Goal: Contribute content: Contribute content

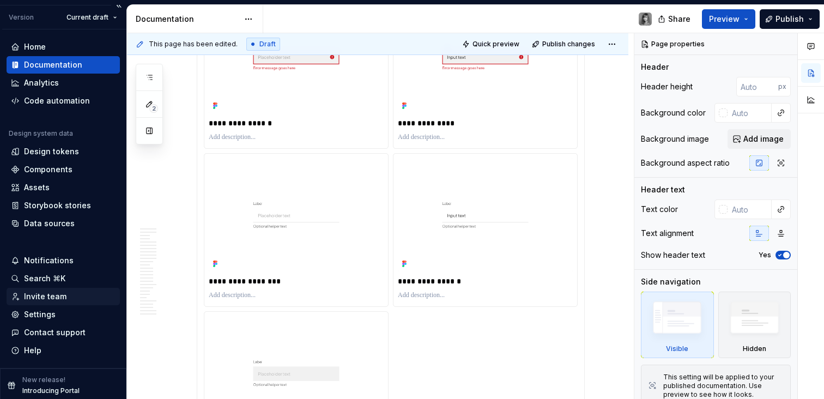
scroll to position [31, 0]
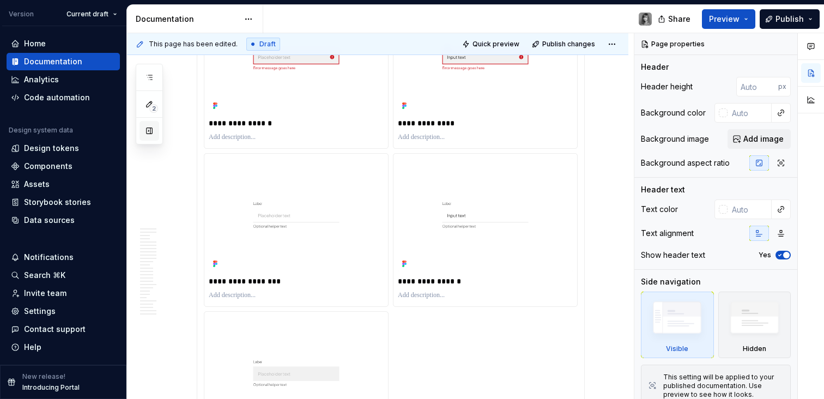
click at [155, 130] on button "button" at bounding box center [150, 131] width 20 height 20
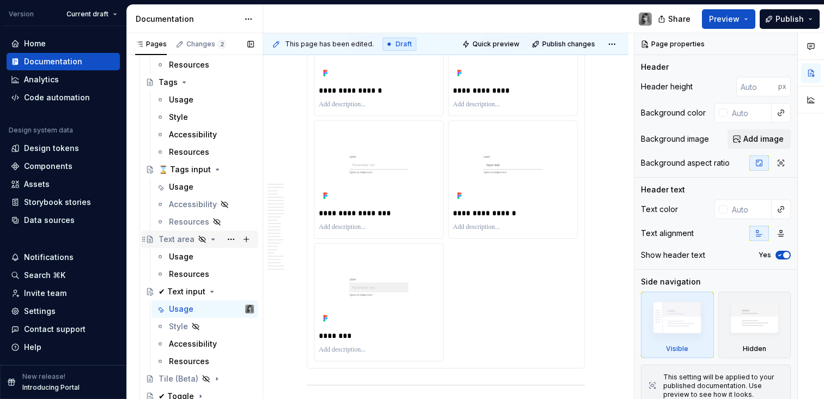
scroll to position [2872, 0]
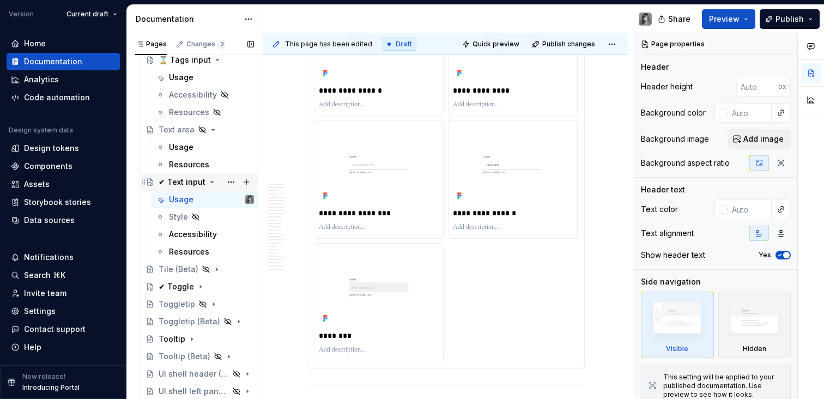
click at [186, 181] on div "✔ Text input" at bounding box center [182, 182] width 47 height 11
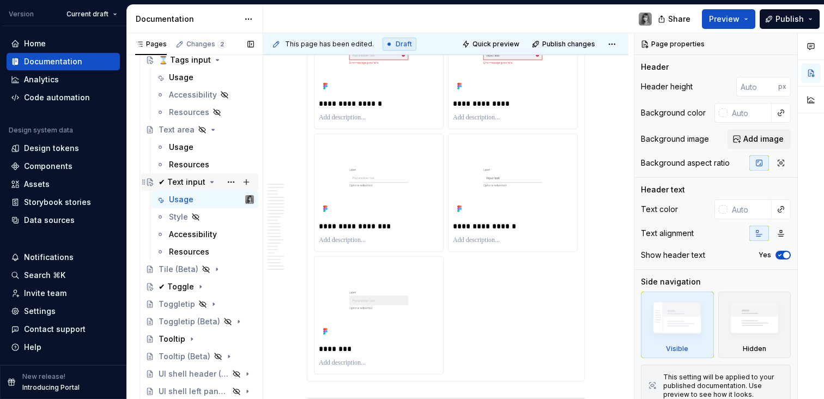
scroll to position [2125, 0]
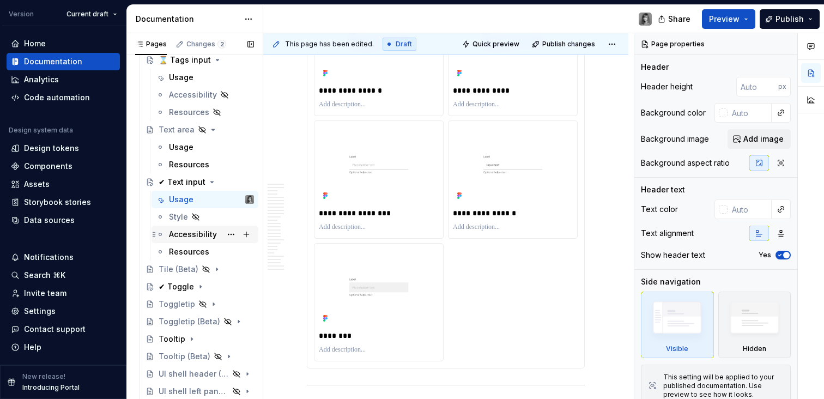
click at [196, 242] on div "Accessibility" at bounding box center [205, 234] width 107 height 17
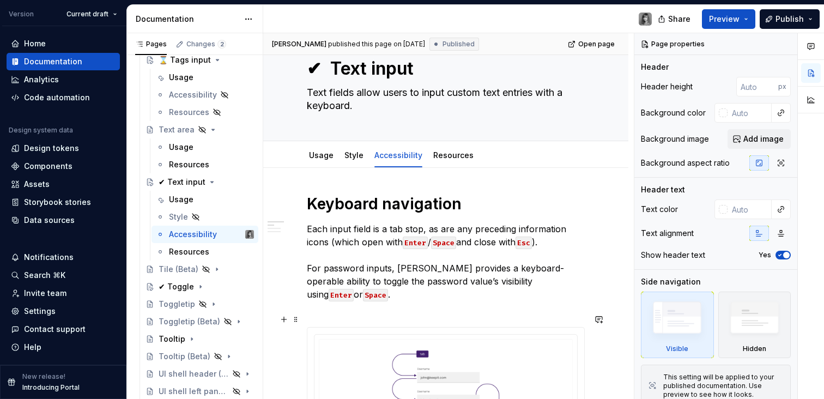
scroll to position [172, 0]
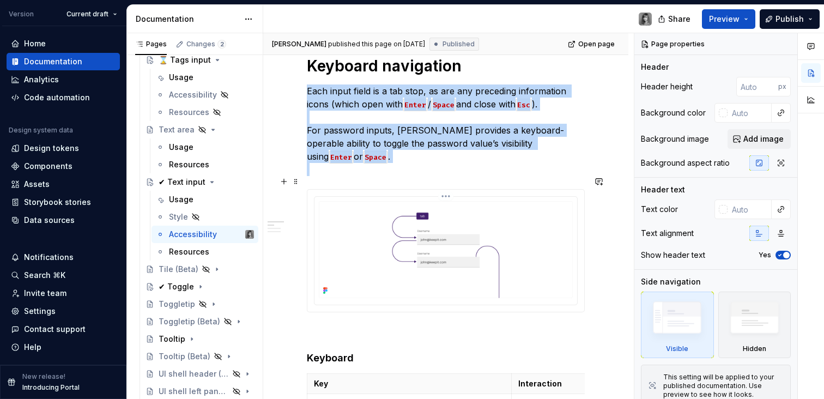
click at [503, 230] on img at bounding box center [446, 249] width 254 height 97
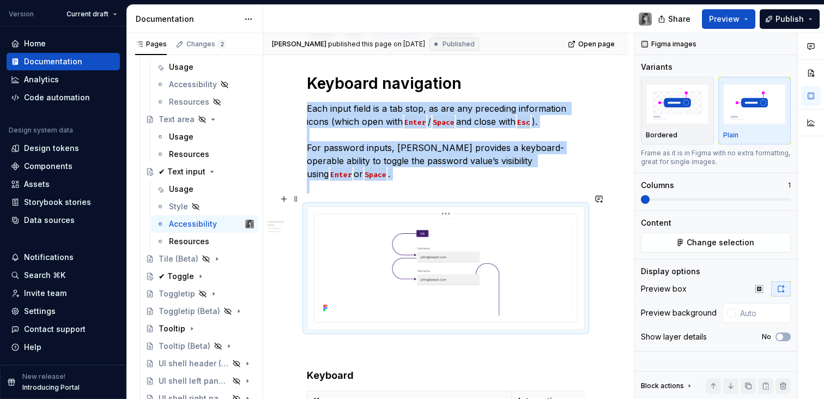
scroll to position [150, 0]
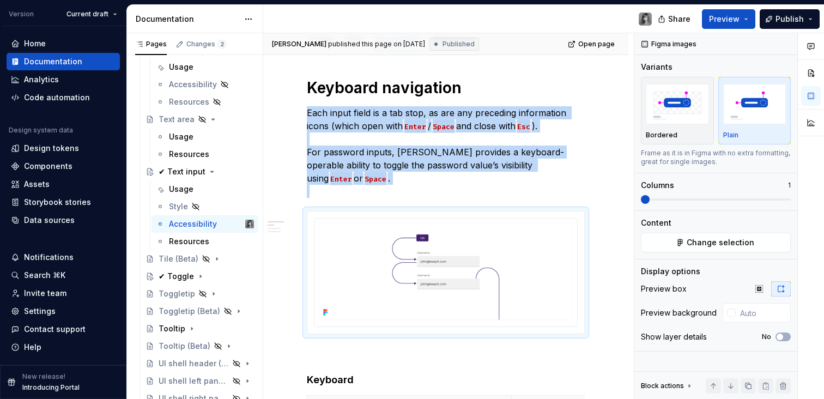
click at [209, 168] on icon "Page tree" at bounding box center [212, 171] width 9 height 9
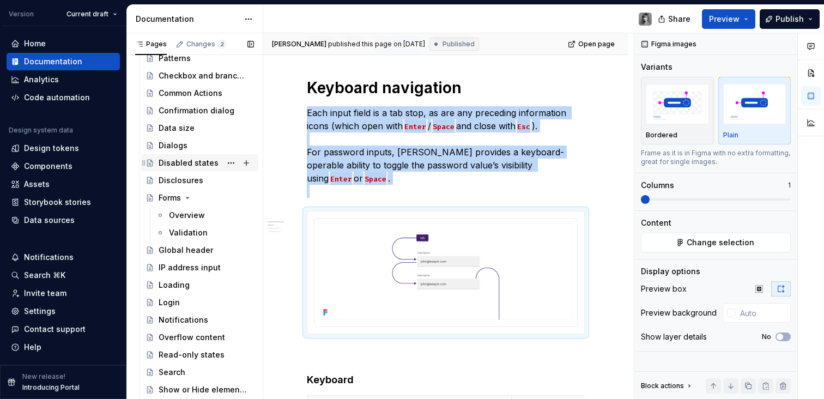
scroll to position [3165, 0]
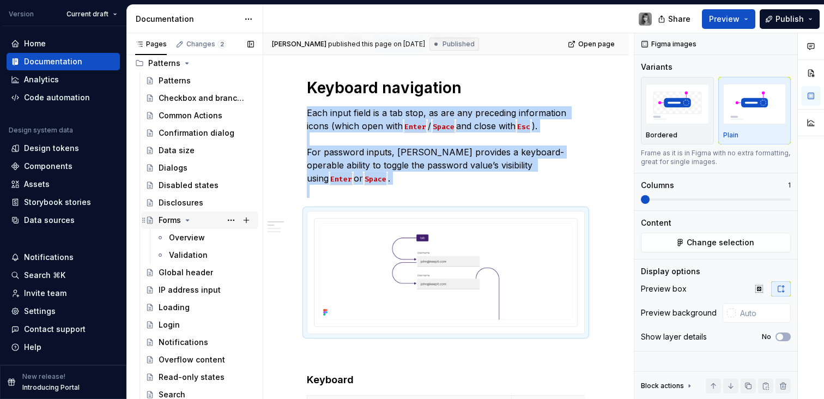
click at [188, 222] on icon "Page tree" at bounding box center [187, 220] width 9 height 9
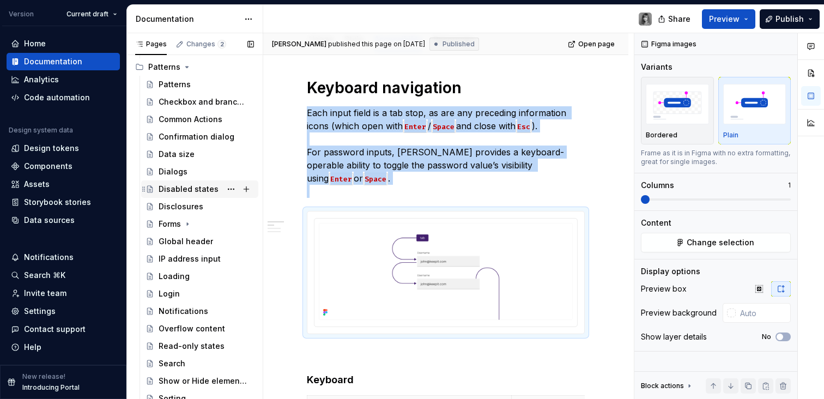
scroll to position [3136, 0]
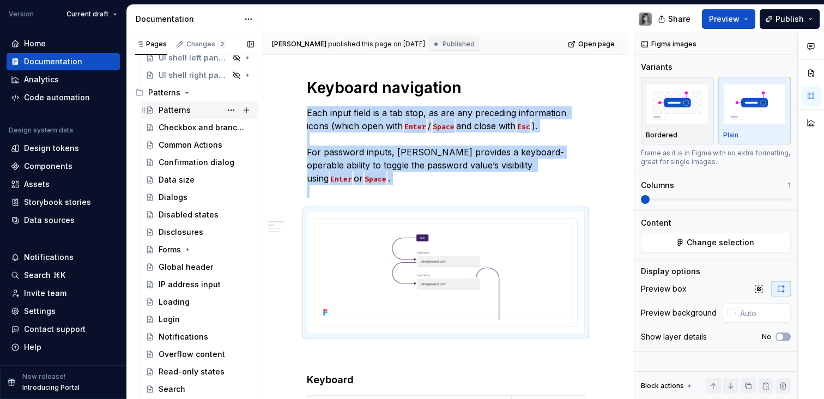
click at [181, 107] on div "Patterns" at bounding box center [175, 110] width 32 height 11
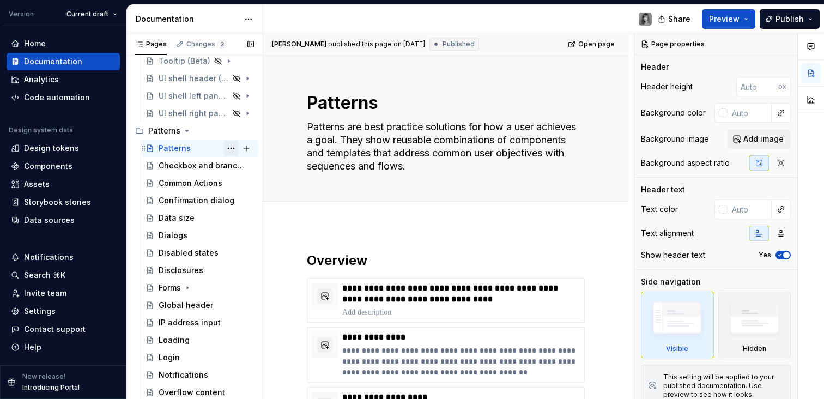
click at [227, 148] on button "Page tree" at bounding box center [231, 148] width 15 height 15
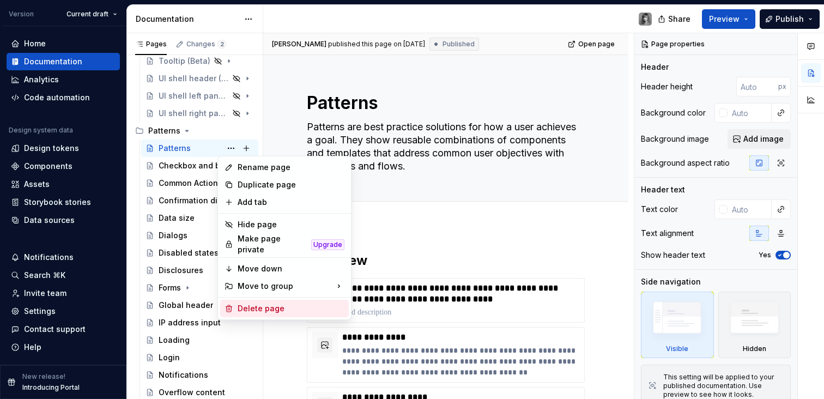
click at [264, 304] on div "Delete page" at bounding box center [291, 308] width 107 height 11
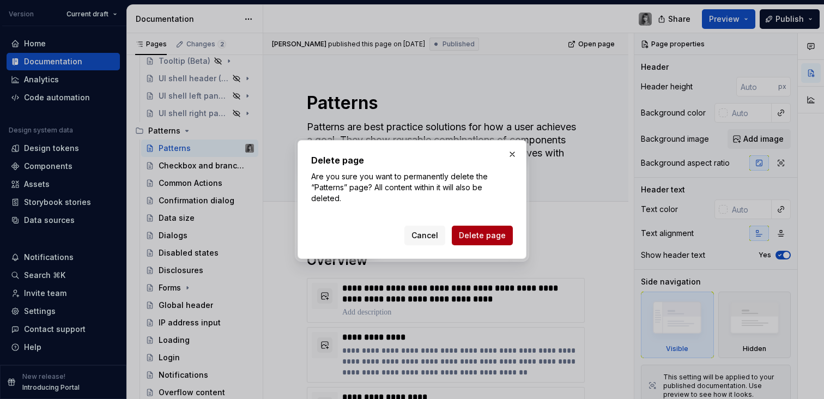
click at [486, 244] on button "Delete page" at bounding box center [482, 236] width 61 height 20
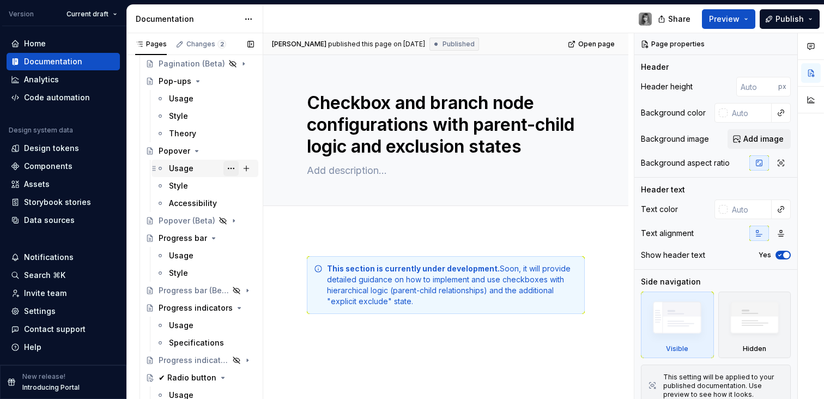
scroll to position [1800, 0]
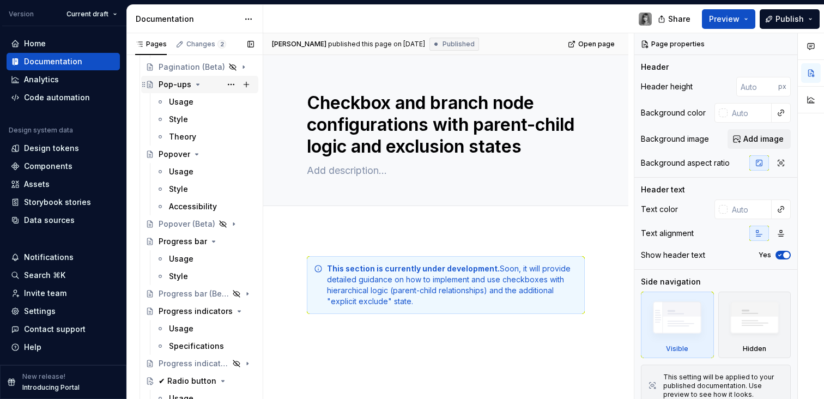
click at [198, 85] on icon "Page tree" at bounding box center [198, 84] width 9 height 9
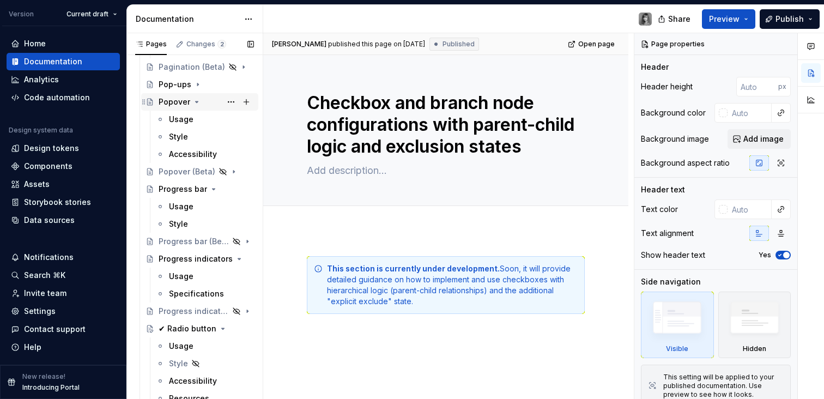
click at [196, 105] on icon "Page tree" at bounding box center [196, 102] width 9 height 9
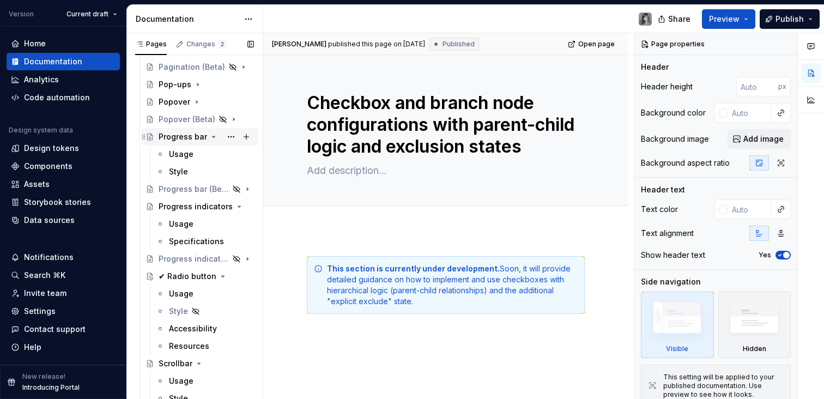
click at [213, 141] on icon "Page tree" at bounding box center [213, 136] width 9 height 9
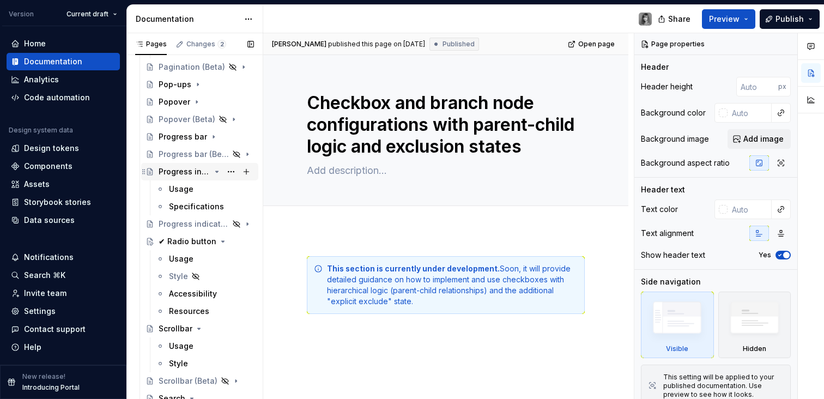
click at [215, 172] on icon "Page tree" at bounding box center [217, 171] width 9 height 9
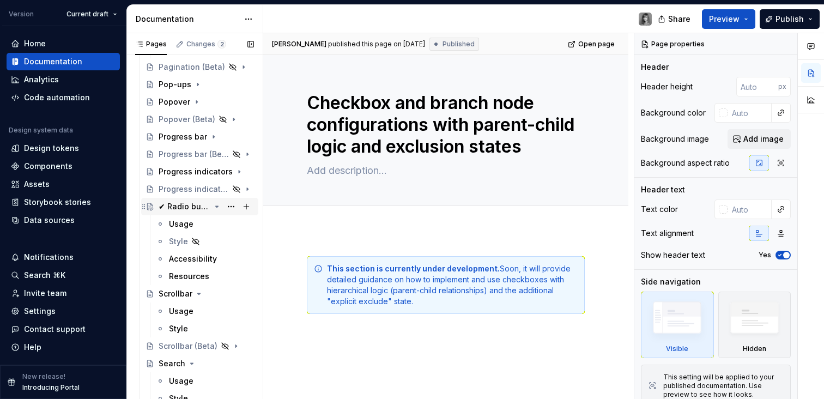
click at [213, 206] on icon "Page tree" at bounding box center [217, 206] width 9 height 9
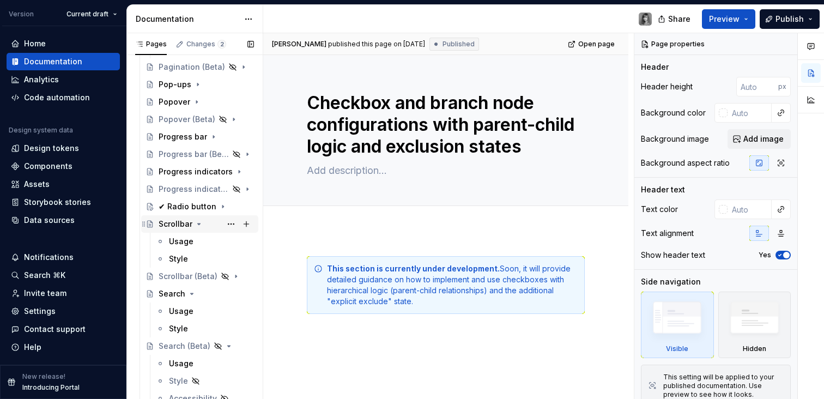
click at [195, 225] on icon "Page tree" at bounding box center [199, 224] width 9 height 9
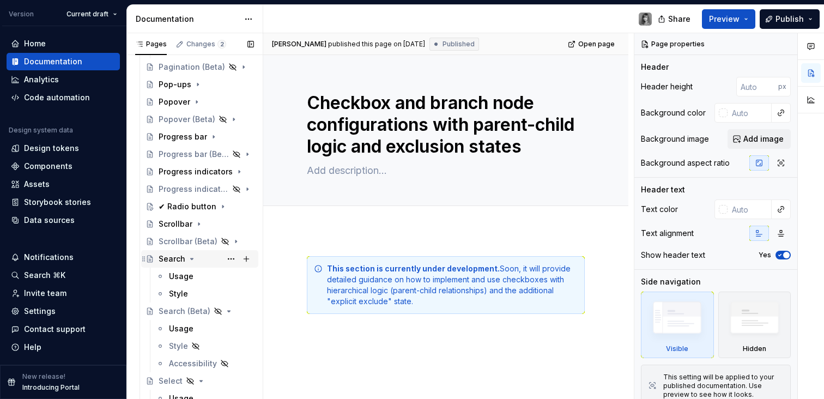
click at [189, 261] on icon "Page tree" at bounding box center [192, 259] width 9 height 9
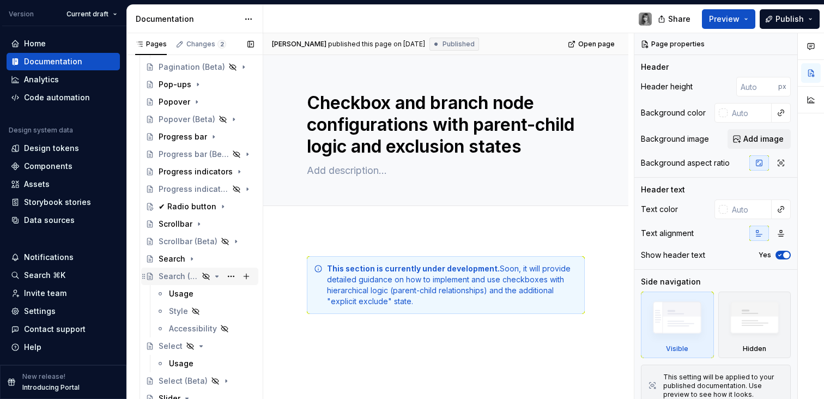
click at [213, 278] on icon "Page tree" at bounding box center [217, 276] width 9 height 9
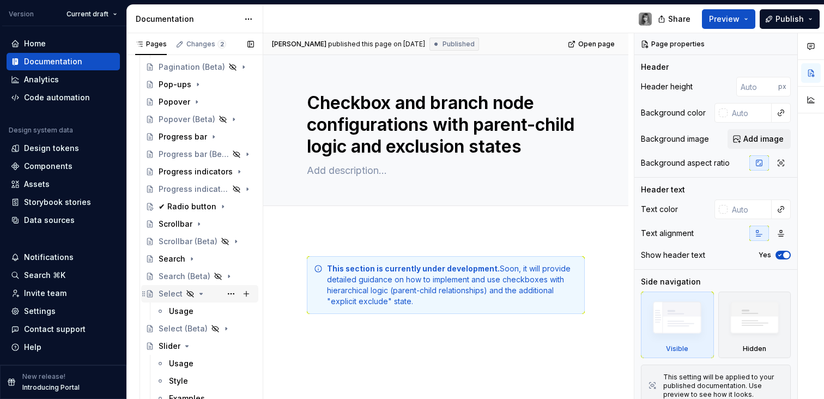
click at [199, 292] on icon "Page tree" at bounding box center [201, 294] width 9 height 9
click at [216, 311] on icon "Page tree" at bounding box center [216, 311] width 1 height 3
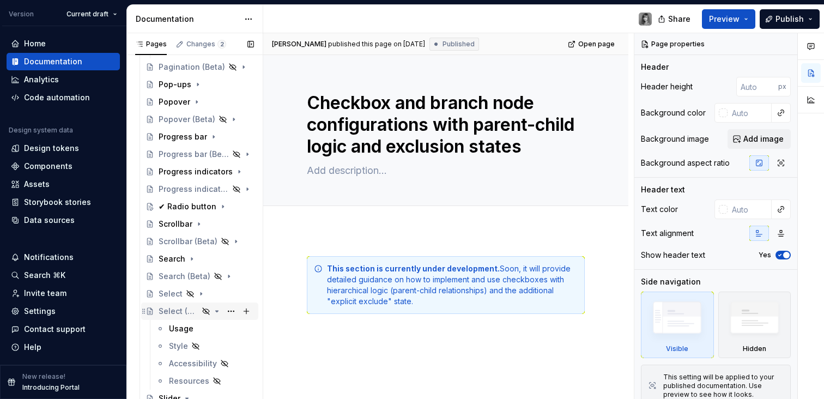
click at [213, 313] on icon "Page tree" at bounding box center [217, 311] width 9 height 9
click at [184, 330] on icon "Page tree" at bounding box center [187, 328] width 9 height 9
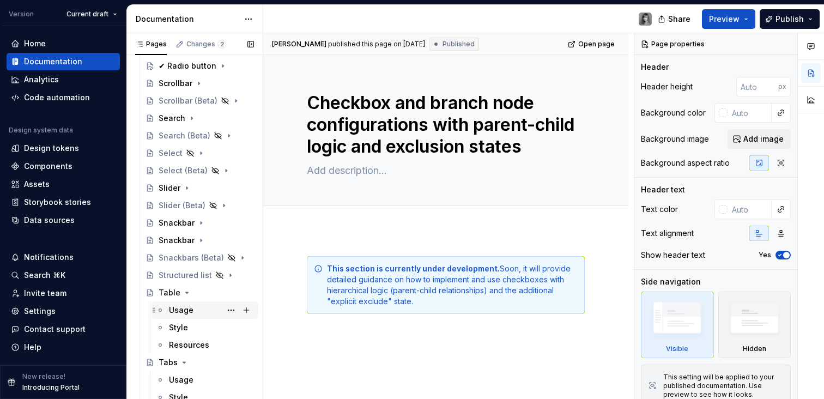
scroll to position [1947, 0]
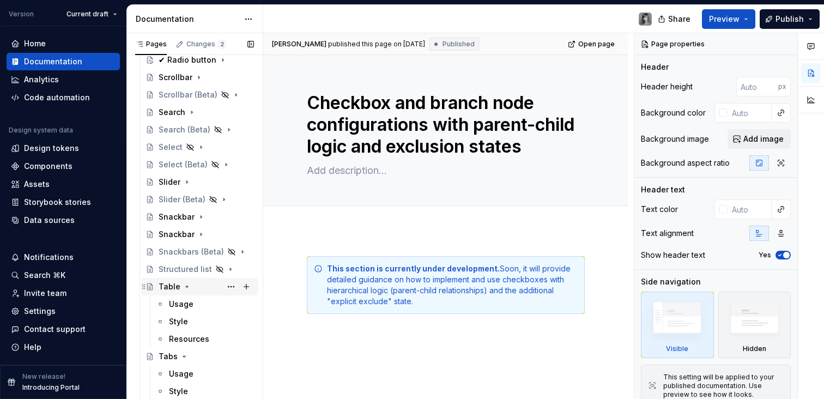
click at [185, 289] on icon "Page tree" at bounding box center [187, 286] width 9 height 9
click at [186, 305] on icon "Page tree" at bounding box center [184, 304] width 9 height 9
click at [184, 321] on icon "Page tree" at bounding box center [184, 321] width 9 height 9
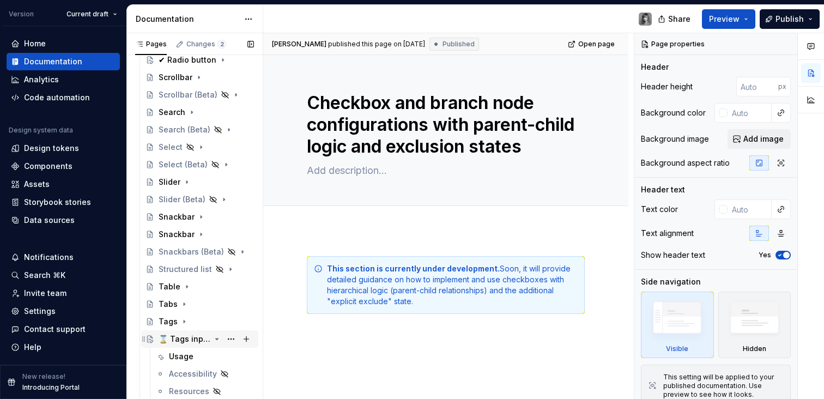
click at [213, 340] on icon "Page tree" at bounding box center [217, 339] width 9 height 9
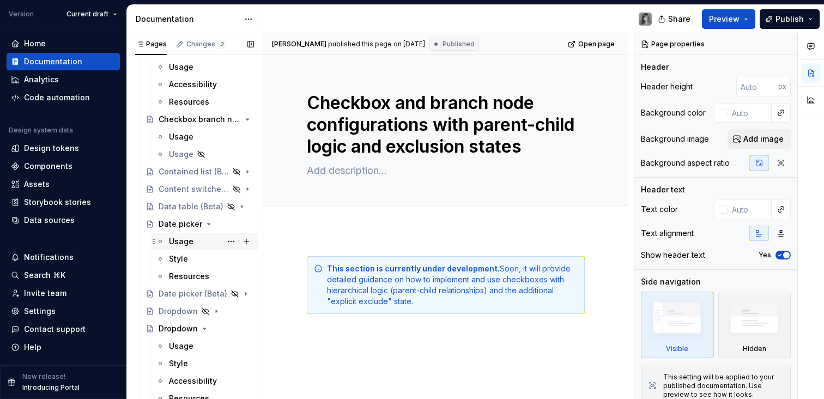
scroll to position [689, 0]
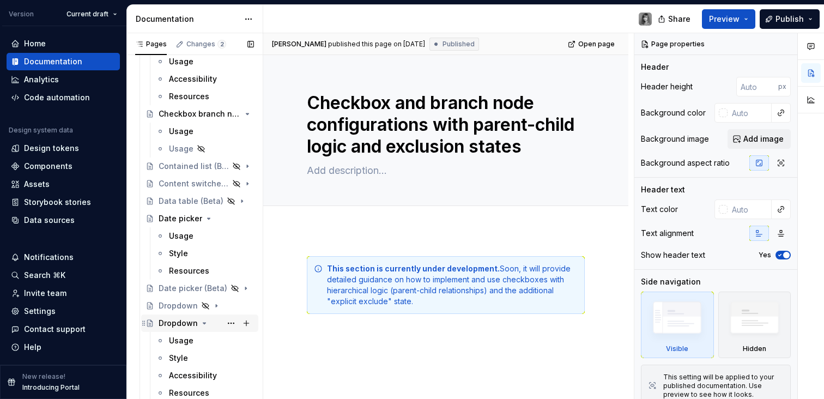
click at [178, 325] on div "Dropdown" at bounding box center [178, 323] width 39 height 11
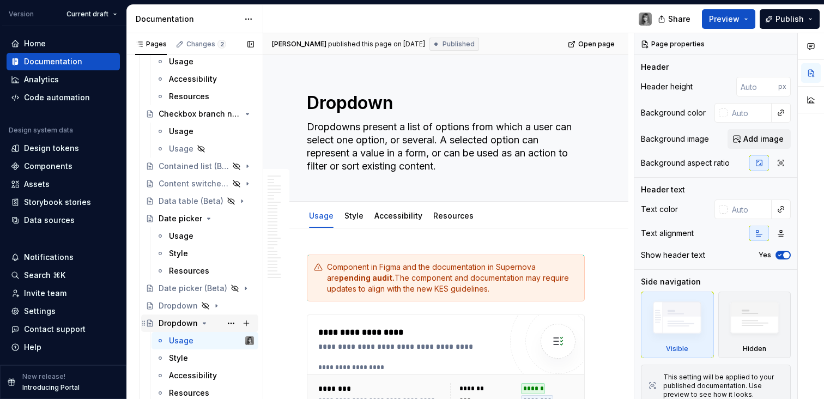
click at [200, 322] on icon "Page tree" at bounding box center [204, 323] width 9 height 9
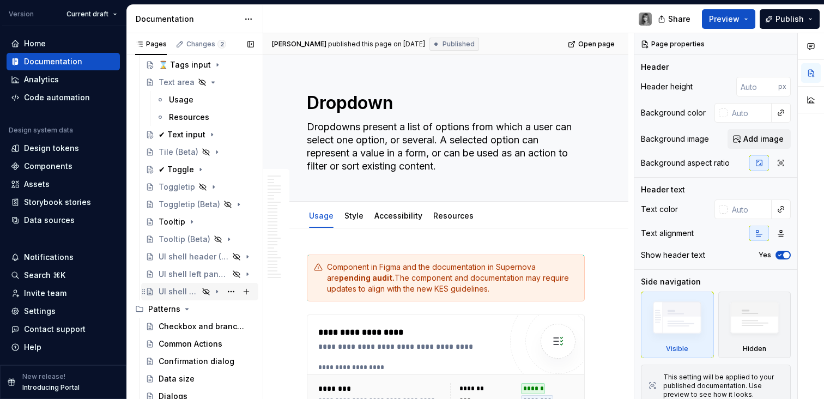
scroll to position [1986, 0]
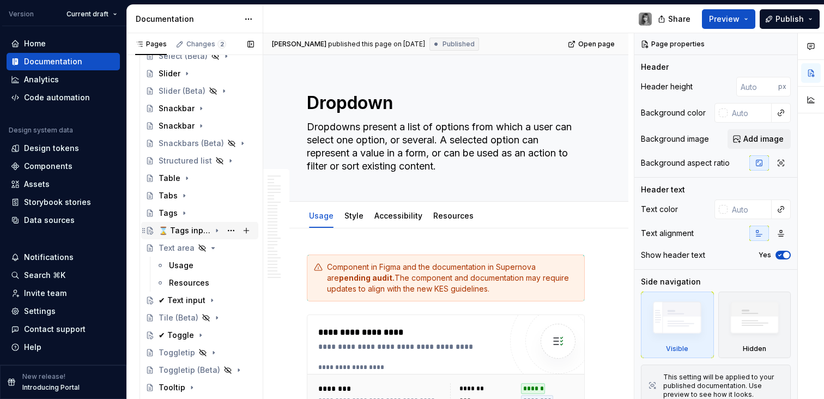
click at [212, 248] on icon "Page tree" at bounding box center [213, 248] width 3 height 1
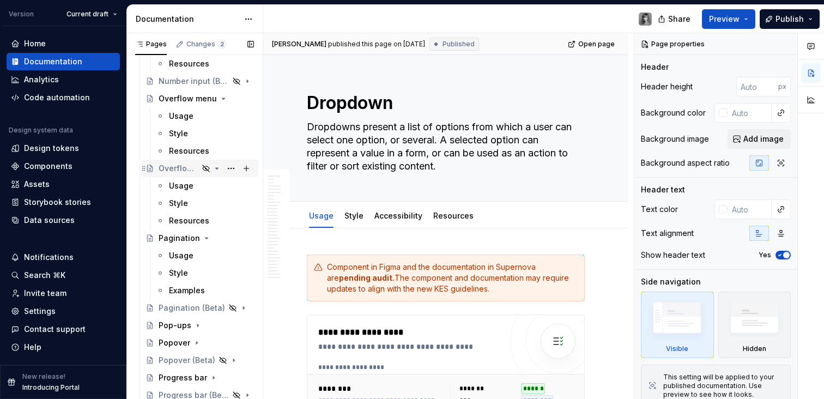
scroll to position [1487, 0]
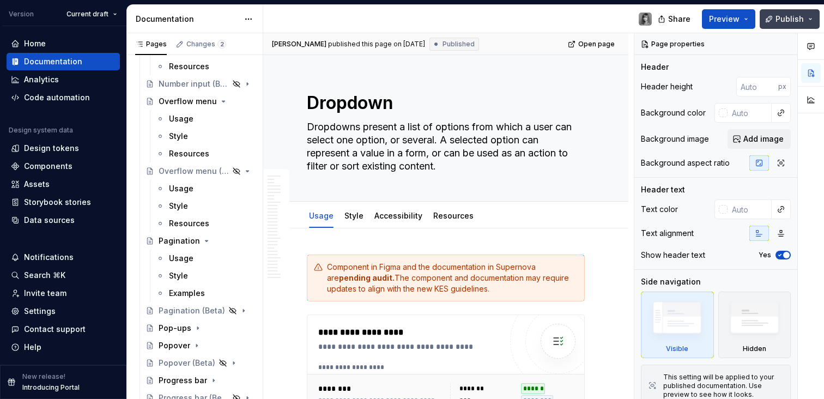
click at [809, 19] on button "Publish" at bounding box center [790, 19] width 60 height 20
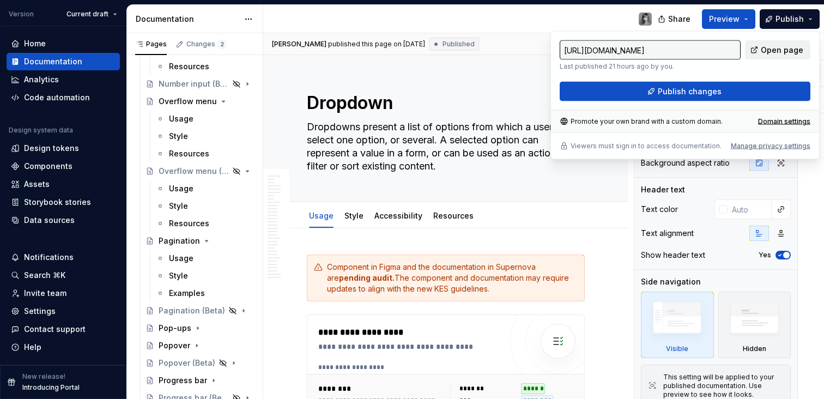
click at [781, 55] on span "Open page" at bounding box center [782, 50] width 43 height 11
click at [811, 22] on button "Publish" at bounding box center [790, 19] width 60 height 20
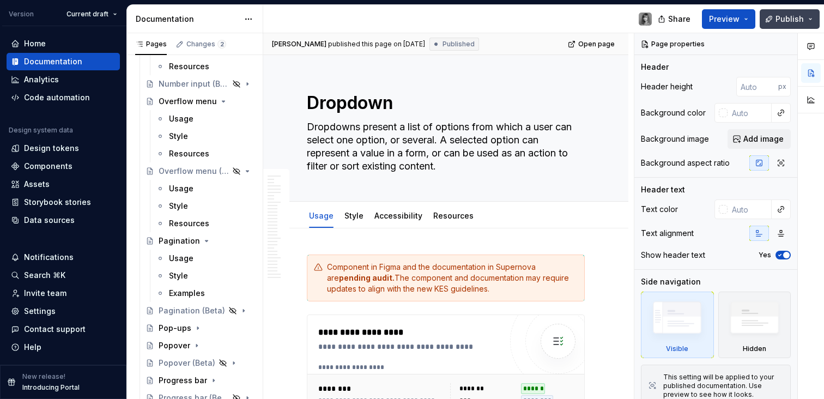
click at [812, 21] on button "Publish" at bounding box center [790, 19] width 60 height 20
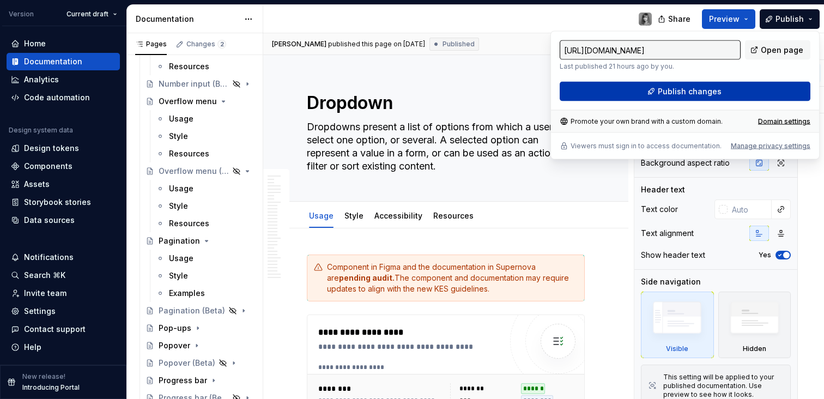
click at [756, 90] on button "Publish changes" at bounding box center [685, 92] width 251 height 20
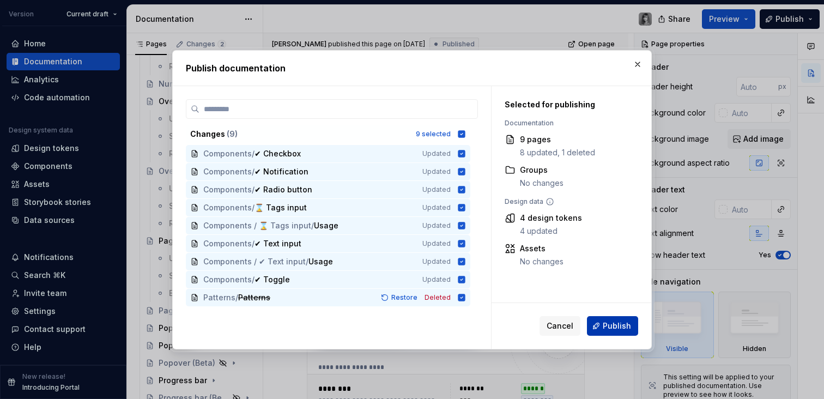
click at [618, 327] on span "Publish" at bounding box center [617, 326] width 28 height 11
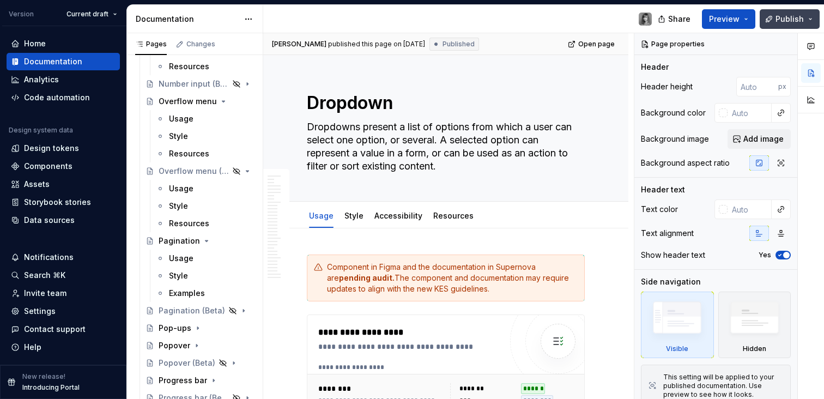
click at [815, 19] on button "Publish" at bounding box center [790, 19] width 60 height 20
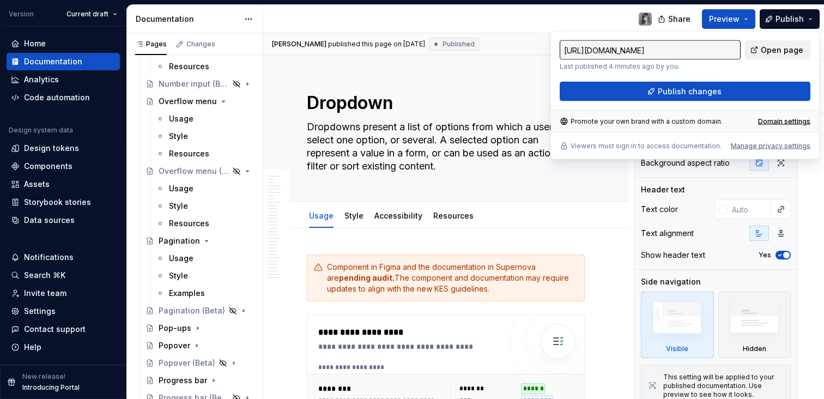
click at [792, 54] on span "Open page" at bounding box center [782, 50] width 43 height 11
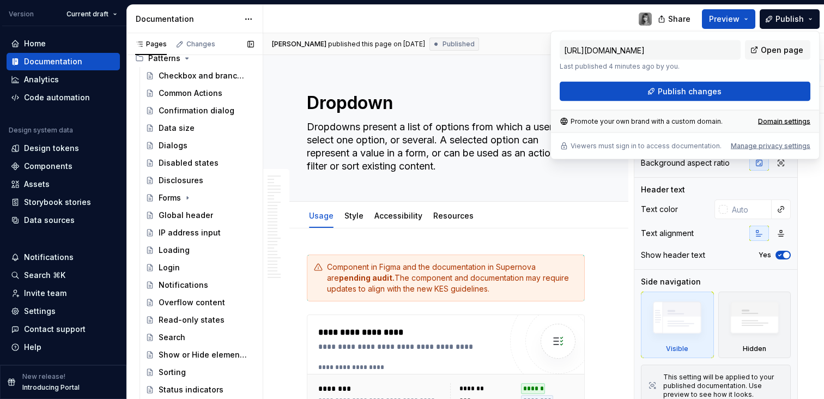
scroll to position [2117, 0]
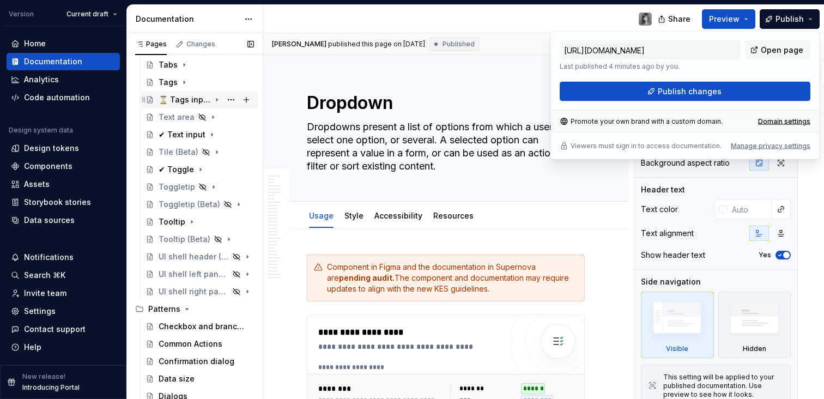
click at [185, 101] on div "⌛ Tags input" at bounding box center [185, 99] width 52 height 11
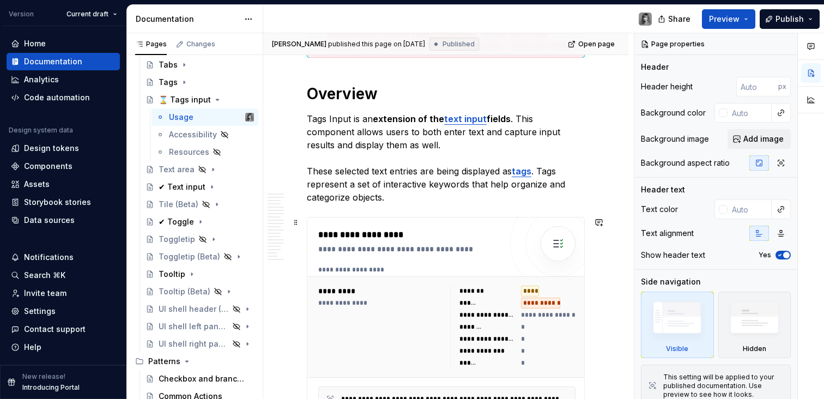
scroll to position [369, 0]
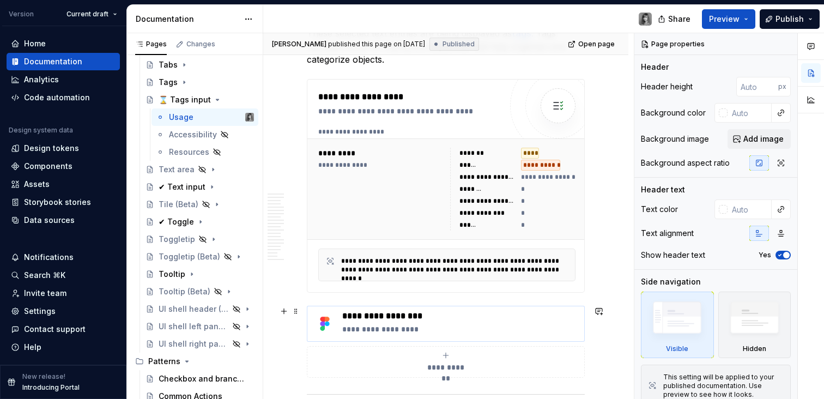
click at [499, 318] on p "**********" at bounding box center [460, 316] width 237 height 11
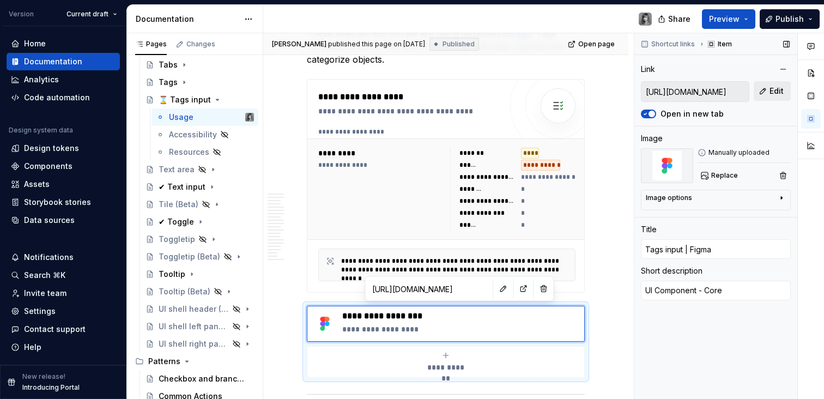
click at [767, 93] on button "Edit" at bounding box center [772, 91] width 37 height 20
type textarea "*"
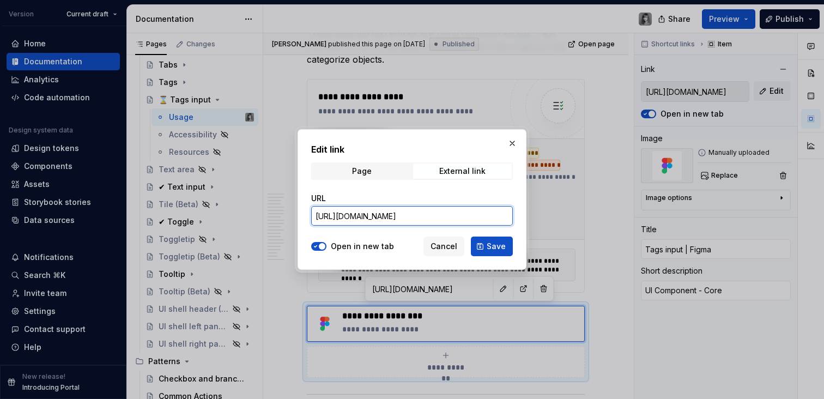
click at [397, 215] on input "[URL][DOMAIN_NAME]" at bounding box center [412, 216] width 202 height 20
paste input "UI-Components---Core?m=auto&node-id=15597-3751&t=Vb3d3kkRkOcdl5Bz"
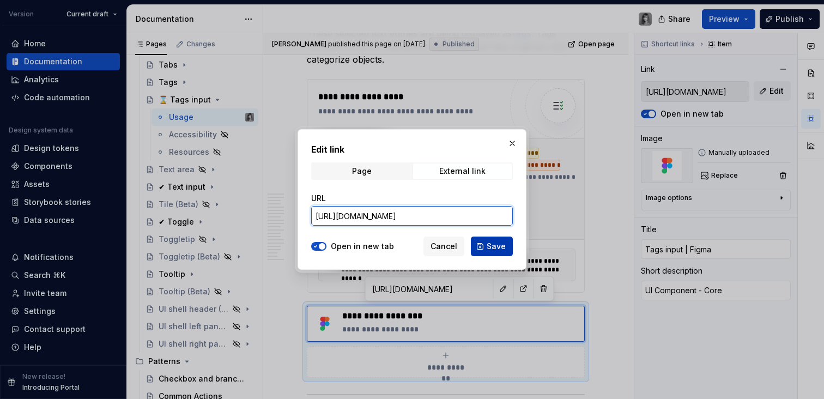
type input "[URL][DOMAIN_NAME]"
click at [486, 244] on button "Save" at bounding box center [492, 247] width 42 height 20
type textarea "*"
type input "[URL][DOMAIN_NAME]"
type textarea "*"
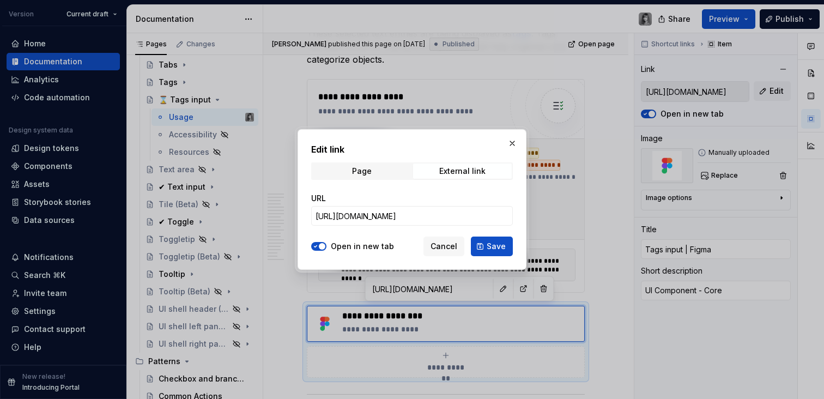
type input "[URL][DOMAIN_NAME]"
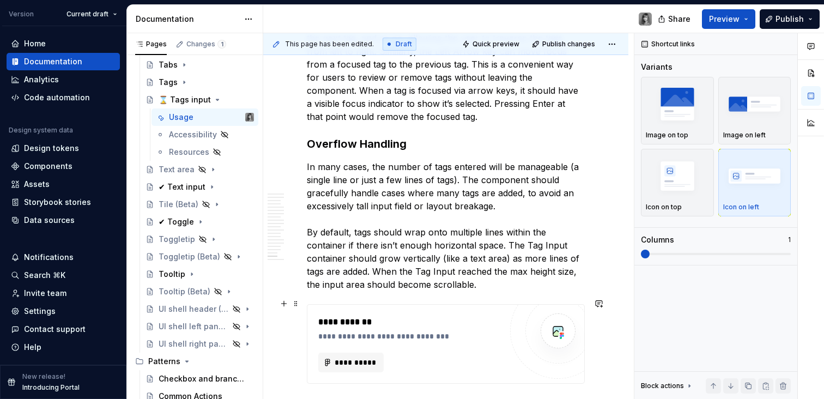
scroll to position [4643, 0]
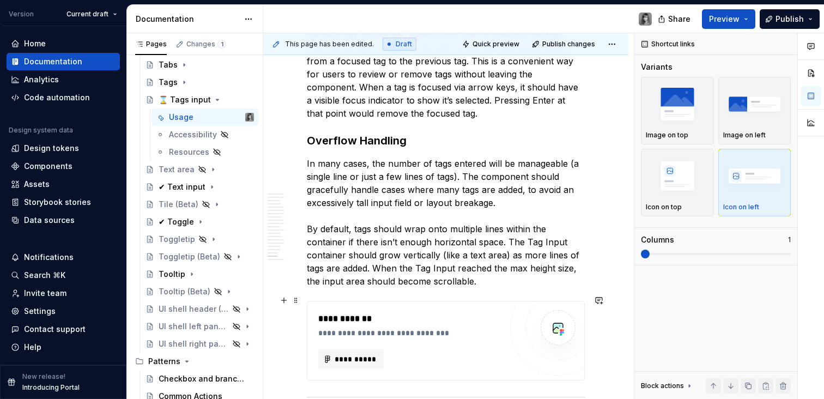
click at [423, 317] on div "**********" at bounding box center [409, 318] width 183 height 13
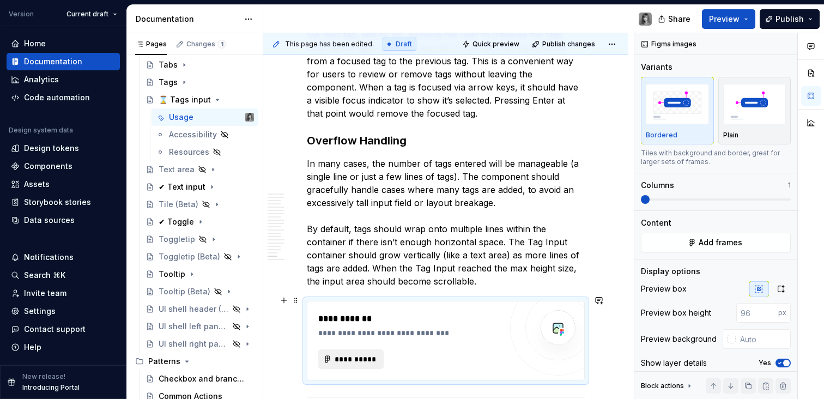
click at [366, 356] on span "**********" at bounding box center [355, 359] width 43 height 11
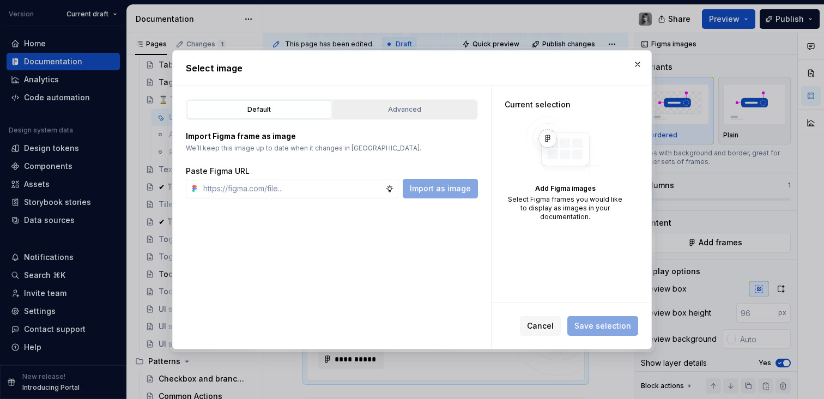
click at [429, 117] on button "Advanced" at bounding box center [405, 109] width 144 height 19
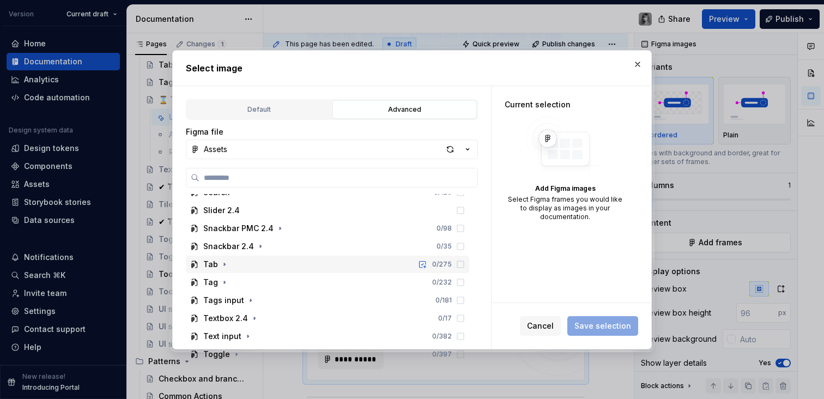
scroll to position [480, 0]
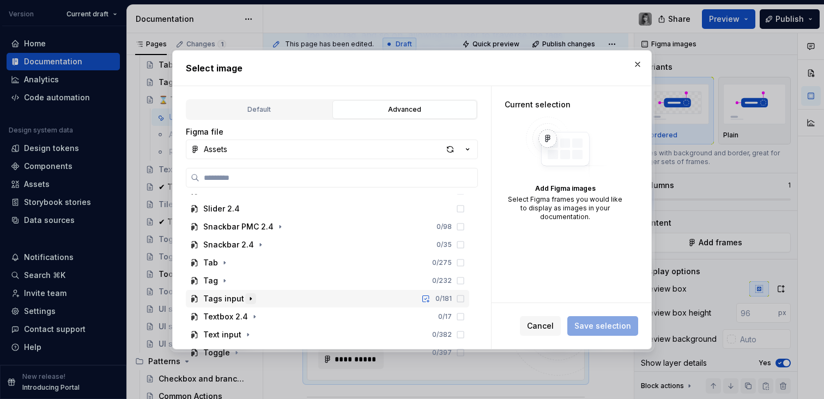
click at [246, 300] on icon "button" at bounding box center [250, 298] width 9 height 9
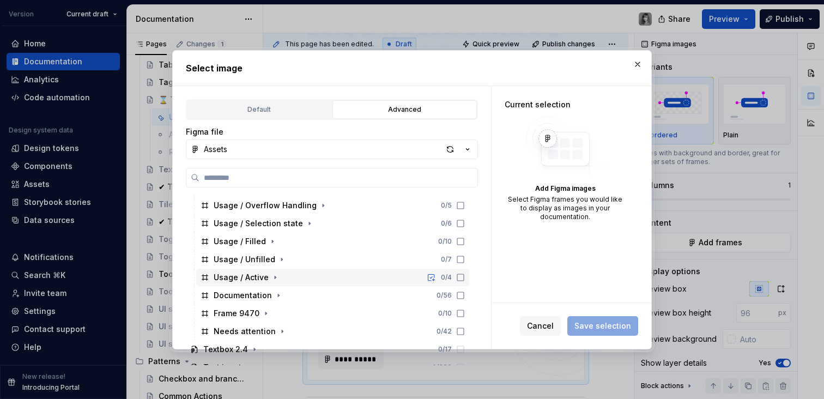
scroll to position [679, 0]
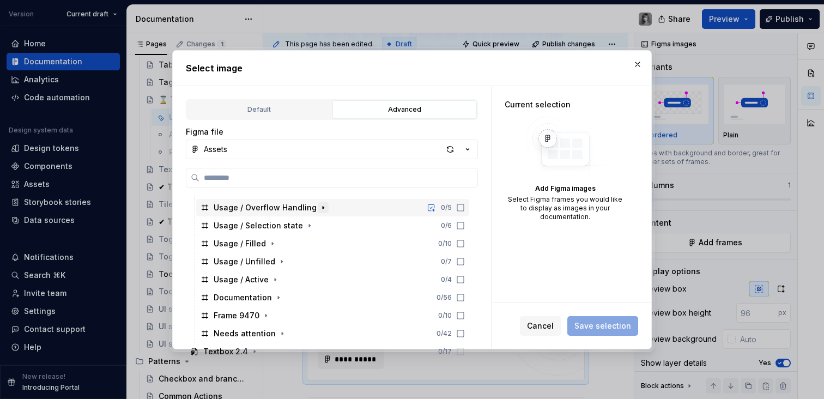
click at [322, 209] on icon "button" at bounding box center [323, 207] width 9 height 9
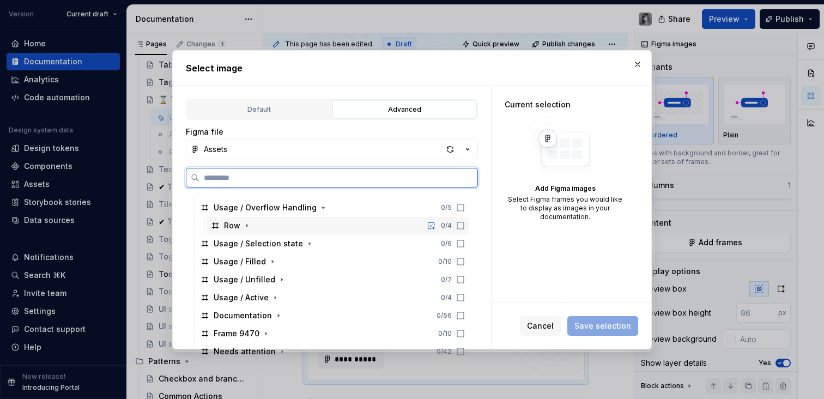
click at [232, 229] on div "Row" at bounding box center [232, 225] width 16 height 11
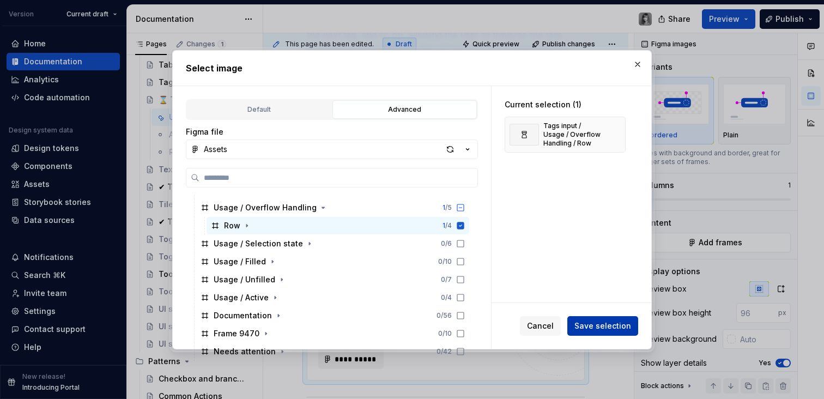
click at [626, 331] on button "Save selection" at bounding box center [603, 326] width 71 height 20
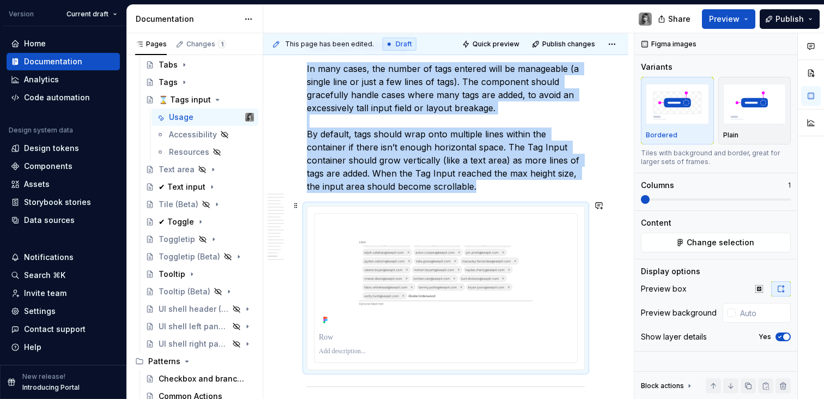
scroll to position [4740, 0]
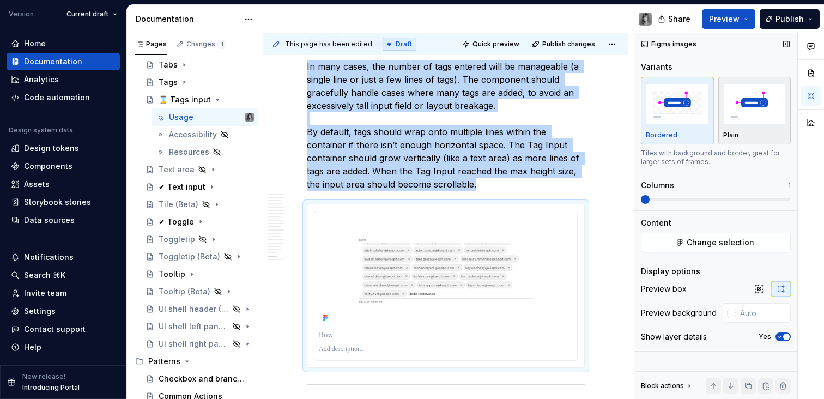
drag, startPoint x: 763, startPoint y: 118, endPoint x: 762, endPoint y: 131, distance: 13.1
click at [762, 118] on img "button" at bounding box center [755, 104] width 63 height 40
click at [779, 294] on button "button" at bounding box center [781, 288] width 20 height 15
click at [785, 336] on span "button" at bounding box center [786, 337] width 7 height 7
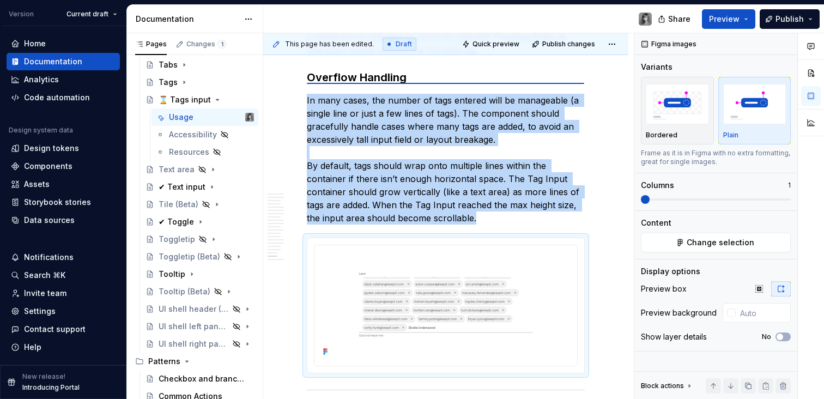
scroll to position [4690, 0]
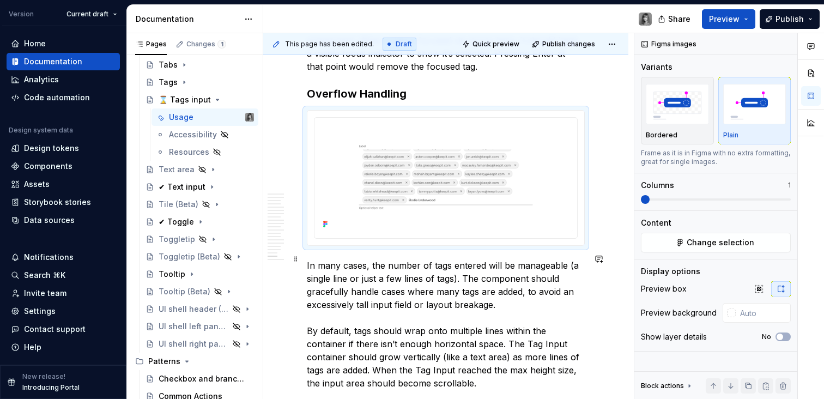
click at [473, 291] on p "In many cases, the number of tags entered will be manageable (a single line or …" at bounding box center [446, 324] width 278 height 131
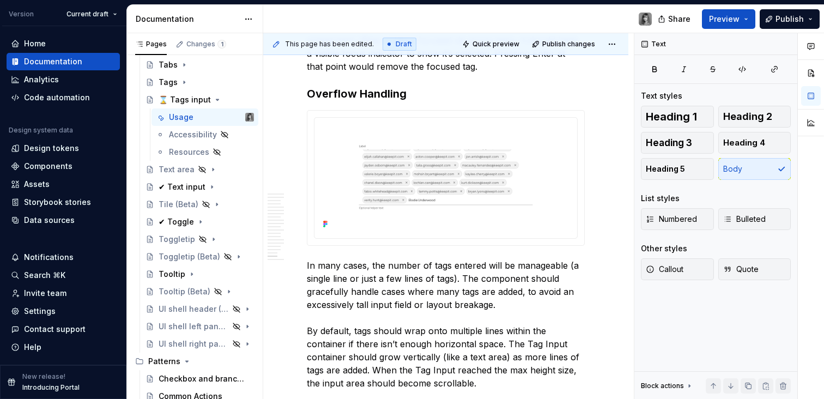
type textarea "*"
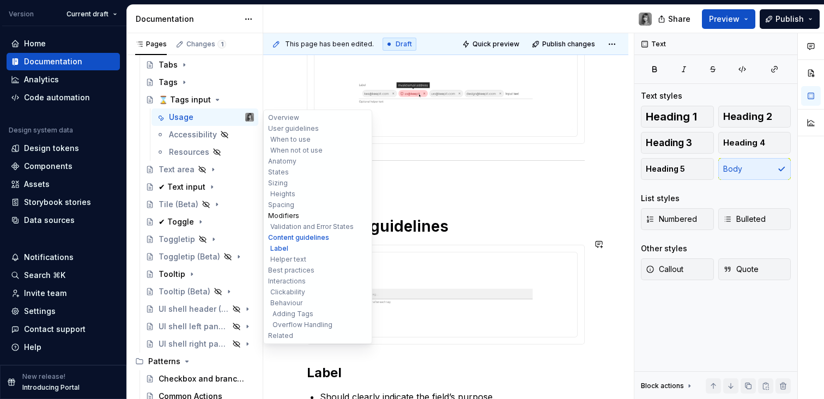
scroll to position [3117, 0]
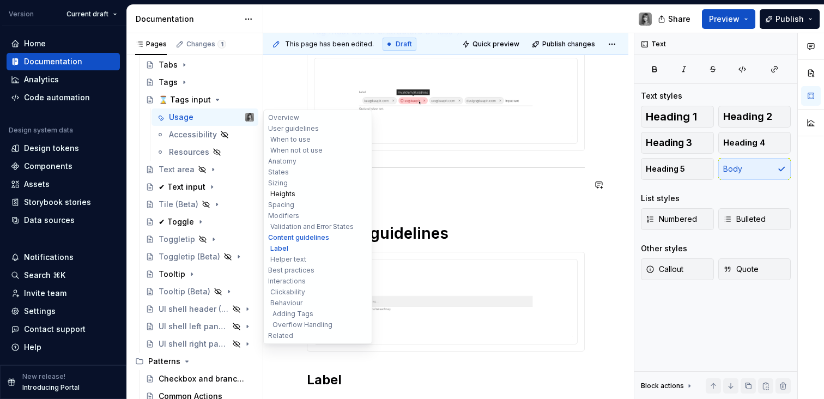
click at [285, 192] on button "Heights" at bounding box center [318, 194] width 104 height 11
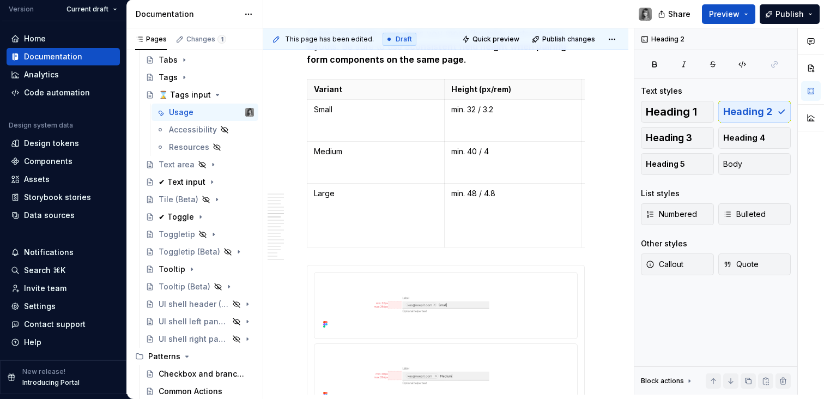
scroll to position [2426, 0]
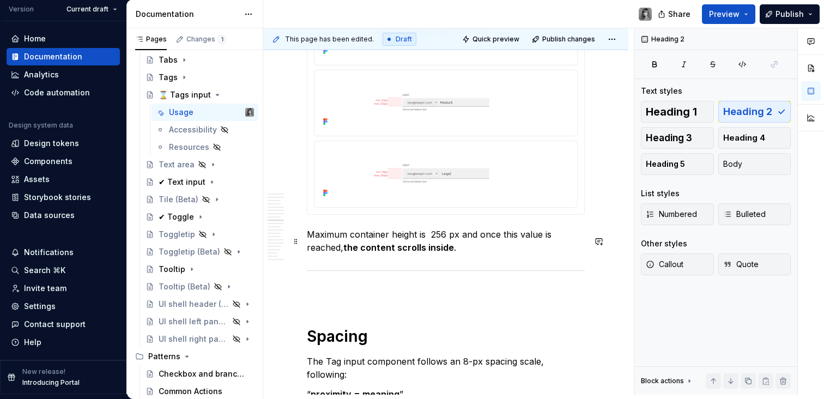
click at [455, 252] on p "Maximum container height is 256 px and once this value is reached, the content …" at bounding box center [446, 241] width 278 height 26
click at [461, 254] on p "Maximum container height is 256 px and once this value is reached, the content …" at bounding box center [446, 241] width 278 height 26
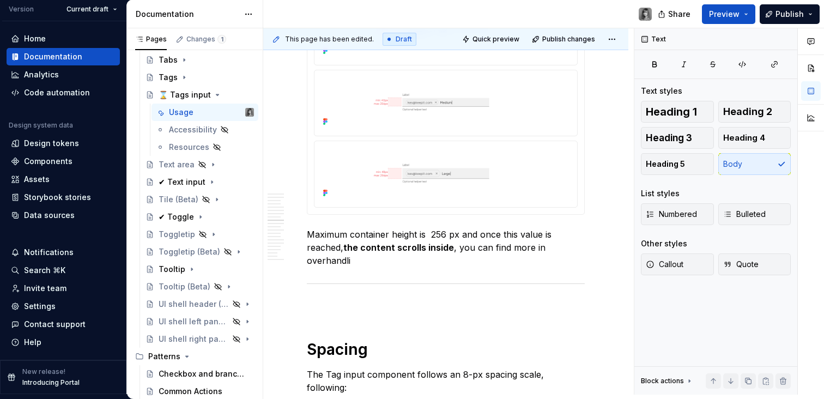
type textarea "*"
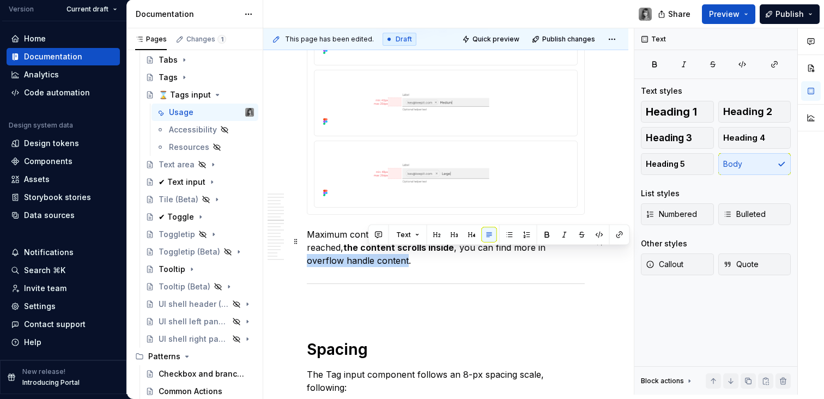
drag, startPoint x: 545, startPoint y: 254, endPoint x: 367, endPoint y: 270, distance: 178.0
click at [367, 267] on p "Maximum container height is 256 px and once this value is reached, the content …" at bounding box center [446, 247] width 278 height 39
click at [622, 238] on button "button" at bounding box center [619, 234] width 15 height 15
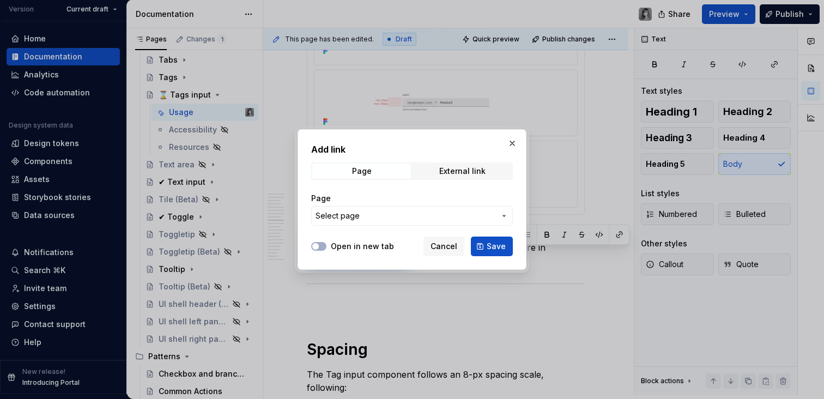
click at [373, 220] on span "Select page" at bounding box center [406, 215] width 180 height 11
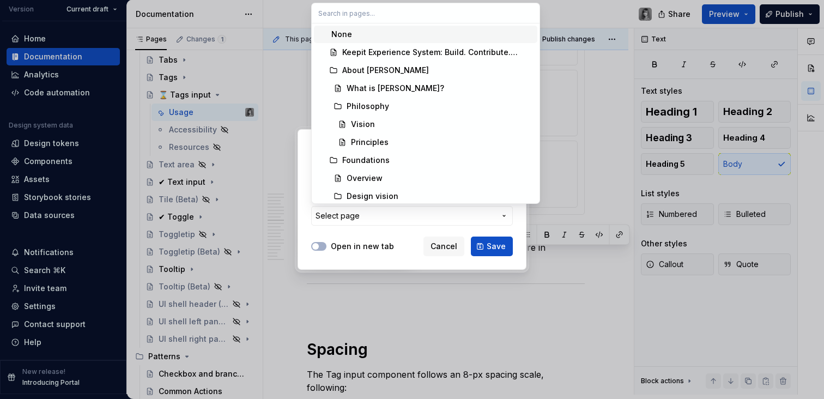
click at [414, 221] on div "Add link Page External link Page Select page Open in new tab Cancel Save" at bounding box center [412, 199] width 824 height 399
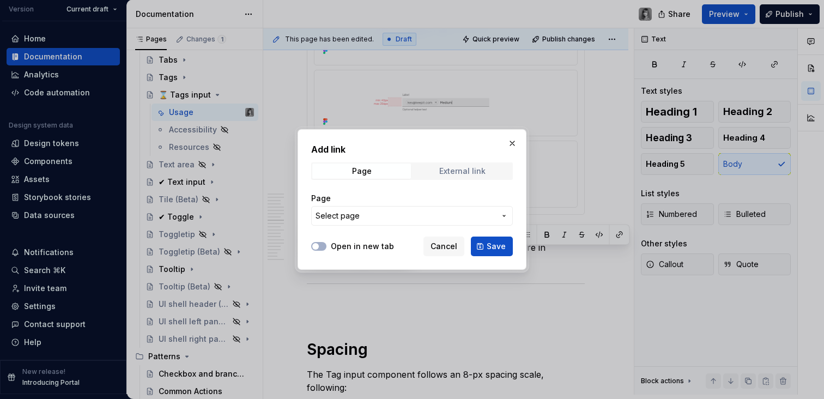
click at [472, 164] on span "External link" at bounding box center [462, 171] width 99 height 15
click at [361, 178] on span "Page" at bounding box center [361, 171] width 99 height 15
click at [346, 212] on span "Select page" at bounding box center [338, 215] width 44 height 11
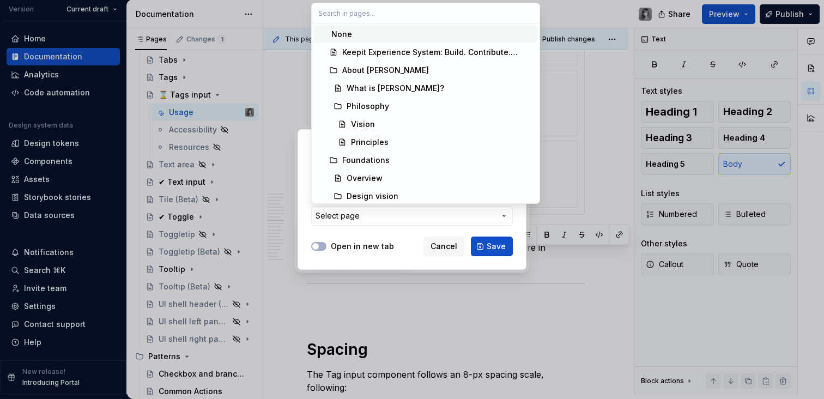
click at [374, 16] on input "text" at bounding box center [426, 13] width 228 height 20
type input "[URL][DOMAIN_NAME]"
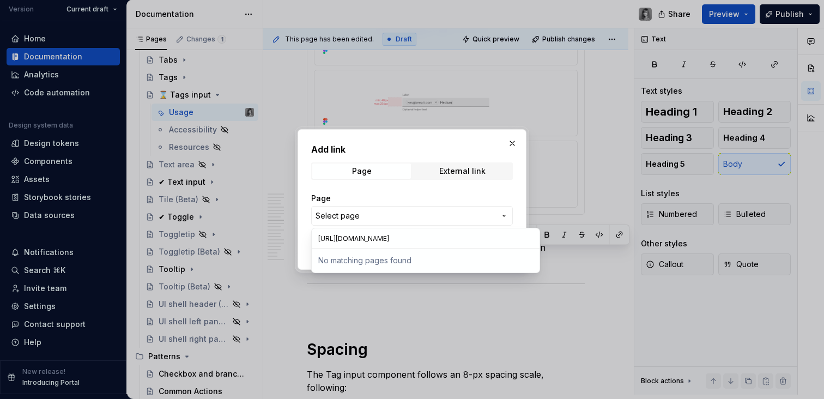
scroll to position [0, 132]
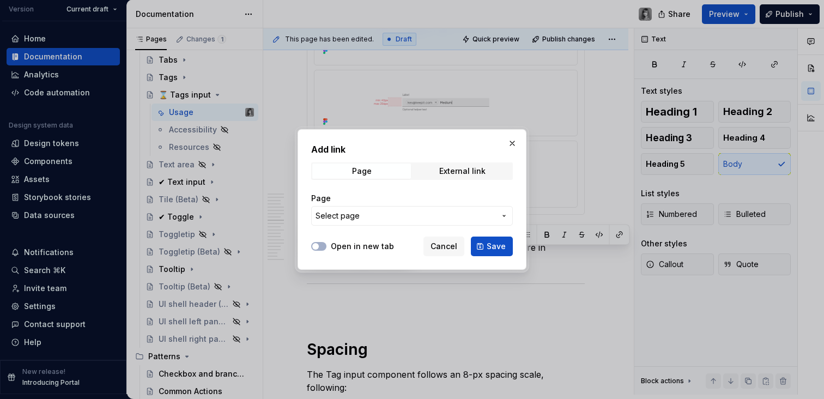
click at [364, 208] on div "Add link Page External link Page Select page Open in new tab Cancel Save" at bounding box center [412, 199] width 824 height 399
click at [364, 214] on span "Select page" at bounding box center [406, 215] width 180 height 11
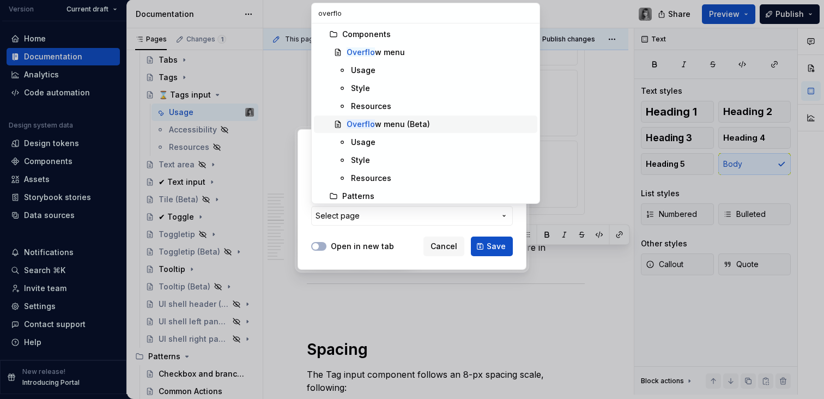
type input "overflow"
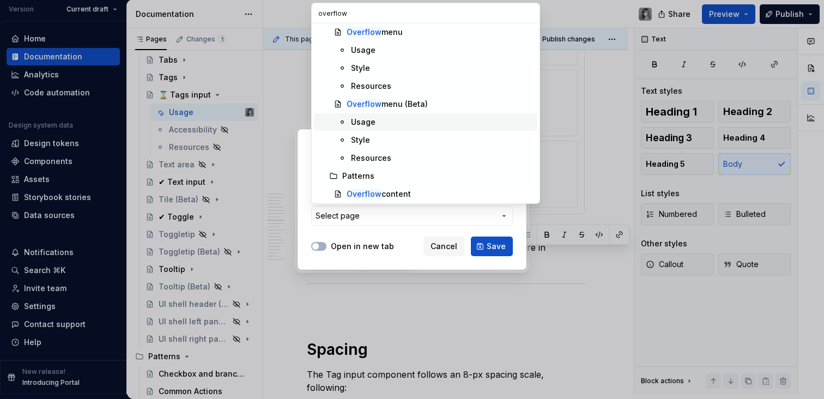
scroll to position [22, 0]
click at [383, 230] on div "Add link Page External link Page Select page Open in new tab Cancel Save" at bounding box center [412, 199] width 824 height 399
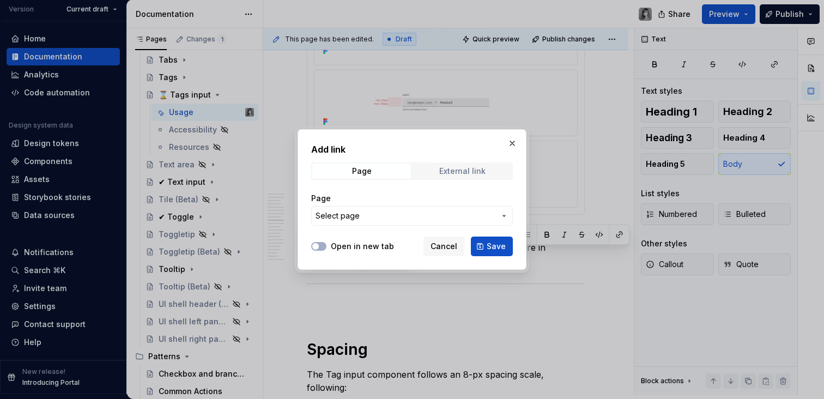
click at [471, 169] on div "External link" at bounding box center [462, 171] width 46 height 9
click at [377, 210] on input "URL" at bounding box center [412, 216] width 202 height 20
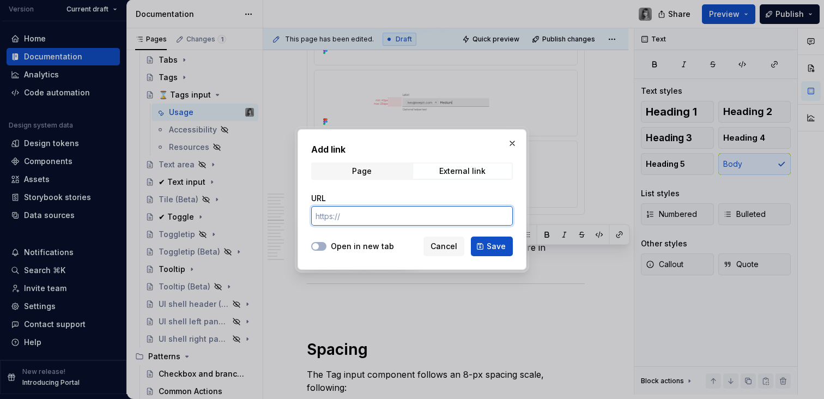
paste input "[URL][DOMAIN_NAME]"
type input "[URL][DOMAIN_NAME]"
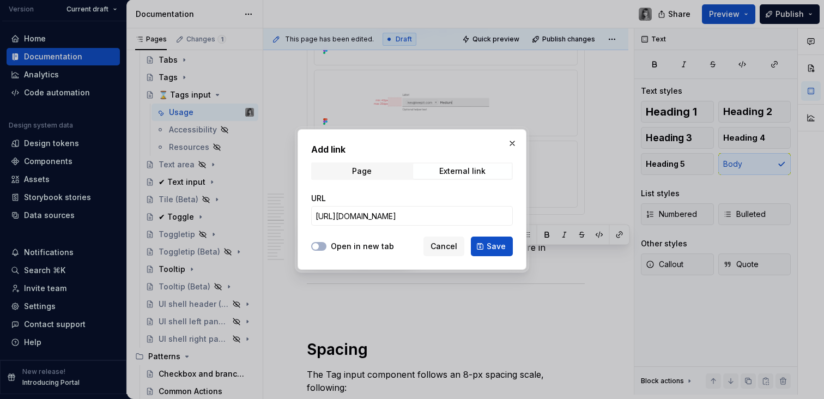
click at [446, 245] on span "Cancel" at bounding box center [444, 246] width 27 height 11
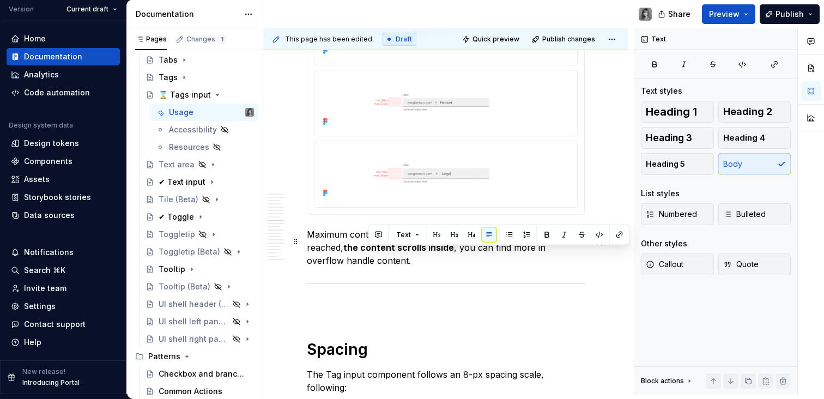
click at [355, 267] on p "Maximum container height is 256 px and once this value is reached, the content …" at bounding box center [446, 247] width 278 height 39
drag, startPoint x: 334, startPoint y: 268, endPoint x: 402, endPoint y: 265, distance: 68.2
click at [542, 256] on p "Maximum container height is 256 px and once this value is reached, the content …" at bounding box center [446, 247] width 278 height 39
click at [343, 267] on p "Maximum container height is 256 px and once this value is reached, the content …" at bounding box center [446, 247] width 278 height 39
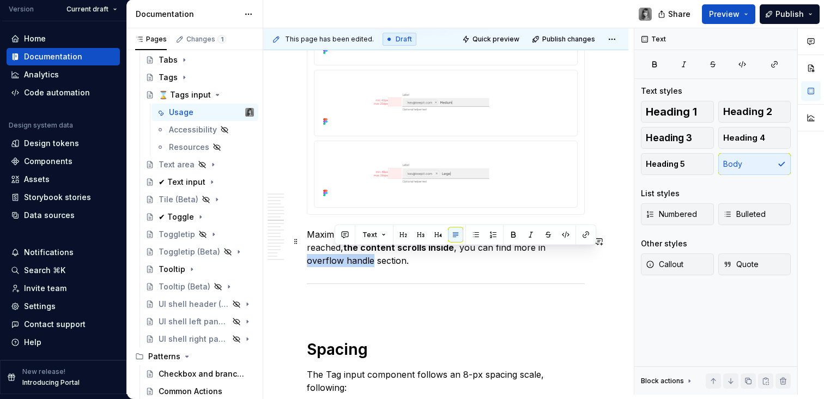
drag, startPoint x: 331, startPoint y: 269, endPoint x: 545, endPoint y: 256, distance: 214.1
click at [545, 256] on p "Maximum container height is 256 px and once this value is reached, the content …" at bounding box center [446, 247] width 278 height 39
click at [587, 237] on button "button" at bounding box center [585, 234] width 15 height 15
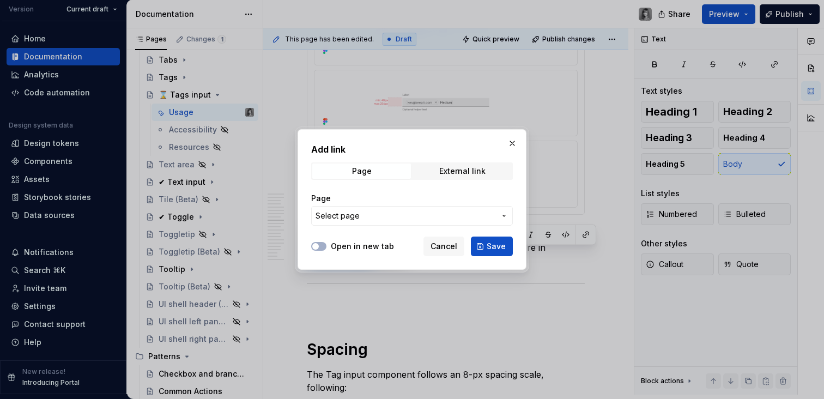
click at [438, 210] on span "Select page" at bounding box center [406, 215] width 180 height 11
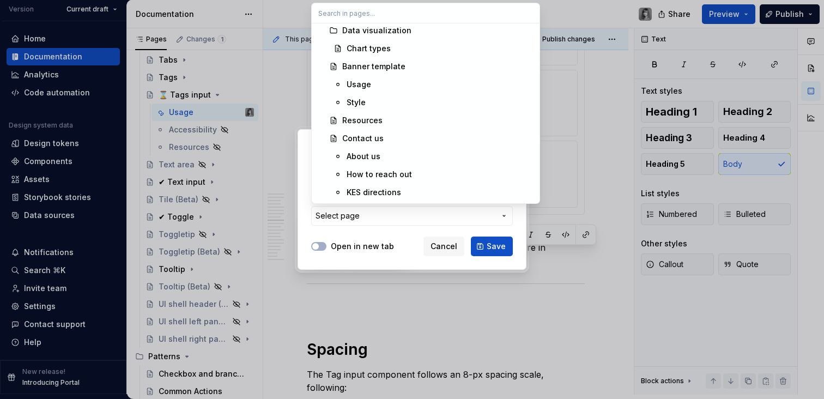
scroll to position [7255, 0]
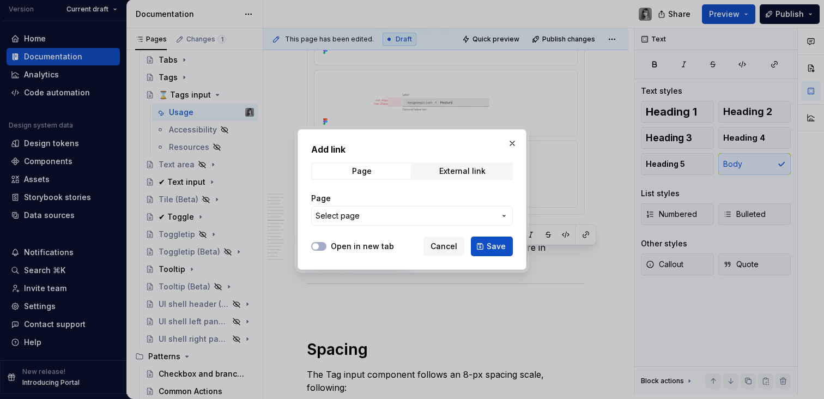
click at [397, 229] on div "Add link Page External link Page Select page Open in new tab Cancel Save" at bounding box center [412, 199] width 824 height 399
click at [360, 248] on label "Open in new tab" at bounding box center [362, 246] width 63 height 11
click at [327, 248] on button "Open in new tab" at bounding box center [318, 246] width 15 height 9
click at [360, 248] on label "Open in new tab" at bounding box center [362, 246] width 63 height 11
click at [327, 248] on button "Open in new tab" at bounding box center [318, 246] width 15 height 9
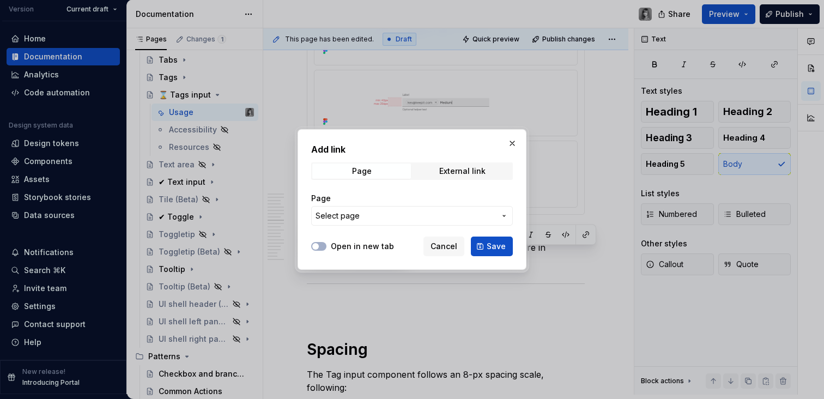
click at [480, 159] on div "Add link Page External link Page Select page" at bounding box center [412, 187] width 202 height 89
click at [473, 169] on div "External link" at bounding box center [462, 171] width 46 height 9
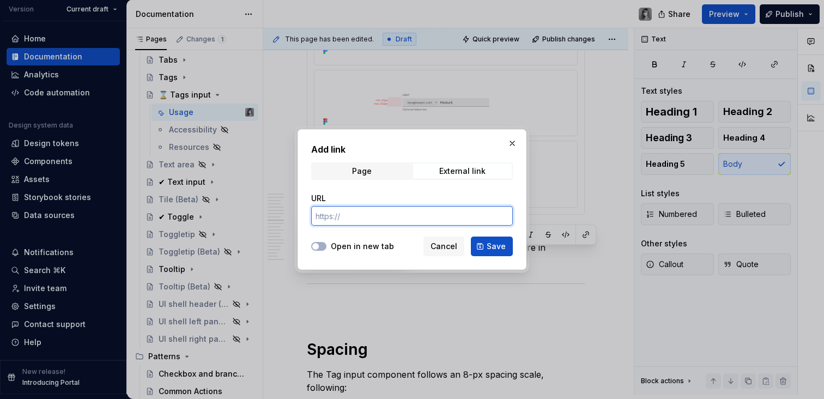
click at [413, 212] on input "URL" at bounding box center [412, 216] width 202 height 20
paste input "[URL][DOMAIN_NAME]"
type input "[URL][DOMAIN_NAME]"
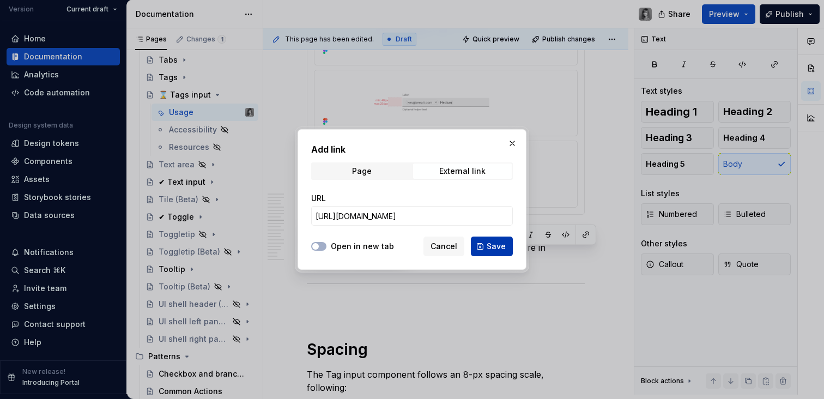
click at [494, 246] on span "Save" at bounding box center [496, 246] width 19 height 11
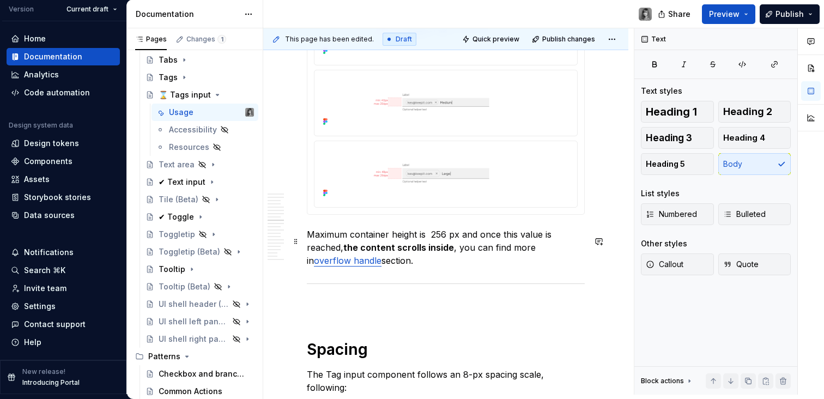
click at [486, 267] on p "Maximum container height is 256 px and once this value is reached, the content …" at bounding box center [446, 247] width 278 height 39
drag, startPoint x: 367, startPoint y: 269, endPoint x: 377, endPoint y: 269, distance: 9.8
click at [367, 267] on p "Maximum container height is 256 px and once this value is reached, the content …" at bounding box center [446, 247] width 278 height 39
click at [333, 266] on link "overflow handle" at bounding box center [348, 260] width 68 height 11
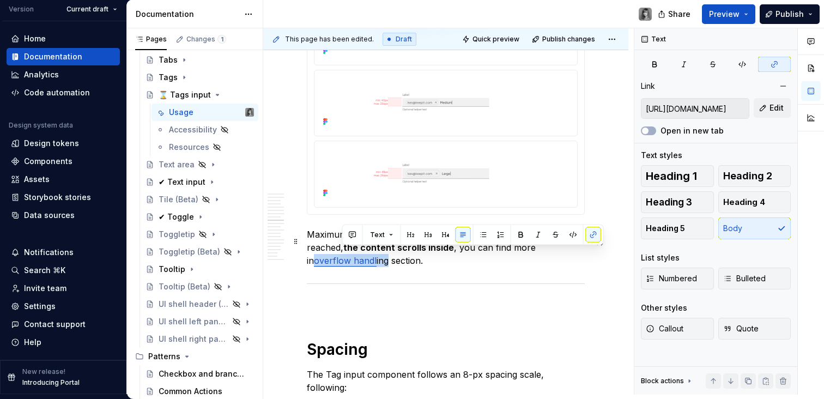
drag, startPoint x: 341, startPoint y: 271, endPoint x: 544, endPoint y: 258, distance: 203.2
click at [544, 257] on p "Maximum container height is 256 px and once this value is reached, the content …" at bounding box center [446, 247] width 278 height 39
click at [597, 234] on button "button" at bounding box center [593, 234] width 15 height 15
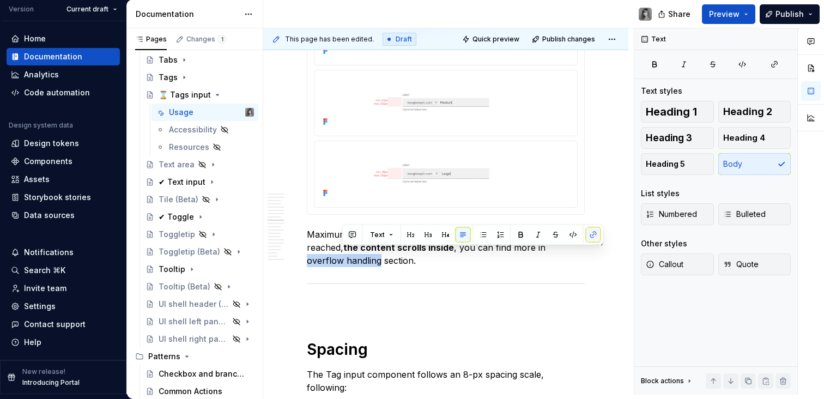
click at [595, 234] on button "button" at bounding box center [593, 234] width 15 height 15
click at [599, 236] on button "button" at bounding box center [593, 234] width 15 height 15
click at [776, 70] on button "button" at bounding box center [774, 64] width 33 height 15
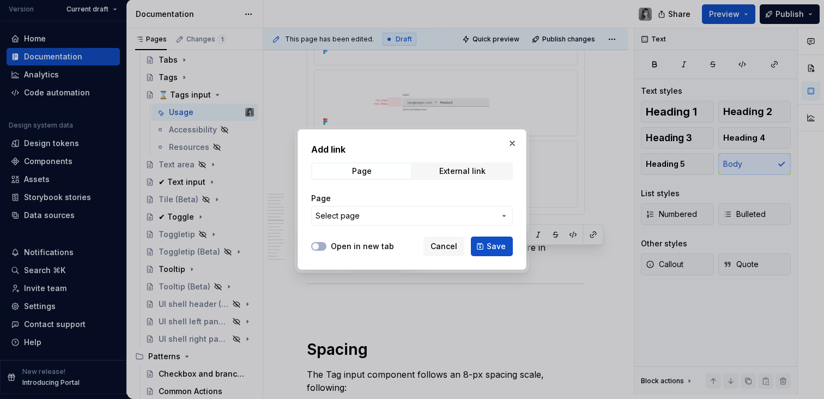
click at [444, 179] on div "Page External link" at bounding box center [412, 170] width 202 height 17
click at [438, 173] on span "External link" at bounding box center [462, 171] width 99 height 15
click at [372, 222] on input "URL" at bounding box center [412, 216] width 202 height 20
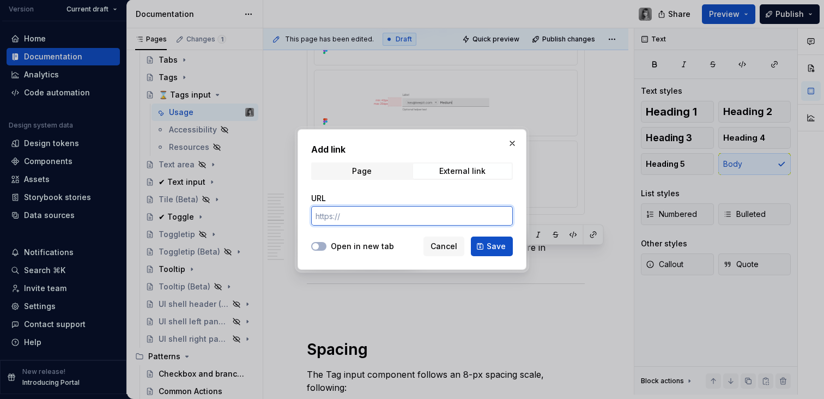
paste input "[URL][DOMAIN_NAME]"
type input "[URL][DOMAIN_NAME]"
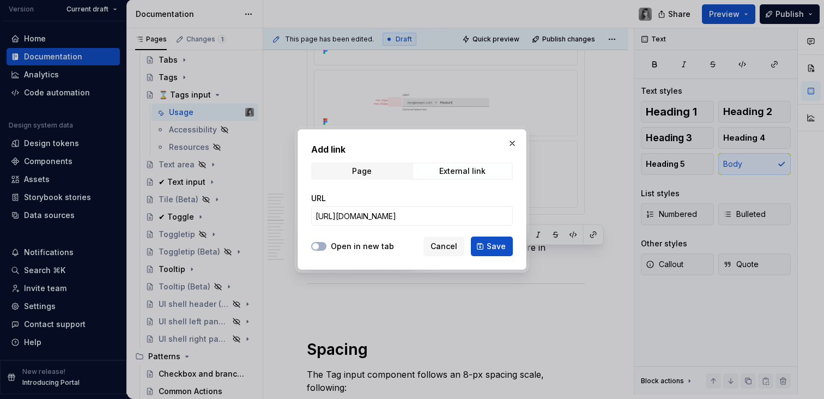
click at [491, 246] on span "Save" at bounding box center [496, 246] width 19 height 11
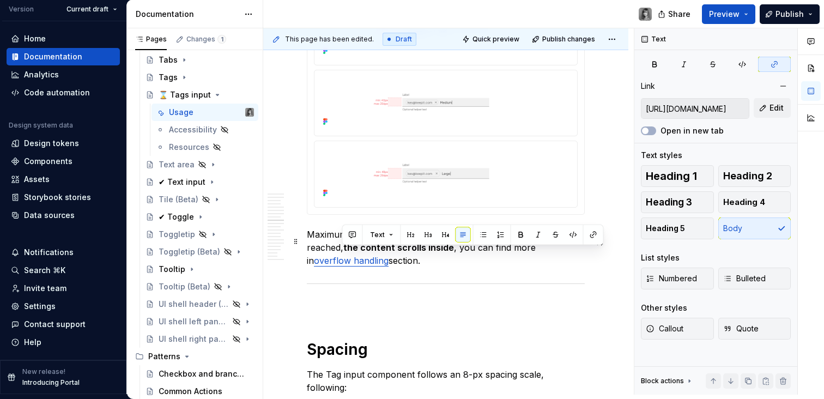
click at [449, 267] on p "Maximum container height is 256 px and once this value is reached, the content …" at bounding box center [446, 247] width 278 height 39
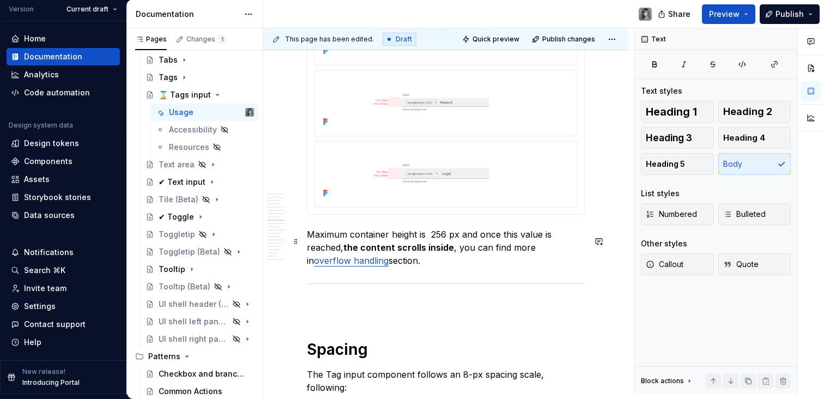
click at [534, 254] on p "Maximum container height is 256 px and once this value is reached, the content …" at bounding box center [446, 247] width 278 height 39
click at [531, 254] on p "Maximum container height is 256 px and once this value is reached, the content …" at bounding box center [446, 247] width 278 height 39
click at [526, 278] on div "**********" at bounding box center [446, 360] width 278 height 5099
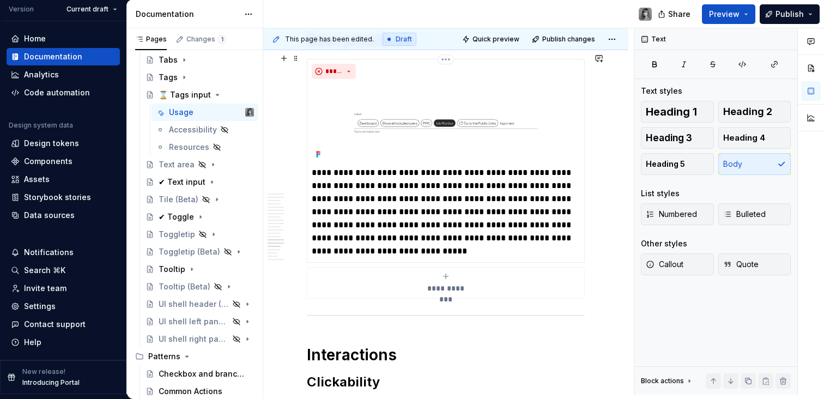
scroll to position [3966, 0]
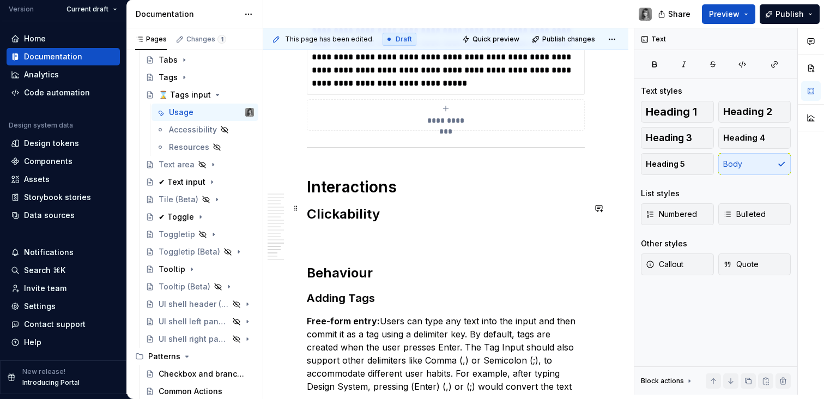
click at [363, 212] on h2 "Clickability" at bounding box center [446, 214] width 278 height 17
click at [335, 232] on p at bounding box center [446, 238] width 278 height 13
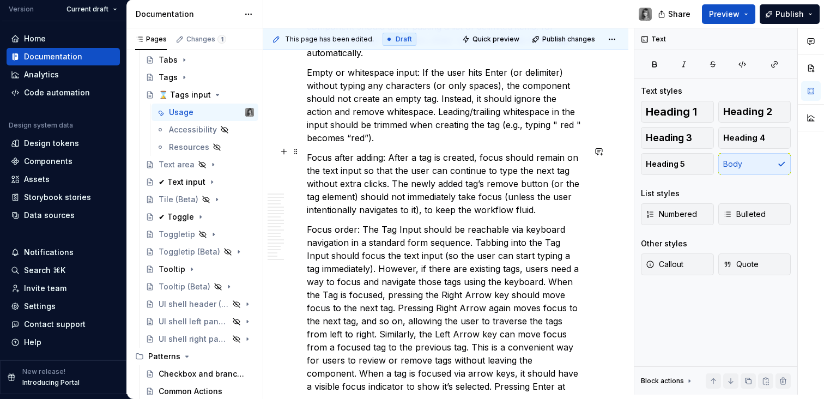
scroll to position [4367, 0]
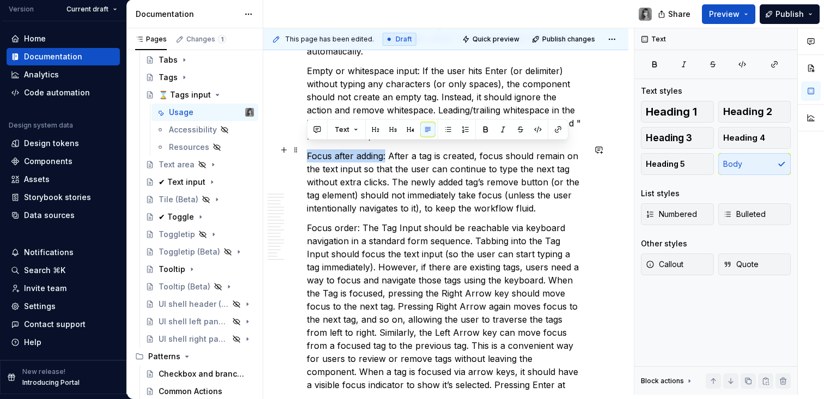
drag, startPoint x: 308, startPoint y: 149, endPoint x: 387, endPoint y: 154, distance: 79.2
click at [387, 154] on p "Focus after adding: After a tag is created, focus should remain on the text inp…" at bounding box center [446, 181] width 278 height 65
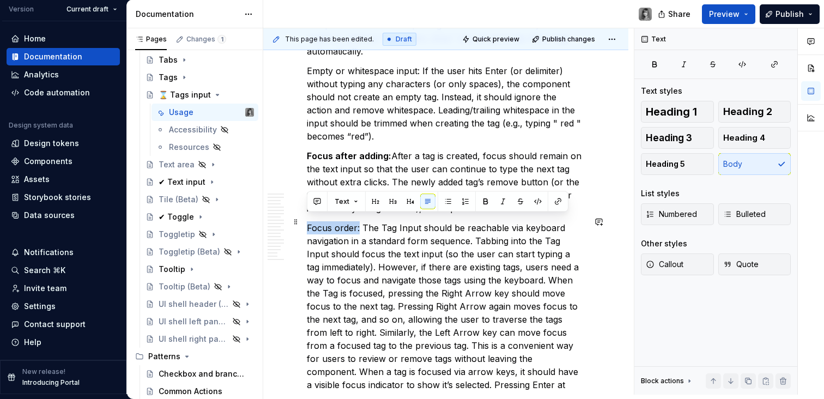
drag, startPoint x: 308, startPoint y: 222, endPoint x: 359, endPoint y: 220, distance: 51.8
click at [359, 221] on p "Focus order: The Tag Input should be reachable via keyboard navigation in a sta…" at bounding box center [446, 312] width 278 height 183
click at [450, 245] on p "Focus order: The Tag Input should be reachable via keyboard navigation in a sta…" at bounding box center [446, 312] width 278 height 183
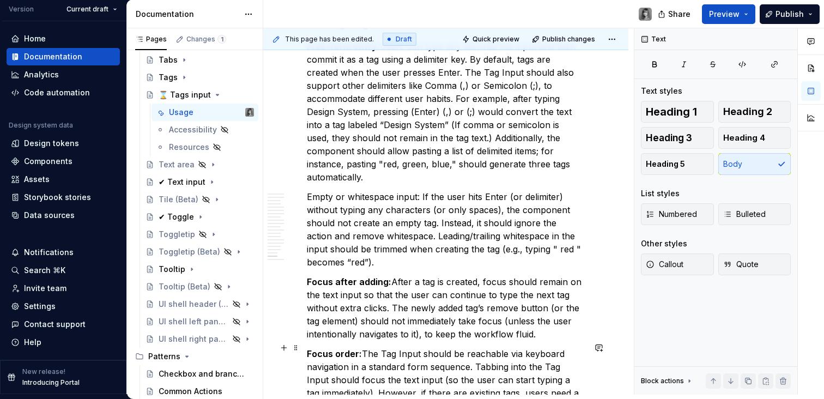
scroll to position [4174, 0]
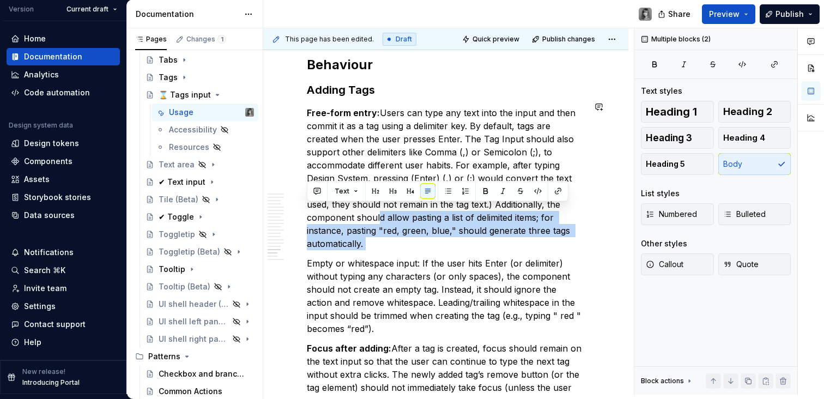
drag, startPoint x: 393, startPoint y: 215, endPoint x: 453, endPoint y: 248, distance: 68.3
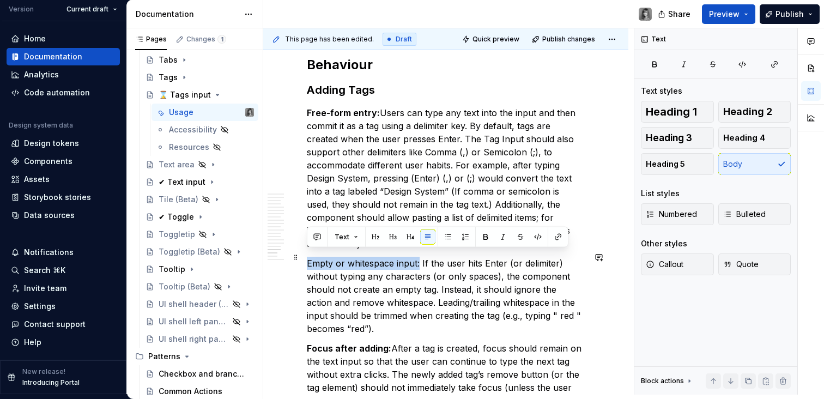
drag, startPoint x: 320, startPoint y: 258, endPoint x: 419, endPoint y: 257, distance: 99.2
click at [419, 257] on p "Empty or whitespace input: If the user hits Enter (or delimiter) without typing…" at bounding box center [446, 296] width 278 height 79
click at [438, 285] on p "Empty or whitespace input: If the user hits Enter (or delimiter) without typing…" at bounding box center [446, 296] width 278 height 79
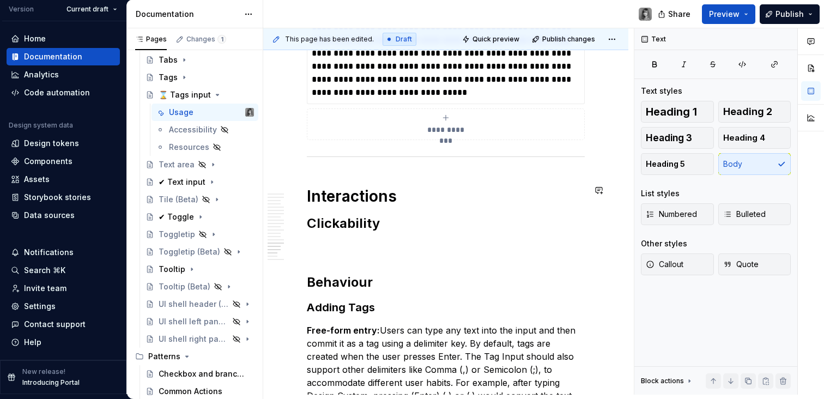
scroll to position [3980, 0]
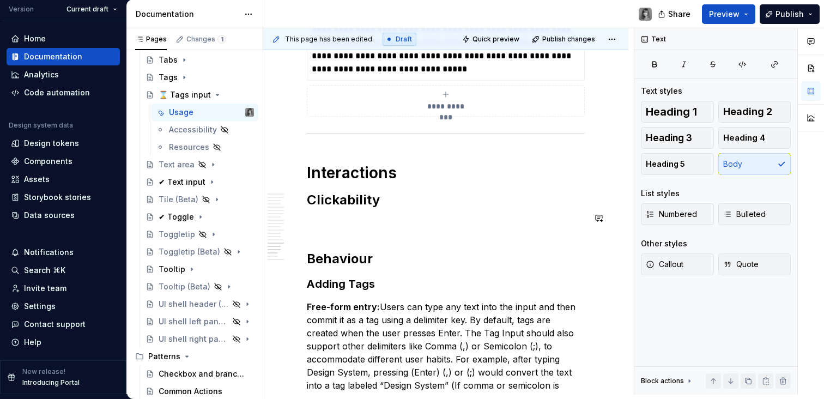
click at [368, 202] on h2 "Clickability" at bounding box center [446, 199] width 278 height 17
click at [399, 218] on p at bounding box center [446, 224] width 278 height 13
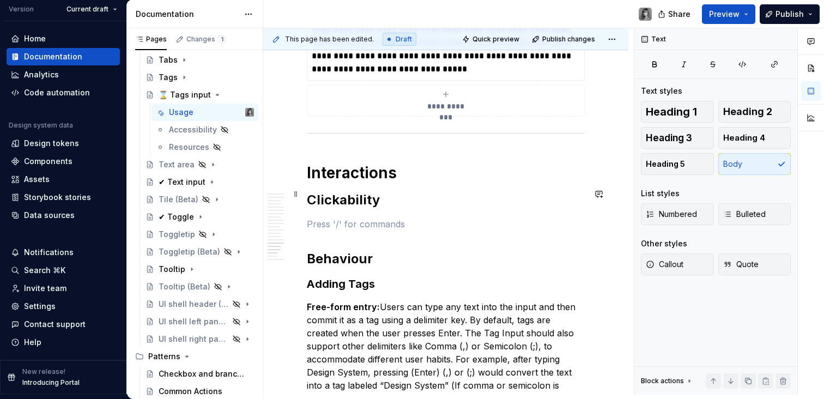
click at [367, 192] on h2 "Clickability" at bounding box center [446, 199] width 278 height 17
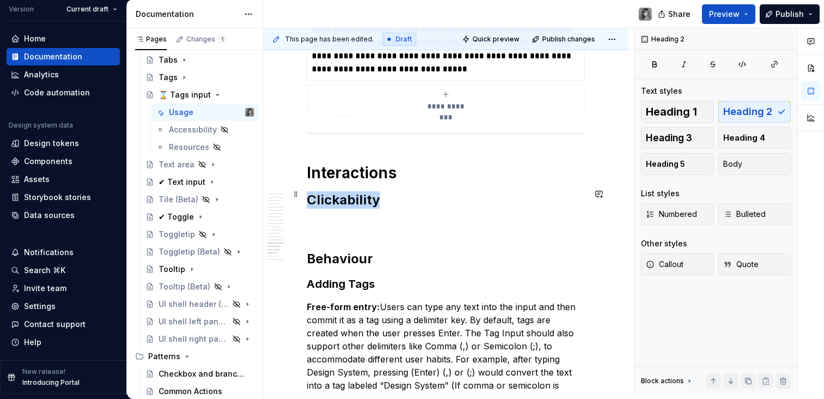
click at [367, 192] on h2 "Clickability" at bounding box center [446, 199] width 278 height 17
click at [335, 198] on h2 at bounding box center [446, 199] width 278 height 17
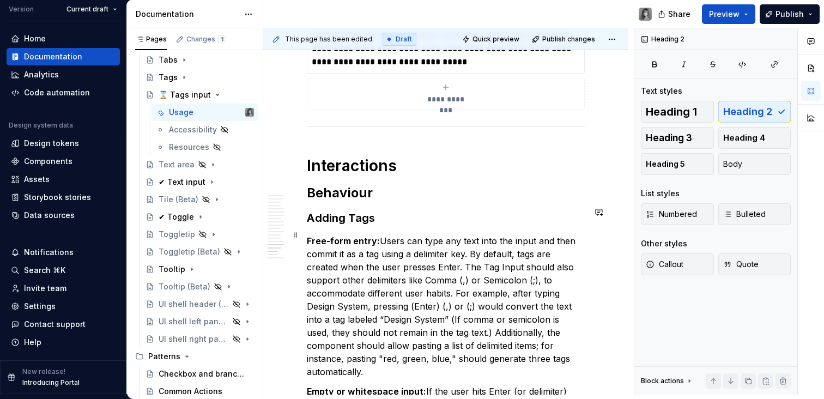
scroll to position [4119, 0]
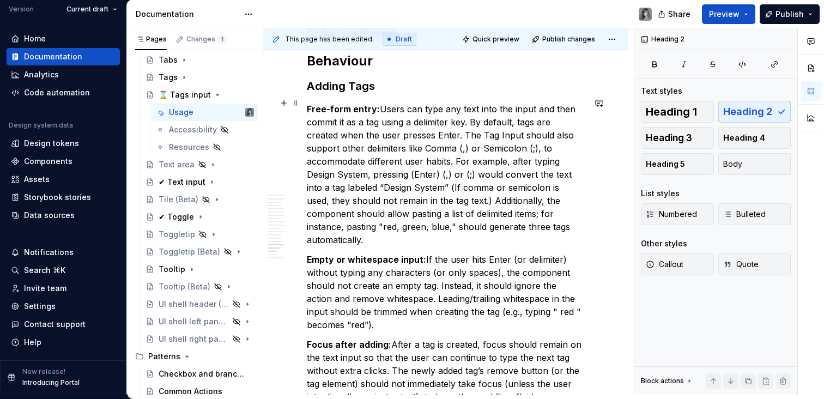
click at [395, 137] on p "Free-form entry: Users can type any text into the input and then commit it as a…" at bounding box center [446, 175] width 278 height 144
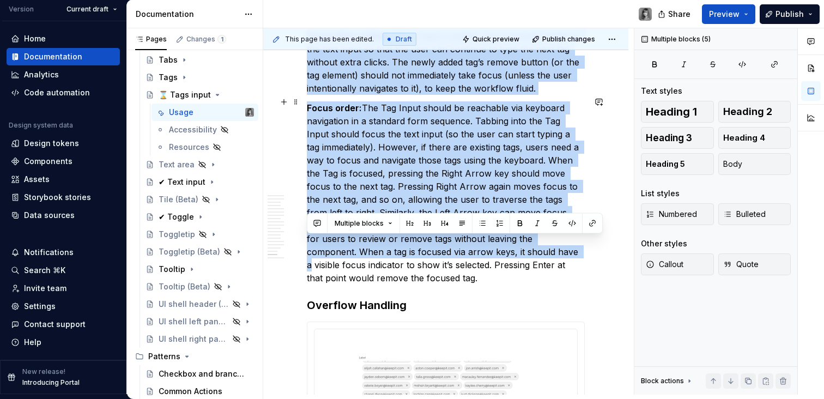
scroll to position [4470, 0]
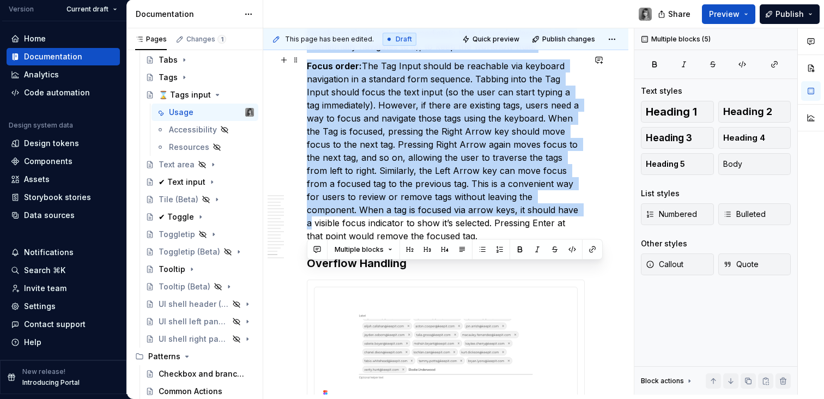
drag, startPoint x: 309, startPoint y: 77, endPoint x: 605, endPoint y: 229, distance: 332.8
copy div "Loremi Dolo Sita-cons adipi: Elits doe temp inc utla etdo mag aliqu eni admi ve…"
type textarea "*"
click at [439, 207] on p "Focus order: The Tag Input should be reachable via keyboard navigation in a sta…" at bounding box center [446, 150] width 278 height 183
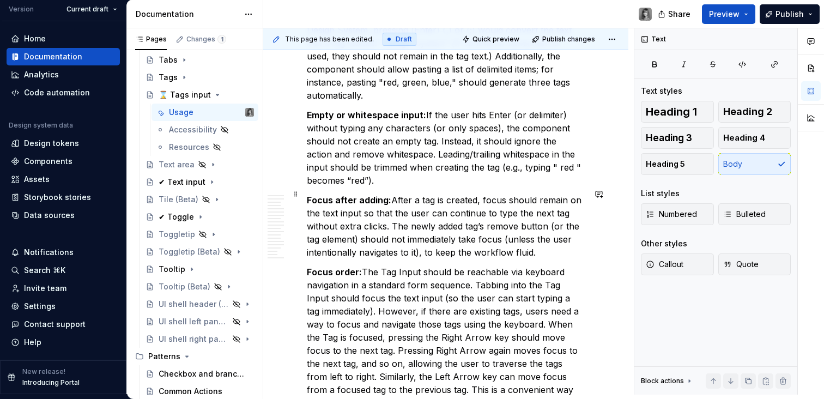
scroll to position [4042, 0]
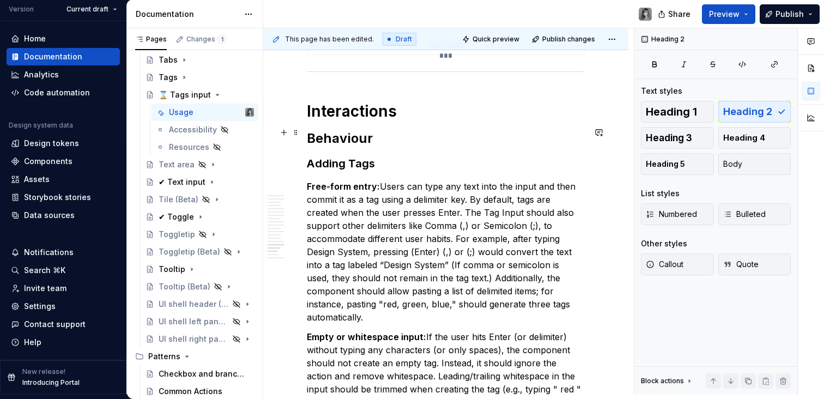
click at [359, 134] on h2 "Behaviour" at bounding box center [446, 138] width 278 height 17
click at [379, 156] on h3 "Adding Tags" at bounding box center [446, 163] width 278 height 15
click at [382, 130] on h2 "Behaviour" at bounding box center [446, 138] width 278 height 17
click at [425, 109] on h1 "Interactions" at bounding box center [446, 111] width 278 height 20
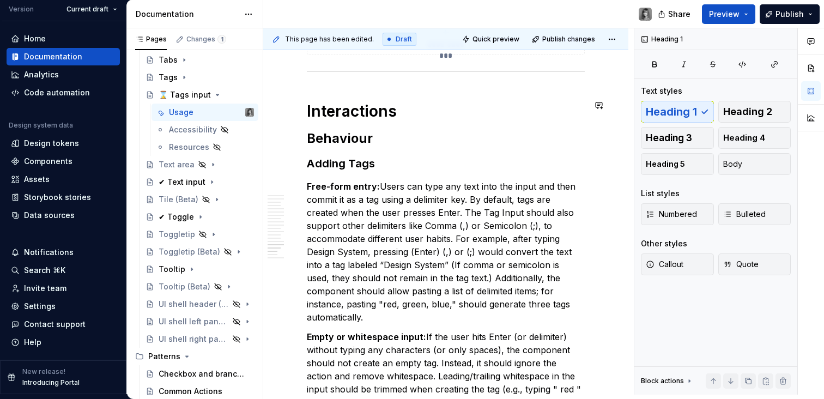
click at [393, 131] on h2 "Behaviour" at bounding box center [446, 138] width 278 height 17
drag, startPoint x: 412, startPoint y: 102, endPoint x: 395, endPoint y: 125, distance: 28.9
click at [412, 102] on h1 "Interactions" at bounding box center [446, 111] width 278 height 20
click at [386, 138] on h2 "Behaviour" at bounding box center [446, 138] width 278 height 17
click at [393, 161] on h3 "Adding Tags" at bounding box center [446, 163] width 278 height 15
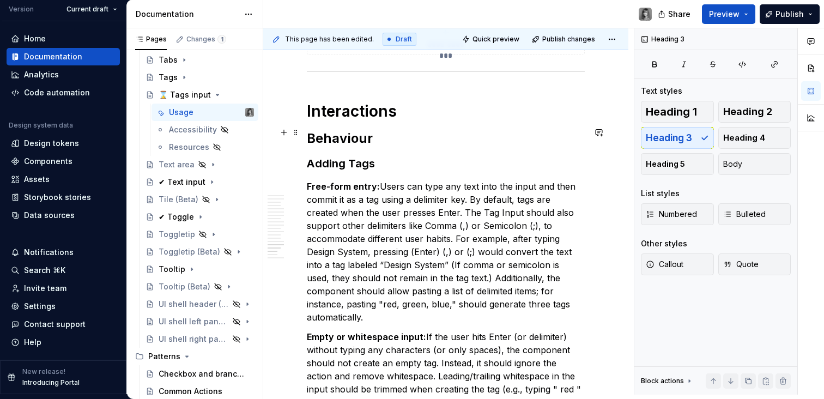
click at [380, 137] on h2 "Behaviour" at bounding box center [446, 138] width 278 height 17
click at [407, 108] on h1 "Interactions" at bounding box center [446, 111] width 278 height 20
click at [387, 138] on h2 "Behaviour" at bounding box center [446, 138] width 278 height 17
click at [394, 161] on h3 "Adding Tags" at bounding box center [446, 163] width 278 height 15
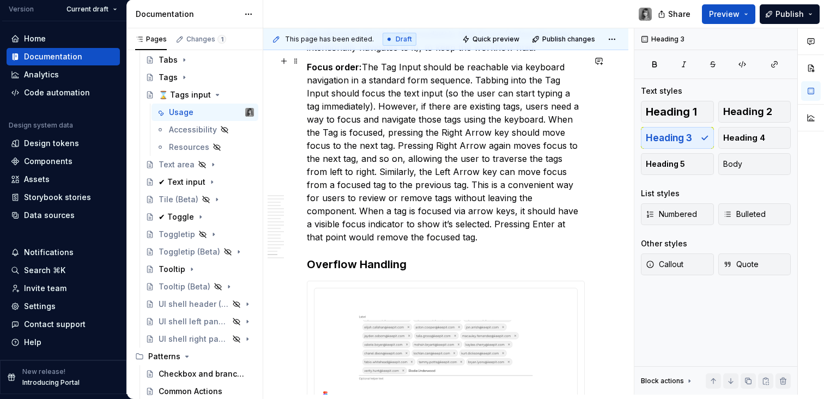
scroll to position [4491, 0]
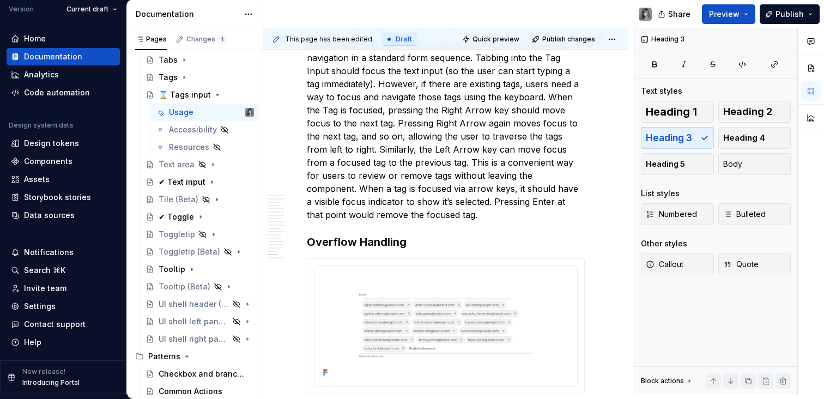
click at [433, 211] on p "Focus order: The Tag Input should be reachable via keyboard navigation in a sta…" at bounding box center [446, 129] width 278 height 183
click at [429, 234] on h3 "Overflow Handling" at bounding box center [446, 241] width 278 height 15
click at [431, 209] on p "Focus order: The Tag Input should be reachable via keyboard navigation in a sta…" at bounding box center [446, 129] width 278 height 183
click at [424, 258] on div at bounding box center [446, 326] width 278 height 136
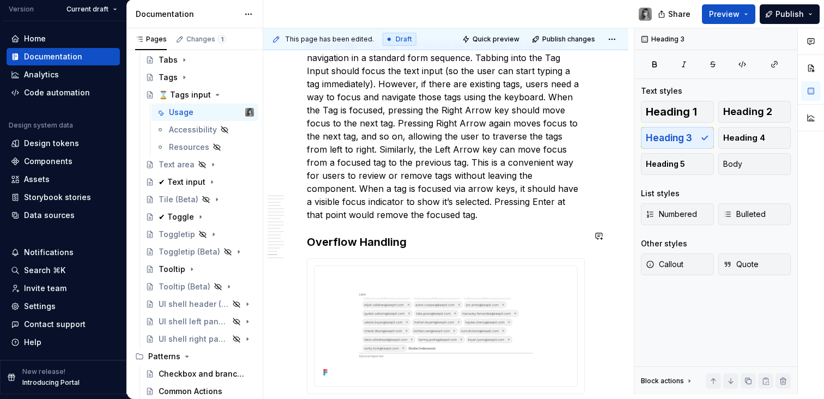
click at [430, 215] on p "Focus order: The Tag Input should be reachable via keyboard navigation in a sta…" at bounding box center [446, 129] width 278 height 183
click at [427, 210] on p "Focus order: The Tag Input should be reachable via keyboard navigation in a sta…" at bounding box center [446, 129] width 278 height 183
click at [425, 243] on h3 "Overflow Handling" at bounding box center [446, 241] width 278 height 15
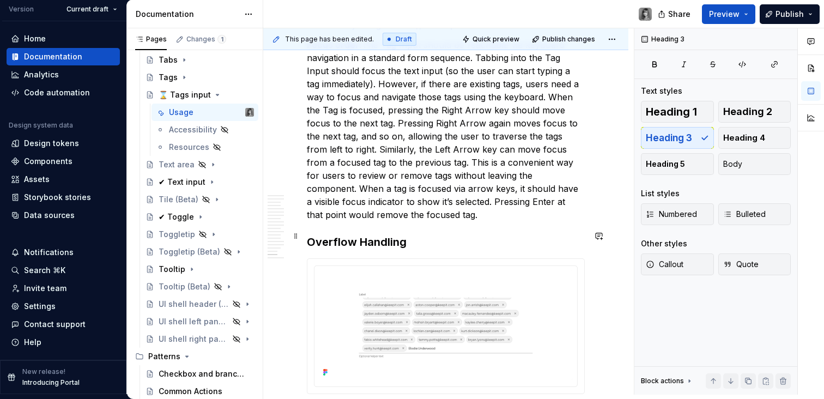
click at [425, 242] on h3 "Overflow Handling" at bounding box center [446, 241] width 278 height 15
click at [421, 210] on p "Focus order: The Tag Input should be reachable via keyboard navigation in a sta…" at bounding box center [446, 129] width 278 height 183
click at [420, 210] on p "Focus order: The Tag Input should be reachable via keyboard navigation in a sta…" at bounding box center [446, 129] width 278 height 183
click at [421, 238] on h3 "Overflow Handling" at bounding box center [446, 241] width 278 height 15
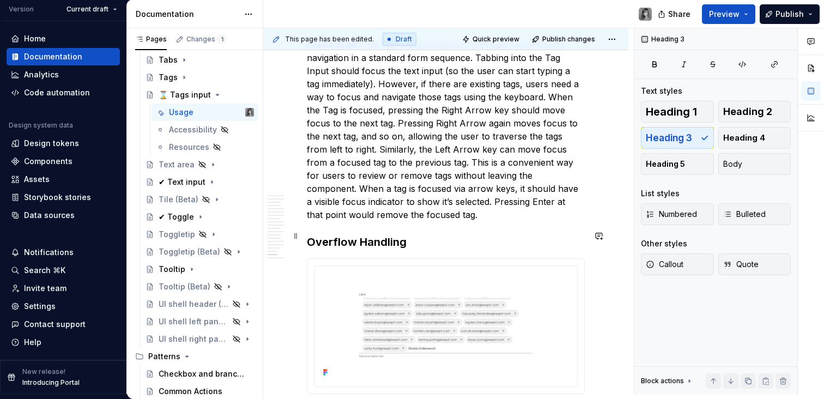
click at [427, 208] on p "Focus order: The Tag Input should be reachable via keyboard navigation in a sta…" at bounding box center [446, 129] width 278 height 183
click at [423, 234] on h3 "Overflow Handling" at bounding box center [446, 241] width 278 height 15
click at [425, 236] on h3 "Overflow Handling" at bounding box center [446, 241] width 278 height 15
click at [432, 201] on p "Focus order: The Tag Input should be reachable via keyboard navigation in a sta…" at bounding box center [446, 129] width 278 height 183
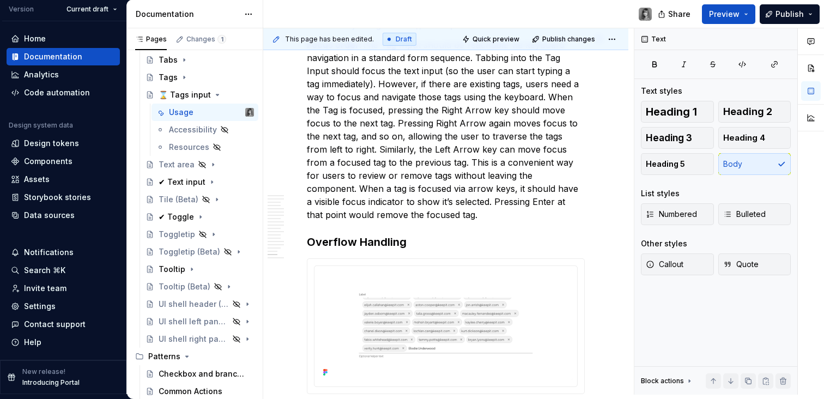
click at [429, 214] on p "Focus order: The Tag Input should be reachable via keyboard navigation in a sta…" at bounding box center [446, 129] width 278 height 183
click at [430, 234] on h3 "Overflow Handling" at bounding box center [446, 241] width 278 height 15
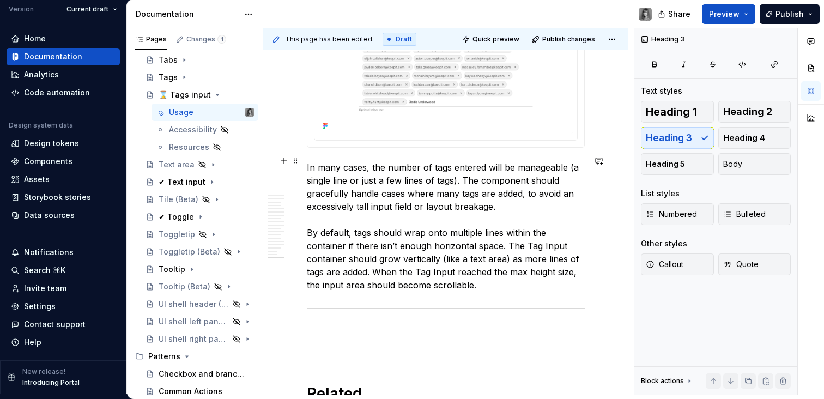
scroll to position [4739, 0]
drag, startPoint x: 496, startPoint y: 236, endPoint x: 489, endPoint y: 224, distance: 14.4
click at [496, 236] on p "In many cases, the number of tags entered will be manageable (a single line or …" at bounding box center [446, 224] width 278 height 131
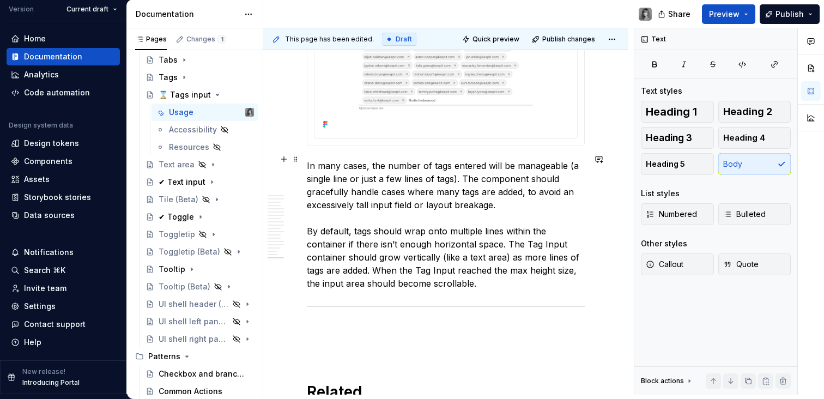
click at [460, 195] on p "In many cases, the number of tags entered will be manageable (a single line or …" at bounding box center [446, 224] width 278 height 131
click at [488, 277] on p "In many cases, the number of tags entered will be manageable (a single line or …" at bounding box center [446, 224] width 278 height 131
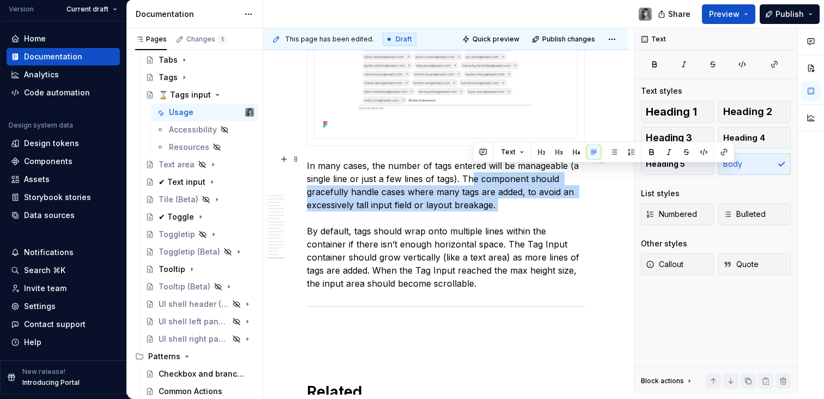
drag, startPoint x: 481, startPoint y: 170, endPoint x: 523, endPoint y: 216, distance: 62.5
click at [523, 216] on p "In many cases, the number of tags entered will be manageable (a single line or …" at bounding box center [446, 224] width 278 height 131
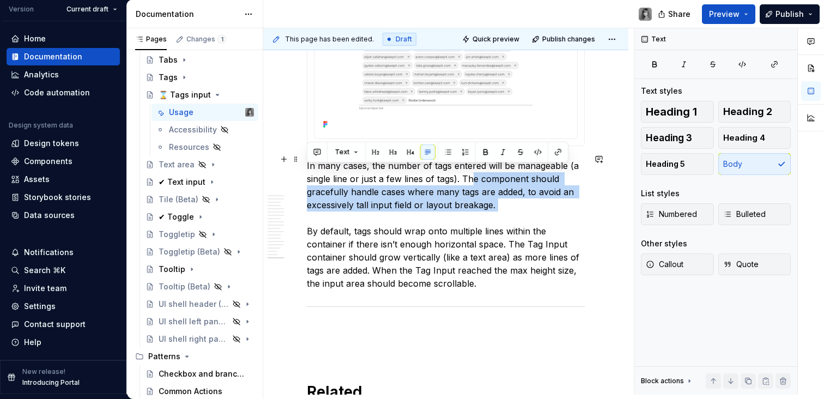
click at [523, 216] on p "In many cases, the number of tags entered will be manageable (a single line or …" at bounding box center [446, 224] width 278 height 131
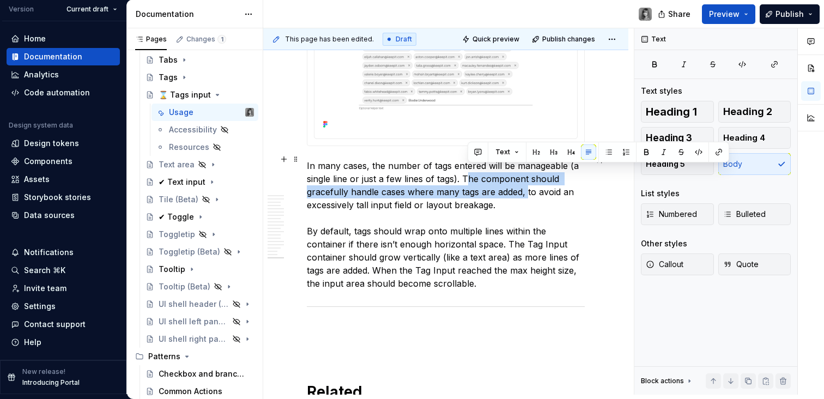
drag, startPoint x: 468, startPoint y: 171, endPoint x: 528, endPoint y: 192, distance: 63.6
click at [528, 190] on p "In many cases, the number of tags entered will be manageable (a single line or …" at bounding box center [446, 224] width 278 height 131
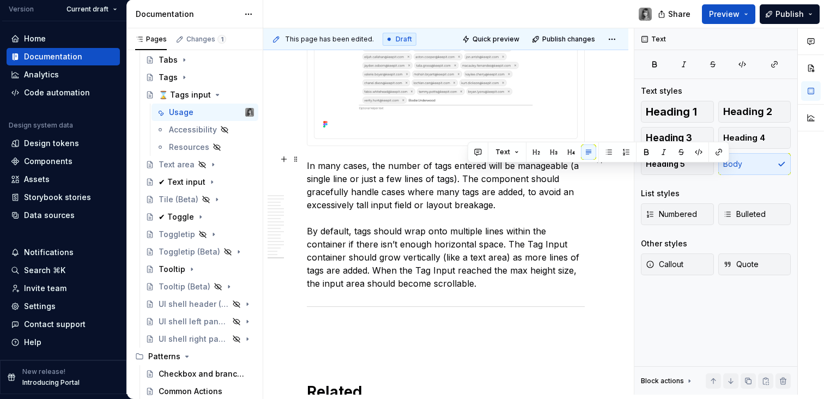
click at [528, 192] on p "In many cases, the number of tags entered will be manageable (a single line or …" at bounding box center [446, 224] width 278 height 131
drag, startPoint x: 465, startPoint y: 172, endPoint x: 528, endPoint y: 174, distance: 63.8
click at [528, 174] on p "In many cases, the number of tags entered will be manageable (a single line or …" at bounding box center [446, 224] width 278 height 131
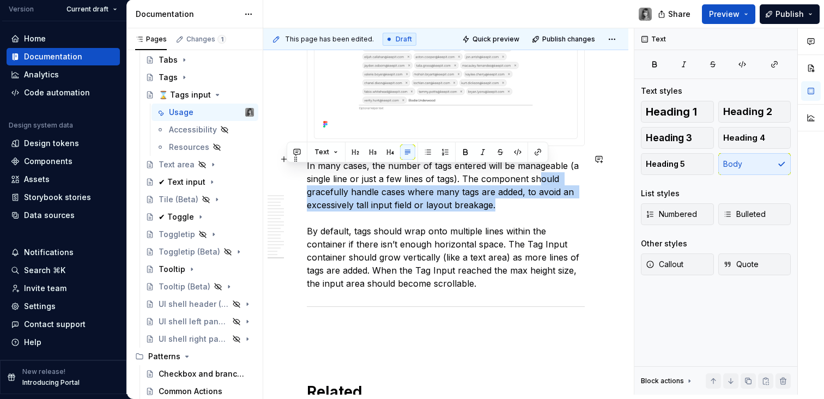
drag, startPoint x: 538, startPoint y: 173, endPoint x: 558, endPoint y: 196, distance: 30.9
click at [558, 196] on p "In many cases, the number of tags entered will be manageable (a single line or …" at bounding box center [446, 224] width 278 height 131
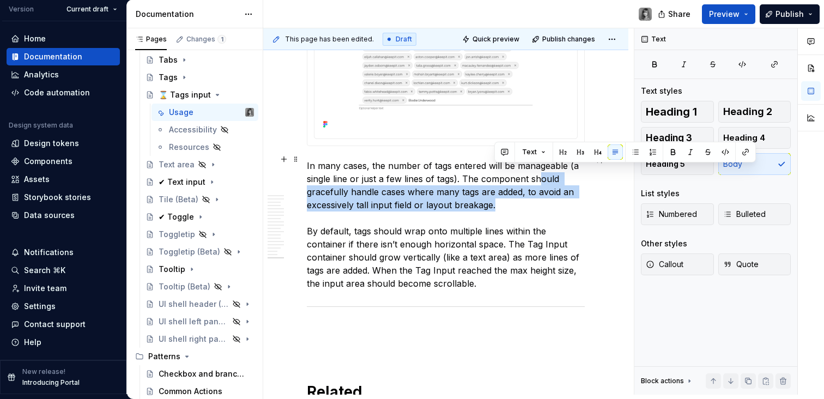
click at [558, 196] on p "In many cases, the number of tags entered will be manageable (a single line or …" at bounding box center [446, 224] width 278 height 131
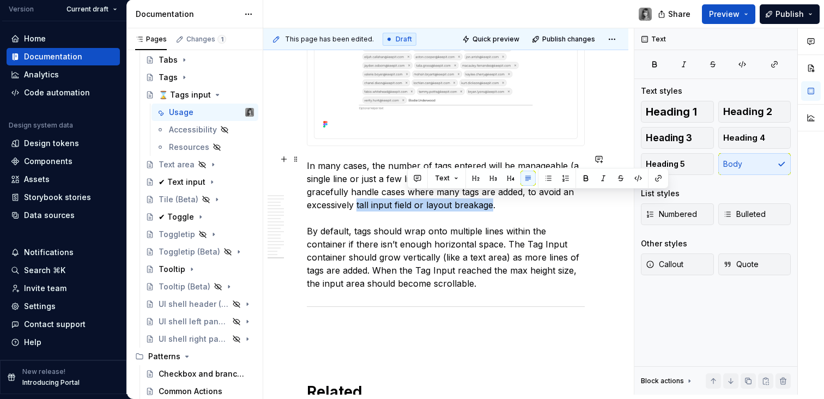
drag, startPoint x: 492, startPoint y: 197, endPoint x: 351, endPoint y: 196, distance: 141.8
click at [351, 196] on p "In many cases, the number of tags entered will be manageable (a single line or …" at bounding box center [446, 224] width 278 height 131
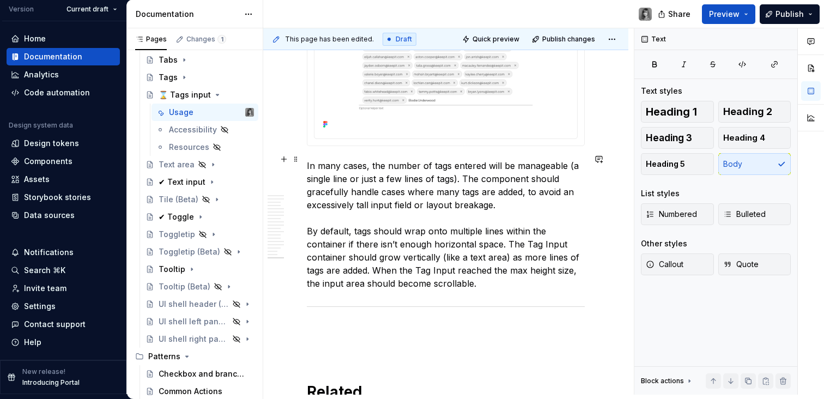
click at [351, 196] on p "In many cases, the number of tags entered will be manageable (a single line or …" at bounding box center [446, 224] width 278 height 131
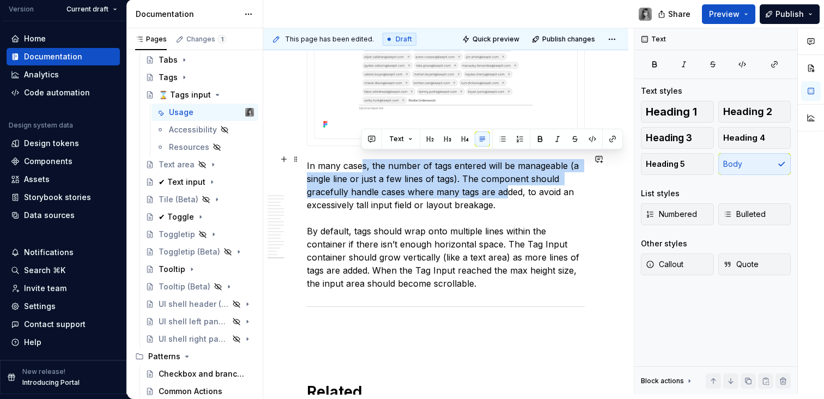
drag, startPoint x: 361, startPoint y: 165, endPoint x: 506, endPoint y: 189, distance: 146.9
click at [506, 189] on p "In many cases, the number of tags entered will be manageable (a single line or …" at bounding box center [446, 224] width 278 height 131
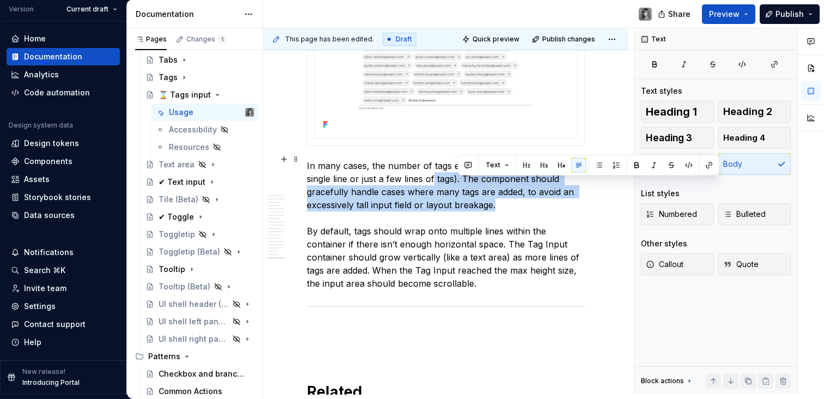
drag, startPoint x: 457, startPoint y: 186, endPoint x: 432, endPoint y: 175, distance: 27.1
click at [432, 175] on p "In many cases, the number of tags entered will be manageable (a single line or …" at bounding box center [446, 224] width 278 height 131
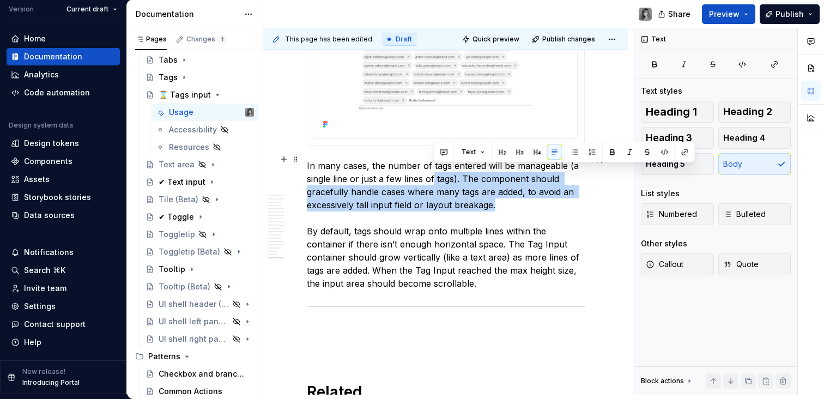
click at [432, 175] on p "In many cases, the number of tags entered will be manageable (a single line or …" at bounding box center [446, 224] width 278 height 131
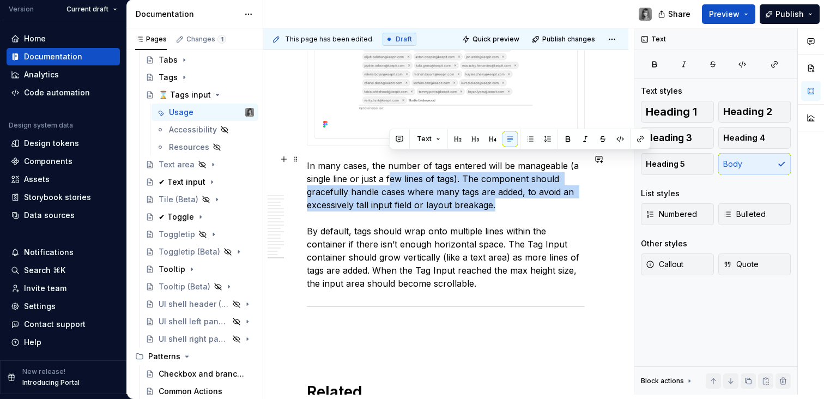
drag, startPoint x: 408, startPoint y: 165, endPoint x: 501, endPoint y: 202, distance: 99.3
click at [501, 202] on p "In many cases, the number of tags entered will be manageable (a single line or …" at bounding box center [446, 224] width 278 height 131
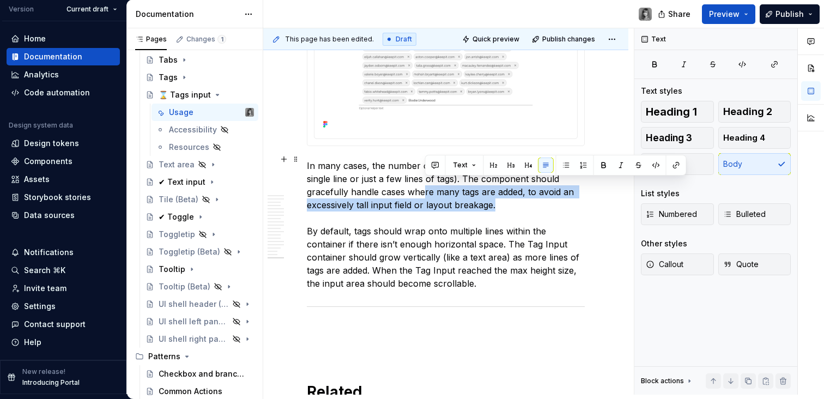
drag, startPoint x: 525, startPoint y: 202, endPoint x: 425, endPoint y: 181, distance: 101.5
click at [425, 181] on p "In many cases, the number of tags entered will be manageable (a single line or …" at bounding box center [446, 224] width 278 height 131
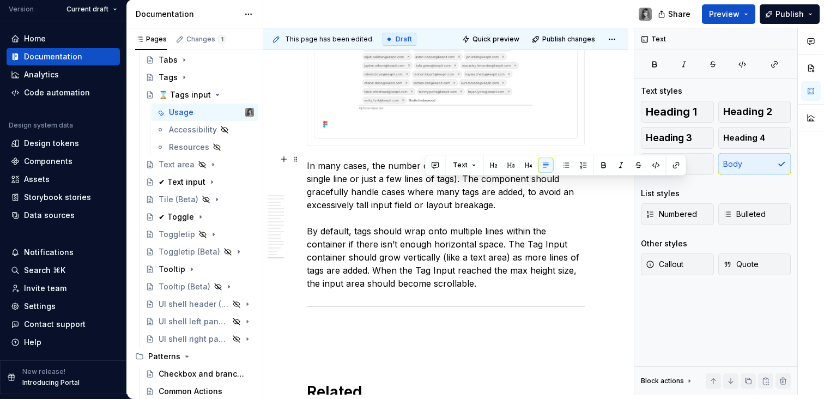
drag, startPoint x: 425, startPoint y: 181, endPoint x: 414, endPoint y: 179, distance: 11.0
click at [425, 181] on p "In many cases, the number of tags entered will be manageable (a single line or …" at bounding box center [446, 224] width 278 height 131
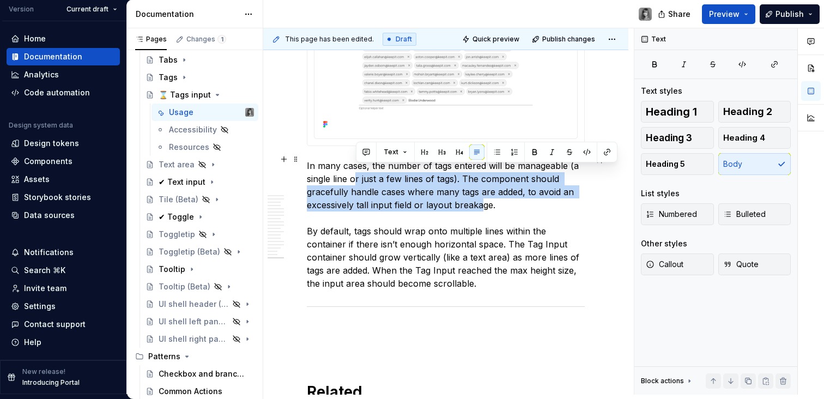
drag, startPoint x: 384, startPoint y: 166, endPoint x: 483, endPoint y: 196, distance: 103.0
click at [483, 196] on p "In many cases, the number of tags entered will be manageable (a single line or …" at bounding box center [446, 224] width 278 height 131
click at [484, 196] on p "In many cases, the number of tags entered will be manageable (a single line or …" at bounding box center [446, 224] width 278 height 131
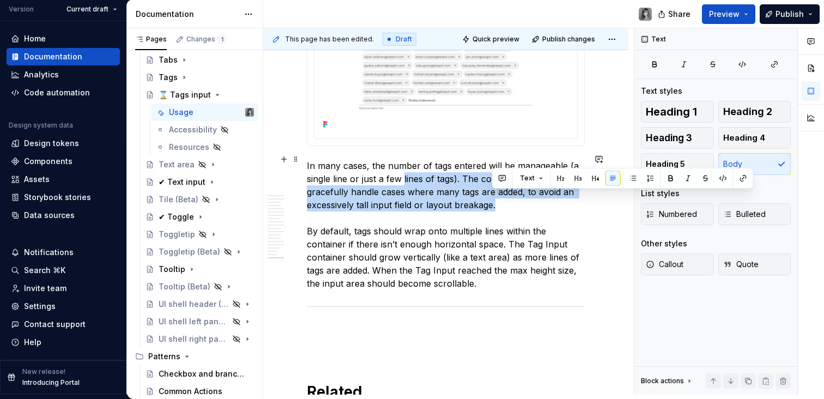
drag, startPoint x: 473, startPoint y: 190, endPoint x: 401, endPoint y: 174, distance: 73.8
click at [401, 174] on p "In many cases, the number of tags entered will be manageable (a single line or …" at bounding box center [446, 224] width 278 height 131
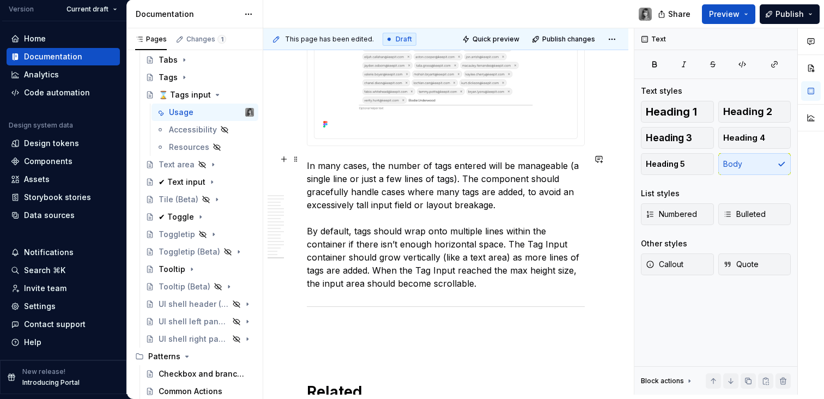
click at [401, 174] on p "In many cases, the number of tags entered will be manageable (a single line or …" at bounding box center [446, 224] width 278 height 131
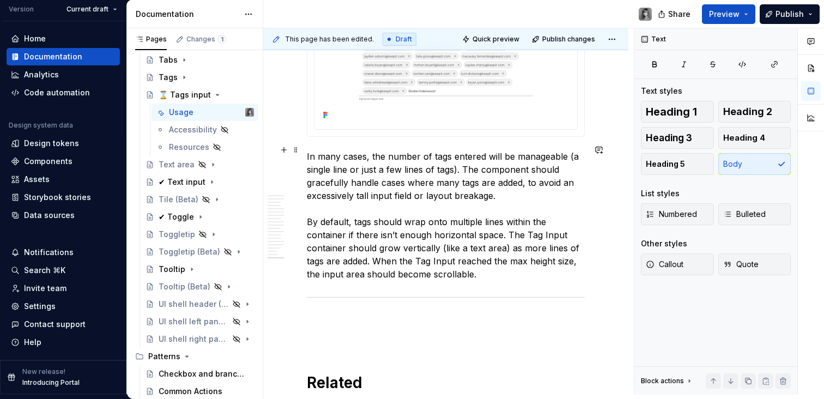
scroll to position [4758, 0]
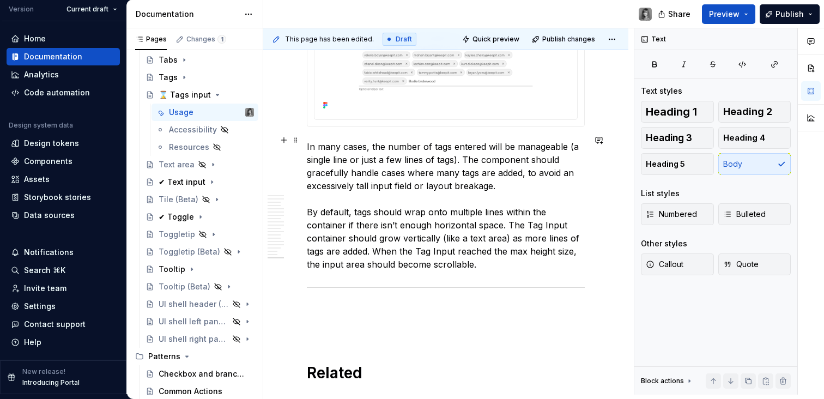
click at [474, 221] on p "In many cases, the number of tags entered will be manageable (a single line or …" at bounding box center [446, 205] width 278 height 131
click at [477, 215] on p "In many cases, the number of tags entered will be manageable (a single line or …" at bounding box center [446, 205] width 278 height 131
click at [499, 250] on p "In many cases, the number of tags entered will be manageable (a single line or …" at bounding box center [446, 205] width 278 height 131
click at [498, 261] on p "In many cases, the number of tags entered will be manageable (a single line or …" at bounding box center [446, 205] width 278 height 131
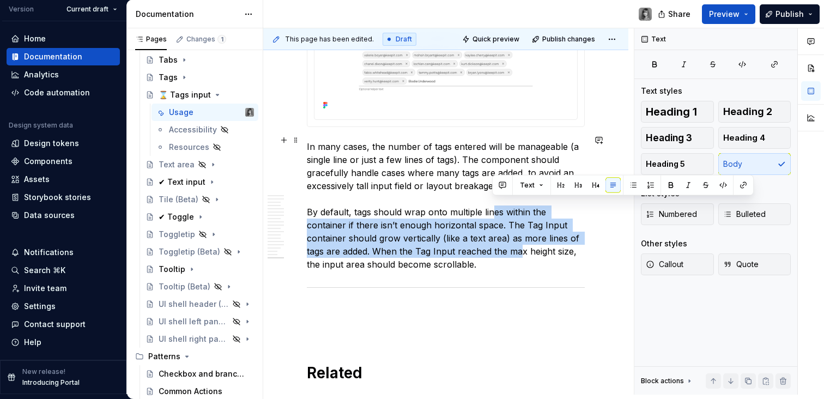
drag, startPoint x: 491, startPoint y: 211, endPoint x: 523, endPoint y: 245, distance: 47.4
click at [523, 245] on p "In many cases, the number of tags entered will be manageable (a single line or …" at bounding box center [446, 205] width 278 height 131
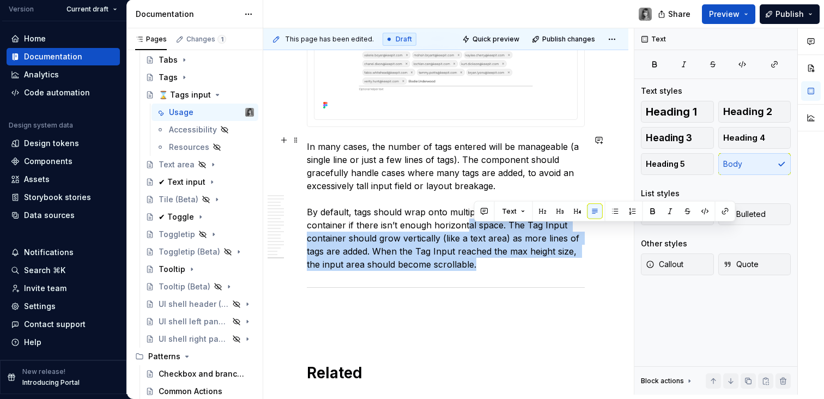
drag, startPoint x: 521, startPoint y: 258, endPoint x: 467, endPoint y: 222, distance: 64.4
click at [467, 222] on p "In many cases, the number of tags entered will be manageable (a single line or …" at bounding box center [446, 205] width 278 height 131
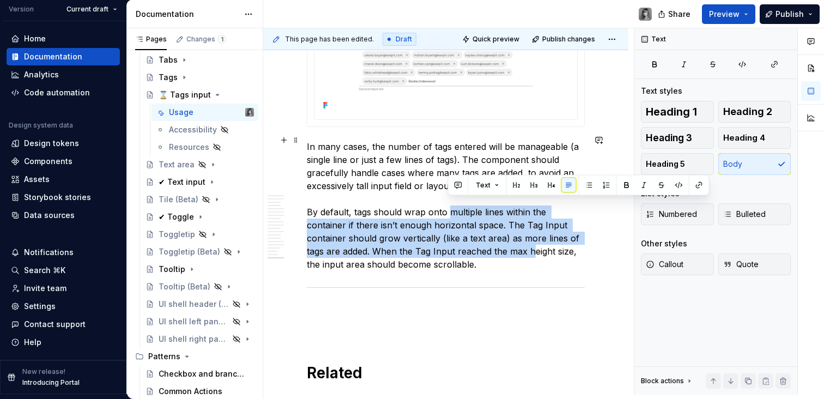
drag, startPoint x: 480, startPoint y: 216, endPoint x: 532, endPoint y: 245, distance: 59.6
click at [532, 245] on p "In many cases, the number of tags entered will be manageable (a single line or …" at bounding box center [446, 205] width 278 height 131
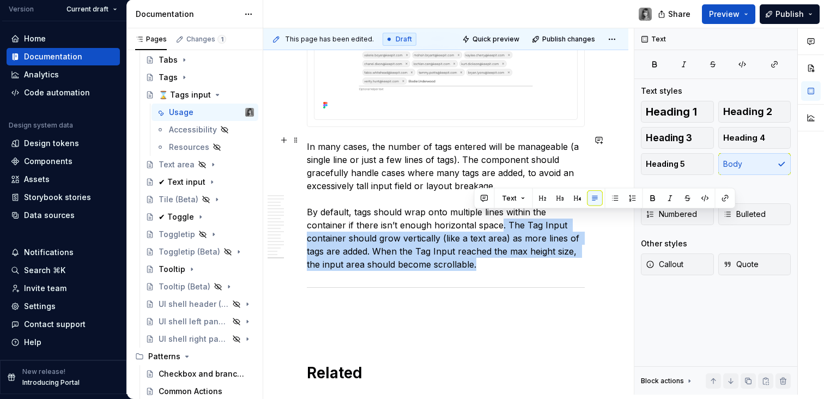
drag, startPoint x: 504, startPoint y: 227, endPoint x: 501, endPoint y: 222, distance: 5.9
click at [501, 222] on p "In many cases, the number of tags entered will be manageable (a single line or …" at bounding box center [446, 205] width 278 height 131
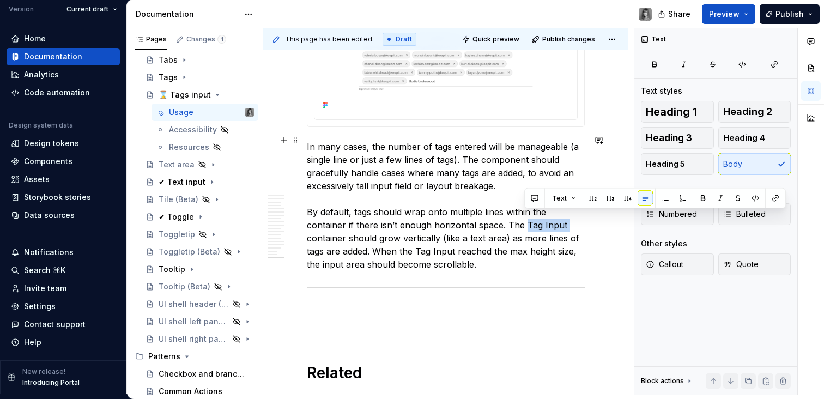
drag, startPoint x: 526, startPoint y: 218, endPoint x: 564, endPoint y: 221, distance: 38.3
click at [565, 220] on p "In many cases, the number of tags entered will be manageable (a single line or …" at bounding box center [446, 205] width 278 height 131
click at [560, 221] on p "In many cases, the number of tags entered will be manageable (a single line or …" at bounding box center [446, 205] width 278 height 131
drag, startPoint x: 563, startPoint y: 218, endPoint x: 543, endPoint y: 222, distance: 20.1
click at [529, 218] on p "In many cases, the number of tags entered will be manageable (a single line or …" at bounding box center [446, 205] width 278 height 131
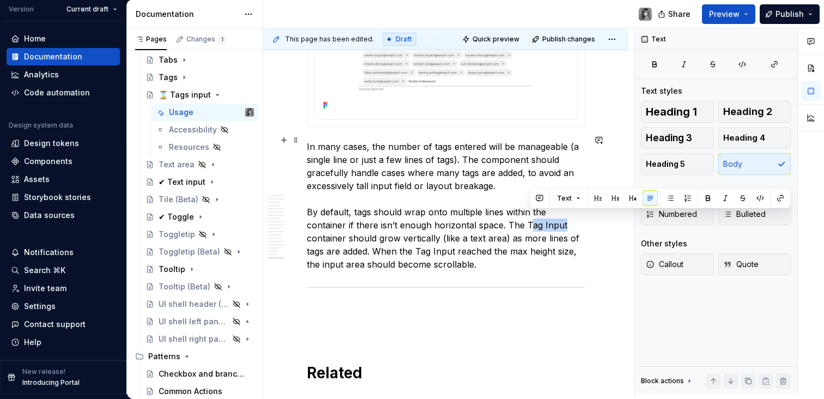
click at [545, 224] on p "In many cases, the number of tags entered will be manageable (a single line or …" at bounding box center [446, 205] width 278 height 131
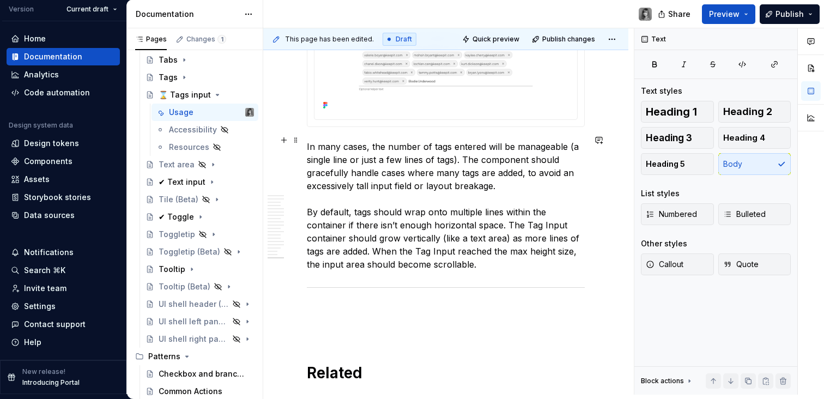
drag, startPoint x: 523, startPoint y: 220, endPoint x: 560, endPoint y: 222, distance: 37.2
click at [560, 223] on p "In many cases, the number of tags entered will be manageable (a single line or …" at bounding box center [446, 205] width 278 height 131
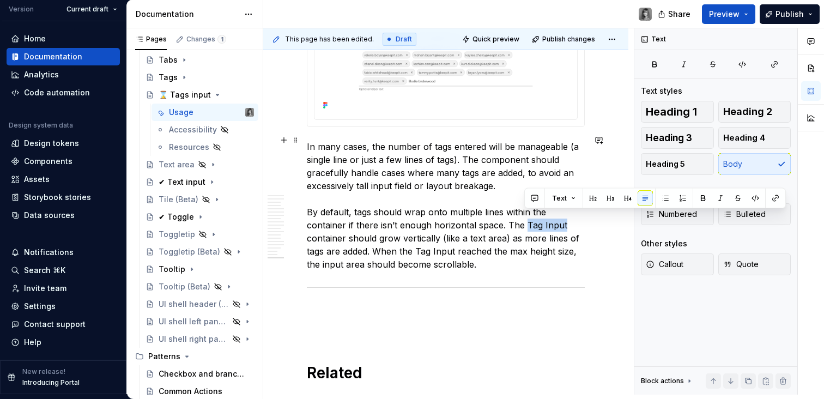
drag, startPoint x: 563, startPoint y: 219, endPoint x: 523, endPoint y: 218, distance: 39.3
click at [523, 218] on p "In many cases, the number of tags entered will be manageable (a single line or …" at bounding box center [446, 205] width 278 height 131
click at [700, 196] on button "button" at bounding box center [703, 198] width 15 height 15
click at [551, 230] on p "In many cases, the number of tags entered will be manageable (a single line or …" at bounding box center [446, 205] width 278 height 131
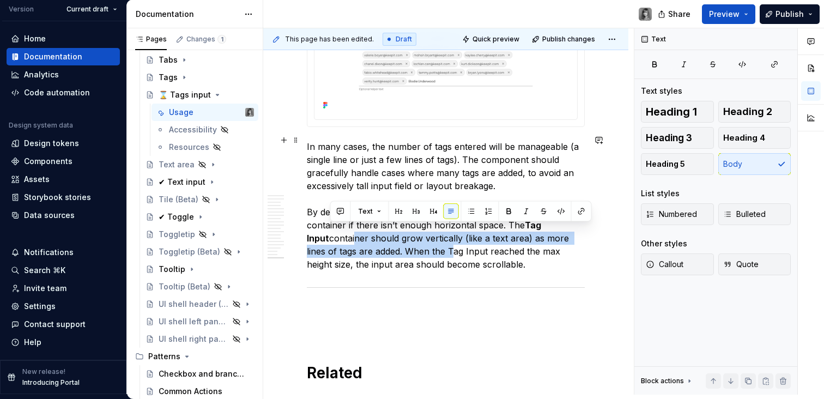
drag, startPoint x: 338, startPoint y: 232, endPoint x: 417, endPoint y: 248, distance: 80.2
click at [417, 248] on p "In many cases, the number of tags entered will be manageable (a single line or …" at bounding box center [446, 205] width 278 height 131
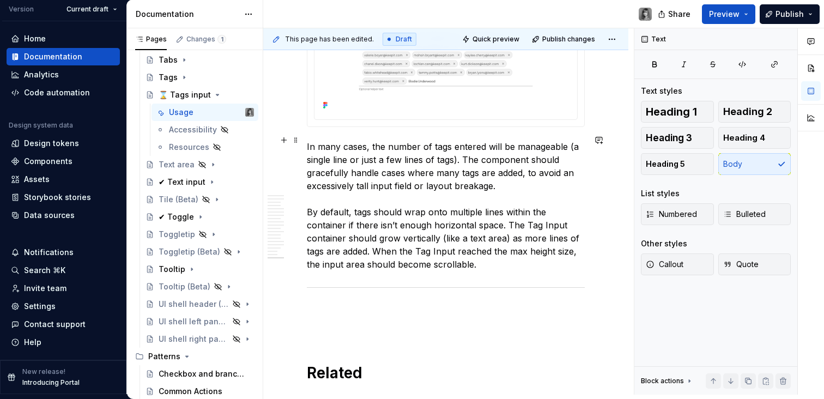
click at [484, 235] on p "In many cases, the number of tags entered will be manageable (a single line or …" at bounding box center [446, 205] width 278 height 131
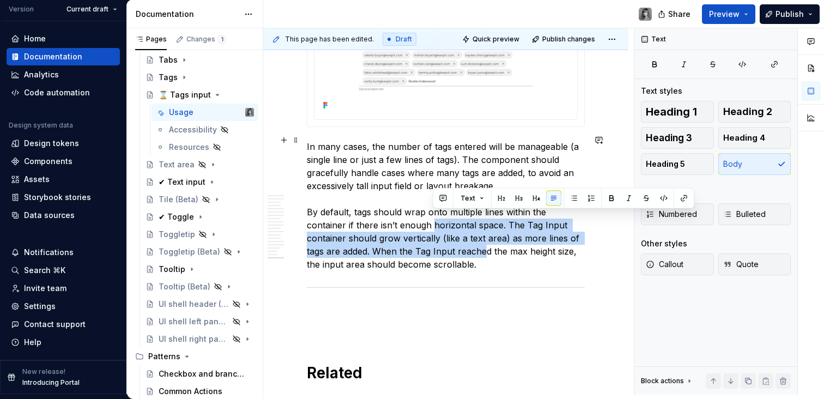
drag, startPoint x: 446, startPoint y: 223, endPoint x: 484, endPoint y: 249, distance: 45.8
click at [484, 249] on p "In many cases, the number of tags entered will be manageable (a single line or …" at bounding box center [446, 205] width 278 height 131
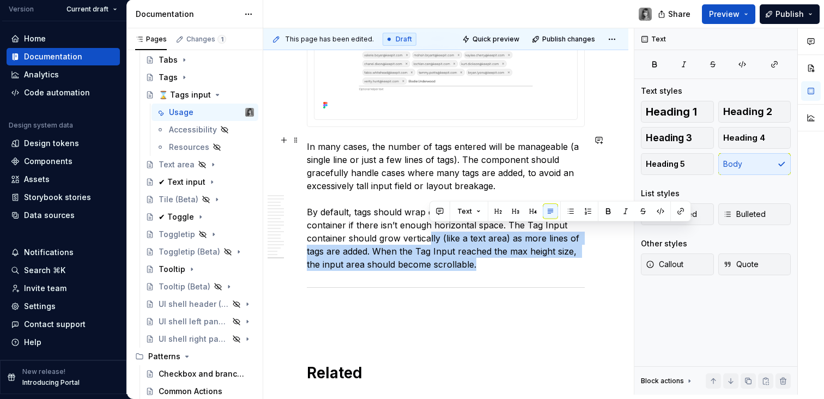
drag, startPoint x: 447, startPoint y: 237, endPoint x: 427, endPoint y: 226, distance: 22.2
click at [427, 226] on p "In many cases, the number of tags entered will be manageable (a single line or …" at bounding box center [446, 205] width 278 height 131
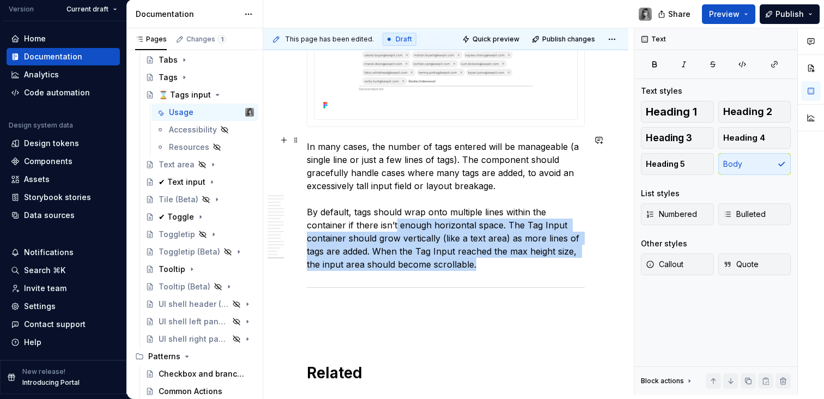
drag, startPoint x: 397, startPoint y: 215, endPoint x: 478, endPoint y: 255, distance: 89.5
click at [478, 255] on p "In many cases, the number of tags entered will be manageable (a single line or …" at bounding box center [446, 205] width 278 height 131
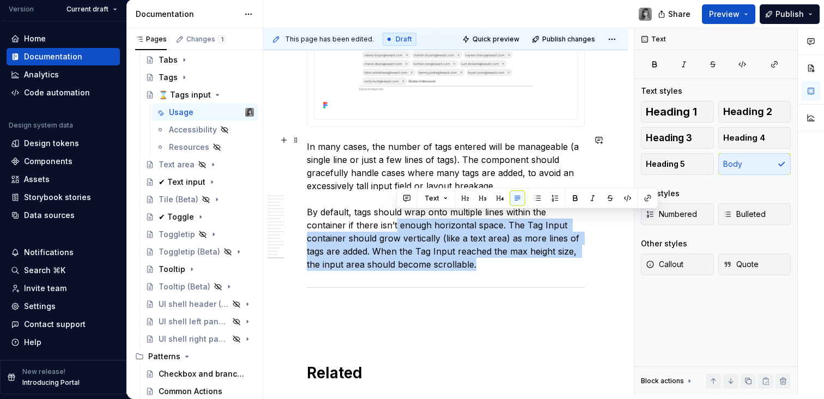
click at [478, 255] on p "In many cases, the number of tags entered will be manageable (a single line or …" at bounding box center [446, 205] width 278 height 131
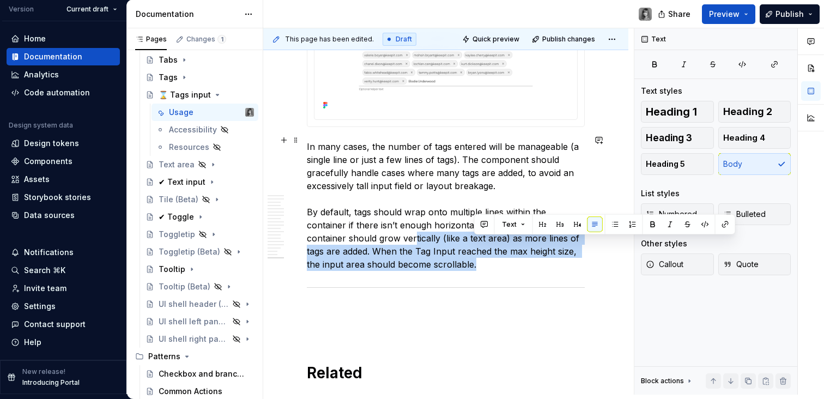
drag, startPoint x: 473, startPoint y: 245, endPoint x: 415, endPoint y: 227, distance: 61.1
click at [415, 227] on p "In many cases, the number of tags entered will be manageable (a single line or …" at bounding box center [446, 205] width 278 height 131
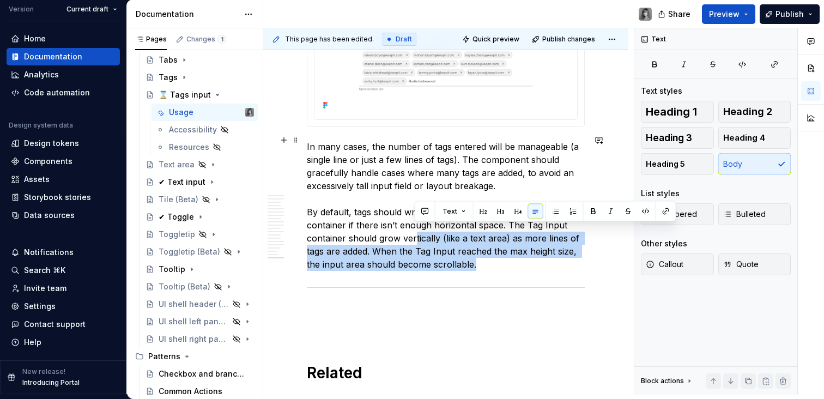
click at [415, 227] on p "In many cases, the number of tags entered will be manageable (a single line or …" at bounding box center [446, 205] width 278 height 131
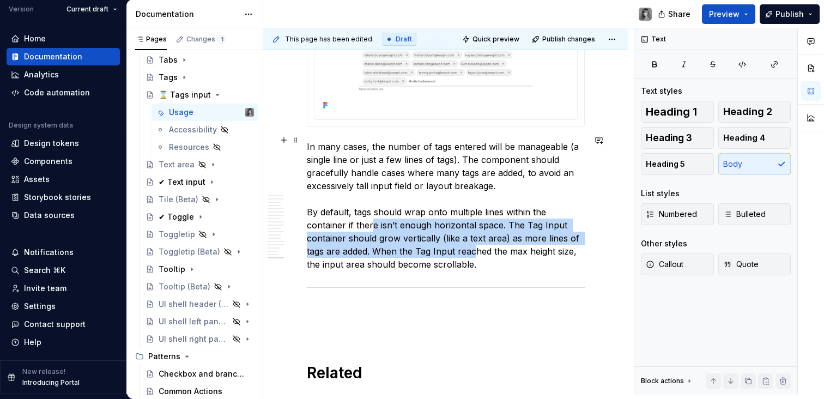
drag, startPoint x: 372, startPoint y: 218, endPoint x: 477, endPoint y: 247, distance: 109.3
click at [477, 247] on p "In many cases, the number of tags entered will be manageable (a single line or …" at bounding box center [446, 205] width 278 height 131
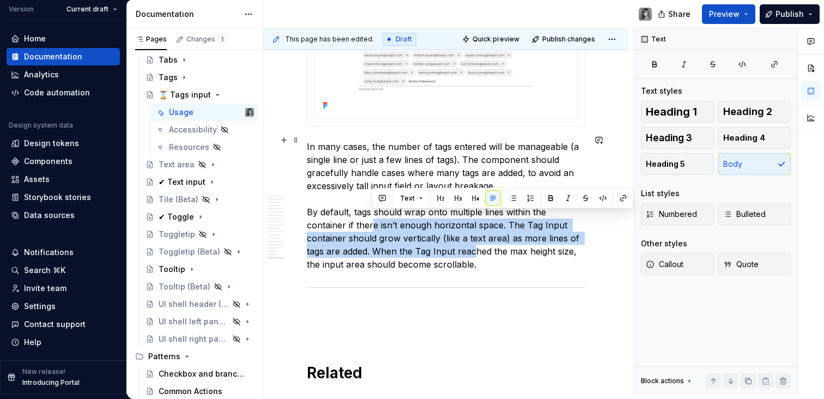
click at [477, 247] on p "In many cases, the number of tags entered will be manageable (a single line or …" at bounding box center [446, 205] width 278 height 131
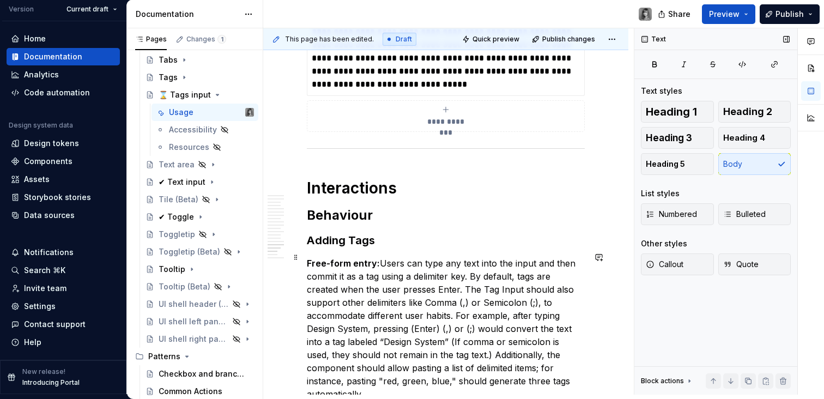
scroll to position [3963, 0]
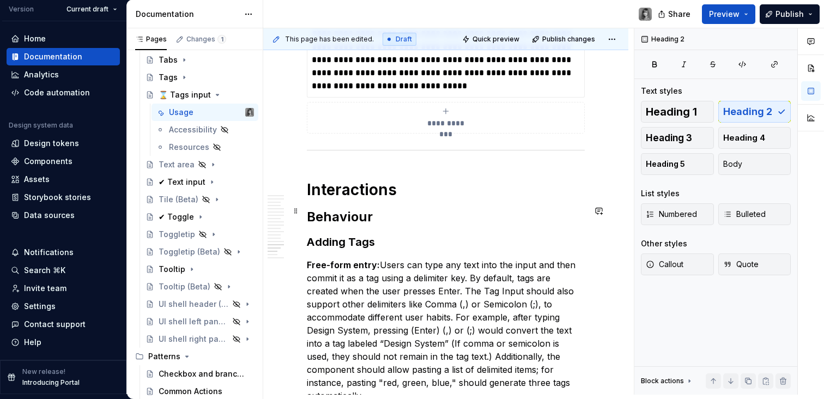
click at [355, 209] on h2 "Behaviour" at bounding box center [446, 216] width 278 height 17
click at [352, 234] on h3 "Adding Tags" at bounding box center [446, 241] width 278 height 15
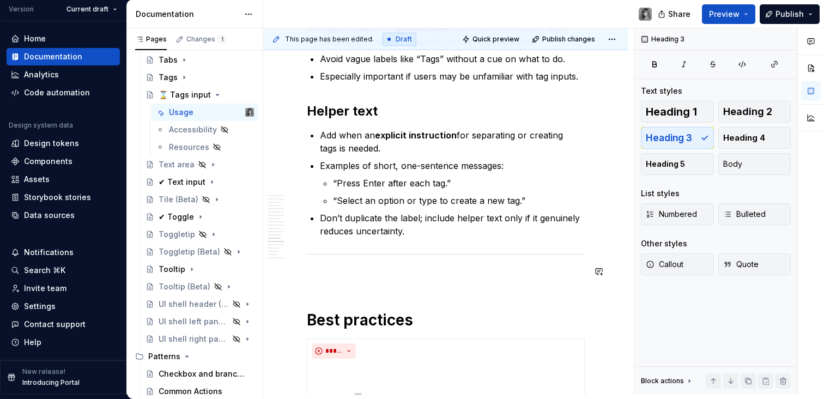
scroll to position [3518, 0]
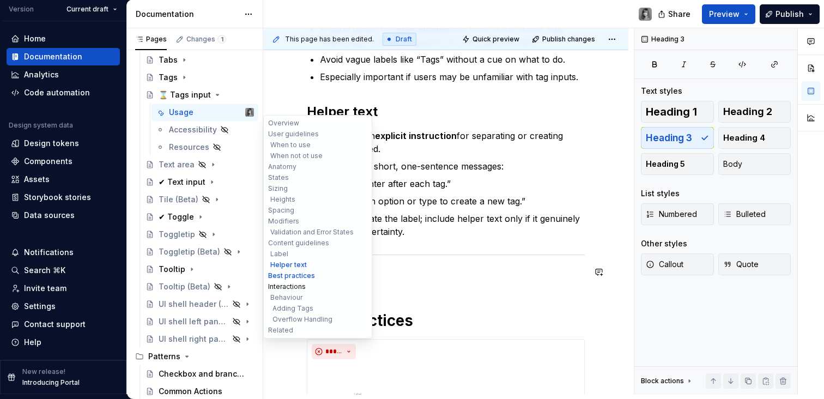
click at [296, 288] on button "Interactions" at bounding box center [318, 286] width 104 height 11
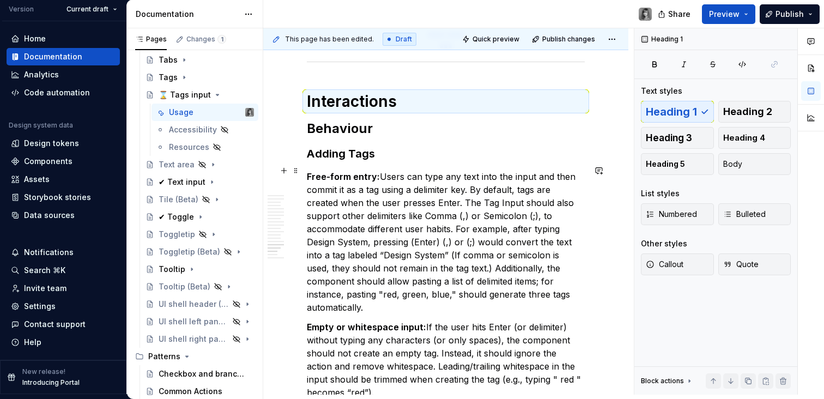
scroll to position [4054, 0]
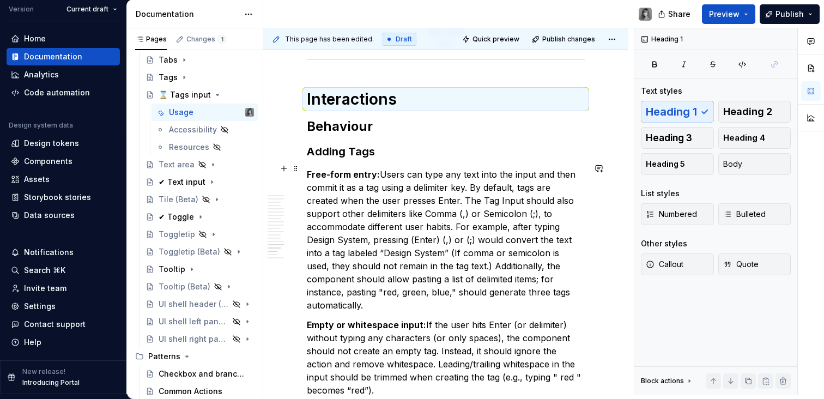
click at [497, 174] on p "Free-form entry: Users can type any text into the input and then commit it as a…" at bounding box center [446, 240] width 278 height 144
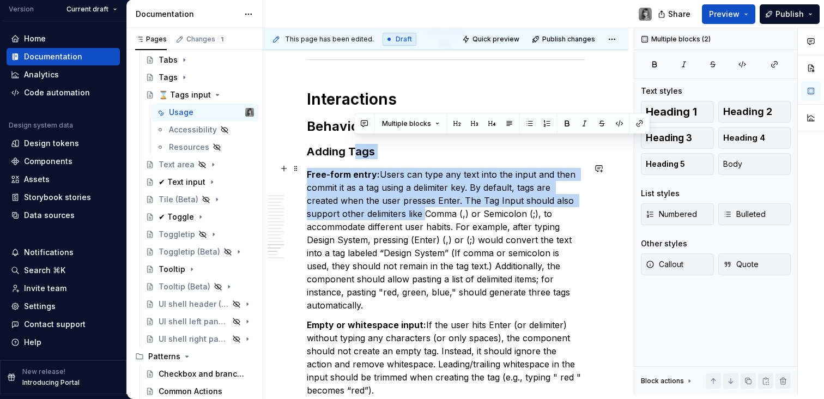
drag, startPoint x: 355, startPoint y: 146, endPoint x: 424, endPoint y: 218, distance: 99.1
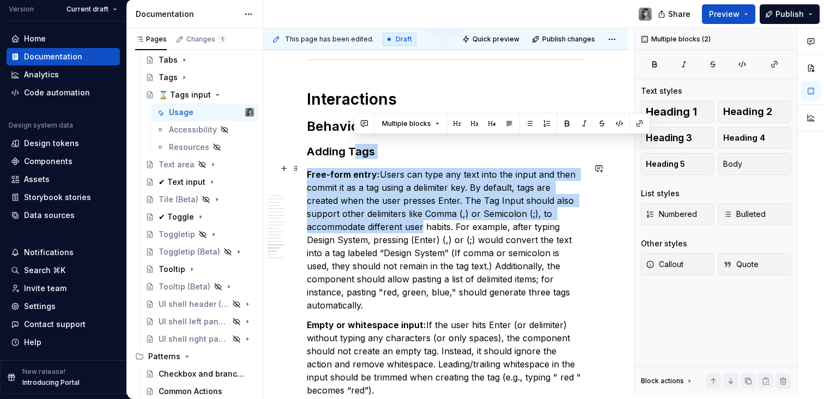
click at [424, 218] on p "Free-form entry: Users can type any text into the input and then commit it as a…" at bounding box center [446, 240] width 278 height 144
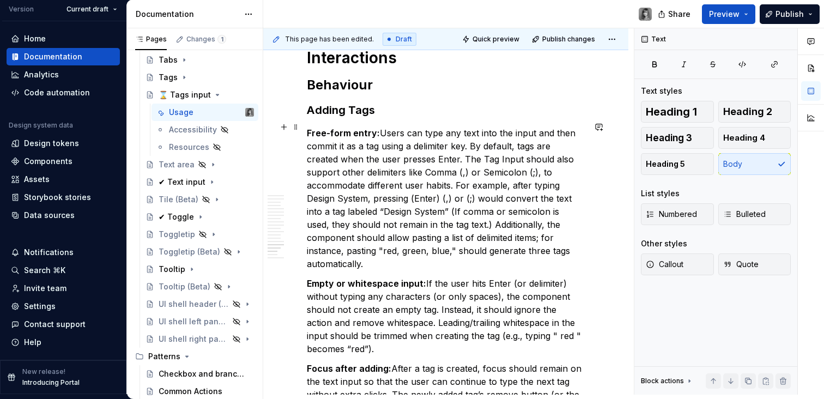
scroll to position [4116, 0]
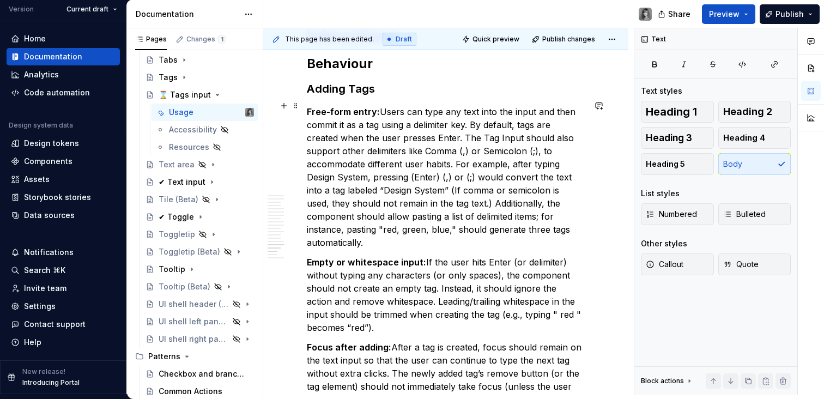
click at [411, 221] on p "Free-form entry: Users can type any text into the input and then commit it as a…" at bounding box center [446, 177] width 278 height 144
click at [395, 232] on p "Free-form entry: Users can type any text into the input and then commit it as a…" at bounding box center [446, 177] width 278 height 144
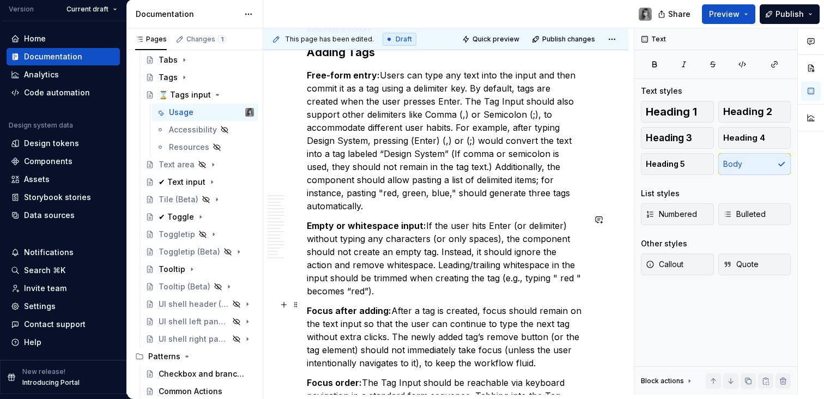
scroll to position [4287, 0]
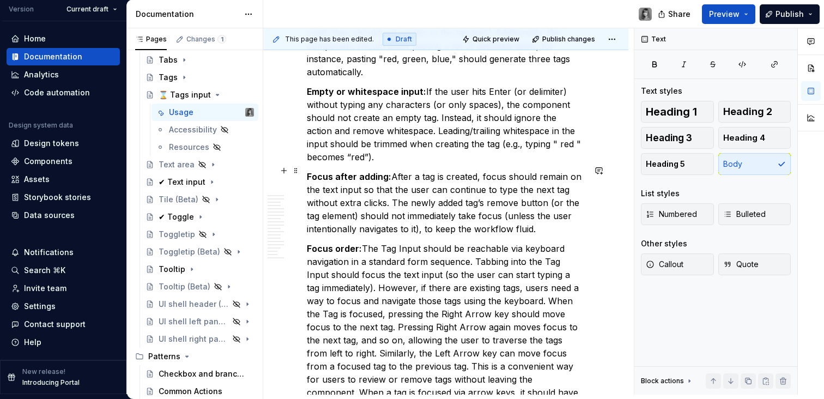
click at [395, 152] on p "Empty or whitespace input: If the user hits Enter (or delimiter) without typing…" at bounding box center [446, 124] width 278 height 79
click at [544, 220] on p "Focus after adding: After a tag is created, focus should remain on the text inp…" at bounding box center [446, 202] width 278 height 65
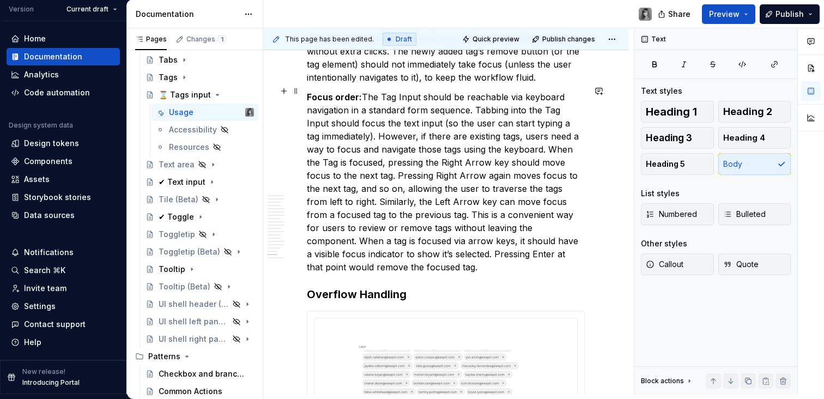
click at [454, 252] on p "Focus order: The Tag Input should be reachable via keyboard navigation in a sta…" at bounding box center [446, 182] width 278 height 183
click at [439, 261] on p "Focus order: The Tag Input should be reachable via keyboard navigation in a sta…" at bounding box center [446, 182] width 278 height 183
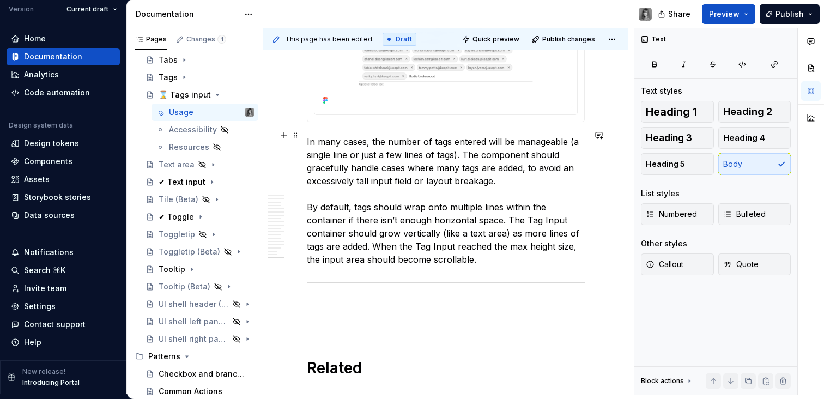
scroll to position [4784, 0]
click at [483, 223] on p "In many cases, the number of tags entered will be manageable (a single line or …" at bounding box center [446, 199] width 278 height 131
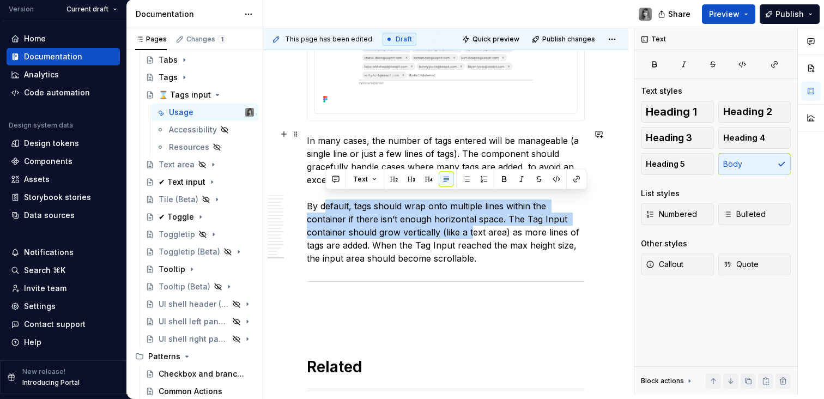
drag, startPoint x: 395, startPoint y: 200, endPoint x: 472, endPoint y: 224, distance: 81.2
click at [472, 224] on p "In many cases, the number of tags entered will be manageable (a single line or …" at bounding box center [446, 199] width 278 height 131
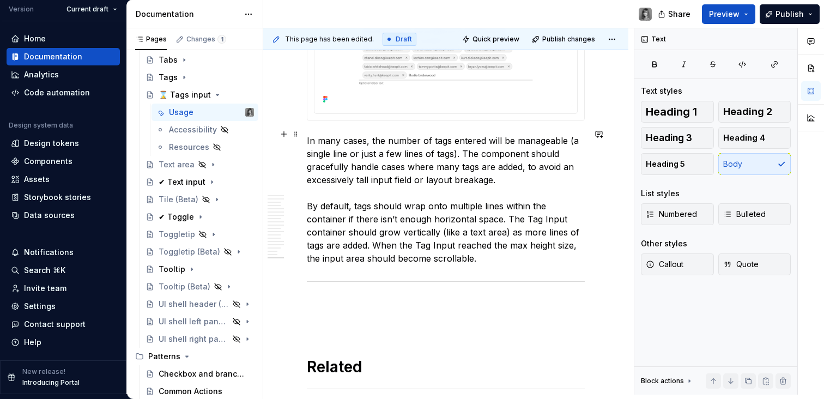
click at [383, 188] on p "In many cases, the number of tags entered will be manageable (a single line or …" at bounding box center [446, 199] width 278 height 131
click at [382, 206] on p "In many cases, the number of tags entered will be manageable (a single line or …" at bounding box center [446, 199] width 278 height 131
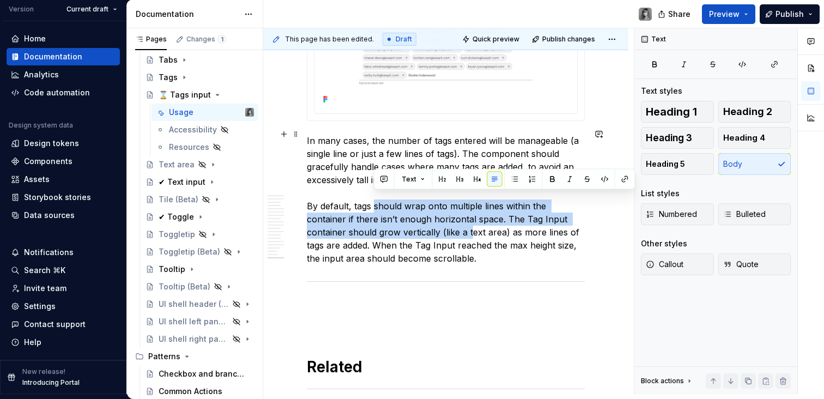
drag, startPoint x: 437, startPoint y: 203, endPoint x: 471, endPoint y: 228, distance: 42.1
click at [471, 228] on p "In many cases, the number of tags entered will be manageable (a single line or …" at bounding box center [446, 199] width 278 height 131
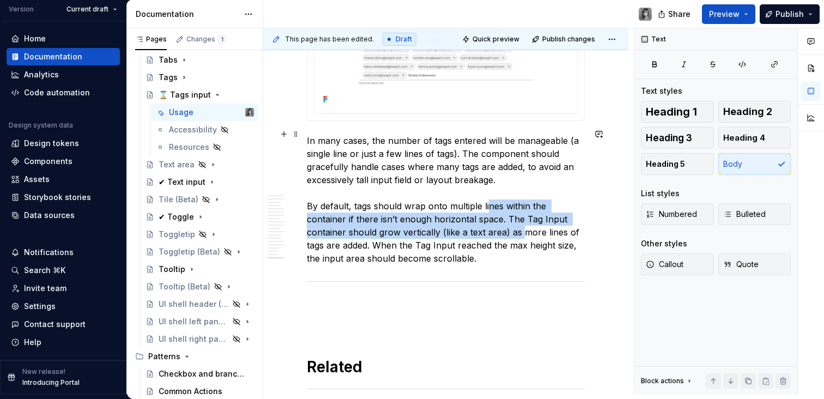
drag, startPoint x: 520, startPoint y: 219, endPoint x: 526, endPoint y: 225, distance: 8.9
click at [526, 225] on p "In many cases, the number of tags entered will be manageable (a single line or …" at bounding box center [446, 199] width 278 height 131
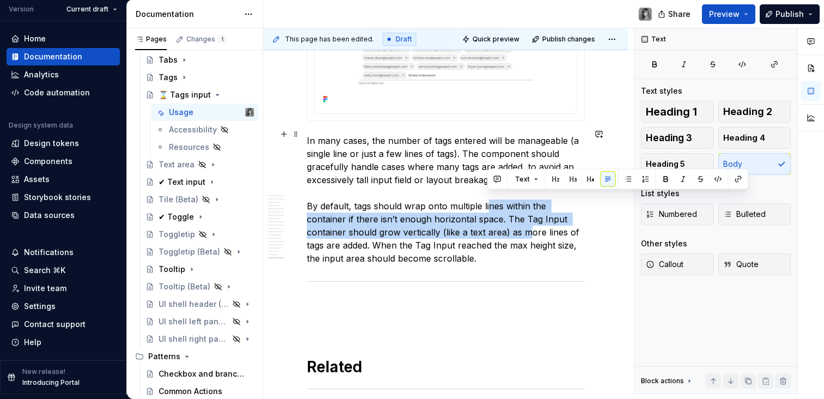
click at [526, 225] on p "In many cases, the number of tags entered will be manageable (a single line or …" at bounding box center [446, 199] width 278 height 131
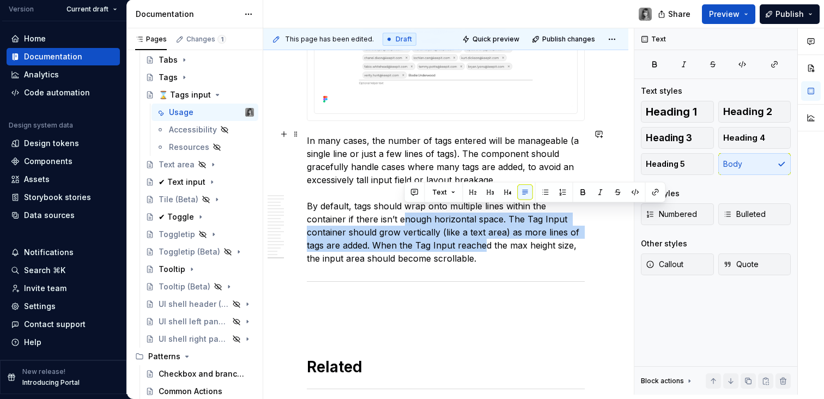
drag, startPoint x: 404, startPoint y: 209, endPoint x: 487, endPoint y: 234, distance: 87.3
click at [487, 234] on p "In many cases, the number of tags entered will be manageable (a single line or …" at bounding box center [446, 199] width 278 height 131
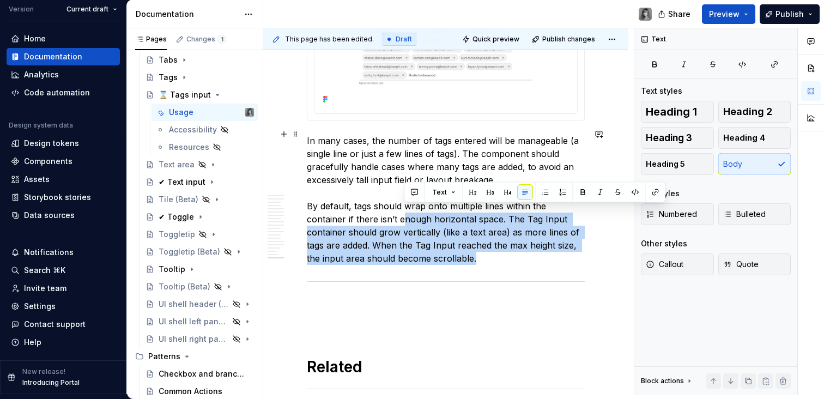
drag, startPoint x: 474, startPoint y: 245, endPoint x: 405, endPoint y: 210, distance: 77.3
click at [405, 210] on p "In many cases, the number of tags entered will be manageable (a single line or …" at bounding box center [446, 199] width 278 height 131
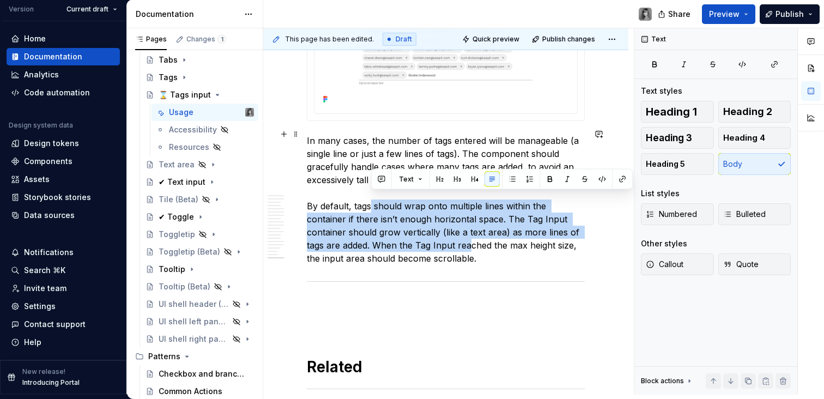
drag, startPoint x: 383, startPoint y: 197, endPoint x: 475, endPoint y: 244, distance: 103.6
click at [475, 244] on p "In many cases, the number of tags entered will be manageable (a single line or …" at bounding box center [446, 199] width 278 height 131
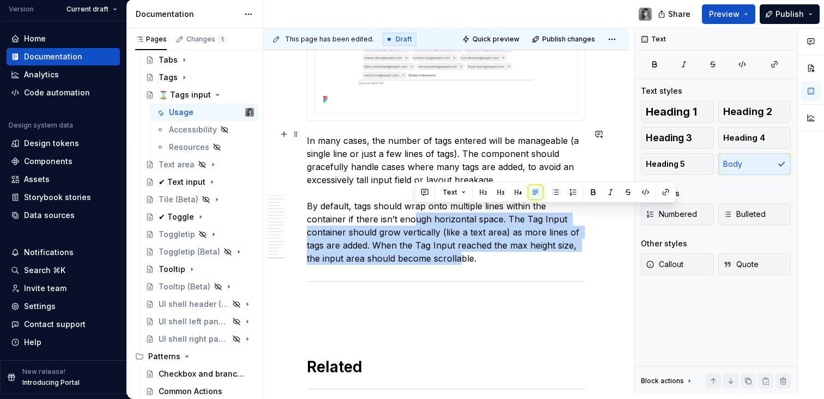
drag, startPoint x: 460, startPoint y: 255, endPoint x: 413, endPoint y: 218, distance: 59.9
click at [413, 218] on p "In many cases, the number of tags entered will be manageable (a single line or …" at bounding box center [446, 199] width 278 height 131
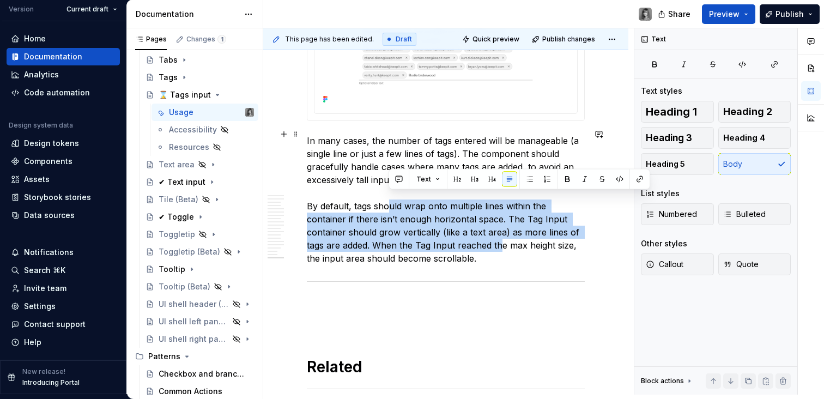
drag, startPoint x: 453, startPoint y: 214, endPoint x: 501, endPoint y: 242, distance: 56.2
click at [500, 240] on p "In many cases, the number of tags entered will be manageable (a single line or …" at bounding box center [446, 199] width 278 height 131
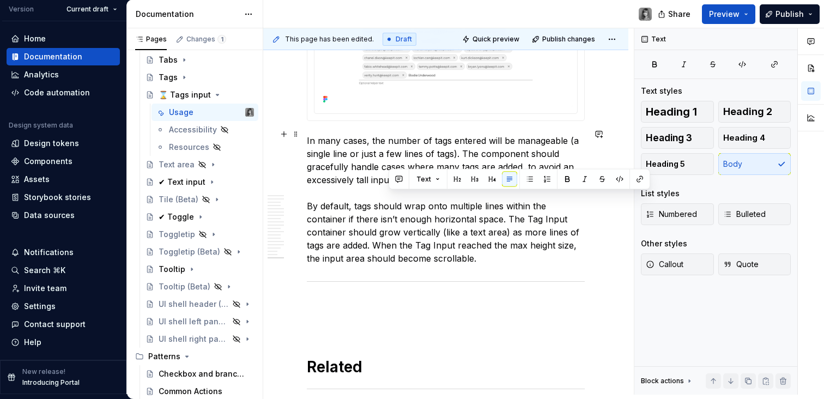
click at [501, 242] on p "In many cases, the number of tags entered will be manageable (a single line or …" at bounding box center [446, 199] width 278 height 131
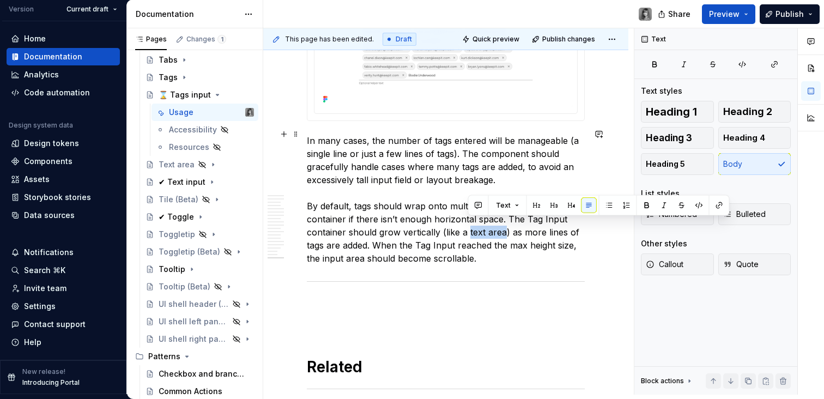
drag, startPoint x: 503, startPoint y: 225, endPoint x: 468, endPoint y: 227, distance: 34.9
click at [468, 227] on p "In many cases, the number of tags entered will be manageable (a single line or …" at bounding box center [446, 199] width 278 height 131
click at [647, 206] on button "button" at bounding box center [647, 205] width 15 height 15
click at [716, 207] on button "button" at bounding box center [719, 205] width 15 height 15
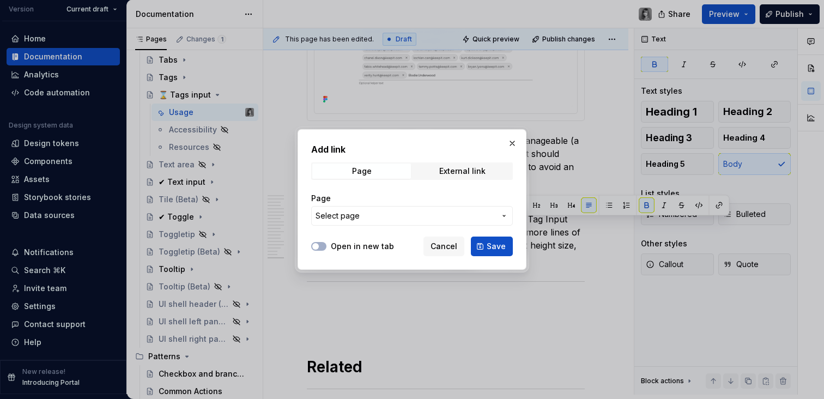
click at [413, 218] on span "Select page" at bounding box center [406, 215] width 180 height 11
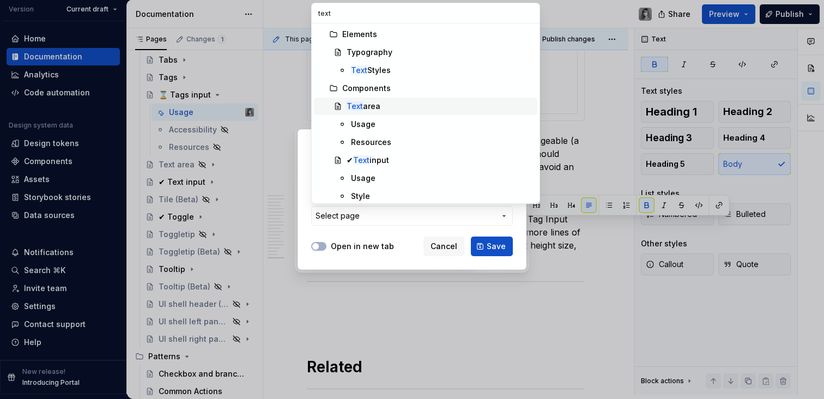
type input "text"
click at [392, 101] on div "Text area" at bounding box center [440, 106] width 186 height 11
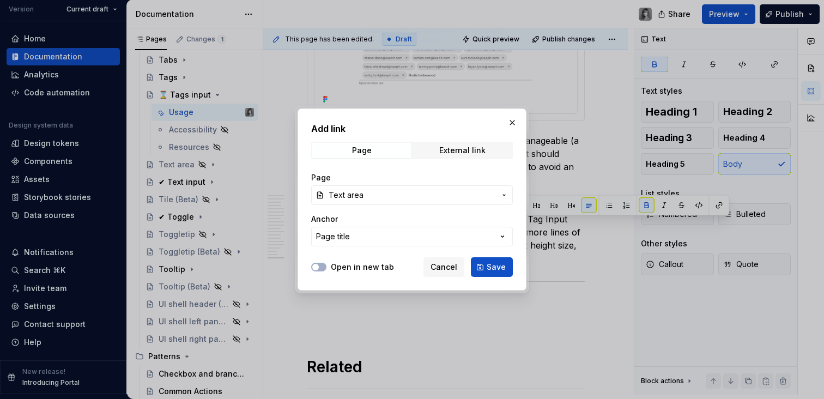
click at [491, 265] on span "Save" at bounding box center [496, 267] width 19 height 11
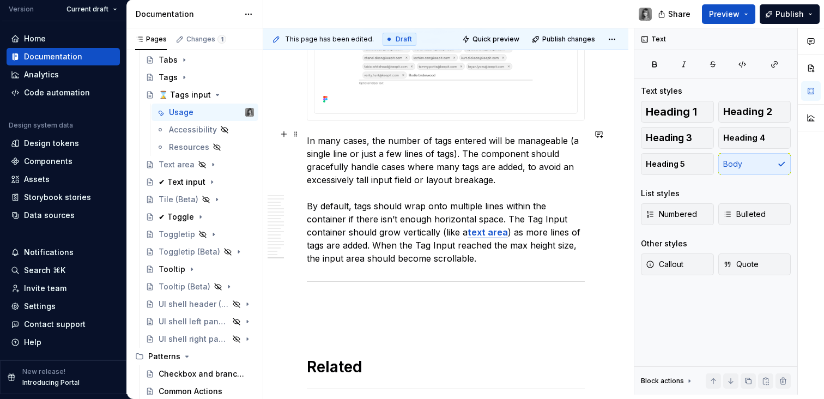
click at [531, 236] on p "In many cases, the number of tags entered will be manageable (a single line or …" at bounding box center [446, 199] width 278 height 131
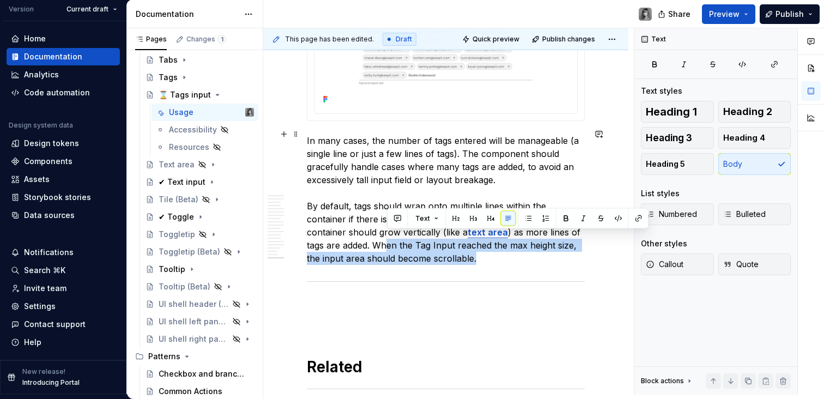
drag, startPoint x: 405, startPoint y: 238, endPoint x: 500, endPoint y: 245, distance: 95.7
click at [500, 245] on p "In many cases, the number of tags entered will be manageable (a single line or …" at bounding box center [446, 199] width 278 height 131
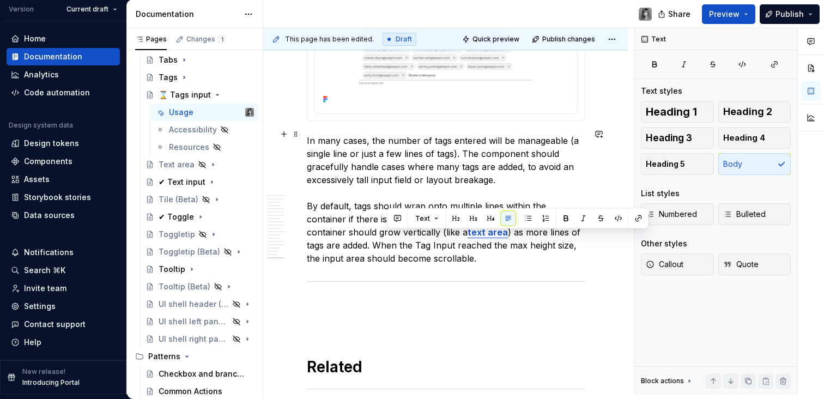
click at [500, 245] on p "In many cases, the number of tags entered will be manageable (a single line or …" at bounding box center [446, 199] width 278 height 131
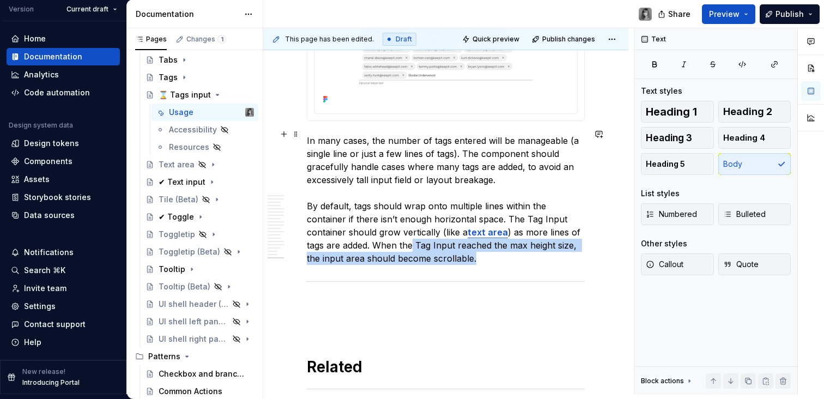
drag, startPoint x: 501, startPoint y: 246, endPoint x: 409, endPoint y: 241, distance: 92.3
click at [411, 241] on p "In many cases, the number of tags entered will be manageable (a single line or …" at bounding box center [446, 199] width 278 height 131
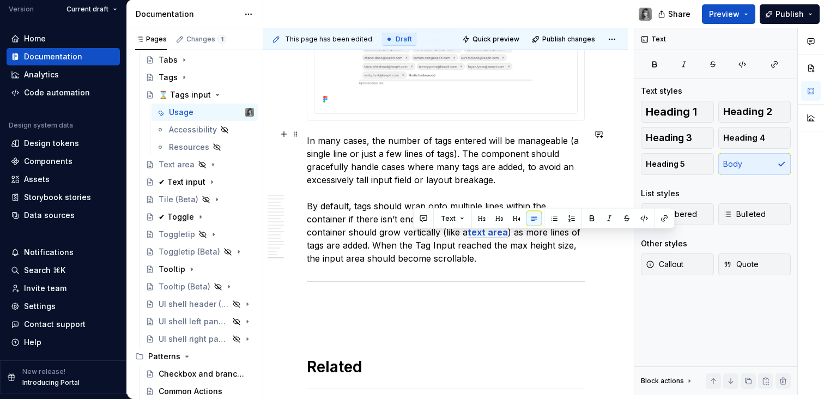
click at [409, 241] on p "In many cases, the number of tags entered will be manageable (a single line or …" at bounding box center [446, 199] width 278 height 131
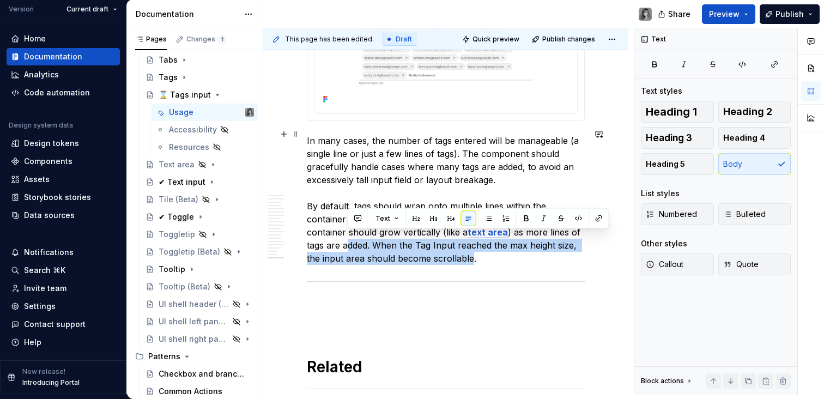
drag, startPoint x: 369, startPoint y: 241, endPoint x: 472, endPoint y: 252, distance: 103.7
click at [472, 252] on p "In many cases, the number of tags entered will be manageable (a single line or …" at bounding box center [446, 199] width 278 height 131
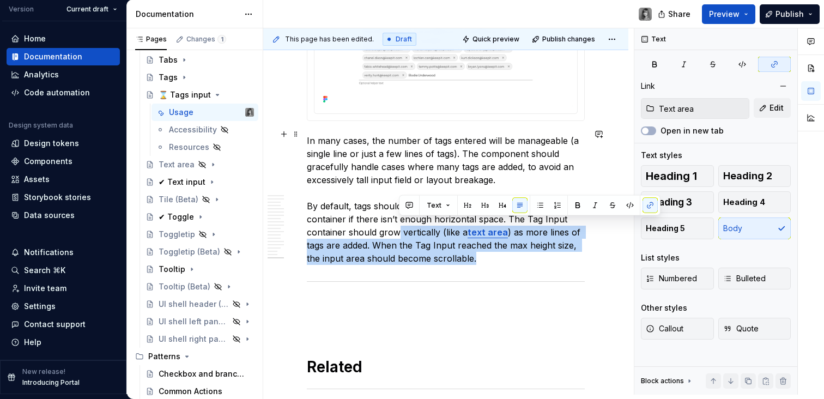
drag, startPoint x: 496, startPoint y: 253, endPoint x: 396, endPoint y: 231, distance: 102.1
click at [396, 231] on p "In many cases, the number of tags entered will be manageable (a single line or …" at bounding box center [446, 199] width 278 height 131
click at [395, 231] on p "In many cases, the number of tags entered will be manageable (a single line or …" at bounding box center [446, 199] width 278 height 131
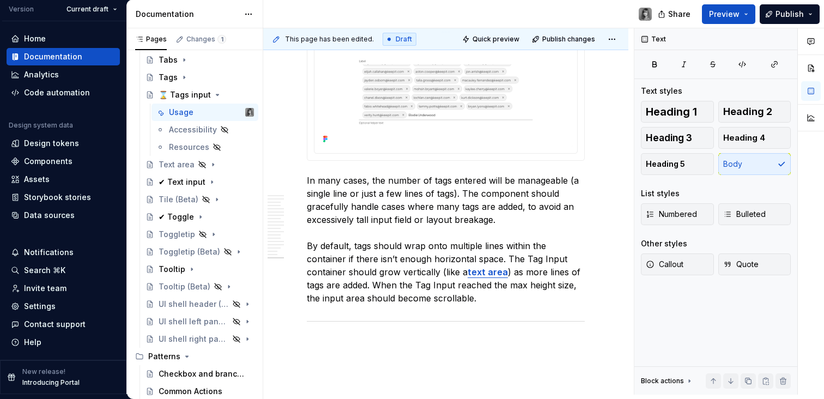
scroll to position [4743, 0]
click at [806, 13] on button "Publish" at bounding box center [790, 14] width 60 height 20
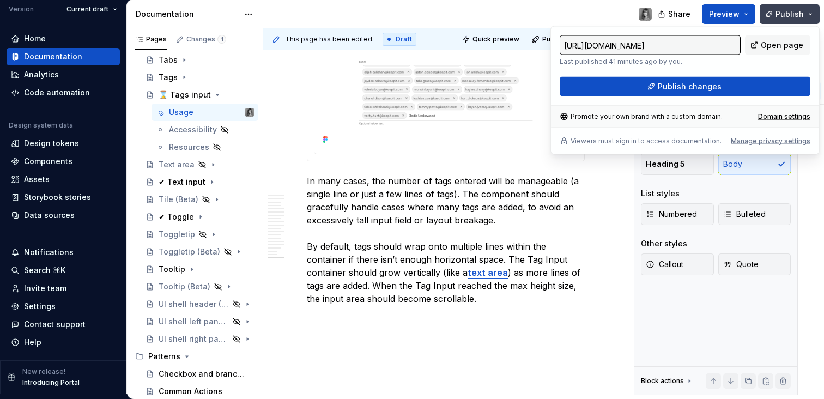
click at [806, 14] on button "Publish" at bounding box center [790, 14] width 60 height 20
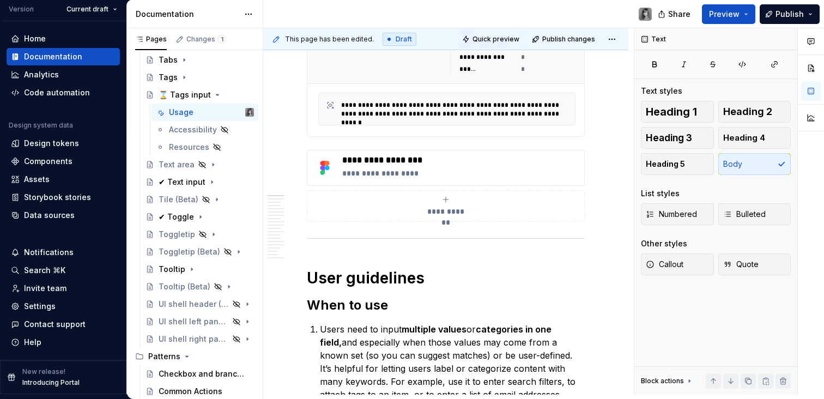
scroll to position [0, 0]
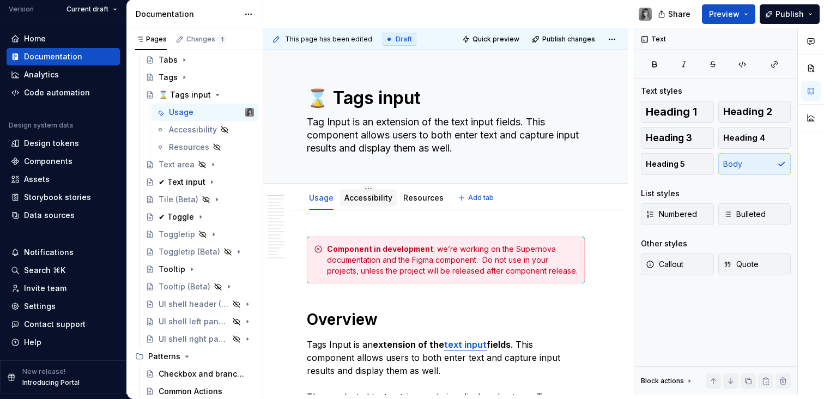
click at [375, 198] on link "Accessibility" at bounding box center [369, 197] width 48 height 9
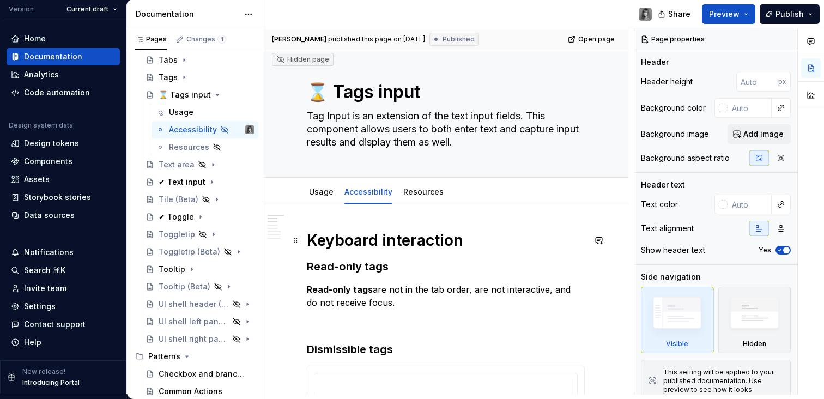
scroll to position [128, 0]
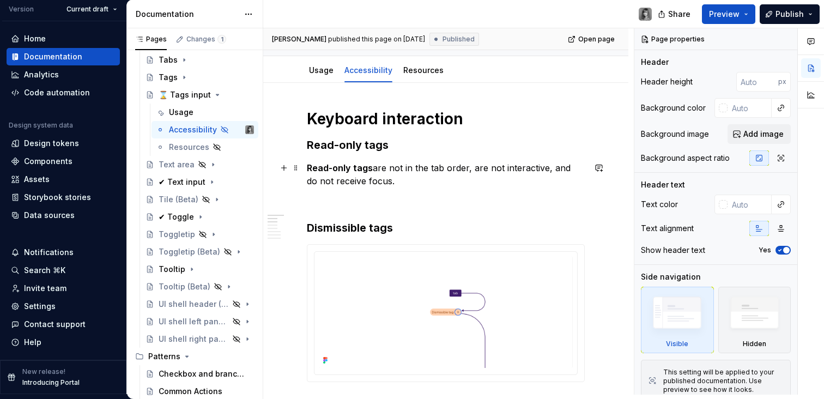
click at [397, 185] on p "Read-only tags are not in the tab order, are not interactive, and do not receiv…" at bounding box center [446, 174] width 278 height 26
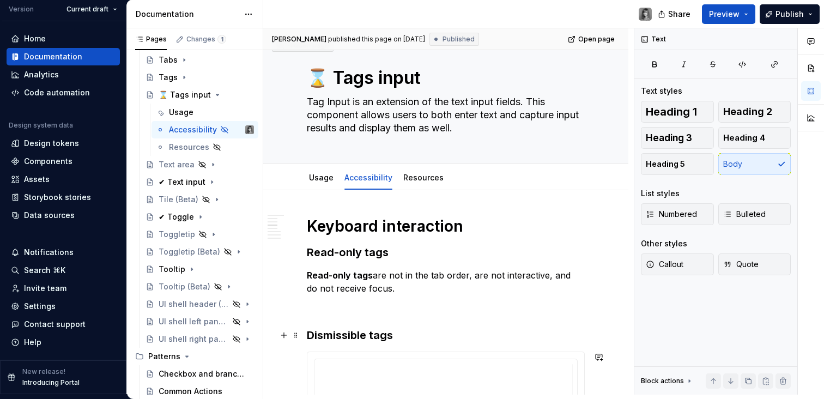
scroll to position [0, 0]
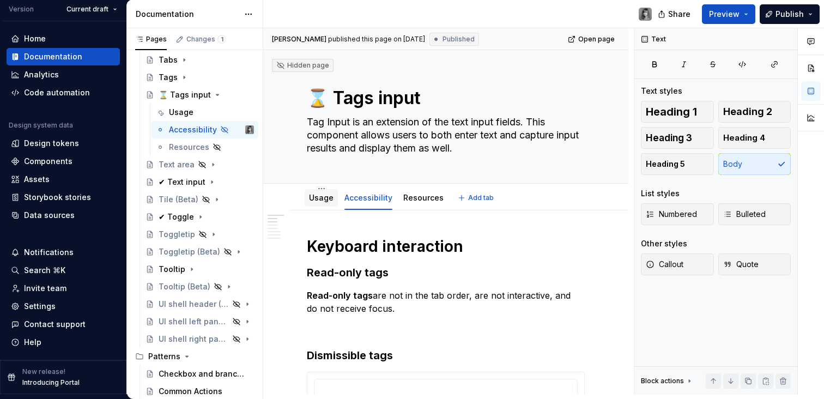
click at [316, 200] on link "Usage" at bounding box center [321, 197] width 25 height 9
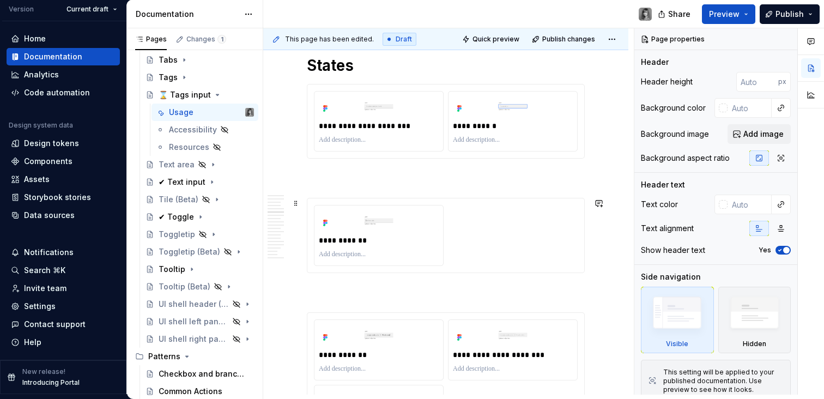
scroll to position [1628, 0]
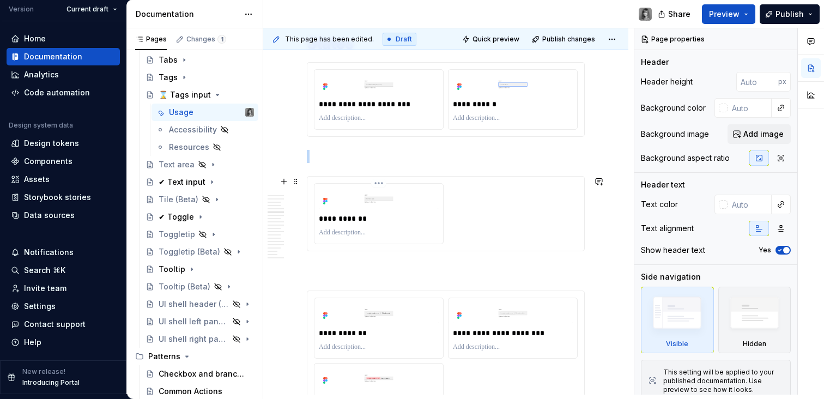
click at [420, 193] on img at bounding box center [379, 198] width 120 height 21
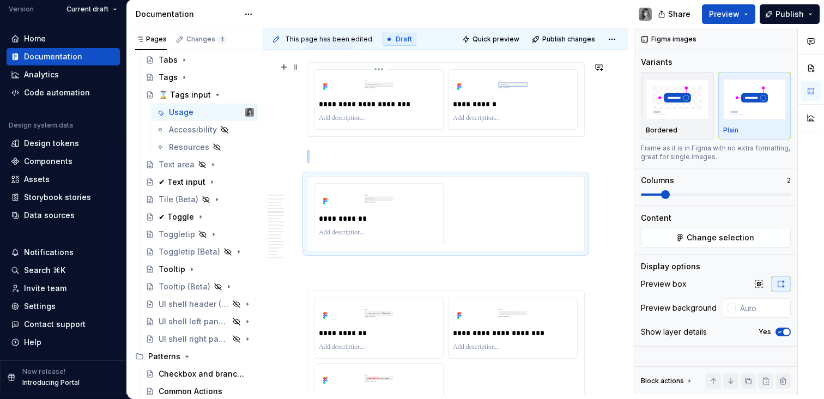
click at [419, 111] on div "**********" at bounding box center [379, 104] width 120 height 15
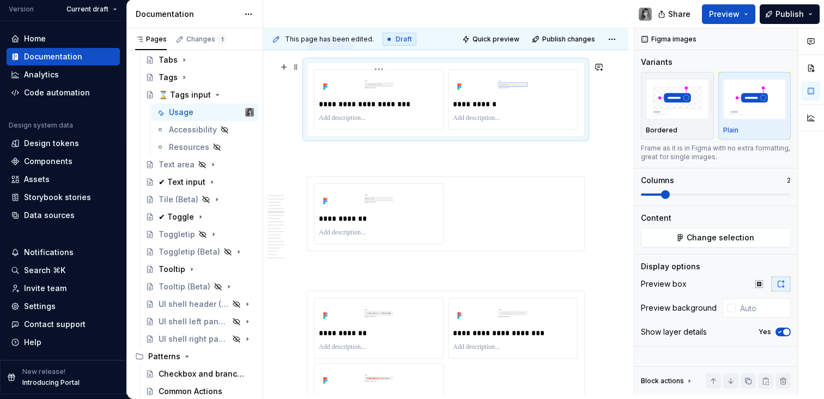
click at [421, 90] on body "K KES Version Current draft Home Documentation Analytics Code automation Design…" at bounding box center [412, 199] width 824 height 399
click at [421, 90] on img at bounding box center [379, 84] width 120 height 21
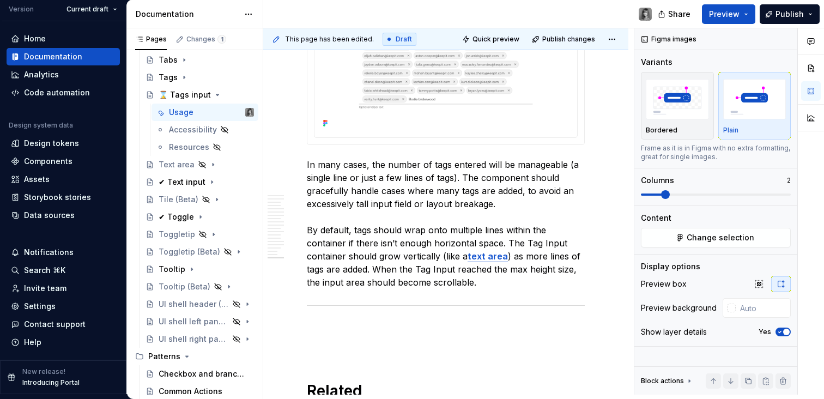
scroll to position [4551, 0]
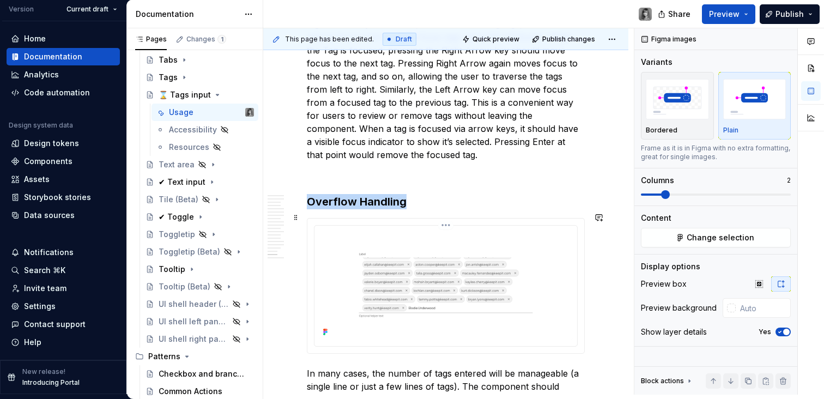
click at [541, 248] on img at bounding box center [446, 285] width 254 height 110
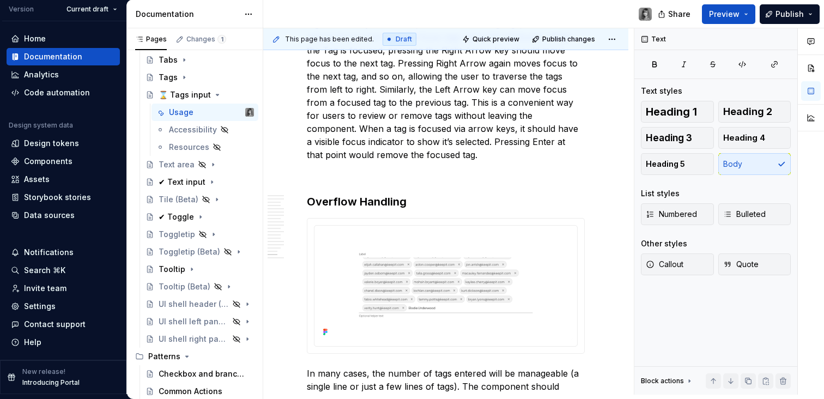
click at [581, 152] on p "Focus order: The Tag Input should be reachable via keyboard navigation in a sta…" at bounding box center [446, 69] width 278 height 183
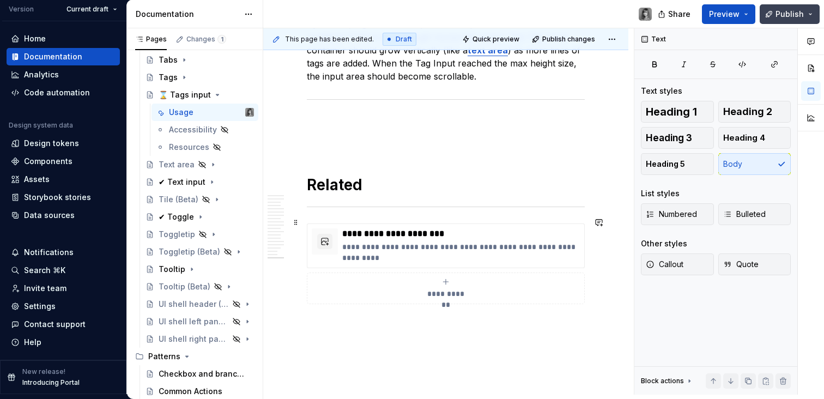
scroll to position [4827, 0]
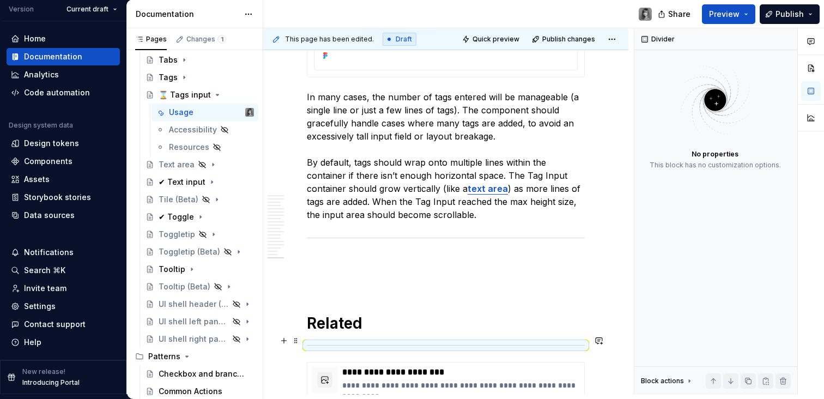
click at [450, 345] on hr at bounding box center [446, 345] width 278 height 1
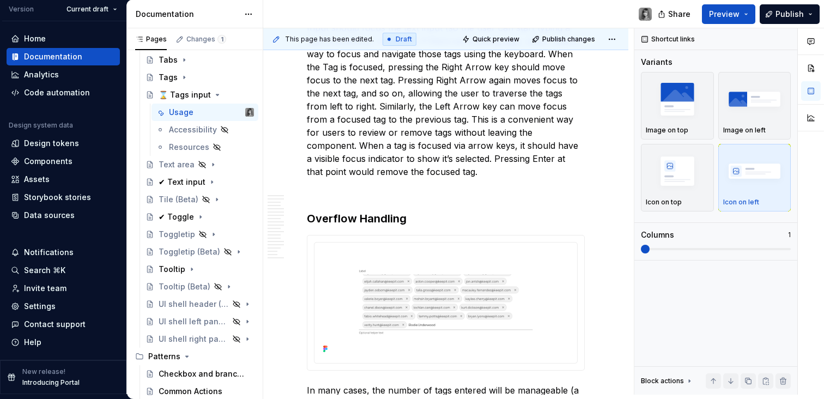
scroll to position [4222, 0]
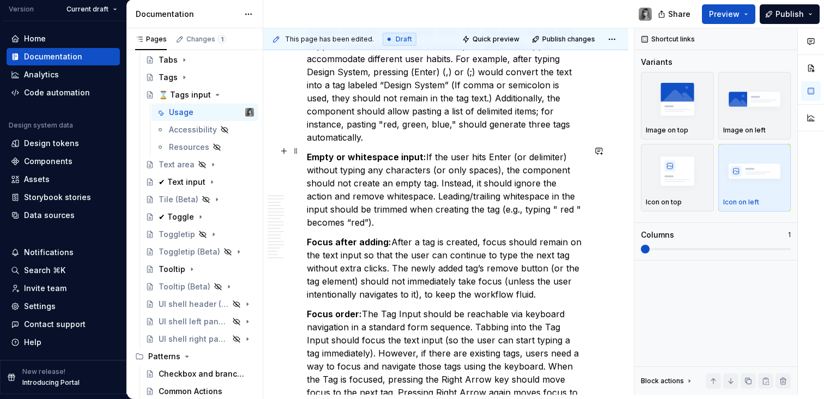
click at [418, 173] on p "Empty or whitespace input: If the user hits Enter (or delimiter) without typing…" at bounding box center [446, 189] width 278 height 79
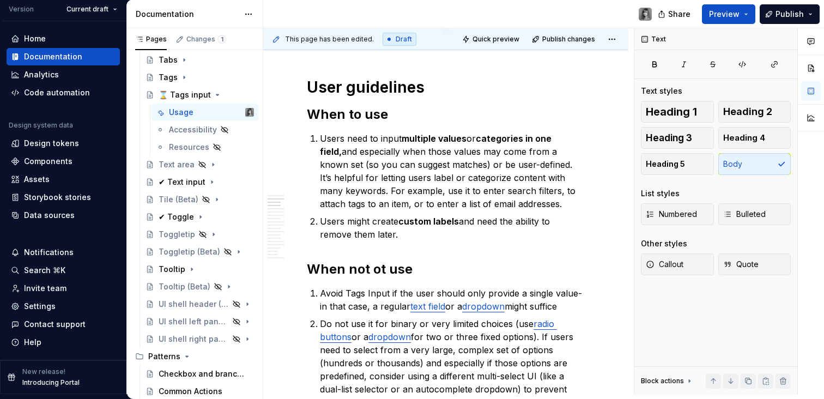
scroll to position [0, 0]
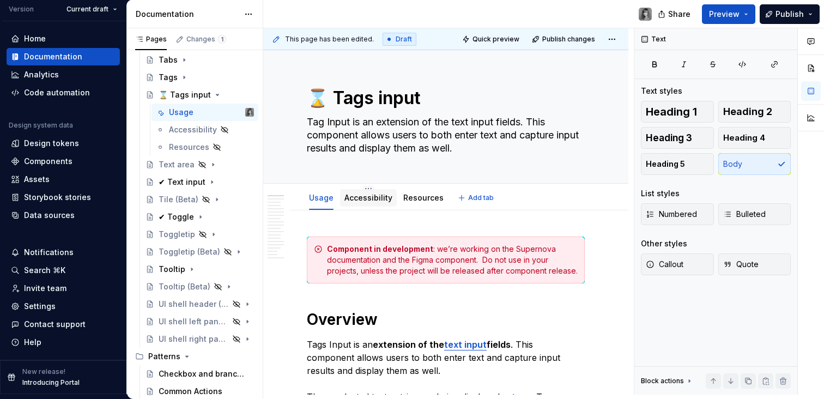
click at [378, 202] on link "Accessibility" at bounding box center [369, 197] width 48 height 9
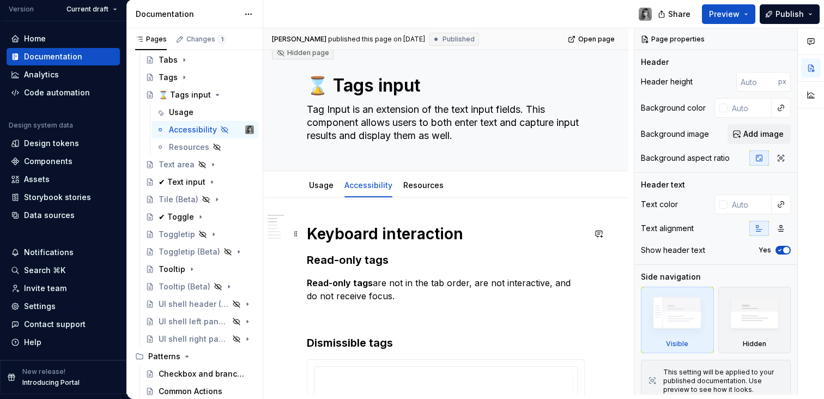
scroll to position [38, 0]
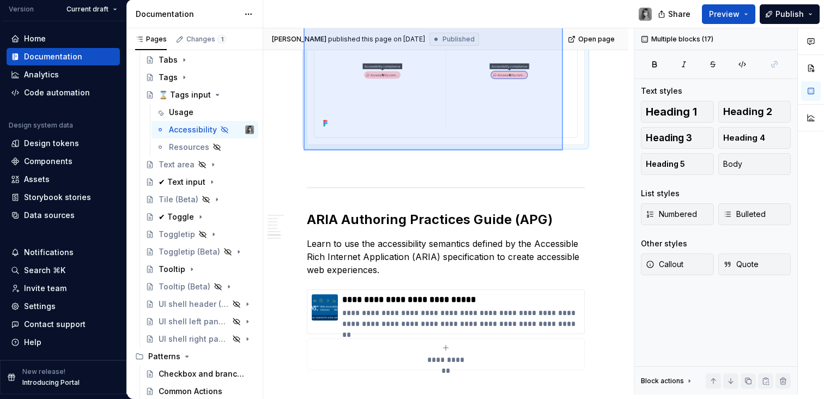
drag, startPoint x: 331, startPoint y: 234, endPoint x: 563, endPoint y: 150, distance: 246.8
click at [563, 150] on div "[PERSON_NAME] published this page on [DATE] Published Open page Hidden page ⌛ T…" at bounding box center [448, 211] width 371 height 366
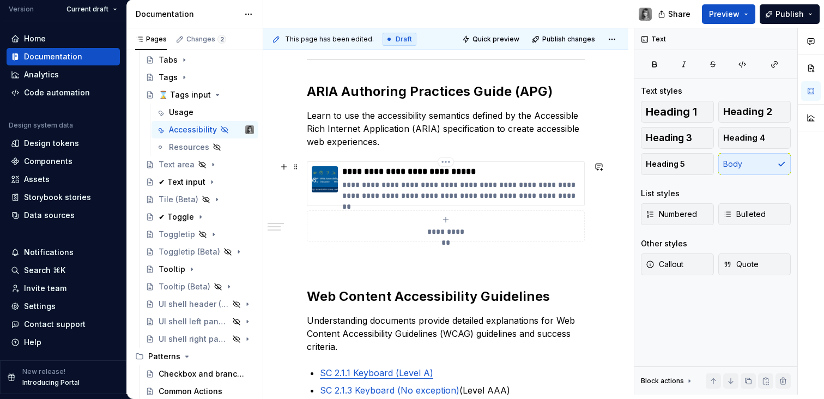
scroll to position [0, 0]
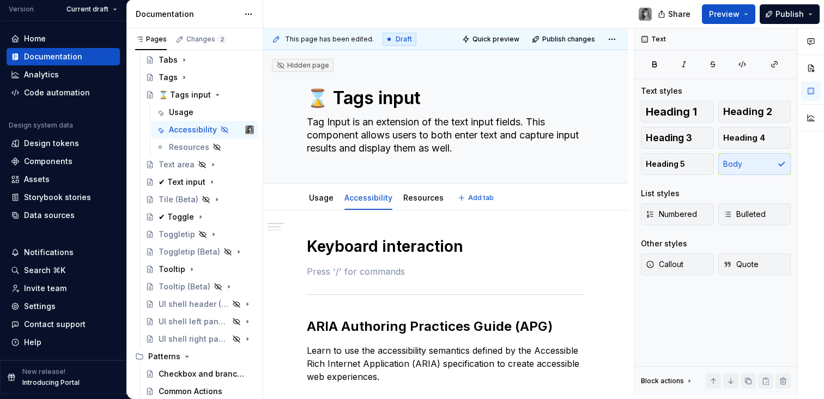
type textarea "*"
click at [381, 273] on p at bounding box center [446, 271] width 278 height 13
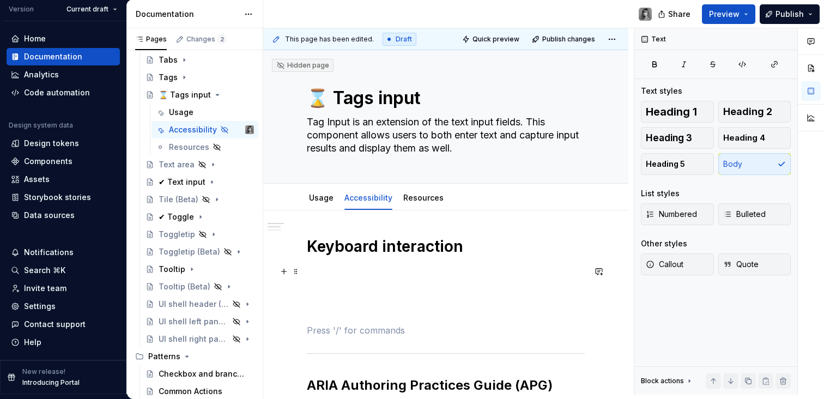
click at [347, 273] on p at bounding box center [446, 271] width 278 height 13
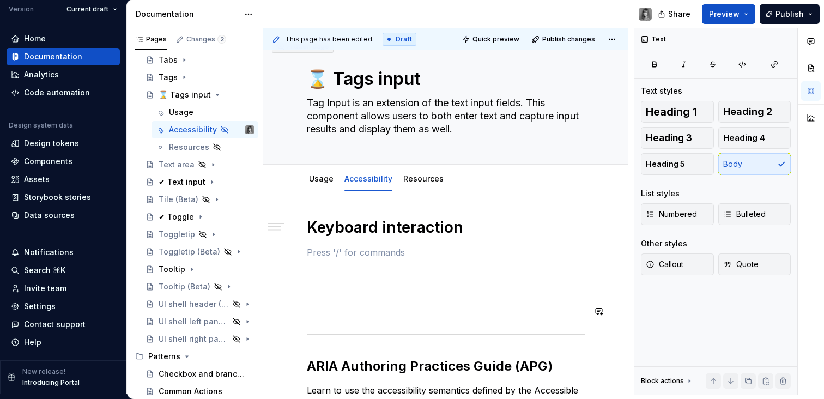
scroll to position [163, 0]
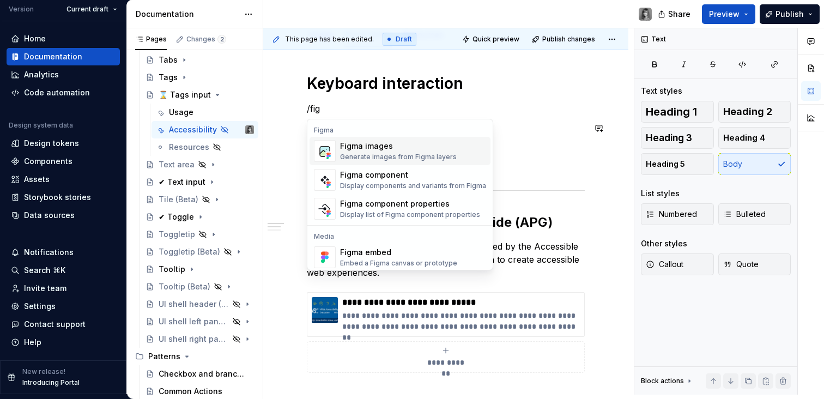
click at [404, 146] on div "Figma images" at bounding box center [398, 146] width 117 height 11
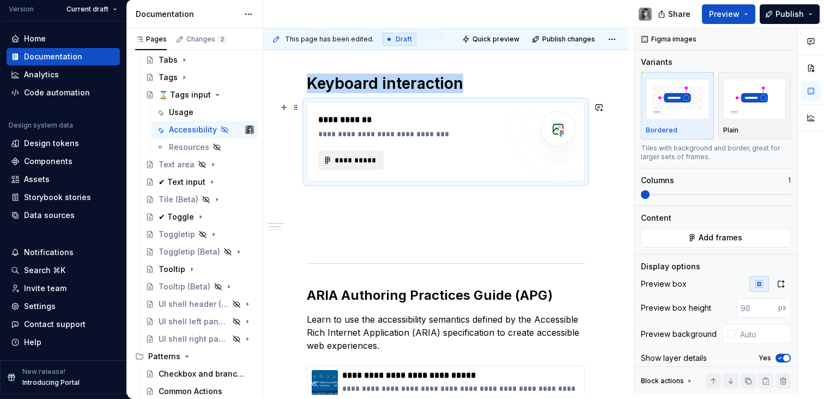
click at [358, 161] on span "**********" at bounding box center [355, 160] width 43 height 11
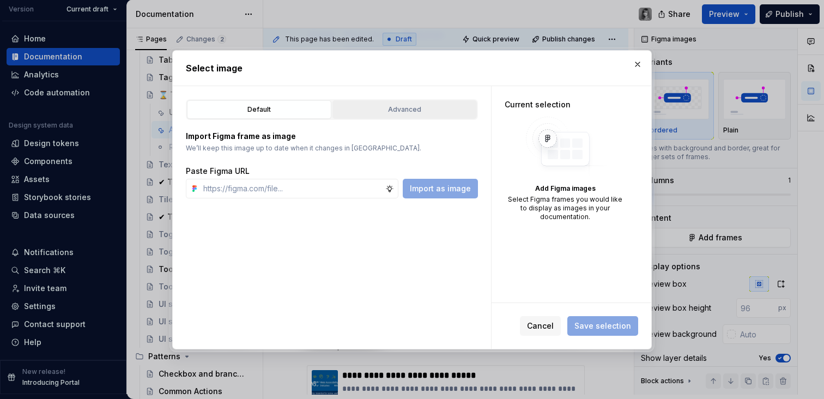
click at [391, 107] on div "Advanced" at bounding box center [404, 109] width 137 height 11
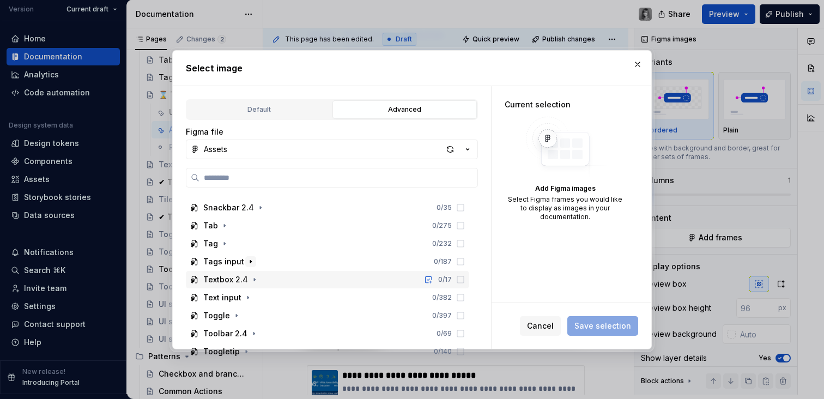
scroll to position [516, 0]
click at [248, 259] on icon "button" at bounding box center [250, 262] width 9 height 9
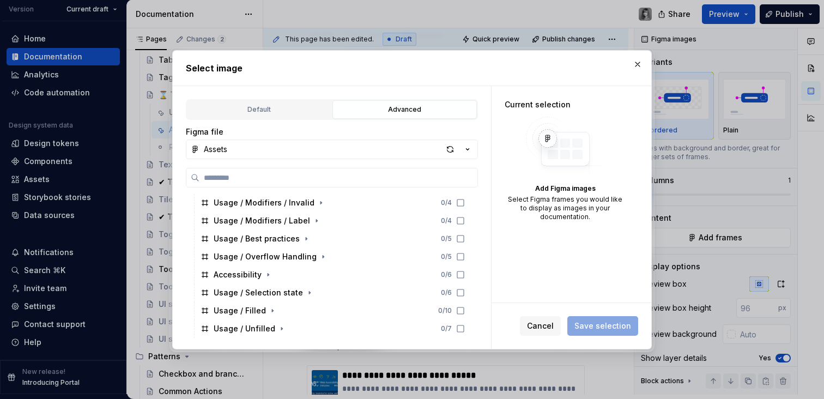
scroll to position [640, 0]
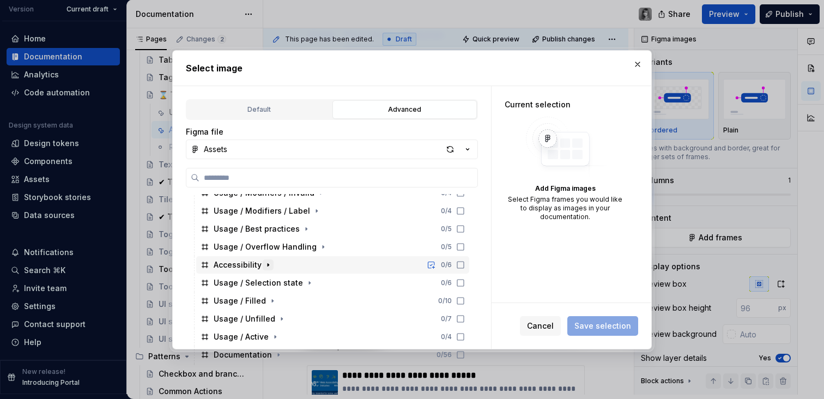
click at [267, 265] on icon "button" at bounding box center [268, 265] width 9 height 9
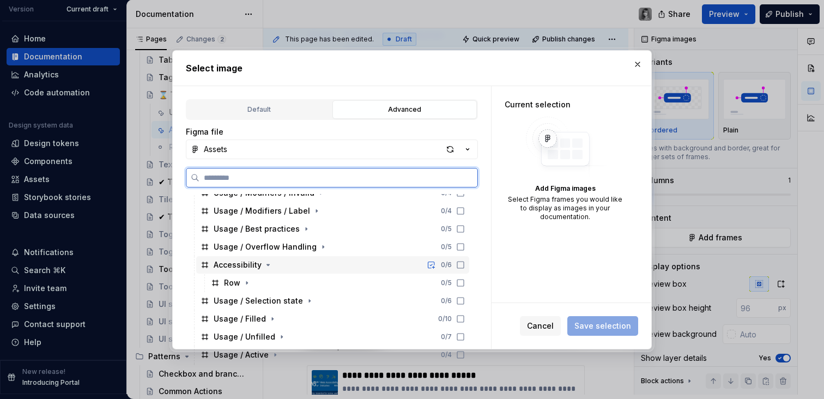
click at [459, 266] on icon at bounding box center [460, 265] width 9 height 9
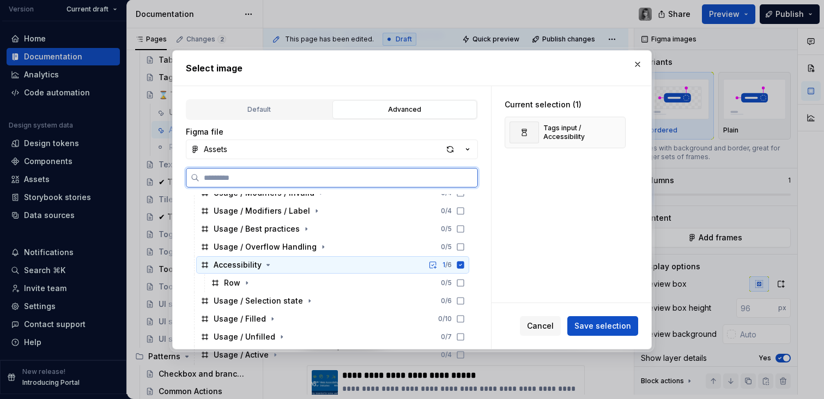
click at [464, 264] on icon at bounding box center [460, 265] width 9 height 9
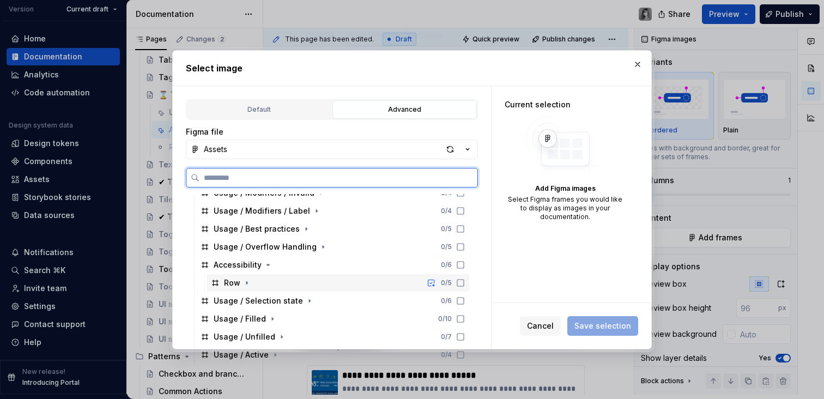
click at [458, 281] on icon at bounding box center [460, 283] width 9 height 9
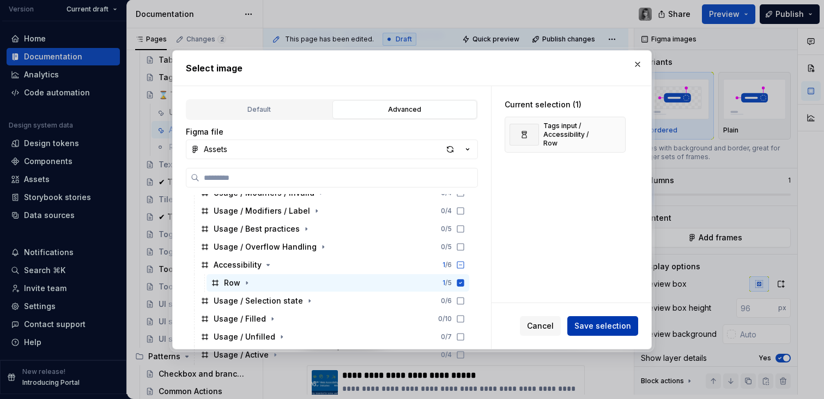
click at [617, 325] on span "Save selection" at bounding box center [603, 326] width 57 height 11
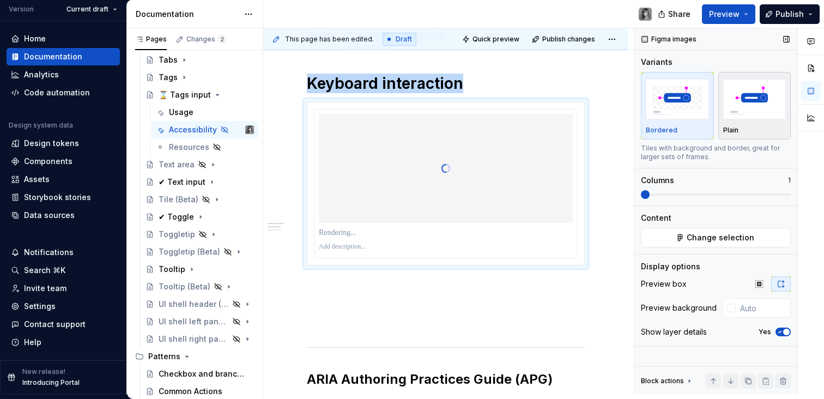
click at [736, 113] on img "button" at bounding box center [755, 99] width 63 height 40
click at [788, 333] on span "button" at bounding box center [786, 332] width 7 height 7
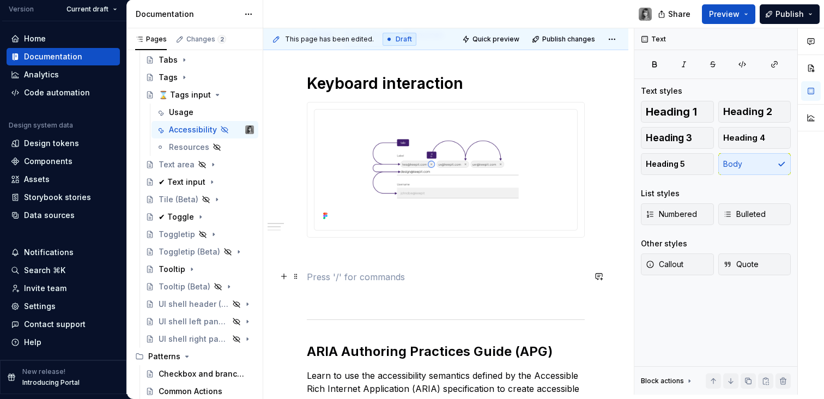
click at [383, 270] on p at bounding box center [446, 276] width 278 height 13
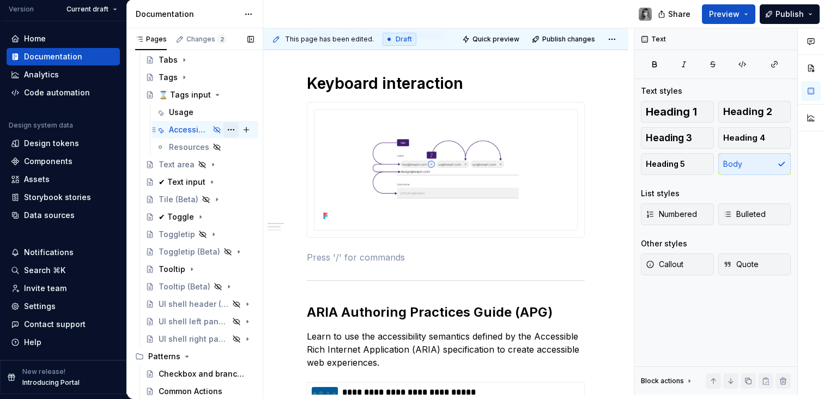
click at [224, 129] on button "Page tree" at bounding box center [231, 129] width 15 height 15
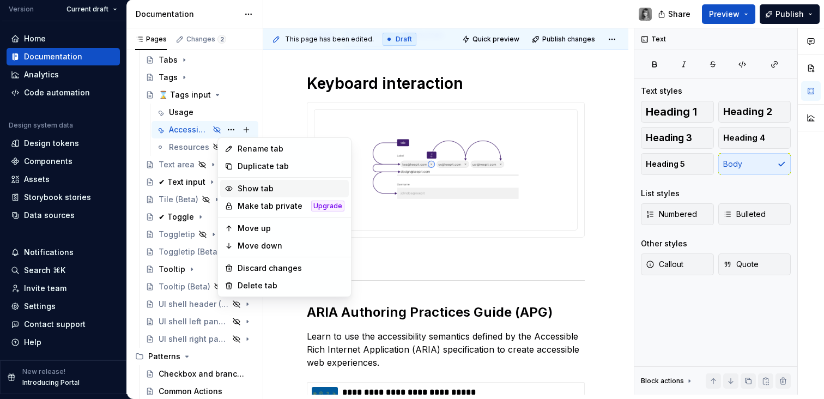
click at [265, 192] on div "Show tab" at bounding box center [291, 188] width 107 height 11
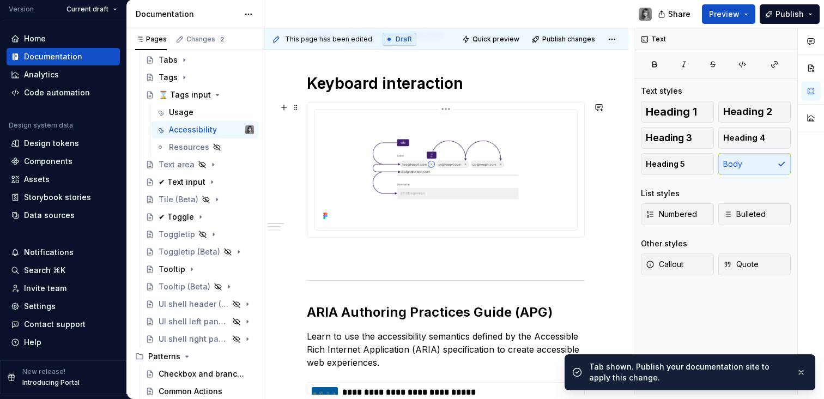
scroll to position [0, 0]
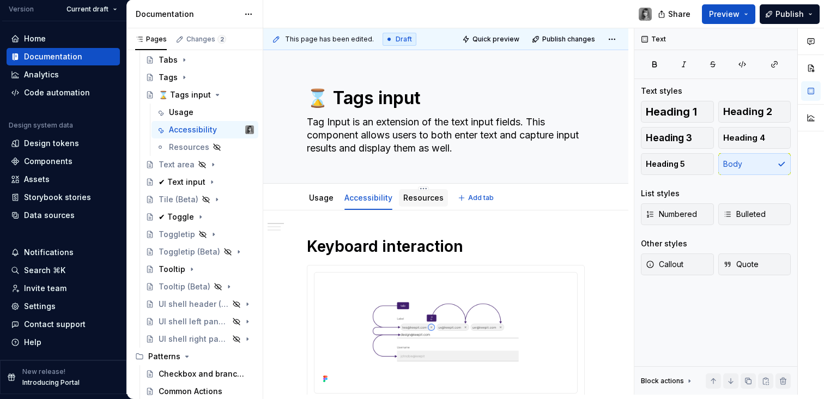
click at [415, 197] on link "Resources" at bounding box center [423, 197] width 40 height 9
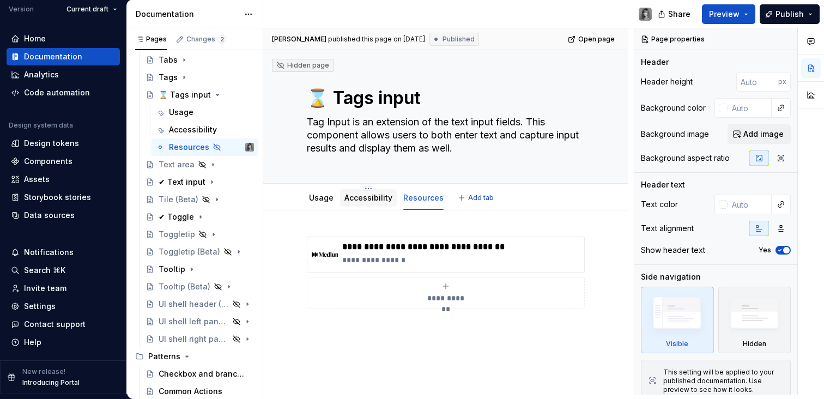
click at [377, 198] on link "Accessibility" at bounding box center [369, 197] width 48 height 9
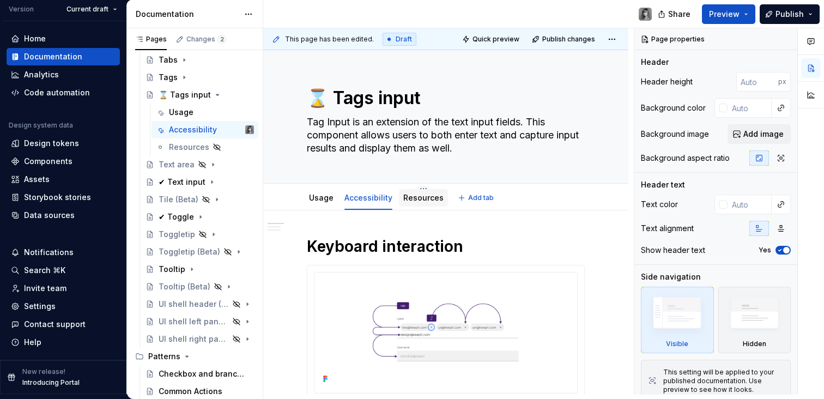
click at [439, 199] on div "Resources" at bounding box center [423, 197] width 49 height 17
click at [400, 197] on div "Resources" at bounding box center [423, 197] width 49 height 17
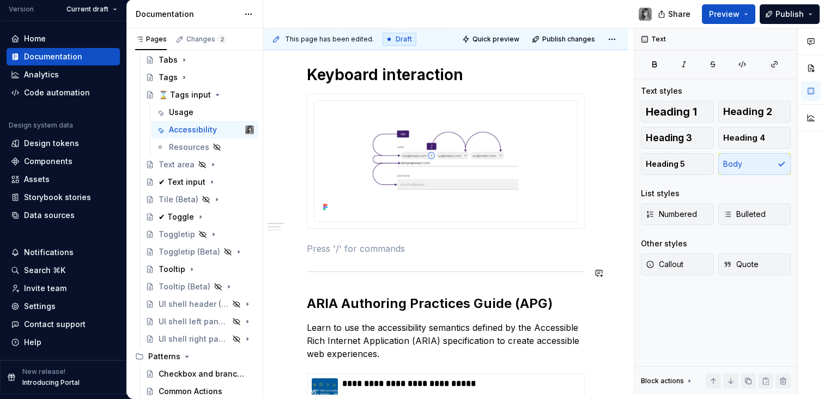
click at [400, 255] on div "**********" at bounding box center [446, 354] width 278 height 579
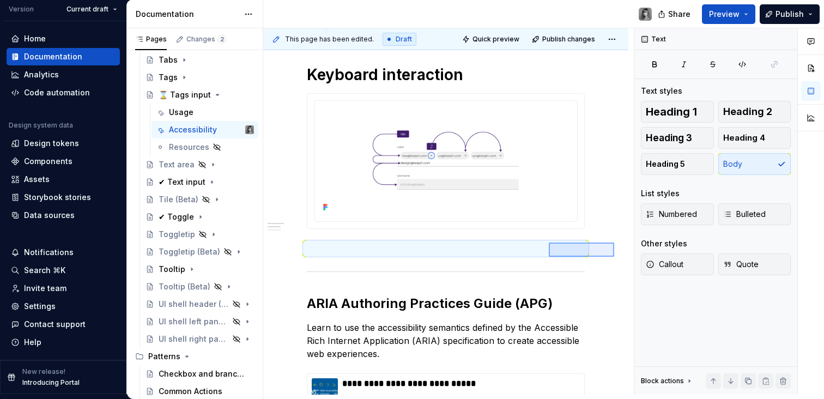
drag, startPoint x: 611, startPoint y: 243, endPoint x: 535, endPoint y: 258, distance: 77.7
click at [535, 258] on div "**********" at bounding box center [448, 211] width 371 height 366
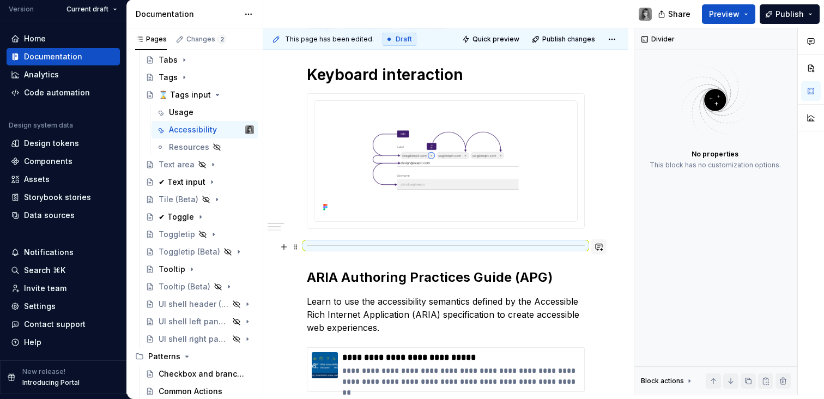
click at [602, 249] on button "button" at bounding box center [599, 246] width 15 height 15
click at [608, 243] on div "**********" at bounding box center [445, 395] width 365 height 712
click at [610, 245] on div "**********" at bounding box center [445, 395] width 365 height 712
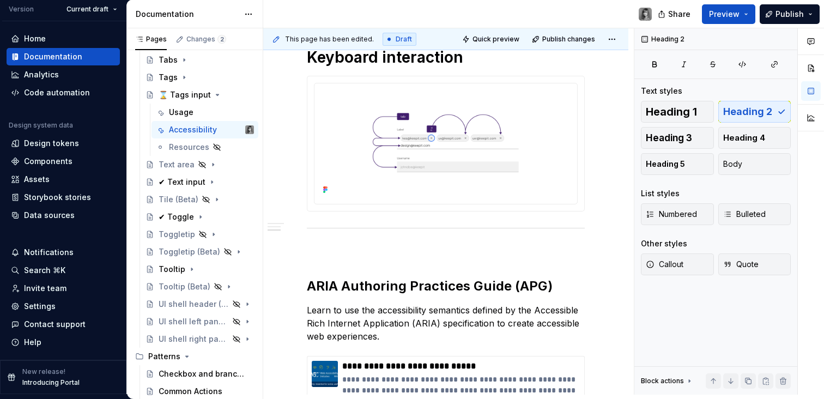
scroll to position [46, 0]
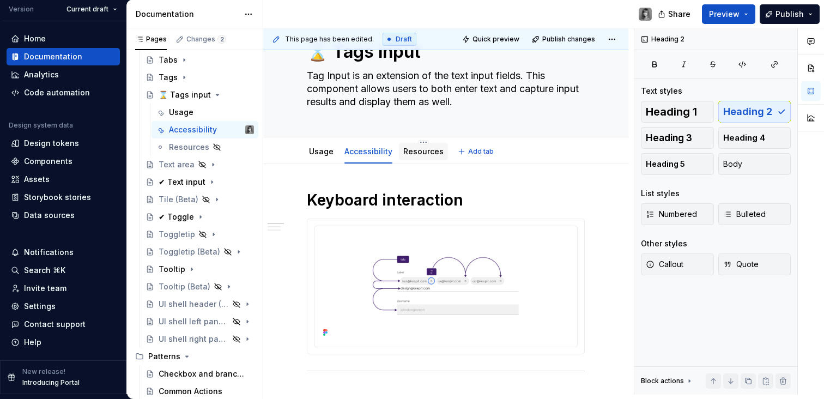
click at [417, 159] on div "Resources" at bounding box center [423, 151] width 49 height 17
click at [795, 17] on span "Publish" at bounding box center [790, 14] width 28 height 11
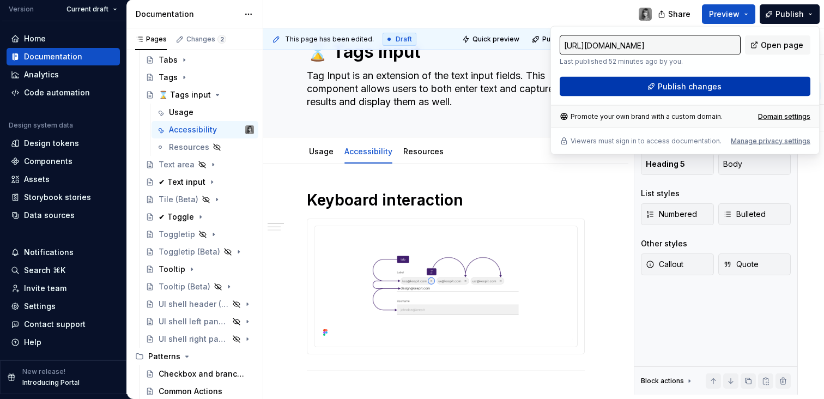
click at [712, 84] on span "Publish changes" at bounding box center [690, 86] width 64 height 11
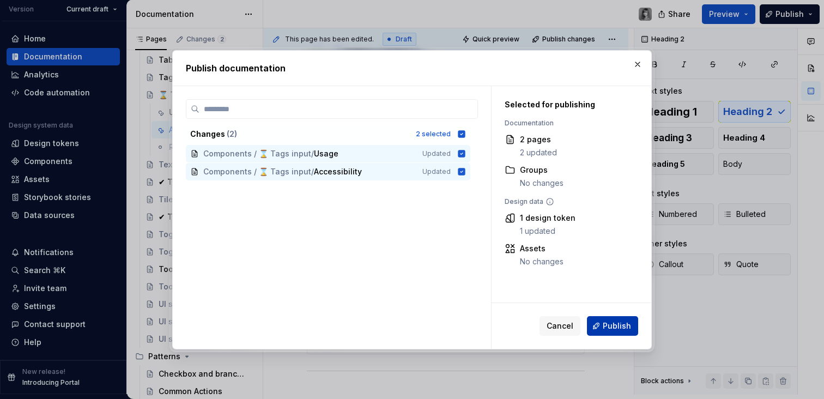
click at [622, 325] on span "Publish" at bounding box center [617, 326] width 28 height 11
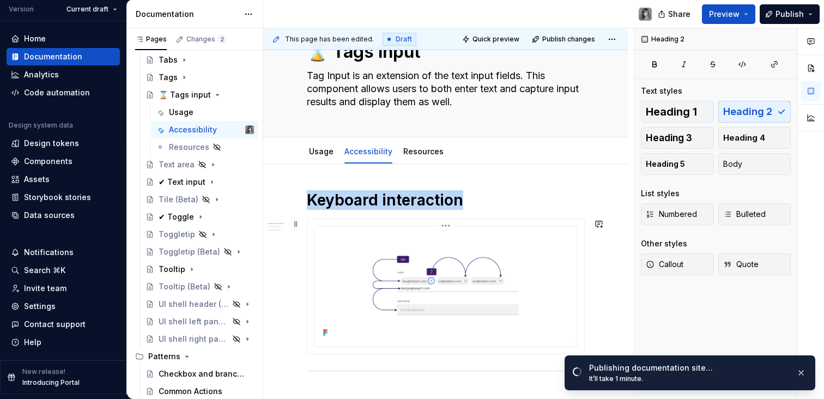
click at [506, 288] on img at bounding box center [446, 286] width 254 height 110
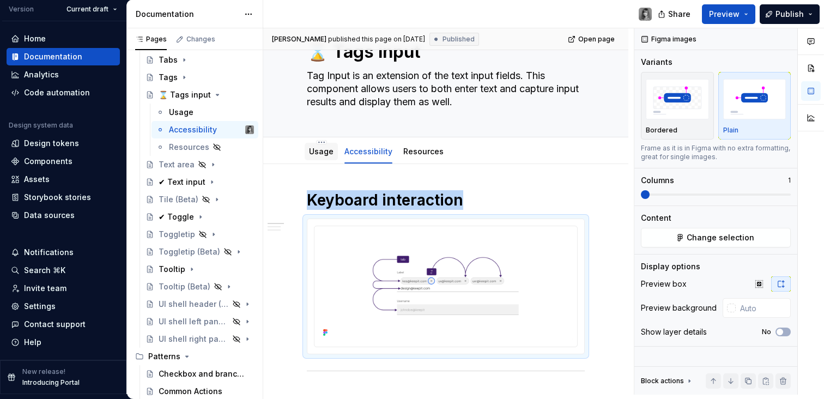
click at [324, 150] on link "Usage" at bounding box center [321, 151] width 25 height 9
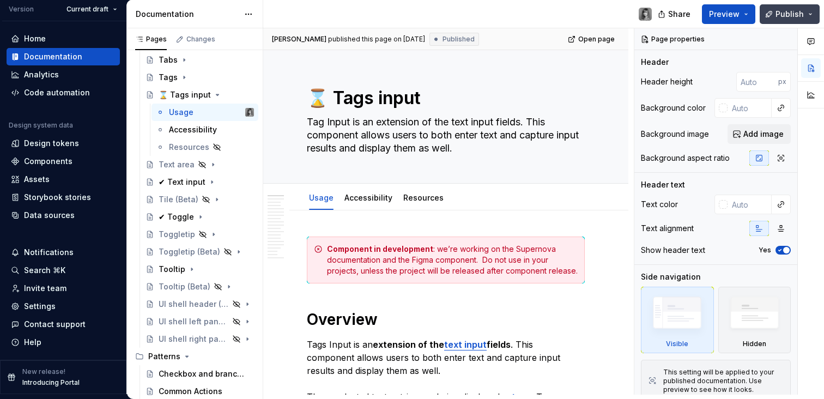
click at [810, 16] on button "Publish" at bounding box center [790, 14] width 60 height 20
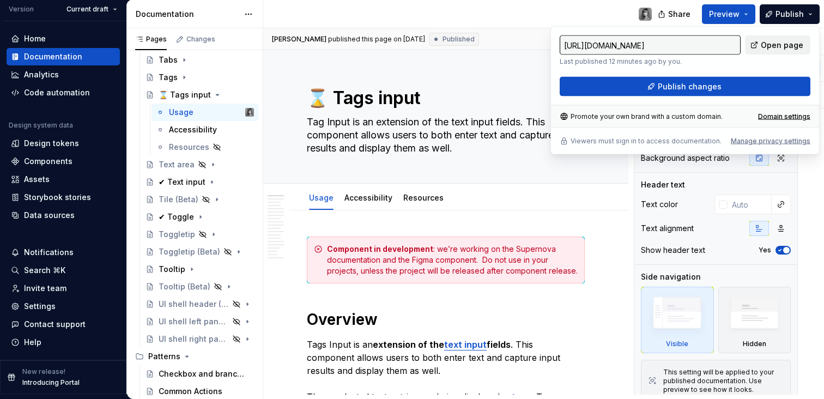
click at [780, 50] on span "Open page" at bounding box center [782, 45] width 43 height 11
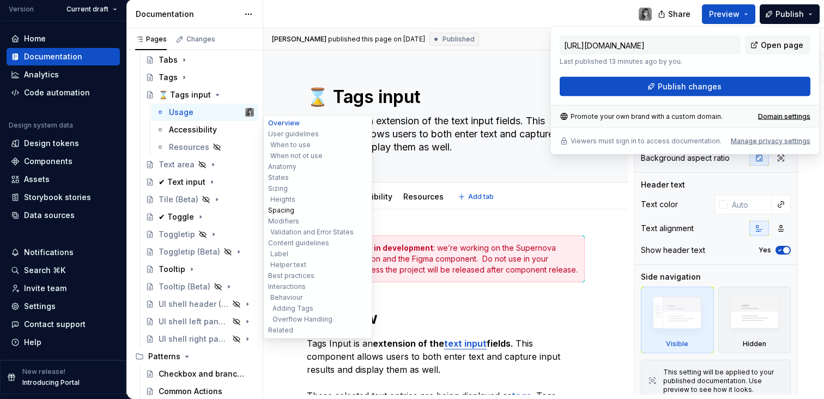
scroll to position [2, 0]
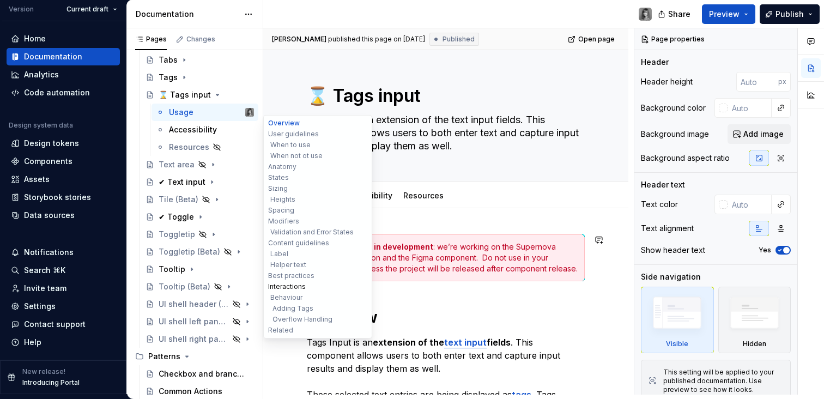
click at [298, 282] on button "Interactions" at bounding box center [318, 286] width 104 height 11
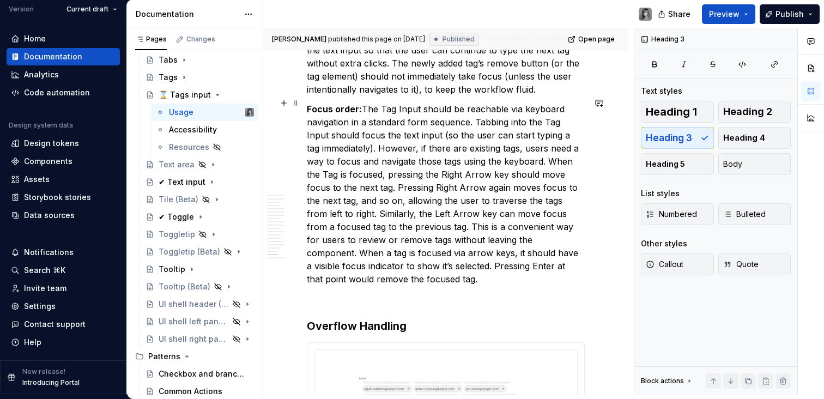
scroll to position [4429, 0]
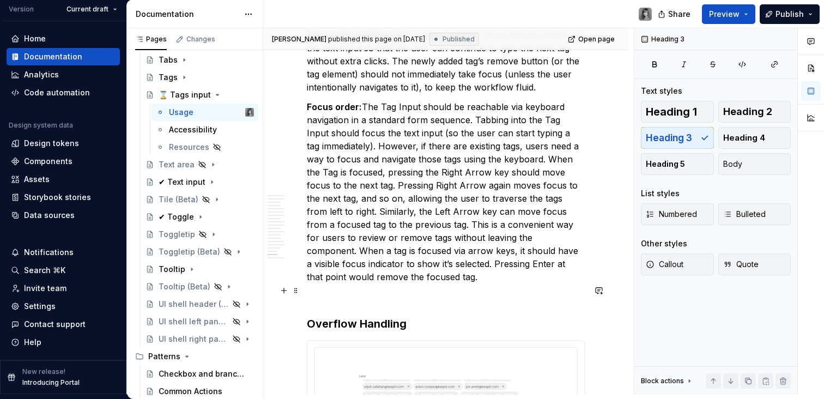
click at [359, 295] on p at bounding box center [446, 296] width 278 height 13
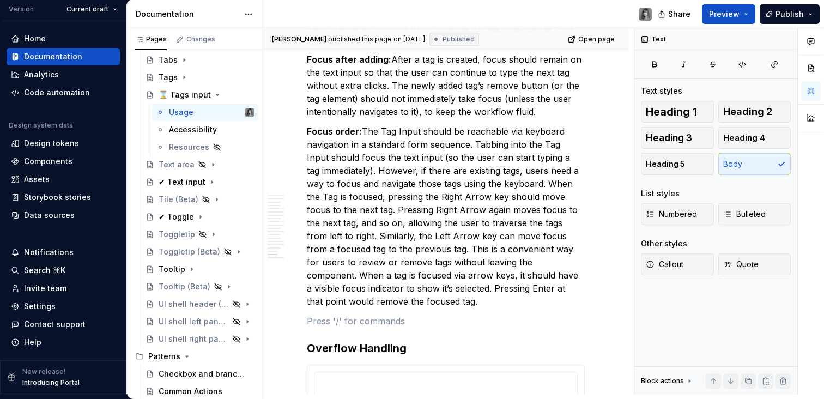
scroll to position [4453, 0]
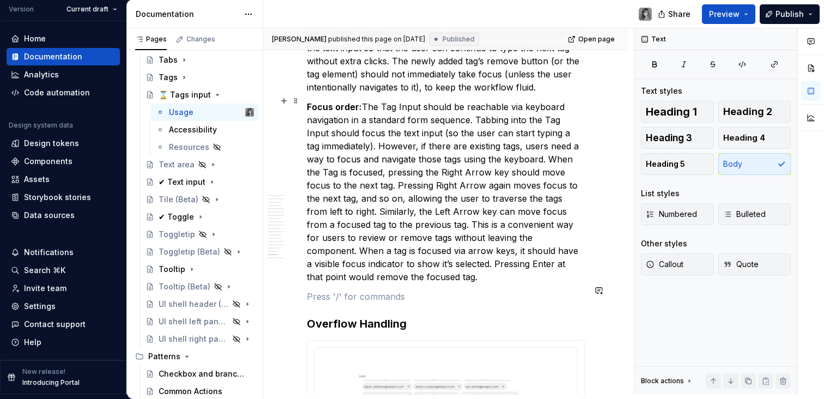
click at [504, 232] on p "Focus order: The Tag Input should be reachable via keyboard navigation in a sta…" at bounding box center [446, 191] width 278 height 183
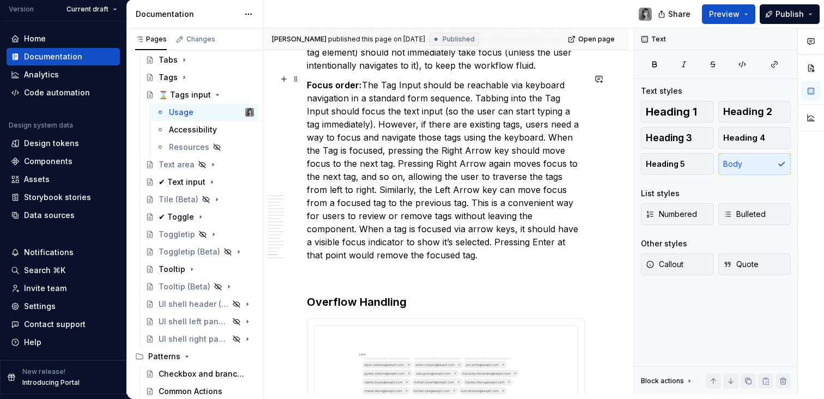
scroll to position [4604, 0]
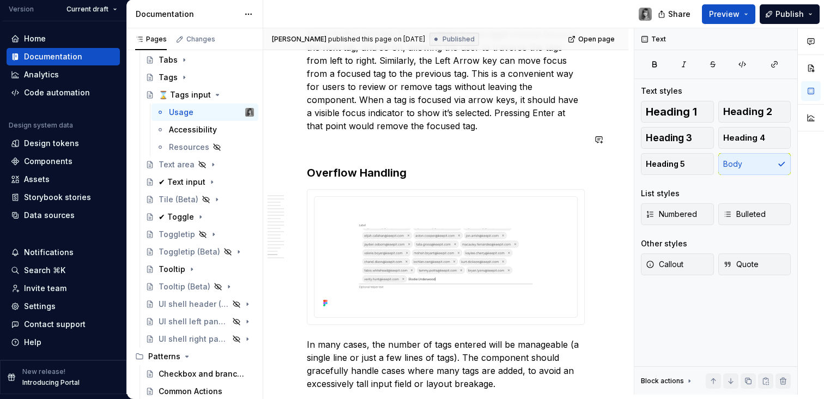
click at [424, 121] on p "Focus order: The Tag Input should be reachable via keyboard navigation in a sta…" at bounding box center [446, 40] width 278 height 183
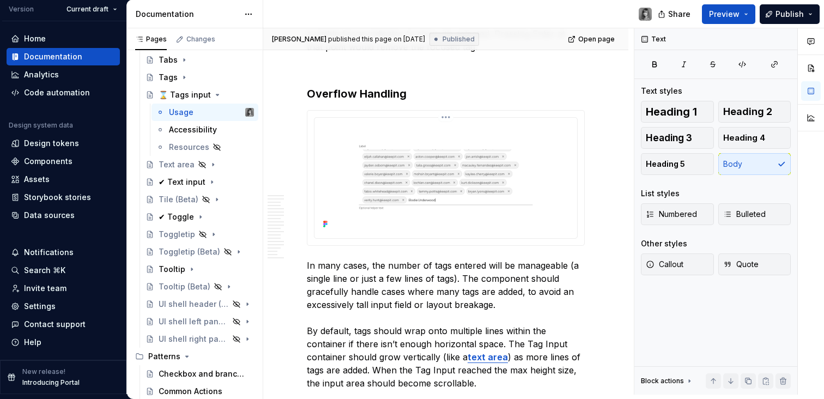
scroll to position [4806, 0]
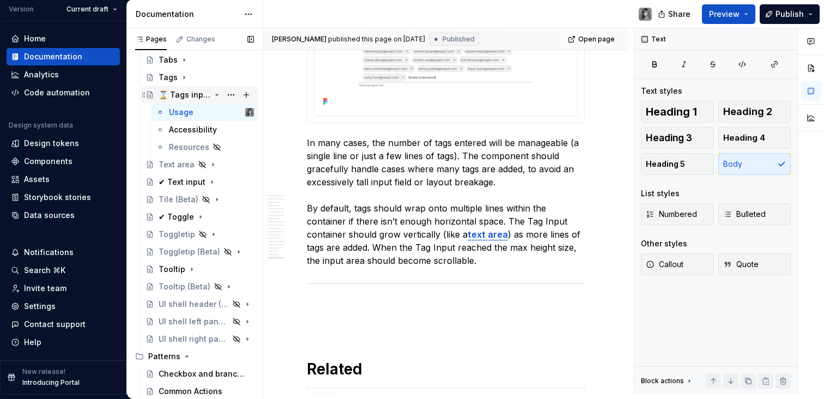
click at [213, 97] on icon "Page tree" at bounding box center [217, 95] width 9 height 9
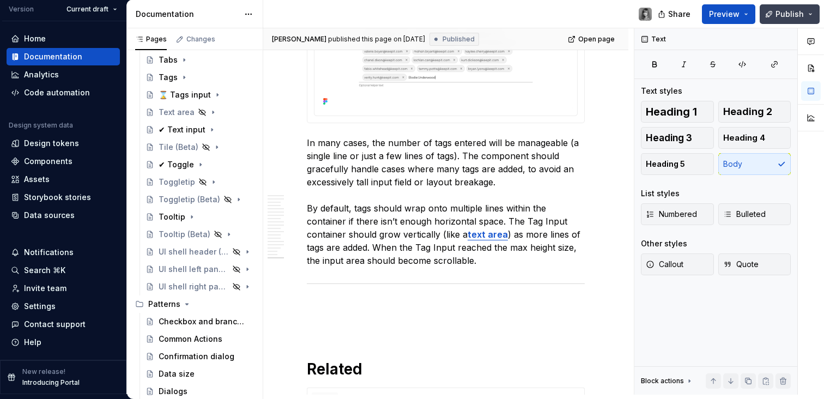
click at [792, 19] on button "Publish" at bounding box center [790, 14] width 60 height 20
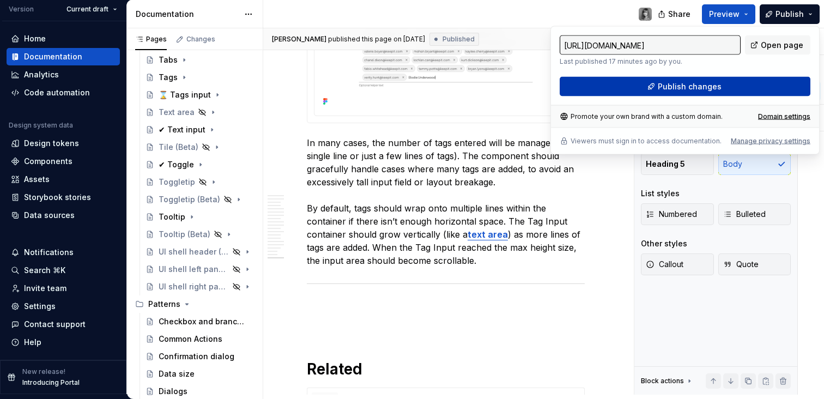
click at [748, 92] on button "Publish changes" at bounding box center [685, 87] width 251 height 20
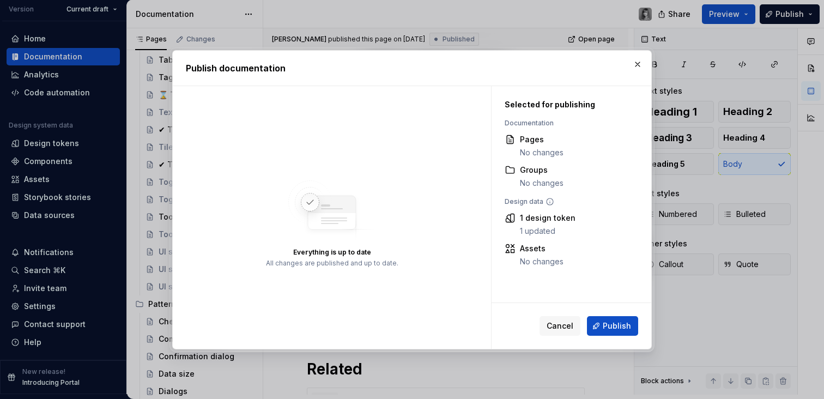
click at [568, 321] on span "Cancel" at bounding box center [560, 326] width 27 height 11
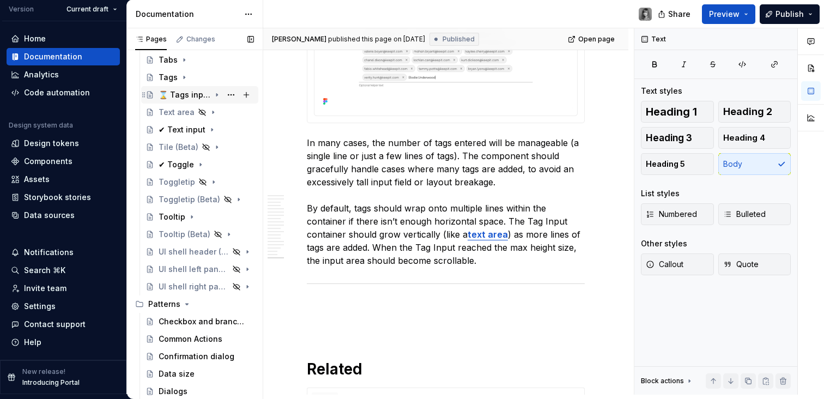
click at [172, 91] on div "⌛ Tags input" at bounding box center [185, 94] width 52 height 11
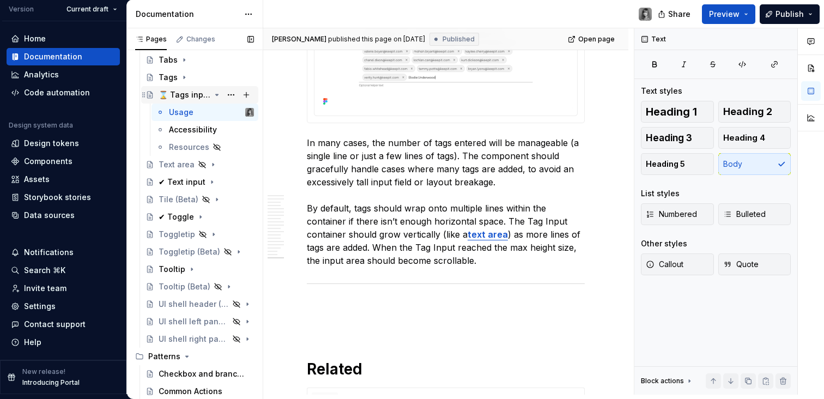
click at [172, 91] on div "⌛ Tags input" at bounding box center [185, 94] width 52 height 11
click at [168, 93] on div "⌛ Tags input" at bounding box center [185, 94] width 52 height 11
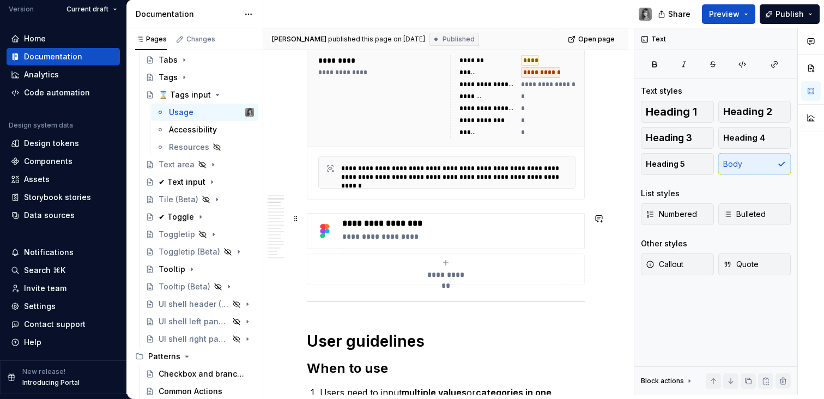
scroll to position [0, 0]
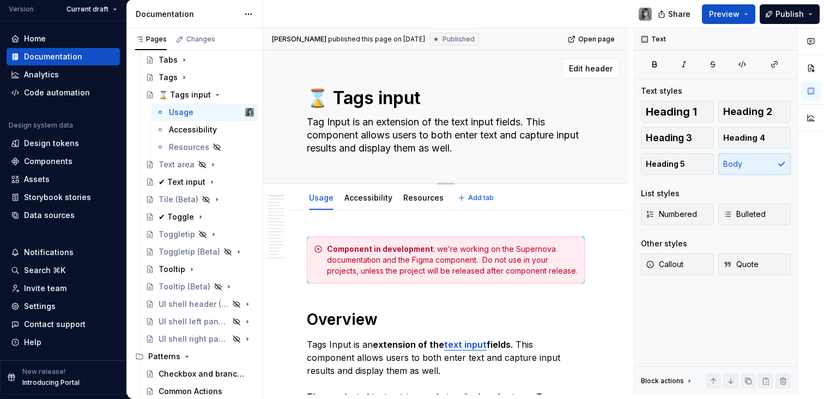
click at [333, 97] on textarea "⌛ Tags input" at bounding box center [444, 98] width 278 height 26
click at [325, 99] on textarea "⌛ Tags input" at bounding box center [444, 98] width 278 height 26
click at [310, 99] on textarea "⌛ Tags input" at bounding box center [444, 98] width 278 height 26
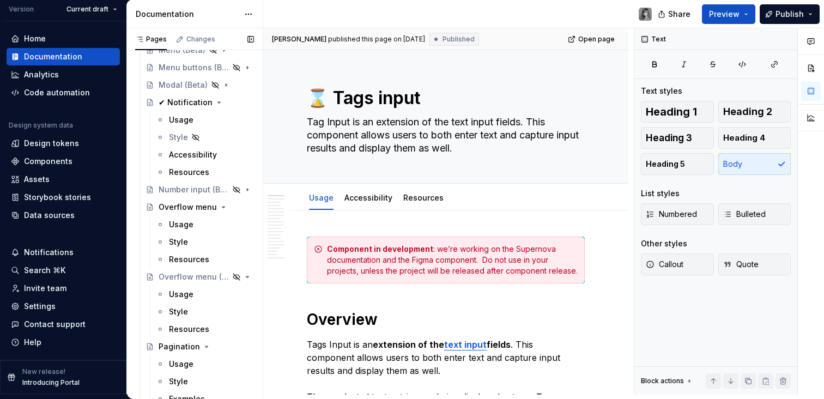
scroll to position [990, 0]
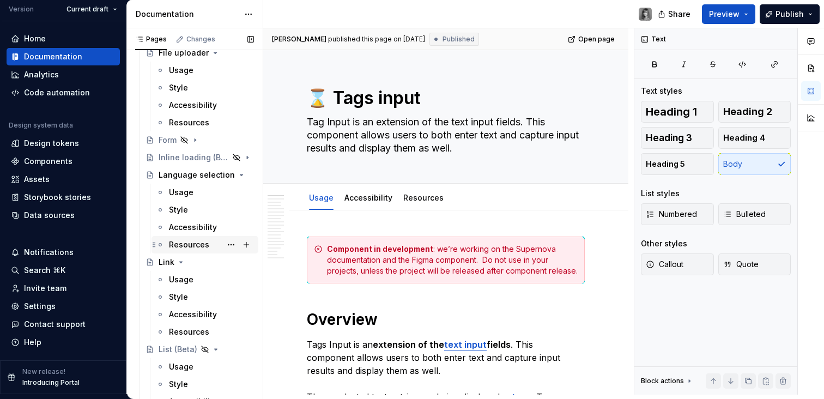
click at [179, 264] on icon "Page tree" at bounding box center [181, 262] width 9 height 9
click at [212, 280] on icon "Page tree" at bounding box center [216, 279] width 9 height 9
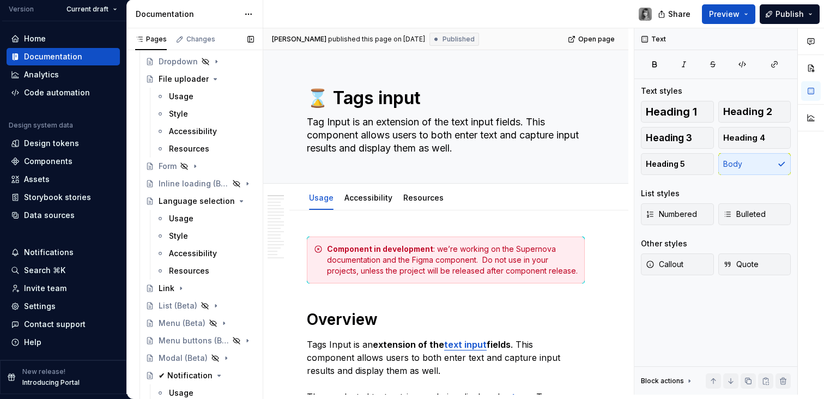
scroll to position [504, 0]
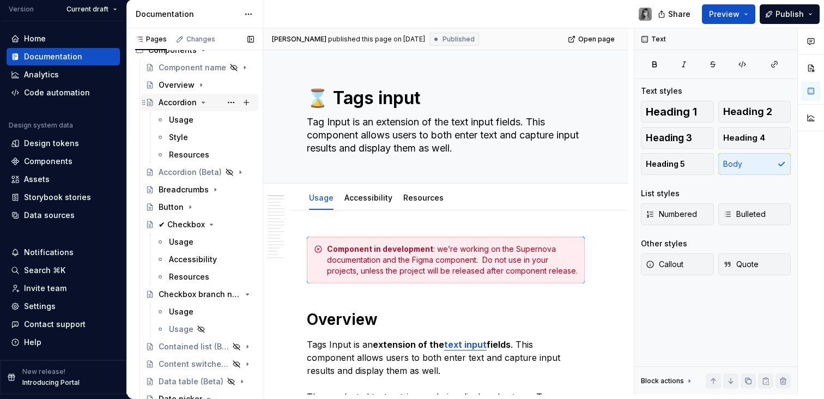
click at [202, 104] on icon "Page tree" at bounding box center [203, 102] width 9 height 9
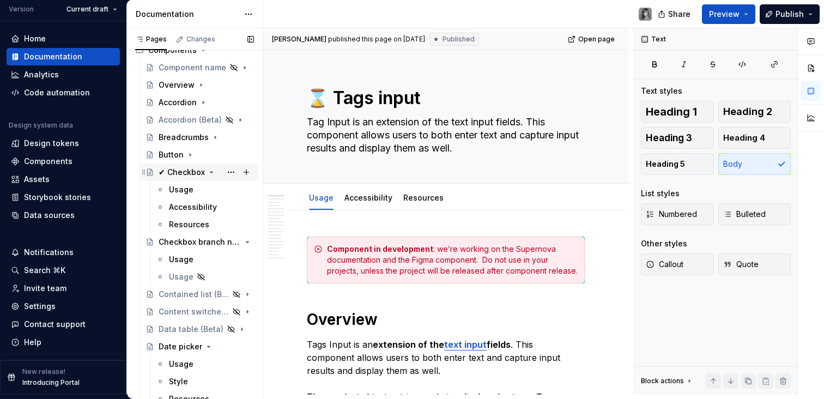
click at [212, 173] on icon "Page tree" at bounding box center [211, 172] width 9 height 9
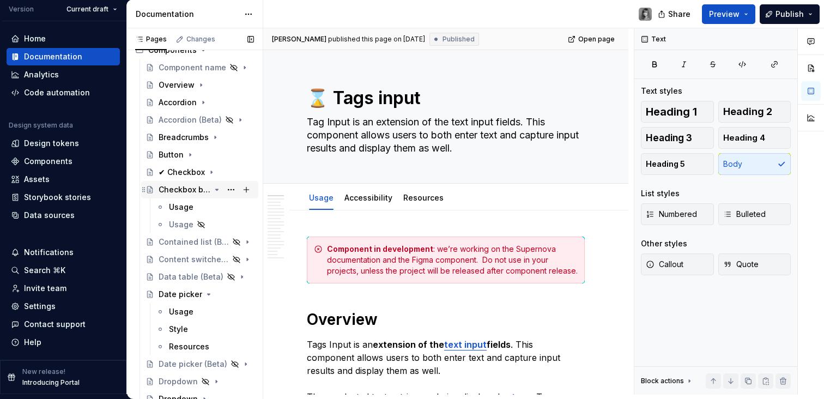
click at [213, 190] on icon "Page tree" at bounding box center [217, 189] width 9 height 9
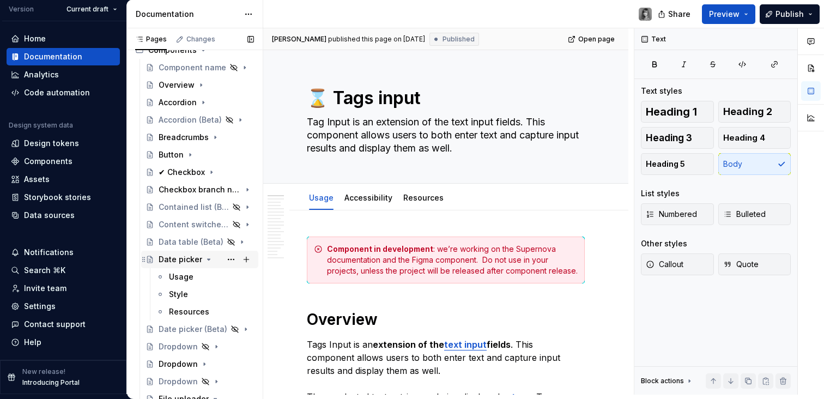
click at [208, 261] on icon "Page tree" at bounding box center [208, 259] width 9 height 9
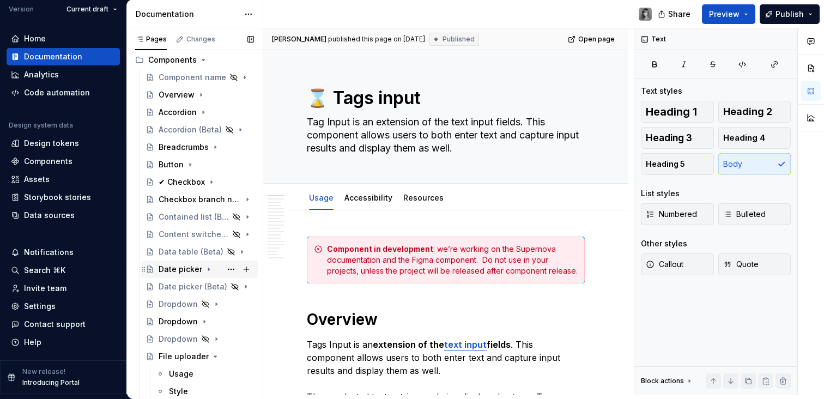
scroll to position [546, 0]
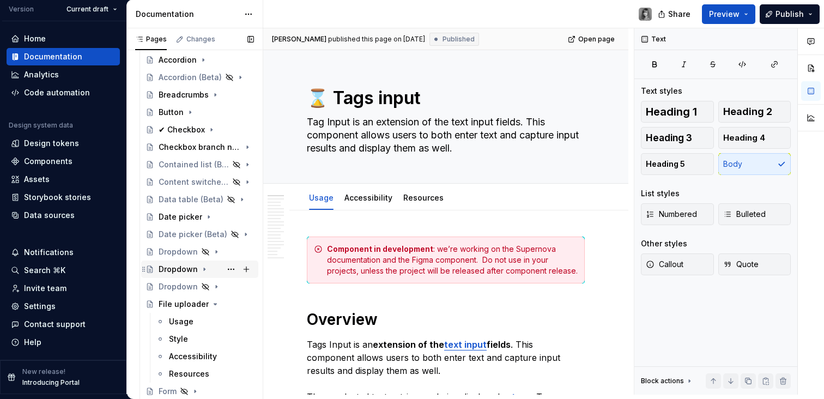
click at [190, 272] on div "Dropdown" at bounding box center [178, 269] width 39 height 11
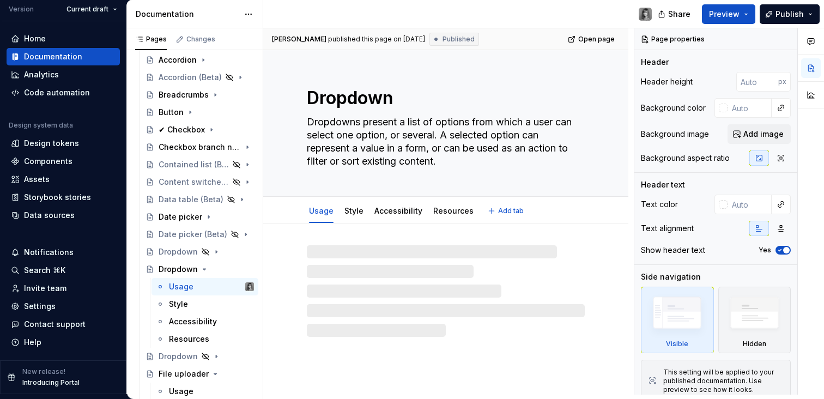
click at [325, 100] on textarea "Dropdown" at bounding box center [444, 98] width 278 height 26
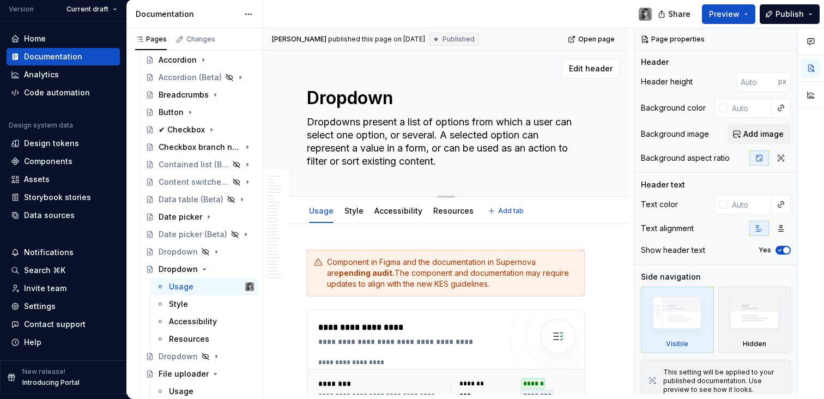
click at [296, 100] on div "Dropdown Dropdowns present a list of options from which a user can select one o…" at bounding box center [445, 123] width 365 height 147
click at [309, 99] on textarea "Dropdown" at bounding box center [444, 98] width 278 height 26
paste textarea "⌛"
type textarea "*"
type textarea "⌛Dropdown"
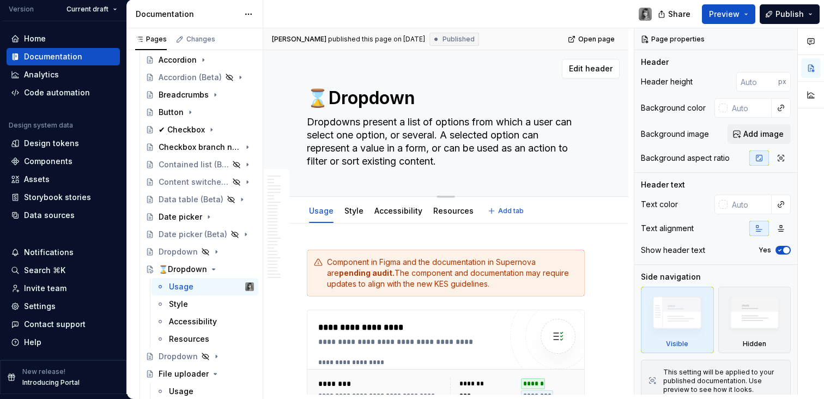
type textarea "*"
type textarea "⌛ Dropdown"
type textarea "*"
type textarea "⌛ Dropdown"
click at [432, 122] on textarea "Dropdowns present a list of options from which a user can select one option, or…" at bounding box center [444, 141] width 278 height 57
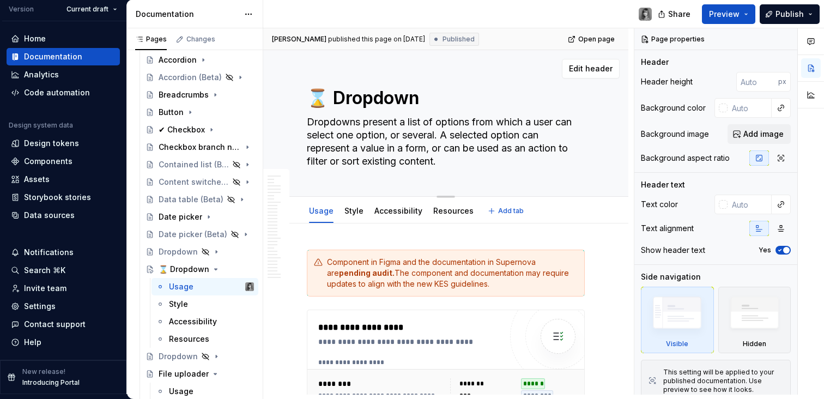
click at [459, 134] on textarea "Dropdowns present a list of options from which a user can select one option, or…" at bounding box center [444, 141] width 278 height 57
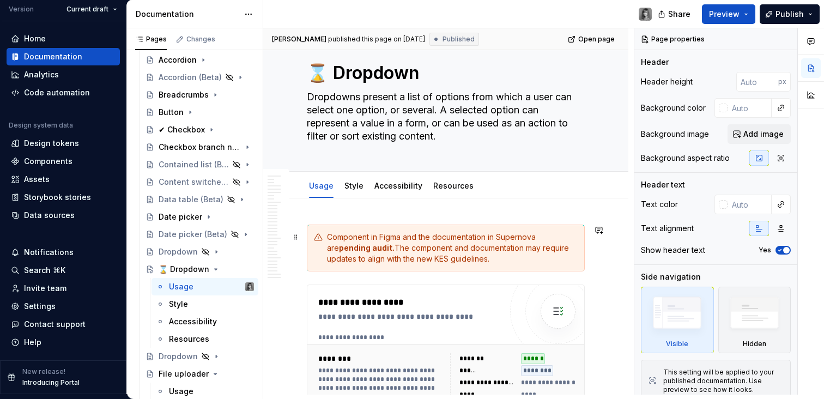
scroll to position [154, 0]
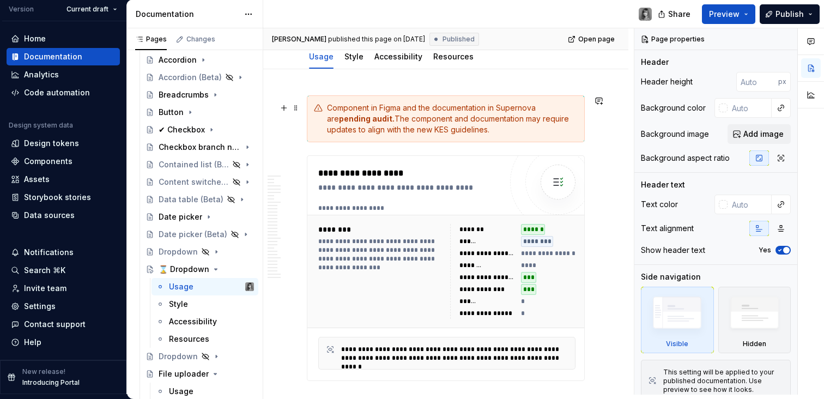
click at [472, 123] on div "Component in Figma and the documentation in Supernova are pending audit. The co…" at bounding box center [452, 119] width 251 height 33
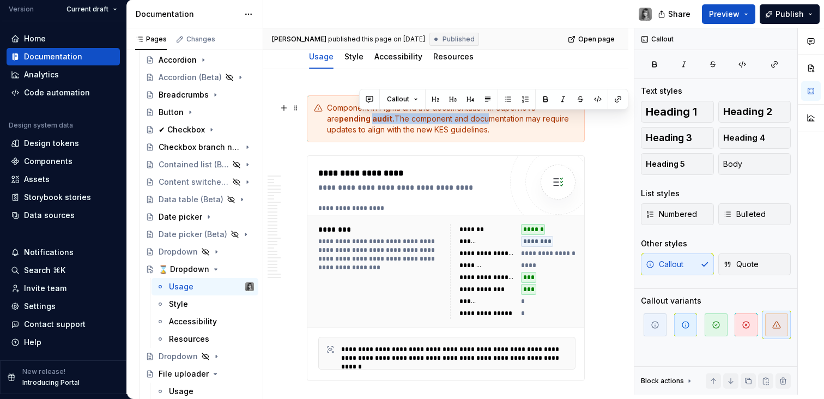
drag, startPoint x: 361, startPoint y: 119, endPoint x: 471, endPoint y: 123, distance: 109.6
click at [471, 123] on div "Component in Figma and the documentation in Supernova are pending audit. The co…" at bounding box center [452, 119] width 251 height 33
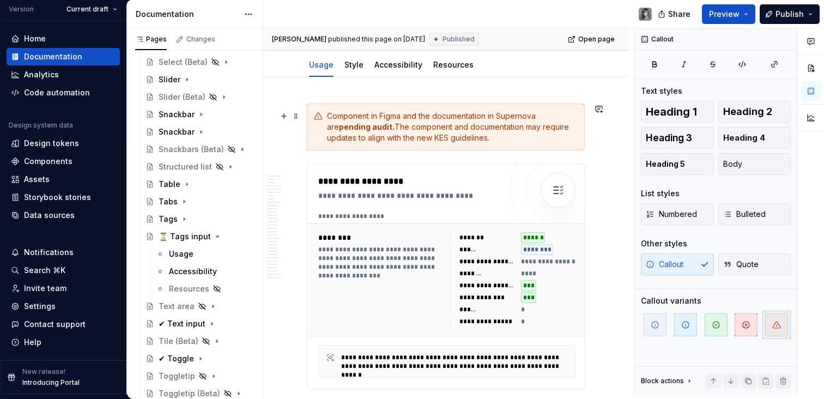
scroll to position [0, 0]
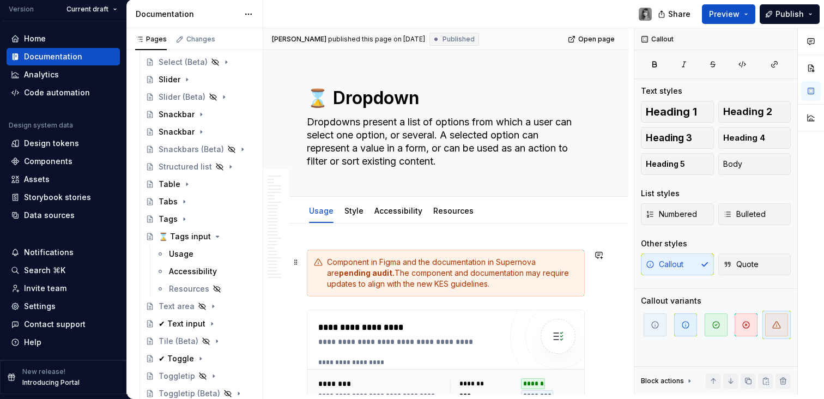
click at [412, 266] on div "Component in Figma and the documentation in Supernova are pending audit. The co…" at bounding box center [452, 273] width 251 height 33
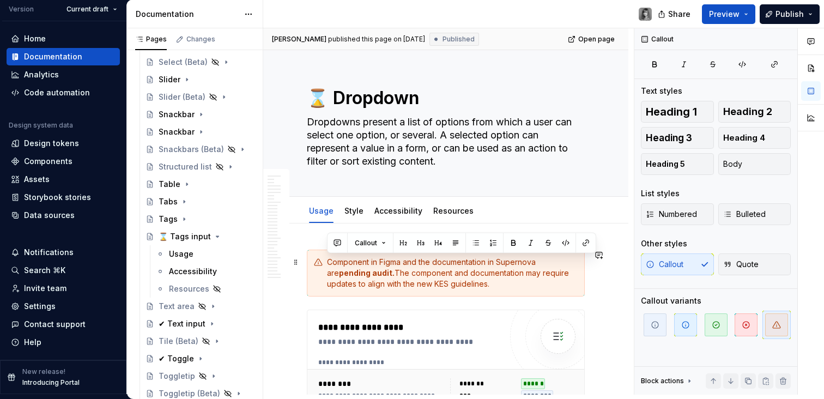
drag, startPoint x: 503, startPoint y: 286, endPoint x: 304, endPoint y: 259, distance: 201.4
paste div
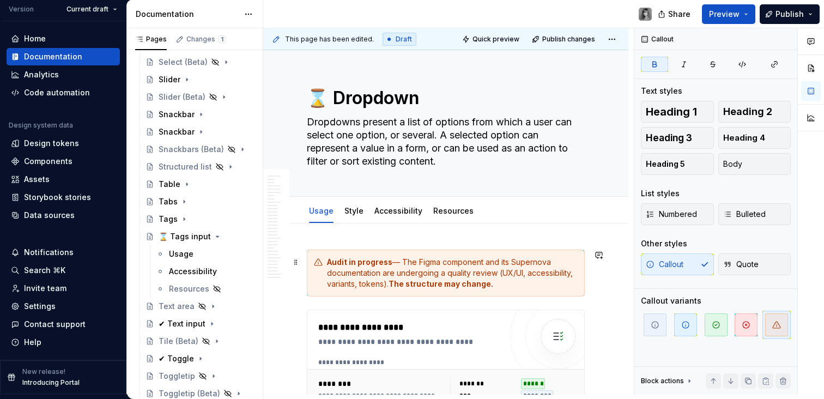
type textarea "*"
click at [401, 265] on div "Audit in progress — The Figma component and its Supernova documentation are und…" at bounding box center [452, 273] width 251 height 33
click at [517, 280] on div "Audit in progress : The Figma component and its Supernova documentation are und…" at bounding box center [452, 273] width 251 height 33
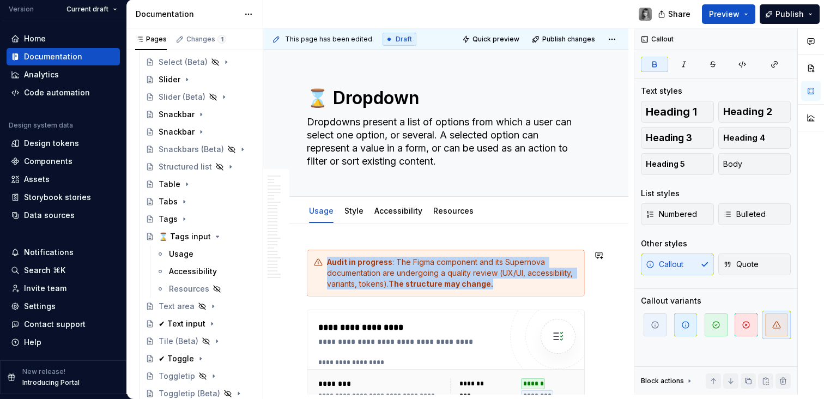
scroll to position [141, 0]
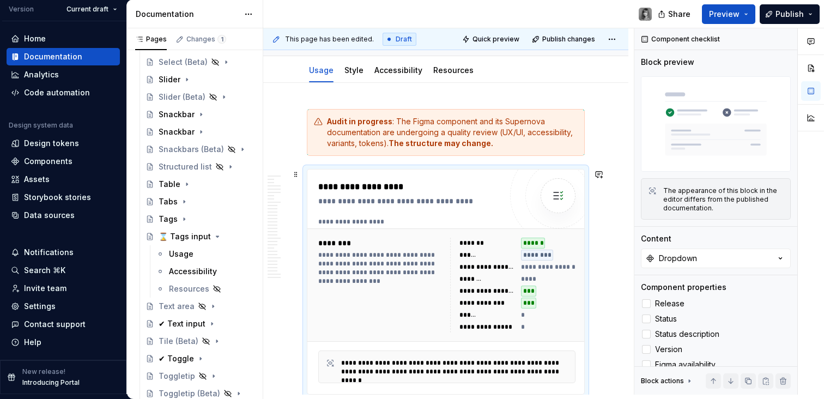
click at [538, 262] on div "**********" at bounding box center [548, 267] width 55 height 11
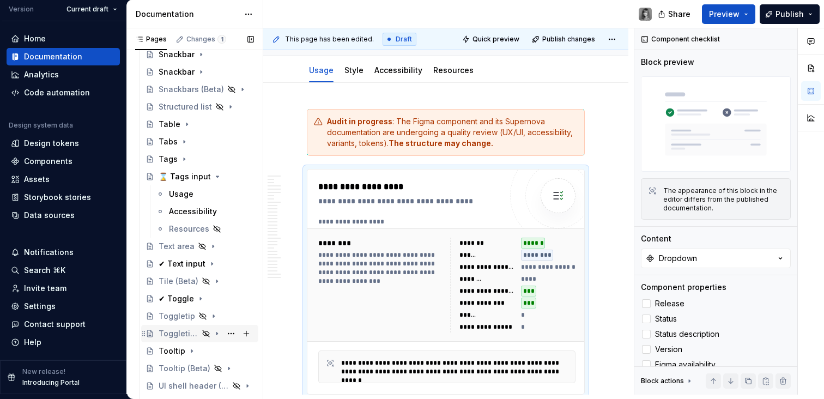
scroll to position [1776, 0]
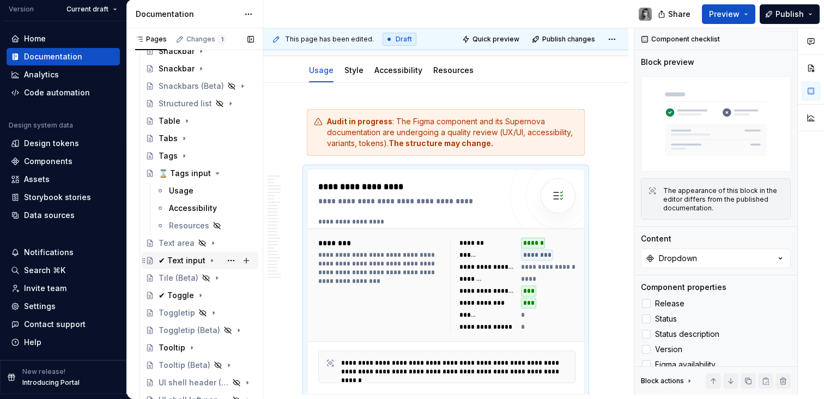
click at [180, 259] on div "✔ Text input" at bounding box center [182, 260] width 47 height 11
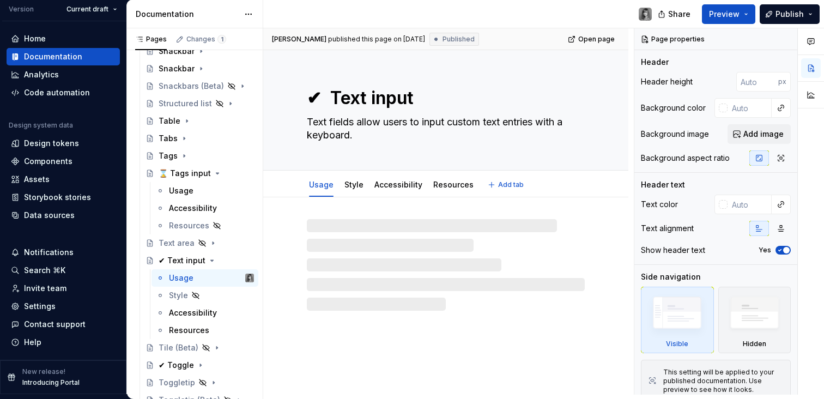
click at [396, 120] on textarea "Text fields allow users to input custom text entries with a keyboard." at bounding box center [444, 128] width 278 height 31
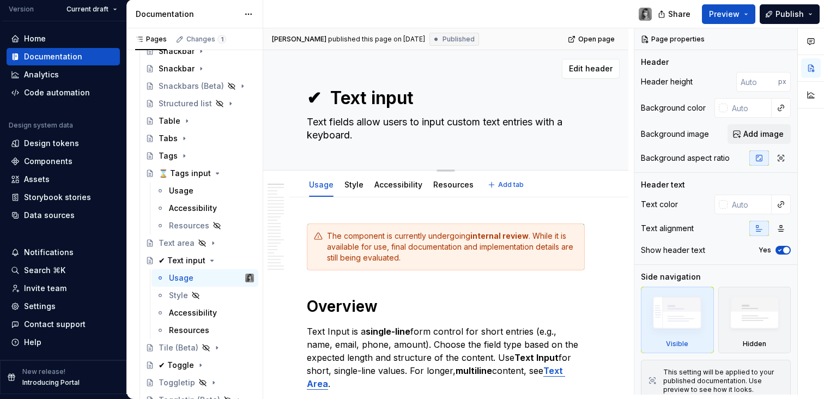
click at [396, 120] on textarea "Text fields allow users to input custom text entries with a keyboard." at bounding box center [444, 128] width 278 height 31
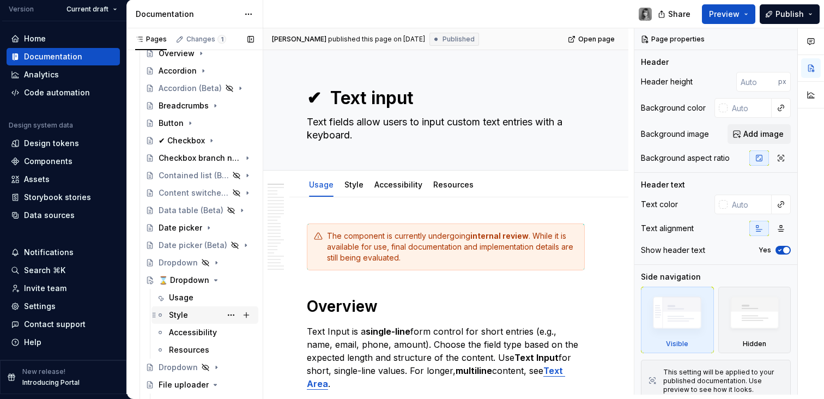
scroll to position [589, 0]
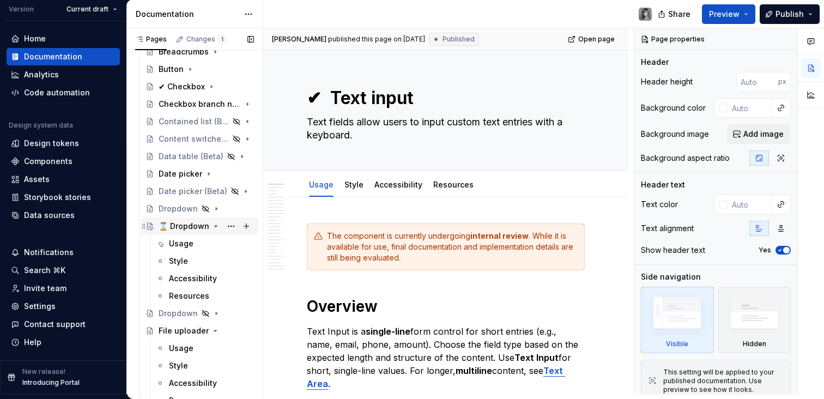
click at [186, 230] on div "⌛ Dropdown" at bounding box center [184, 226] width 51 height 11
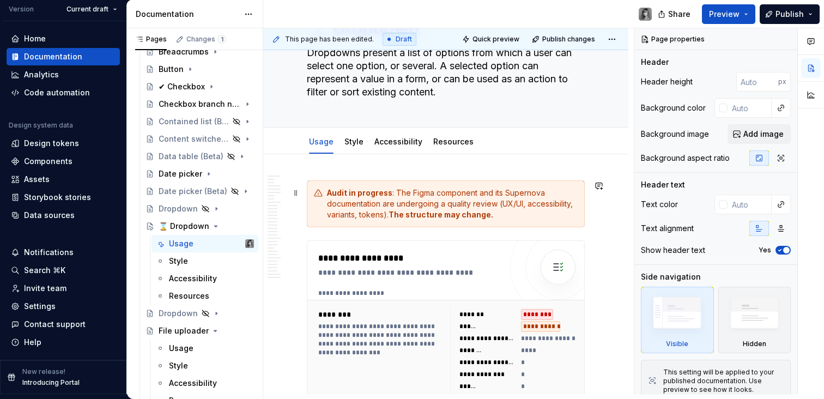
scroll to position [179, 0]
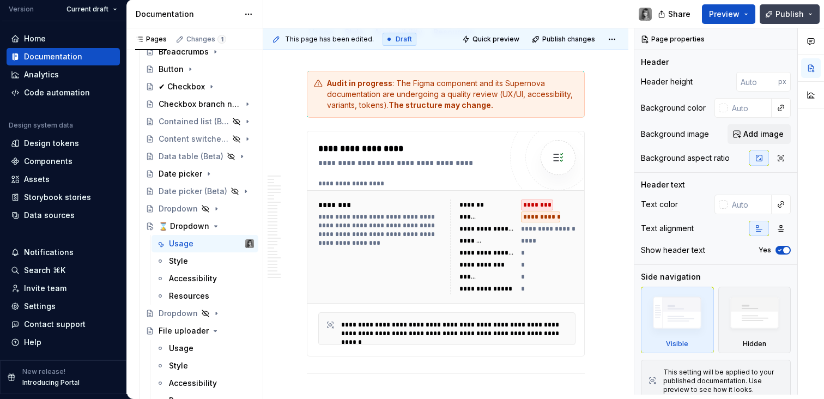
click at [799, 14] on span "Publish" at bounding box center [790, 14] width 28 height 11
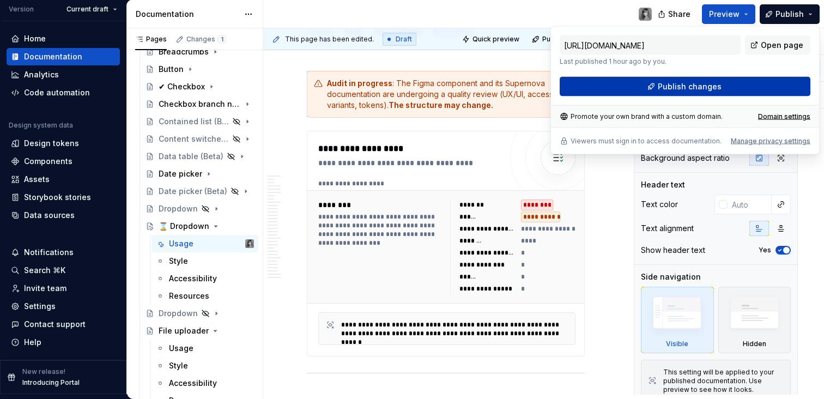
click at [736, 84] on button "Publish changes" at bounding box center [685, 87] width 251 height 20
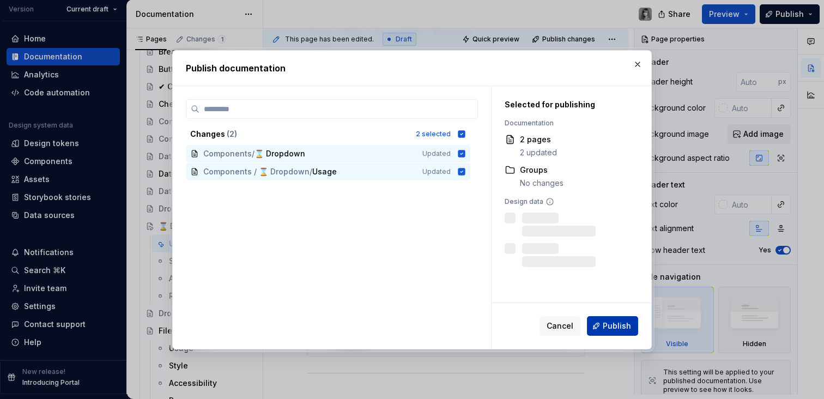
click at [625, 324] on span "Publish" at bounding box center [617, 326] width 28 height 11
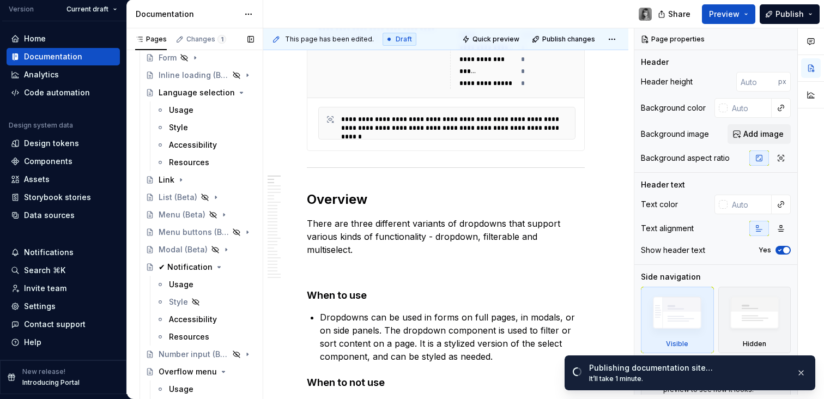
scroll to position [1279, 0]
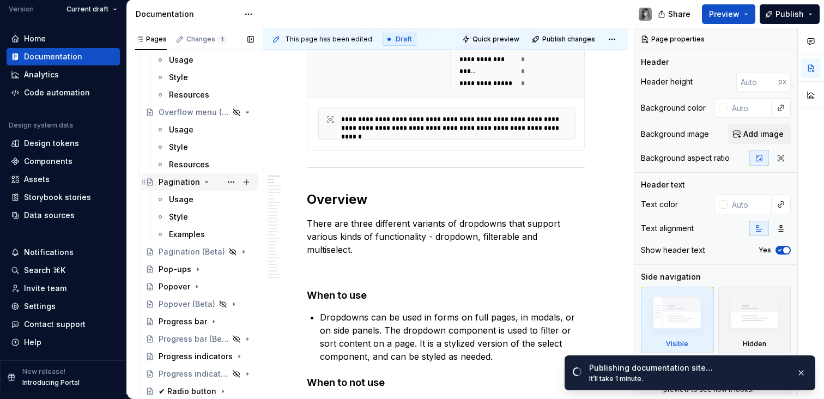
click at [203, 183] on icon "Page tree" at bounding box center [206, 182] width 9 height 9
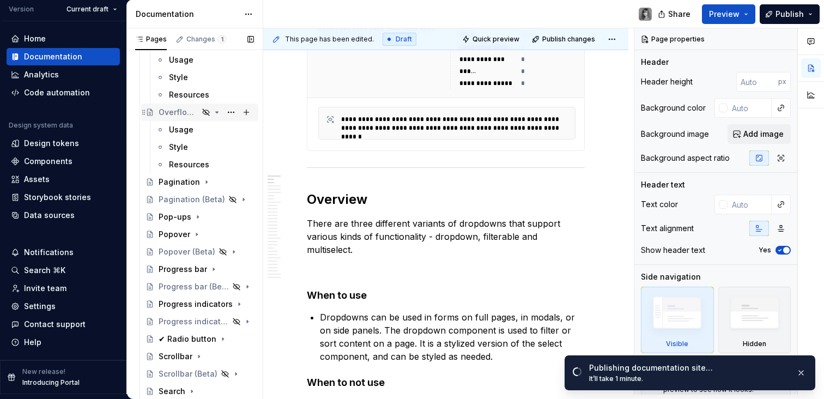
click at [213, 111] on icon "Page tree" at bounding box center [217, 112] width 9 height 9
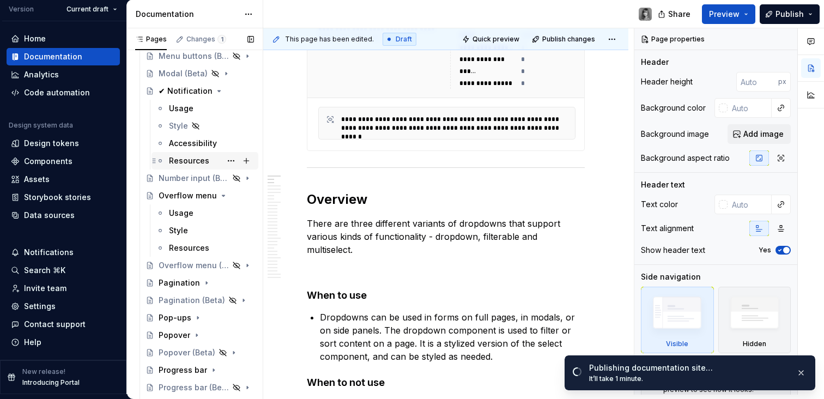
scroll to position [1122, 0]
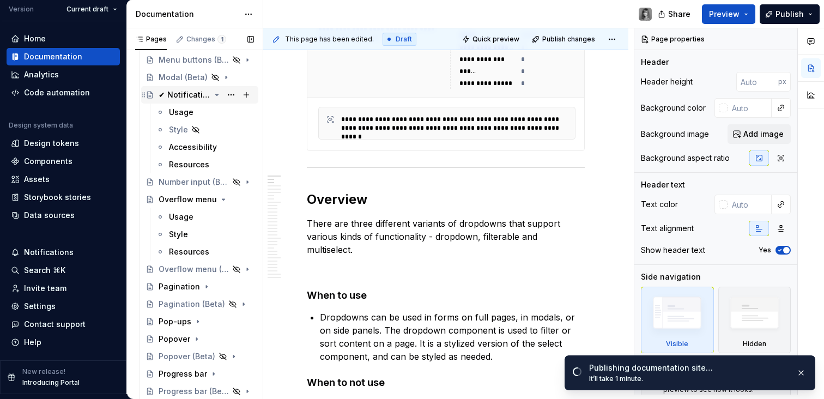
click at [216, 94] on icon "Page tree" at bounding box center [217, 94] width 3 height 1
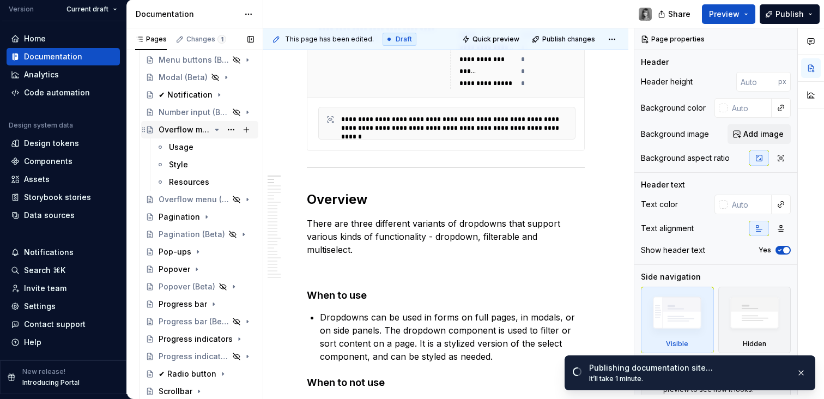
click at [213, 130] on icon "Page tree" at bounding box center [217, 129] width 9 height 9
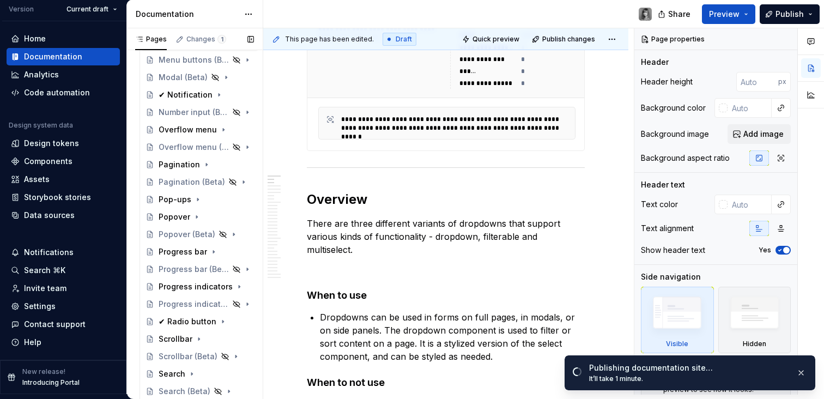
scroll to position [891, 0]
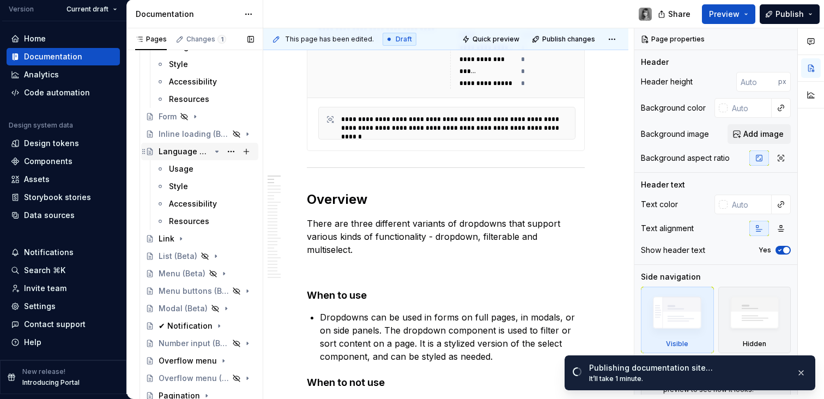
click at [213, 152] on icon "Page tree" at bounding box center [217, 151] width 9 height 9
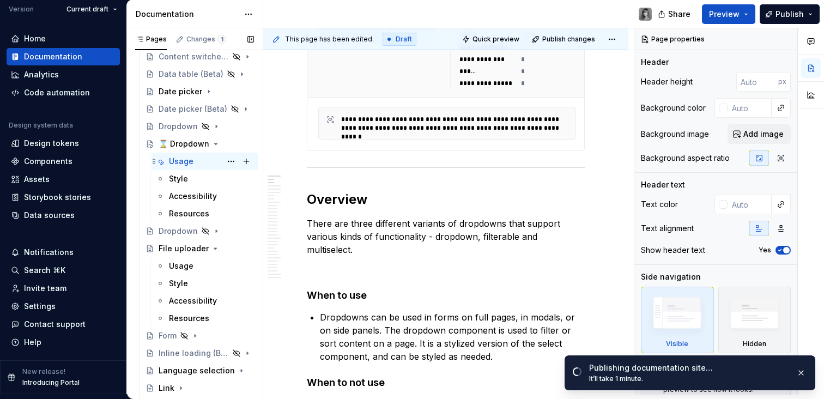
scroll to position [648, 0]
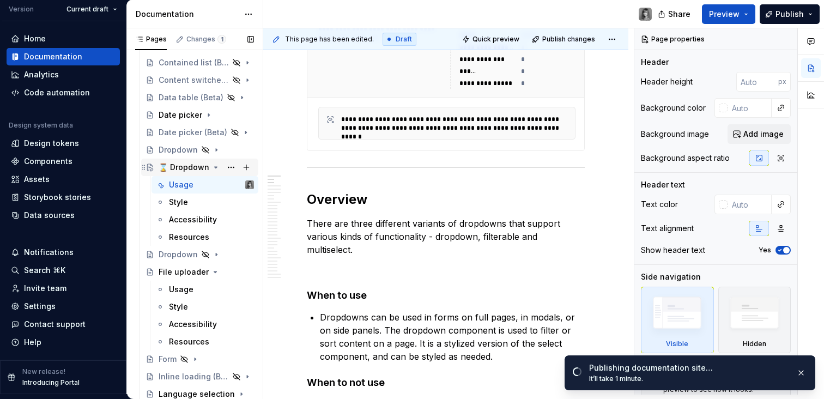
click at [213, 171] on div "⌛ Dropdown" at bounding box center [206, 167] width 95 height 15
click at [212, 168] on icon "Page tree" at bounding box center [216, 167] width 9 height 9
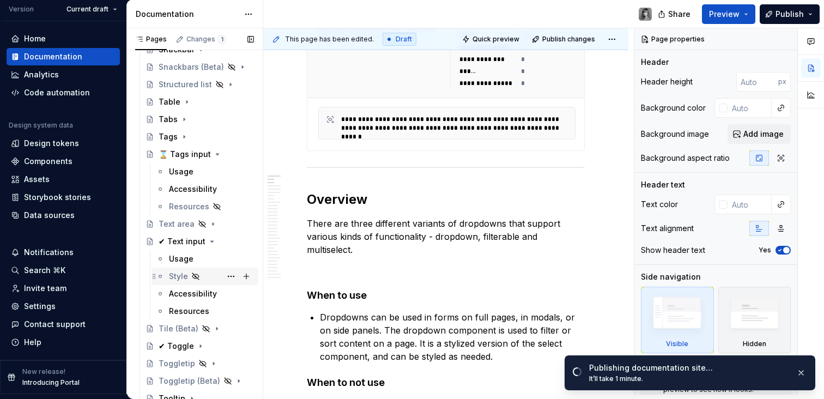
scroll to position [1426, 0]
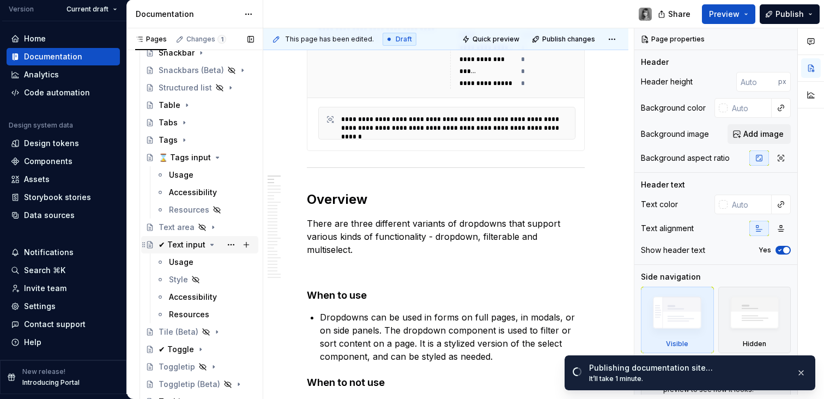
click at [211, 246] on icon "Page tree" at bounding box center [212, 244] width 9 height 9
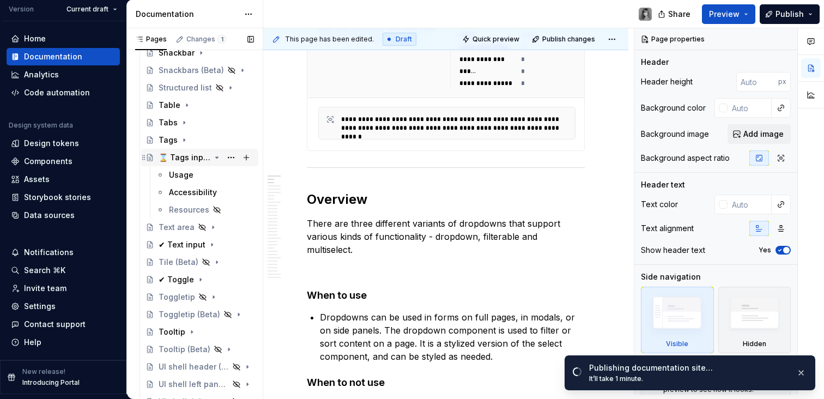
click at [214, 158] on icon "Page tree" at bounding box center [217, 157] width 9 height 9
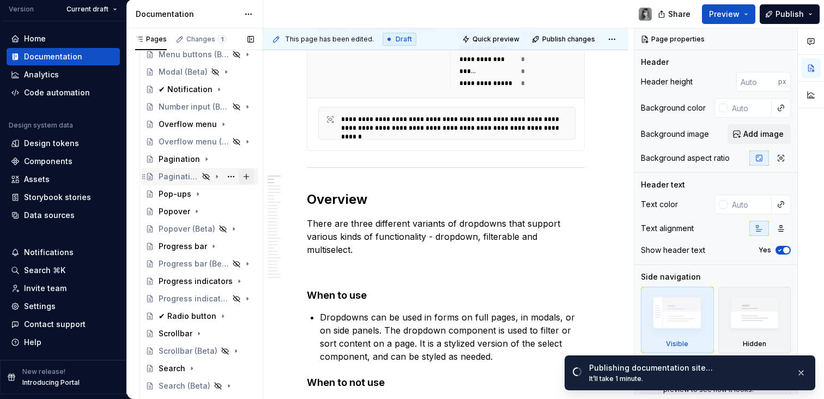
scroll to position [981, 0]
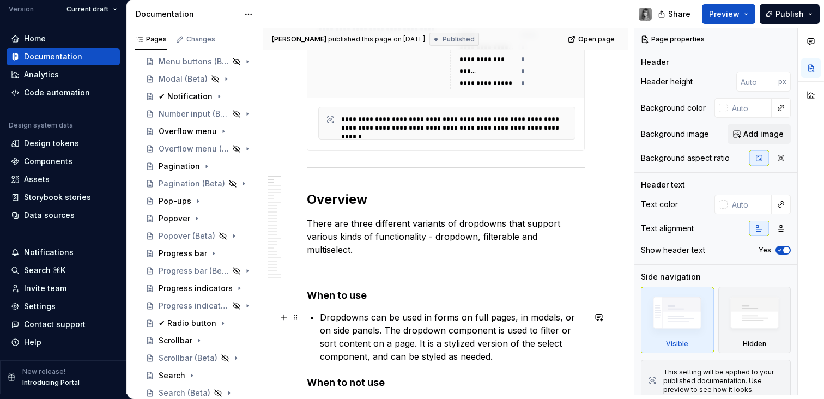
type textarea "*"
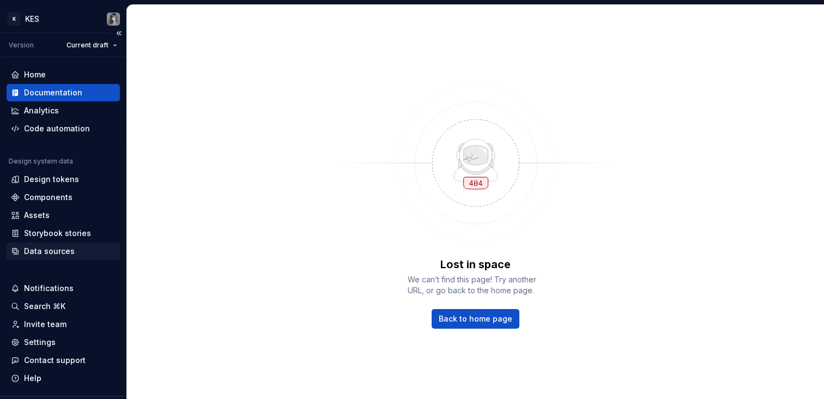
click at [64, 248] on div "Data sources" at bounding box center [49, 251] width 51 height 11
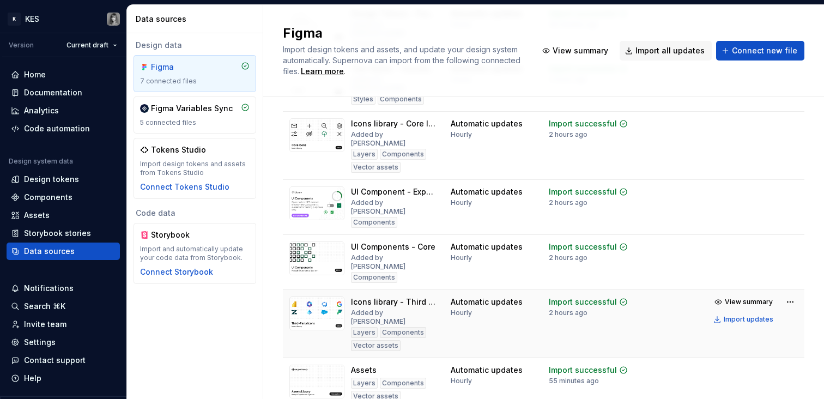
scroll to position [135, 0]
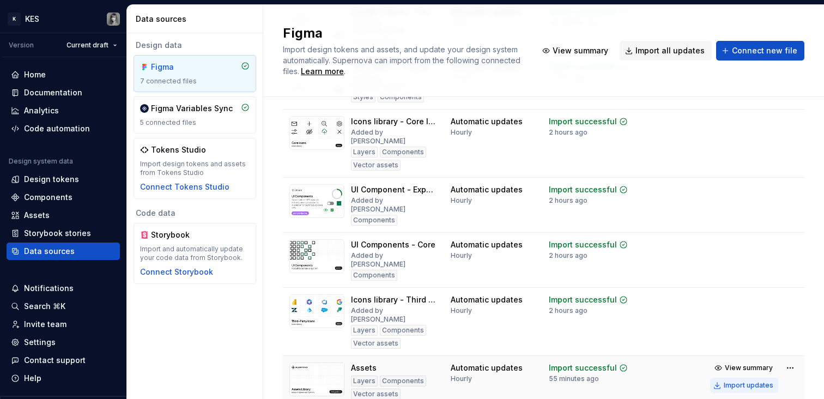
click at [745, 389] on button "Import updates" at bounding box center [744, 385] width 68 height 15
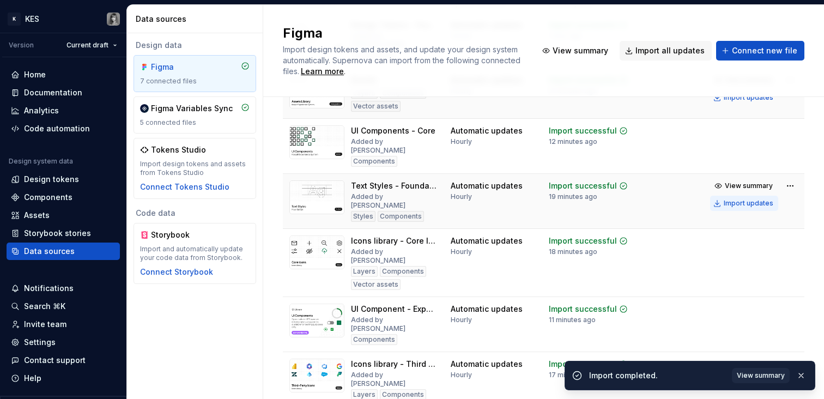
scroll to position [91, 0]
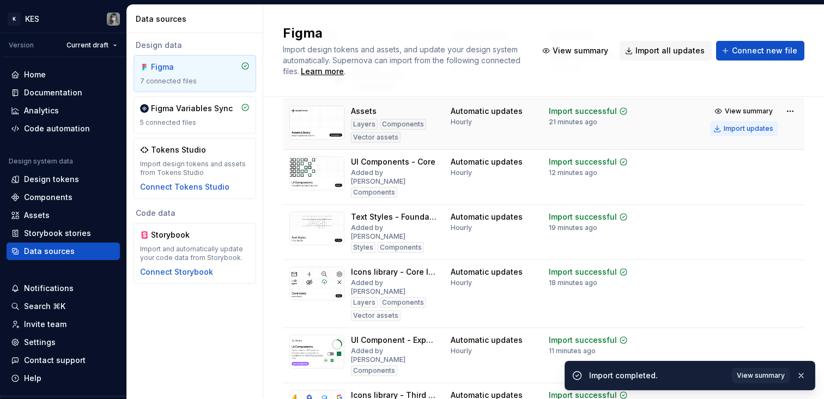
click at [731, 130] on div "Import updates" at bounding box center [749, 128] width 50 height 9
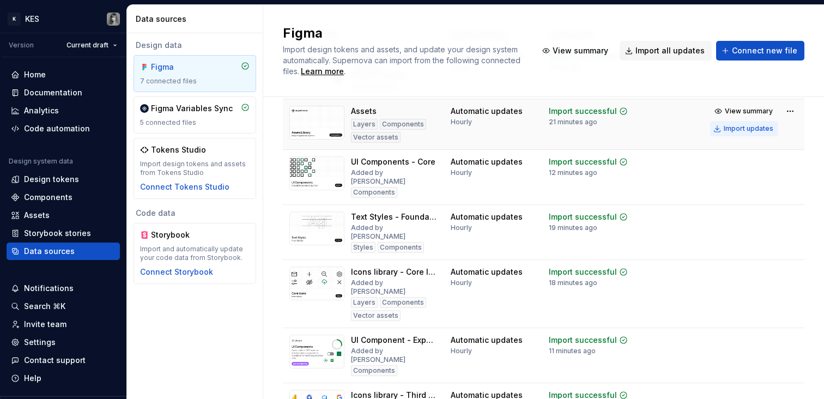
click at [731, 130] on div "Import updates" at bounding box center [749, 128] width 50 height 9
click at [63, 192] on div "Components" at bounding box center [48, 197] width 49 height 11
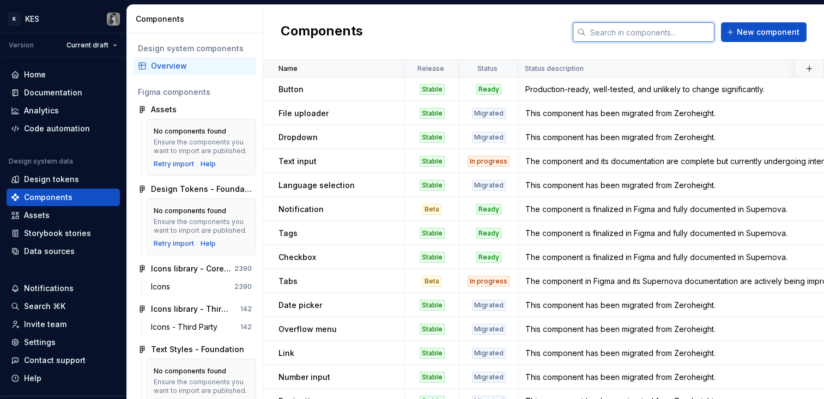
click at [635, 28] on input "text" at bounding box center [650, 32] width 129 height 20
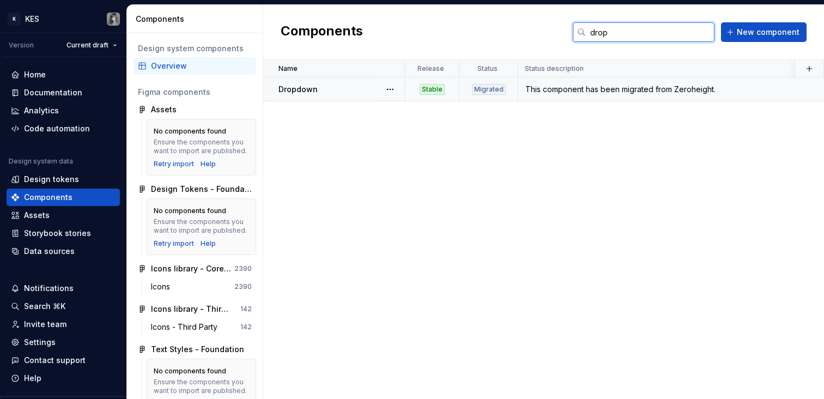
type input "drop"
click at [376, 86] on div at bounding box center [390, 88] width 28 height 23
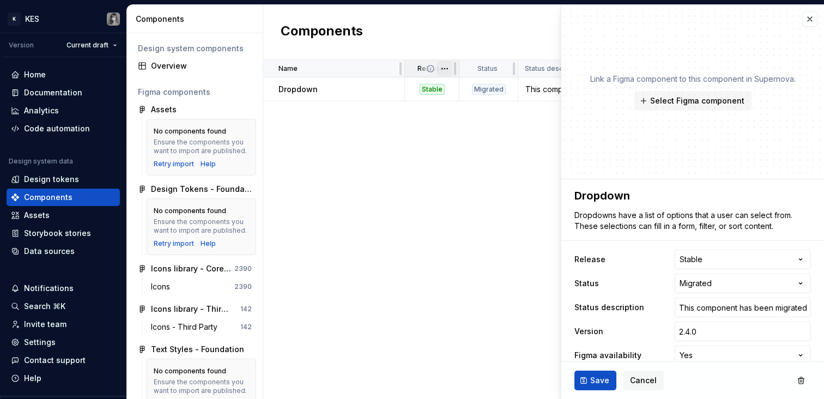
type textarea "*"
click at [727, 264] on html "K KES Version Current draft Home Documentation Analytics Code automation Design…" at bounding box center [412, 199] width 824 height 399
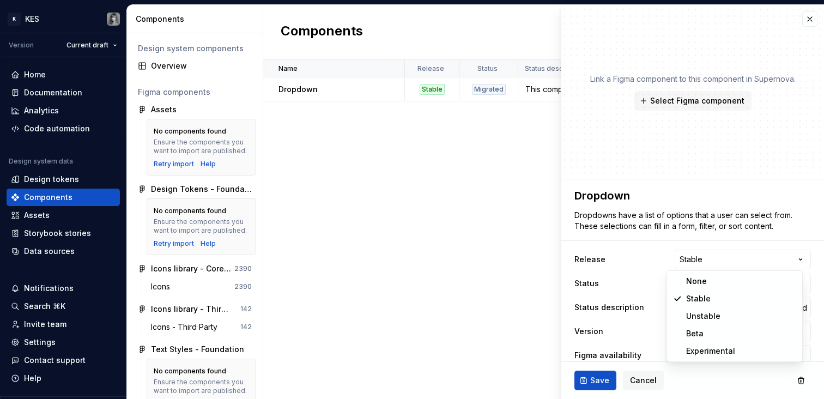
click at [726, 263] on html "K KES Version Current draft Home Documentation Analytics Code automation Design…" at bounding box center [412, 199] width 824 height 399
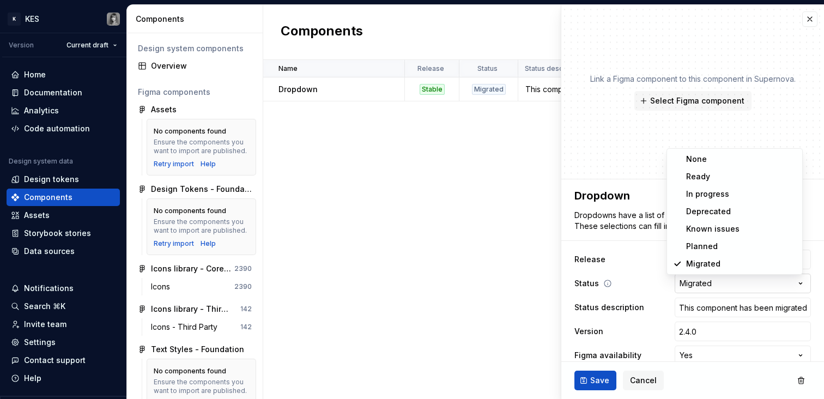
click at [722, 286] on html "K KES Version Current draft Home Documentation Analytics Code automation Design…" at bounding box center [412, 199] width 824 height 399
select select "**********"
type textarea "*"
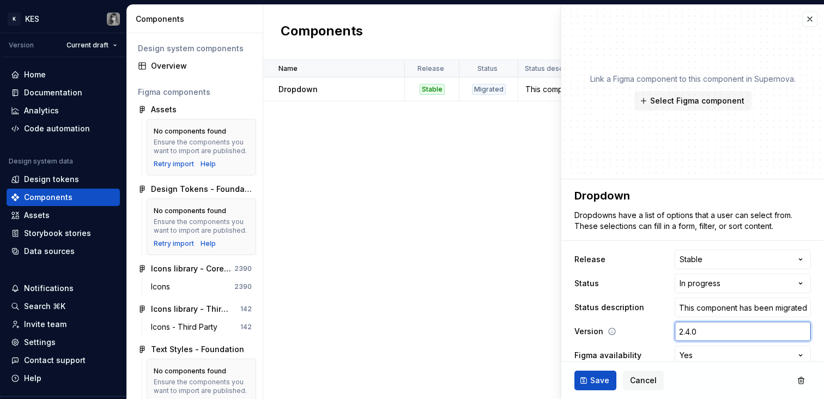
click at [710, 334] on input "2.4.0" at bounding box center [743, 332] width 136 height 20
click at [680, 331] on input "2.4.0" at bounding box center [743, 332] width 136 height 20
type input "2..0"
type textarea "*"
type input "2.5.0"
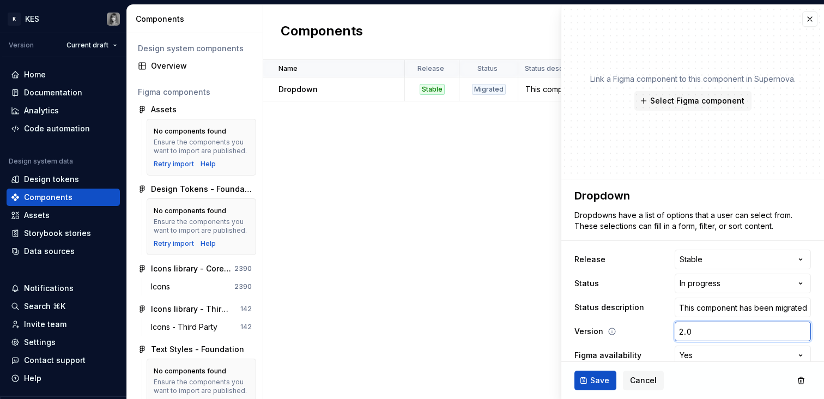
type textarea "*"
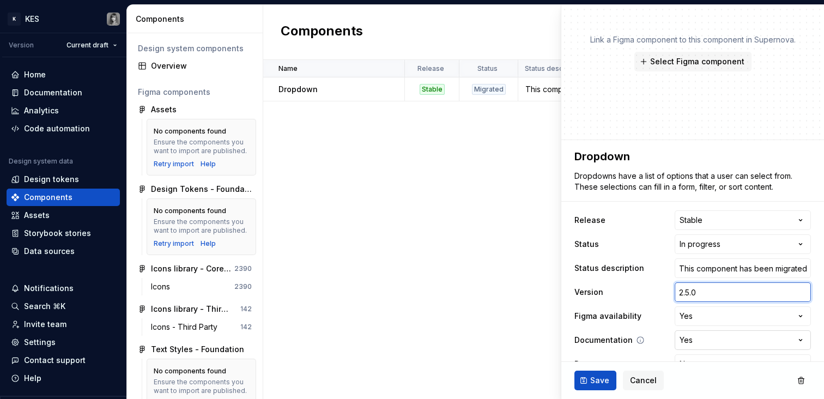
scroll to position [64, 0]
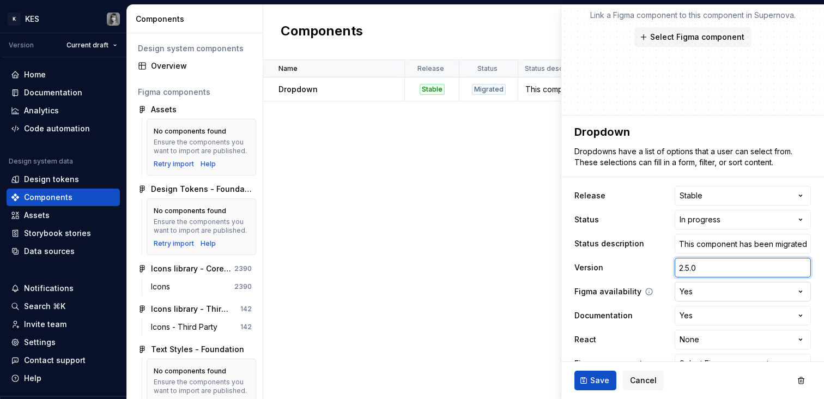
type input "2.5.0"
type textarea "*"
click at [726, 291] on html "K KES Version Current draft Home Documentation Analytics Code automation Design…" at bounding box center [412, 199] width 824 height 399
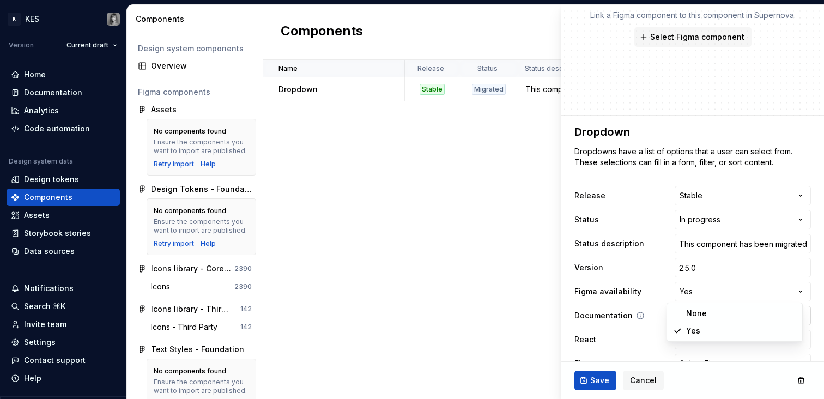
select select
type textarea "*"
click at [720, 317] on html "K KES Version Current draft Home Documentation Analytics Code automation Design…" at bounding box center [412, 199] width 824 height 399
select select
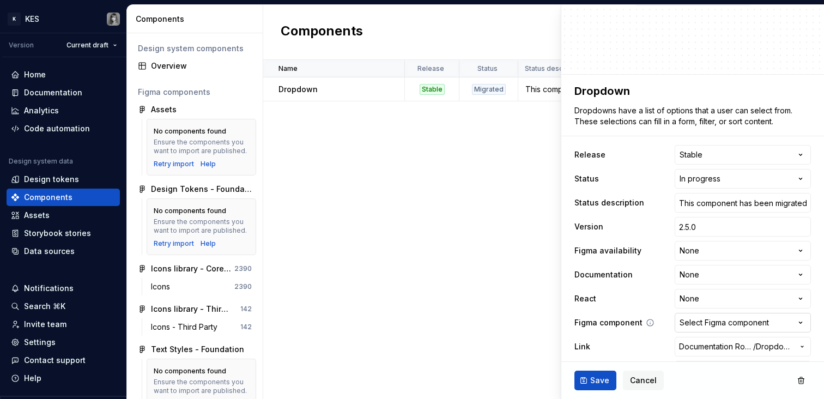
scroll to position [123, 0]
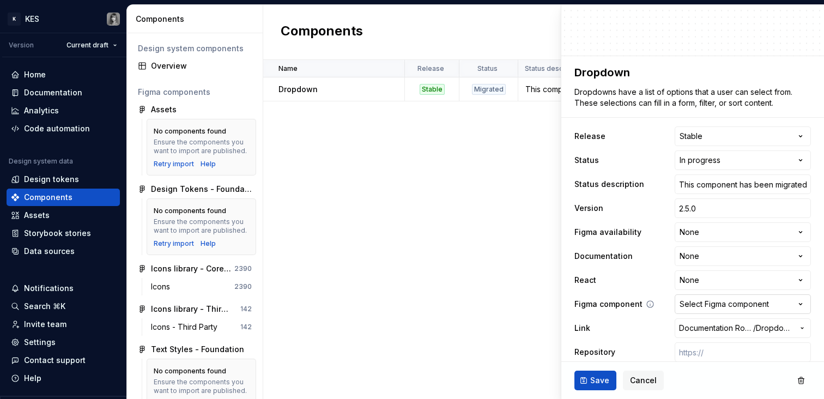
click at [781, 305] on button "Select Figma component" at bounding box center [743, 304] width 136 height 20
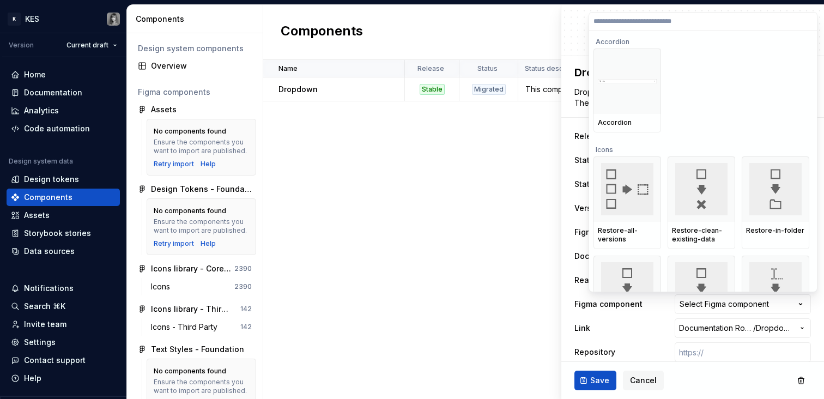
click at [780, 305] on html "K KES Version Current draft Home Documentation Analytics Code automation Design…" at bounding box center [412, 199] width 824 height 399
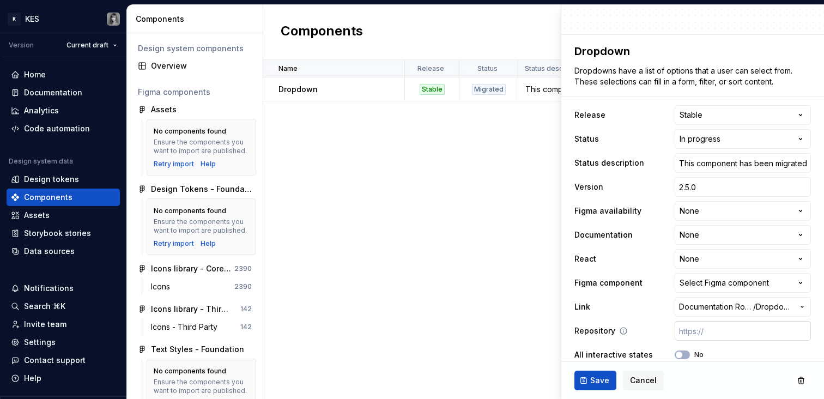
scroll to position [152, 0]
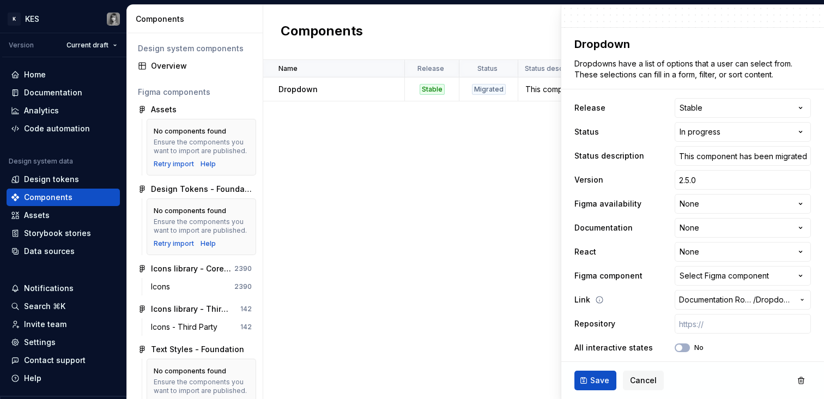
click at [774, 298] on span "Dropdown" at bounding box center [775, 299] width 38 height 11
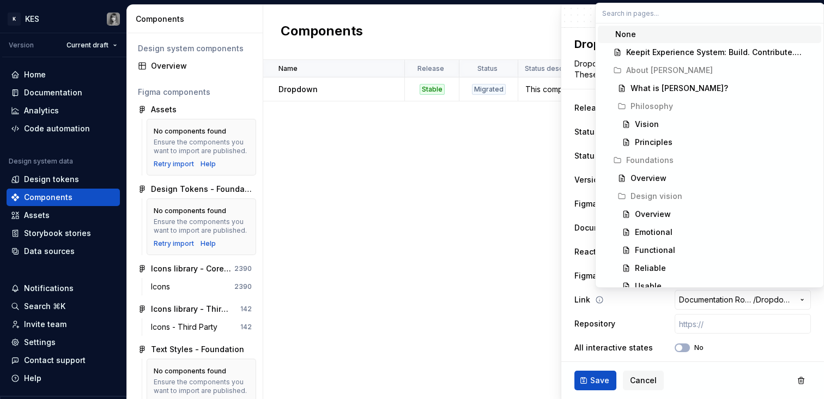
click at [774, 298] on html "K KES Version Current draft Home Documentation Analytics Code automation Design…" at bounding box center [412, 199] width 824 height 399
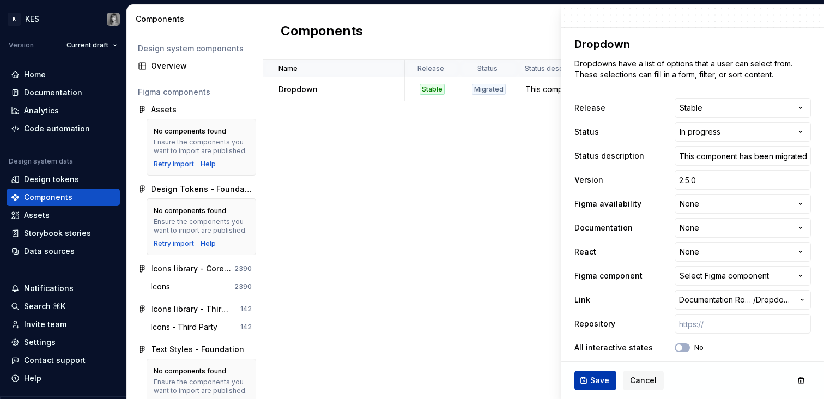
click at [607, 378] on span "Save" at bounding box center [599, 380] width 19 height 11
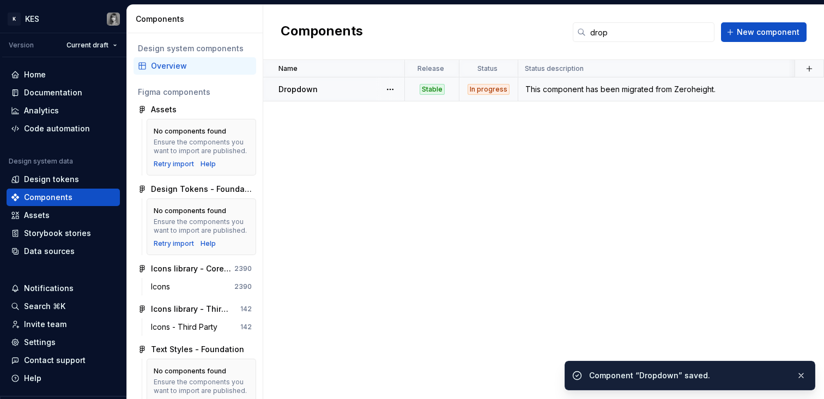
click at [435, 93] on div "Stable" at bounding box center [432, 89] width 25 height 11
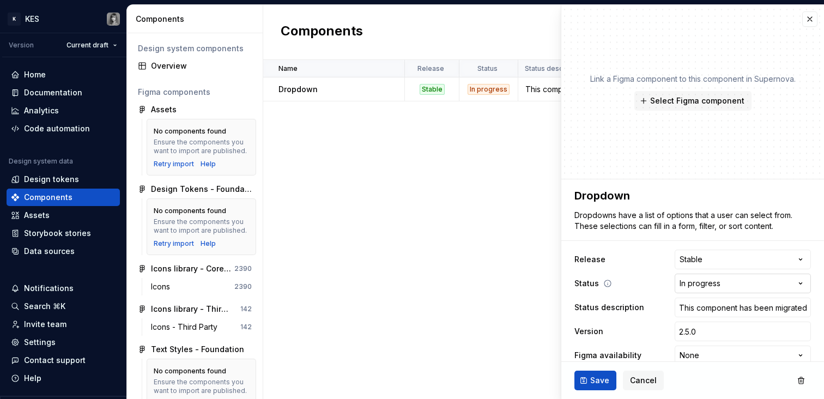
type textarea "*"
click at [728, 254] on html "K KES Version Current draft Home Documentation Analytics Code automation Design…" at bounding box center [412, 199] width 824 height 399
select select "**********"
click at [597, 379] on span "Save" at bounding box center [599, 380] width 19 height 11
type textarea "*"
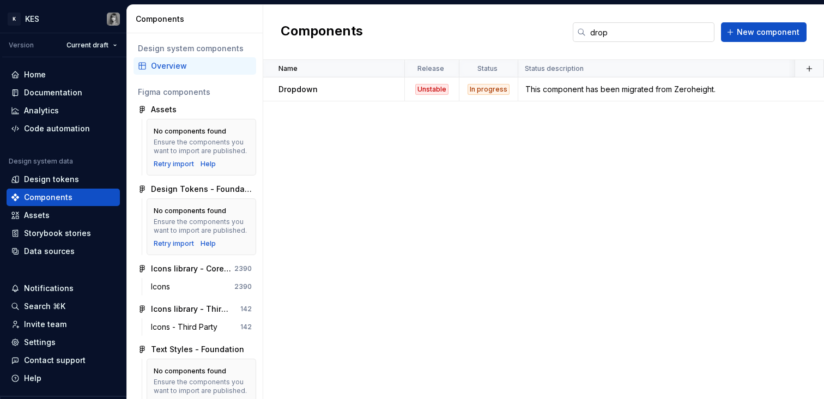
click at [644, 40] on input "drop" at bounding box center [650, 32] width 129 height 20
click at [643, 39] on input "drop" at bounding box center [650, 32] width 129 height 20
type input "dro"
click at [643, 39] on input "dro" at bounding box center [650, 32] width 129 height 20
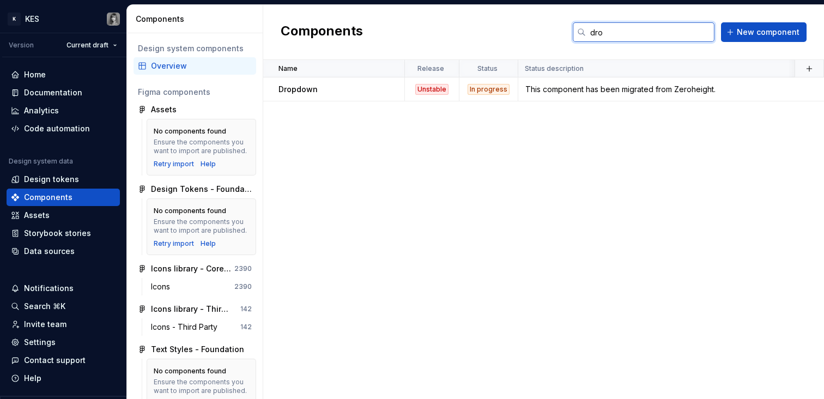
click at [643, 39] on input "dro" at bounding box center [650, 32] width 129 height 20
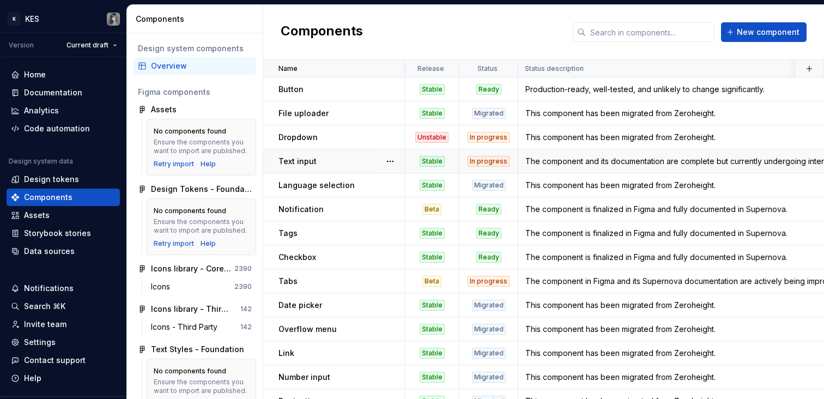
click at [589, 163] on div "The component and its documentation are complete but currently undergoing inter…" at bounding box center [734, 161] width 430 height 11
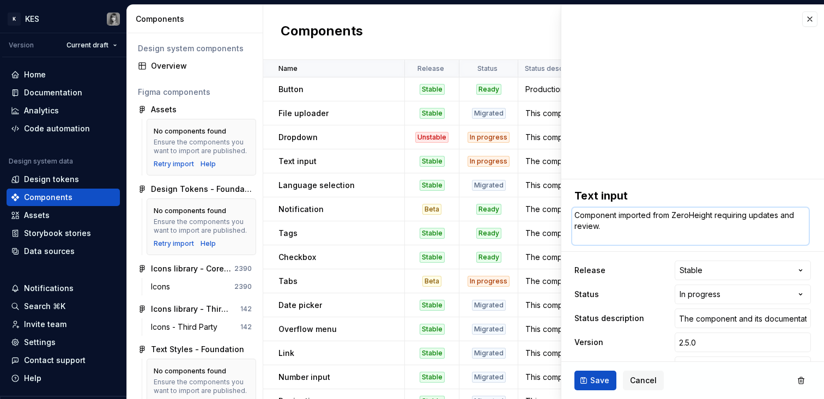
click at [697, 219] on textarea "Component imported from ZeroHeight requiring updates and review." at bounding box center [690, 226] width 237 height 37
paste textarea "Text fields allow users to input custom text entries with a keyboard."
type textarea "*"
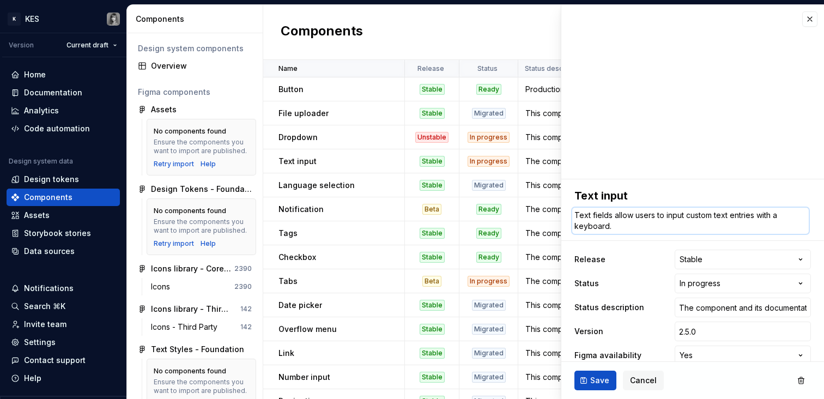
type textarea "Text fields allow users to input custom text entries with a keyboard."
click at [710, 309] on input "The component and its documentation are complete but currently undergoing inter…" at bounding box center [743, 308] width 136 height 20
click at [709, 309] on input "The component and its documentation are complete but currently undergoing inter…" at bounding box center [743, 308] width 136 height 20
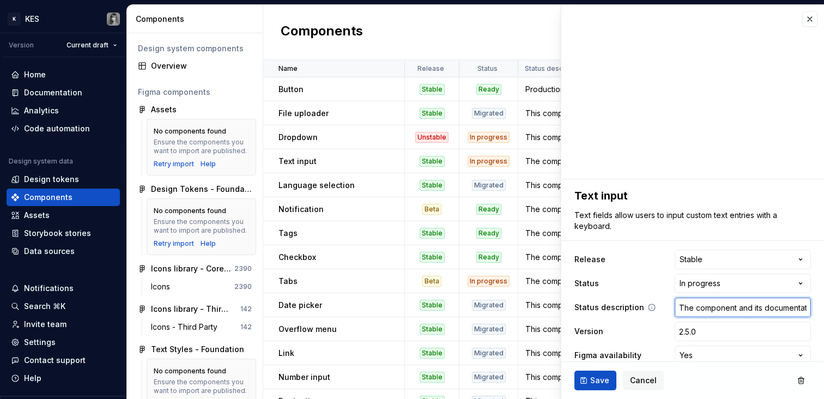
click at [706, 308] on input "The component and its documentation are complete but currently undergoing inter…" at bounding box center [743, 308] width 136 height 20
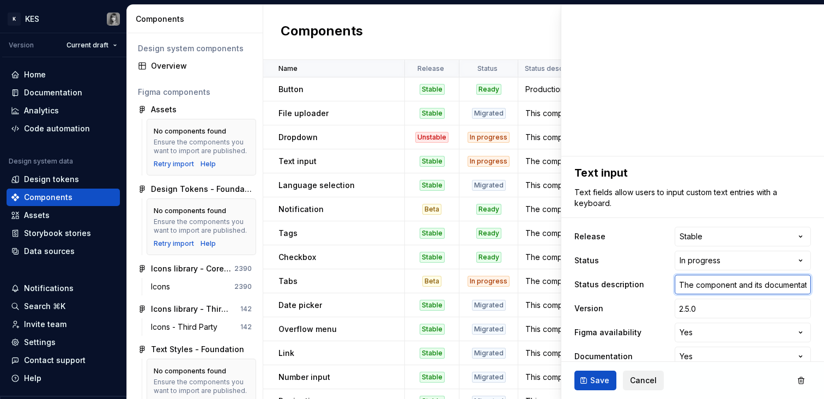
scroll to position [29, 0]
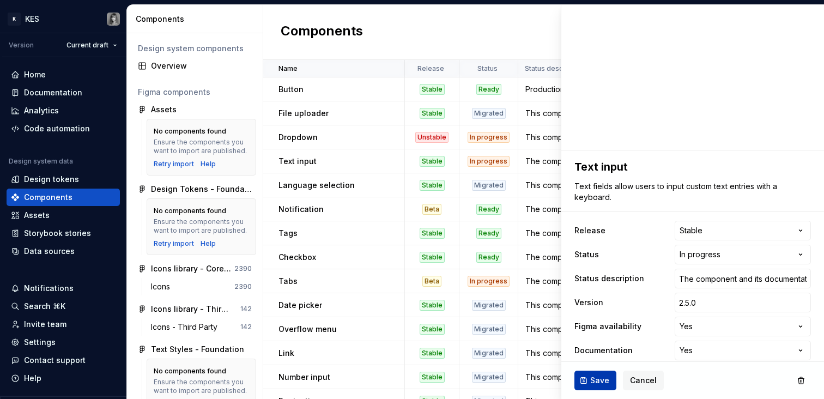
click at [601, 379] on span "Save" at bounding box center [599, 380] width 19 height 11
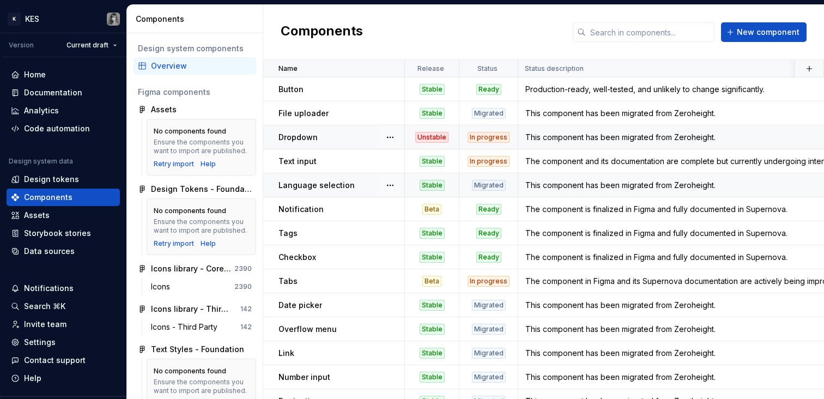
click at [643, 139] on div "This component has been migrated from Zeroheight." at bounding box center [734, 137] width 430 height 11
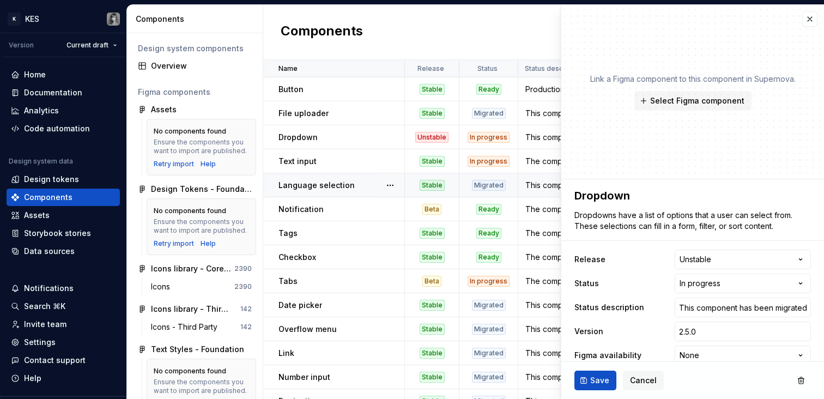
click at [803, 22] on button "button" at bounding box center [810, 18] width 15 height 15
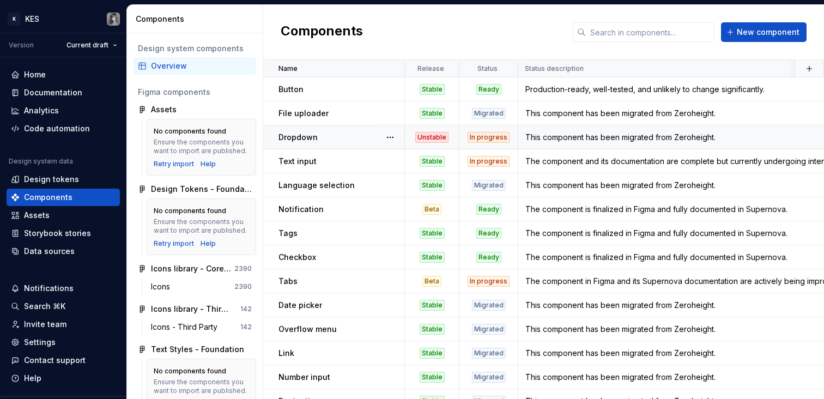
click at [354, 136] on div "Dropdown" at bounding box center [341, 137] width 125 height 11
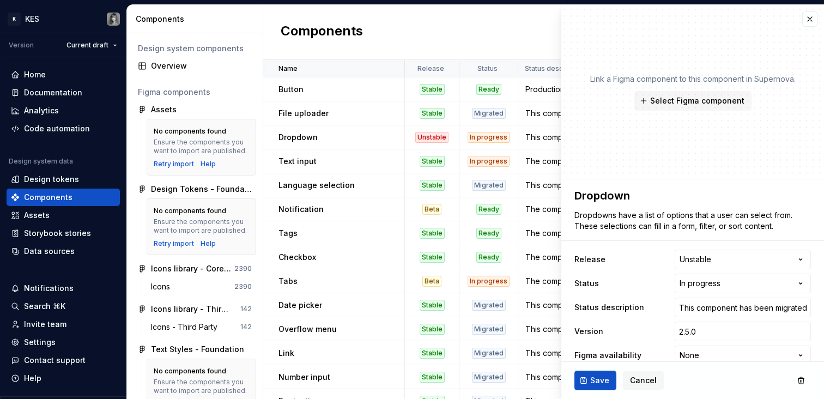
scroll to position [428, 0]
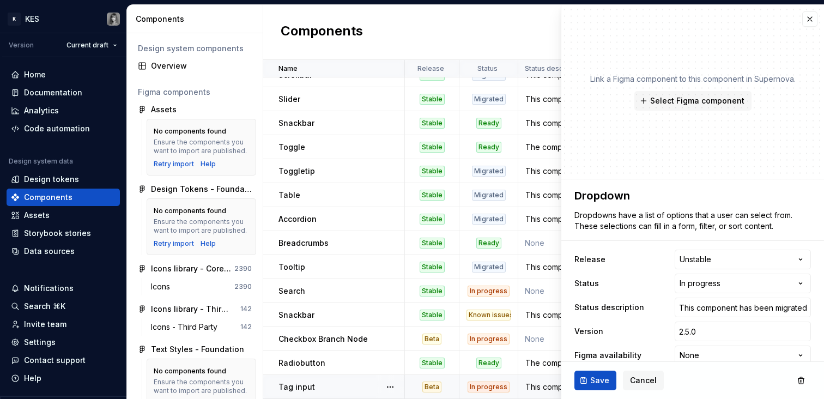
click at [346, 382] on div "Tag input" at bounding box center [341, 387] width 125 height 11
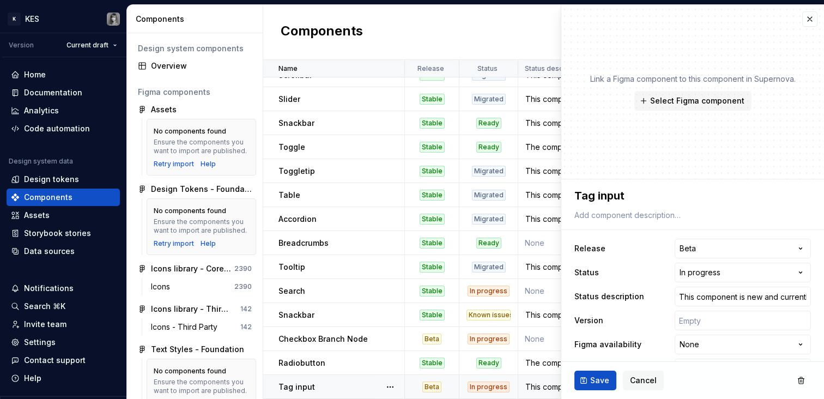
click at [363, 375] on td "Tag input" at bounding box center [334, 387] width 142 height 24
click at [803, 17] on button "button" at bounding box center [810, 18] width 15 height 15
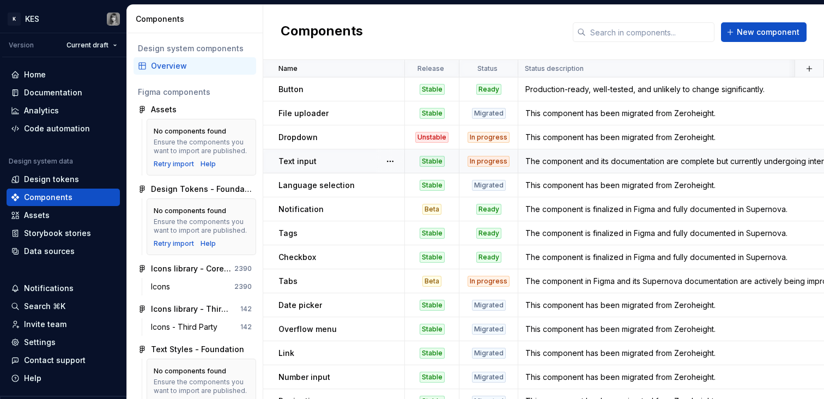
click at [343, 156] on div "Text input" at bounding box center [341, 161] width 125 height 11
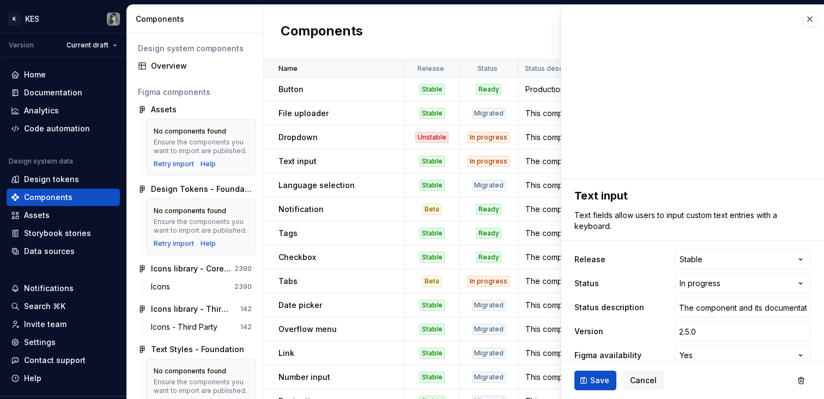
click at [803, 17] on button "button" at bounding box center [810, 18] width 15 height 15
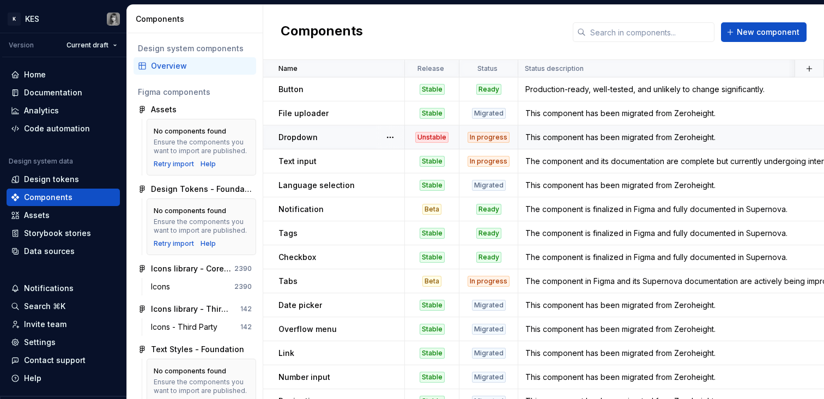
click at [346, 131] on td "Dropdown" at bounding box center [334, 137] width 142 height 24
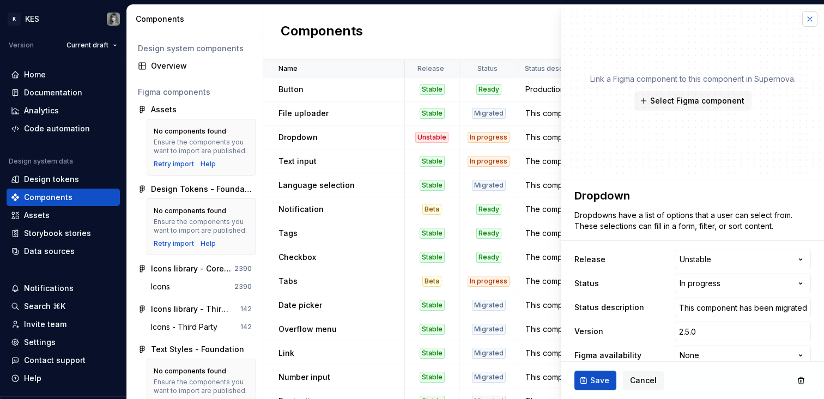
click at [803, 19] on button "button" at bounding box center [810, 18] width 15 height 15
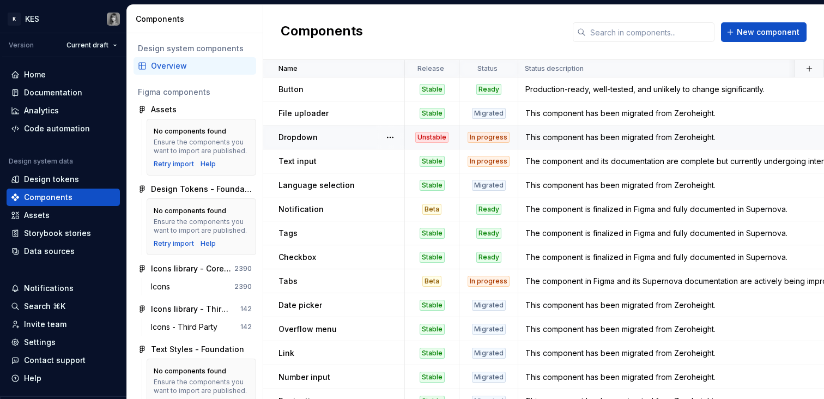
click at [310, 139] on p "Dropdown" at bounding box center [298, 137] width 39 height 11
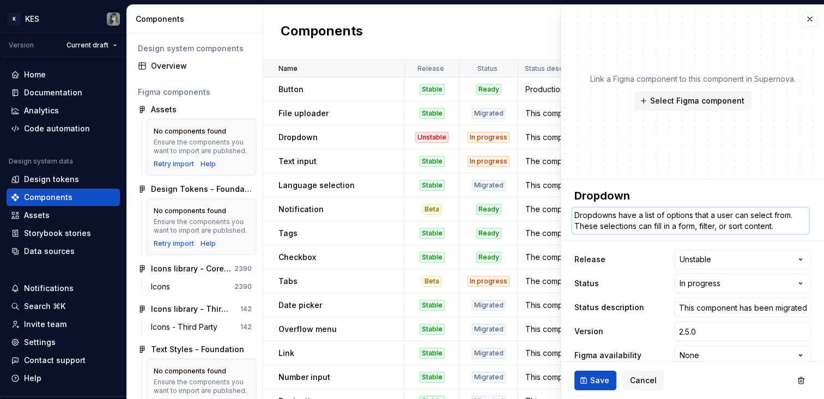
click at [686, 214] on textarea "Dropdowns have a list of options that a user can select from. These selections …" at bounding box center [690, 221] width 237 height 26
type textarea "*"
